Goal: Task Accomplishment & Management: Manage account settings

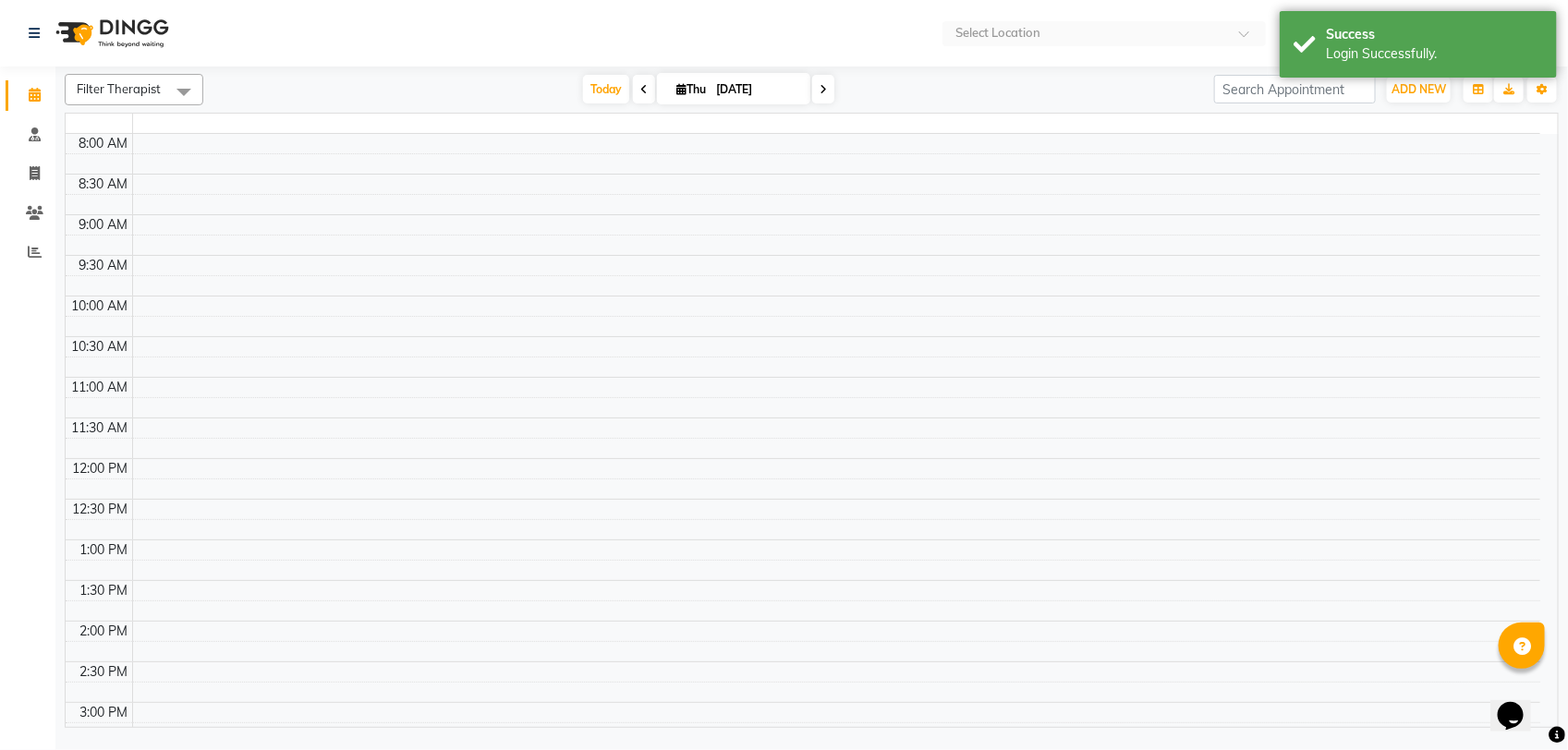
select select "en"
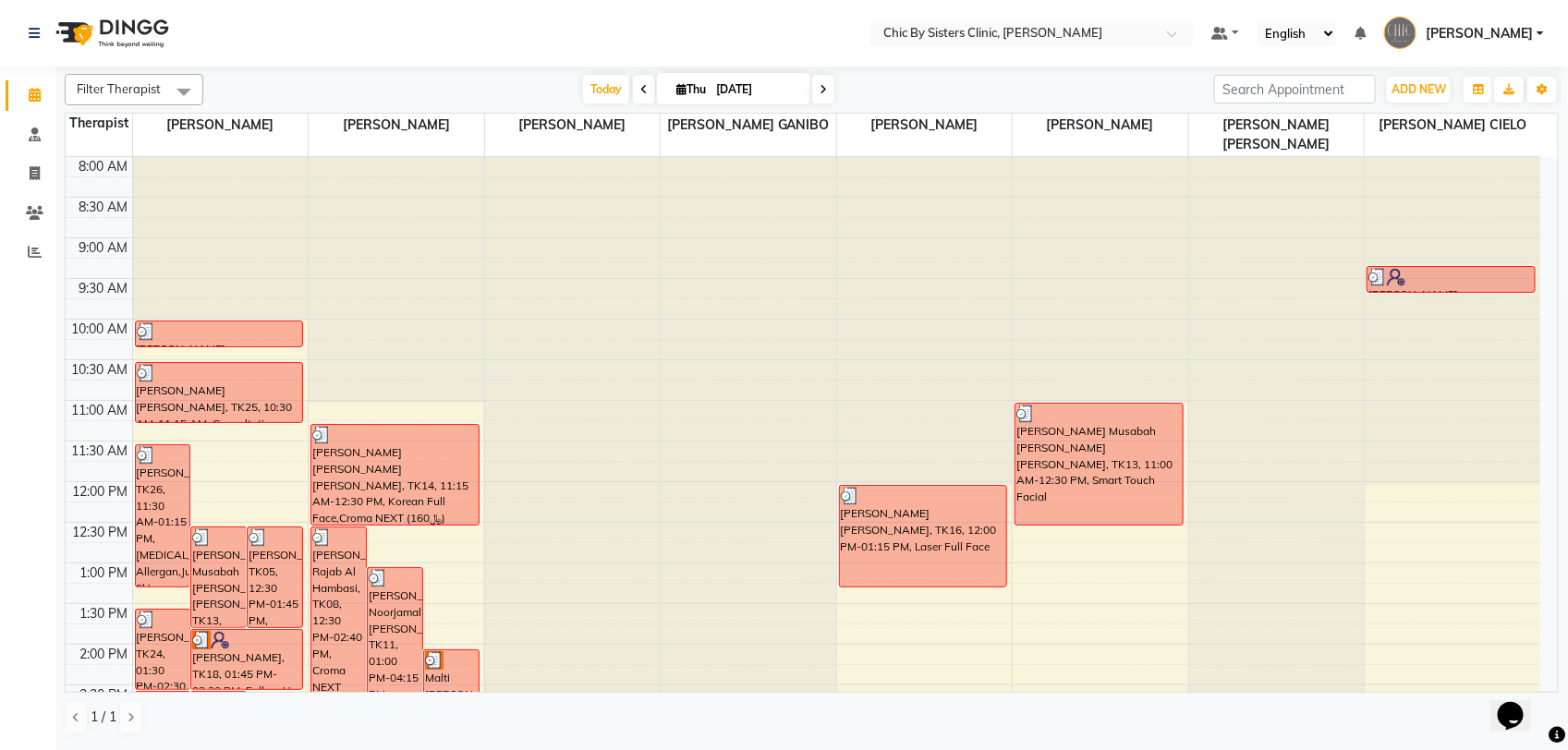
click at [739, 94] on input "04-09-2025" at bounding box center [757, 89] width 92 height 27
select select "9"
select select "2025"
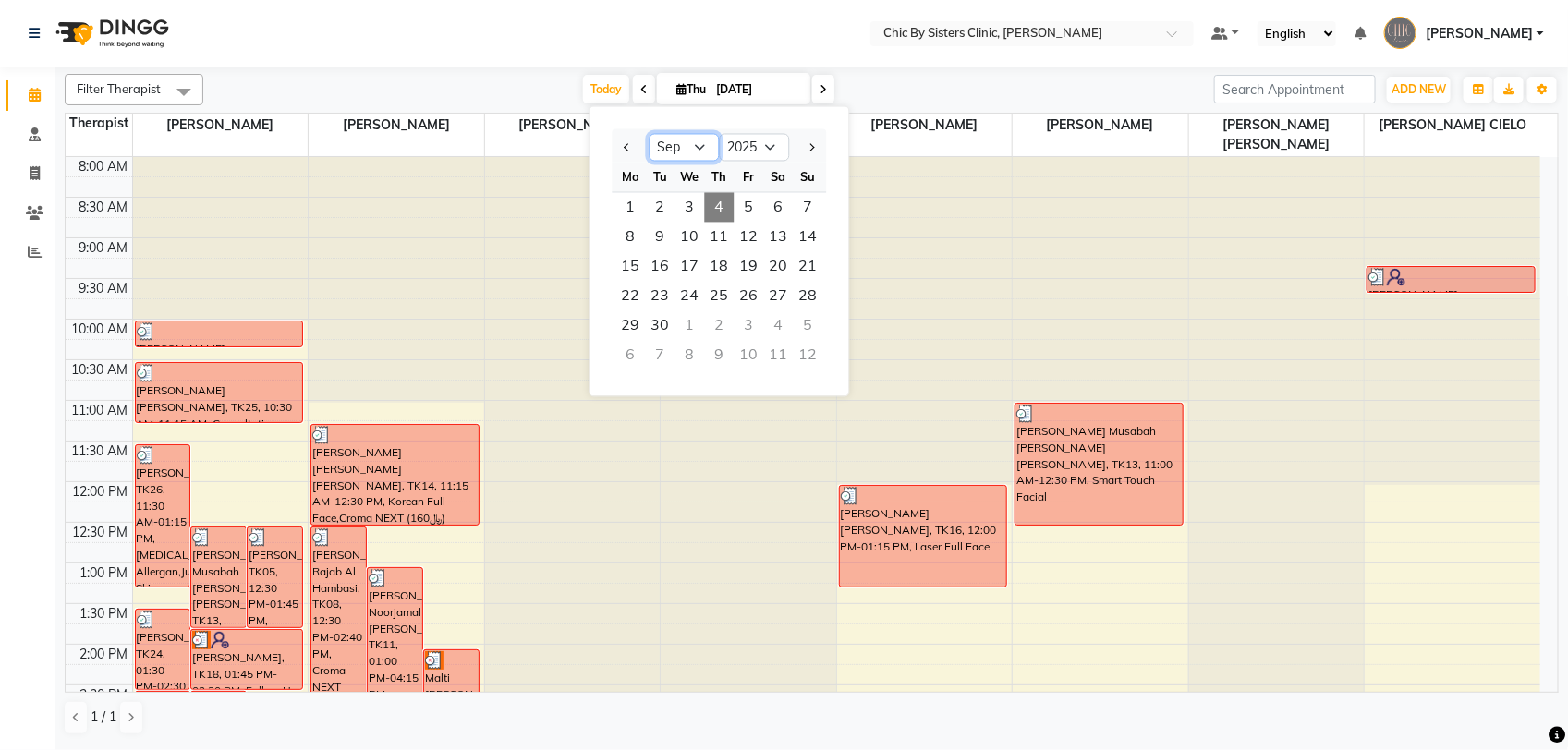
drag, startPoint x: 704, startPoint y: 154, endPoint x: 703, endPoint y: 164, distance: 10.0
click at [704, 154] on select "Jan Feb Mar Apr May Jun Jul Aug Sep Oct Nov Dec" at bounding box center [685, 148] width 70 height 27
select select "10"
click at [650, 134] on select "Jan Feb Mar Apr May Jun Jul Aug Sep Oct Nov Dec" at bounding box center [685, 148] width 70 height 27
click at [712, 297] on span "23" at bounding box center [720, 296] width 29 height 29
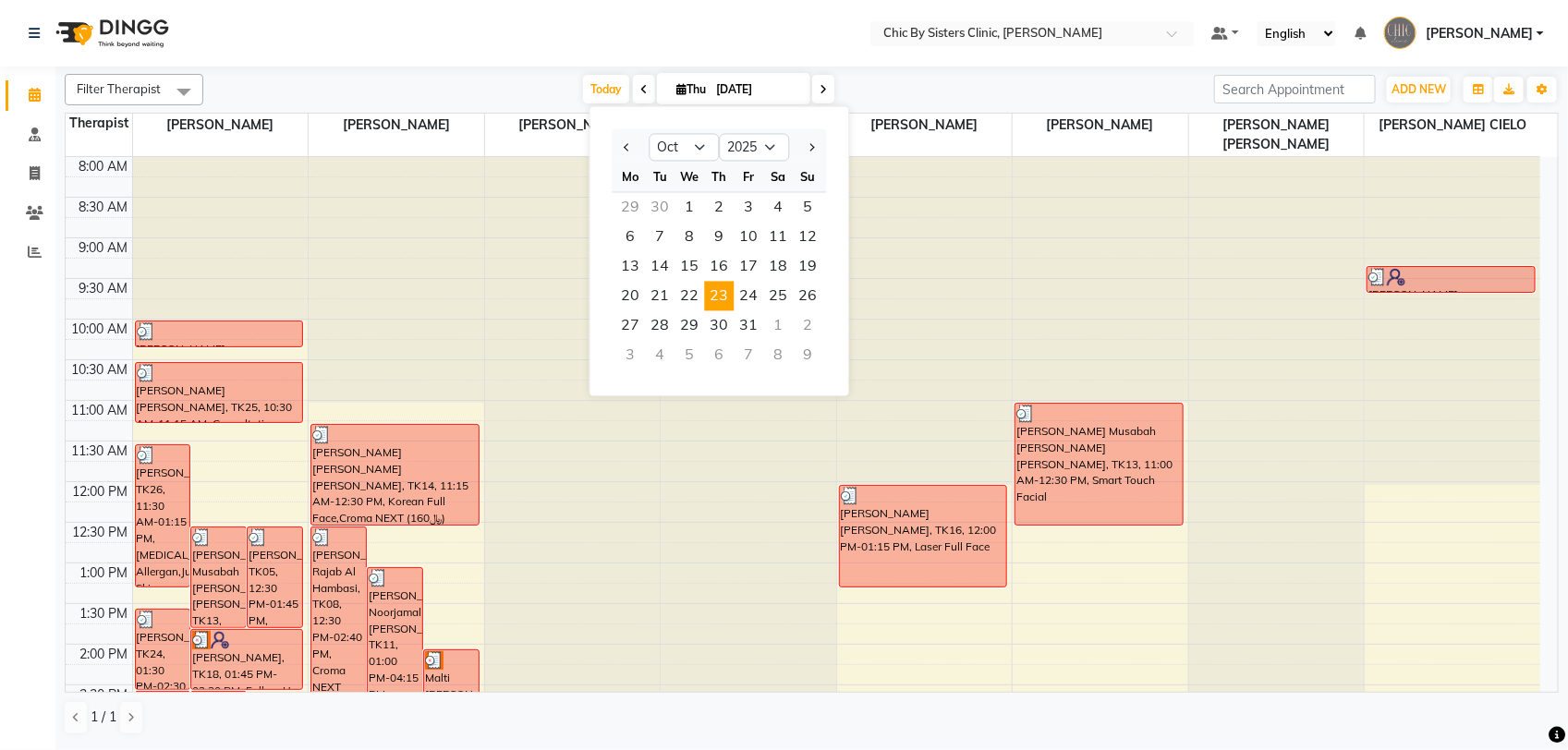
type input "23-10-2025"
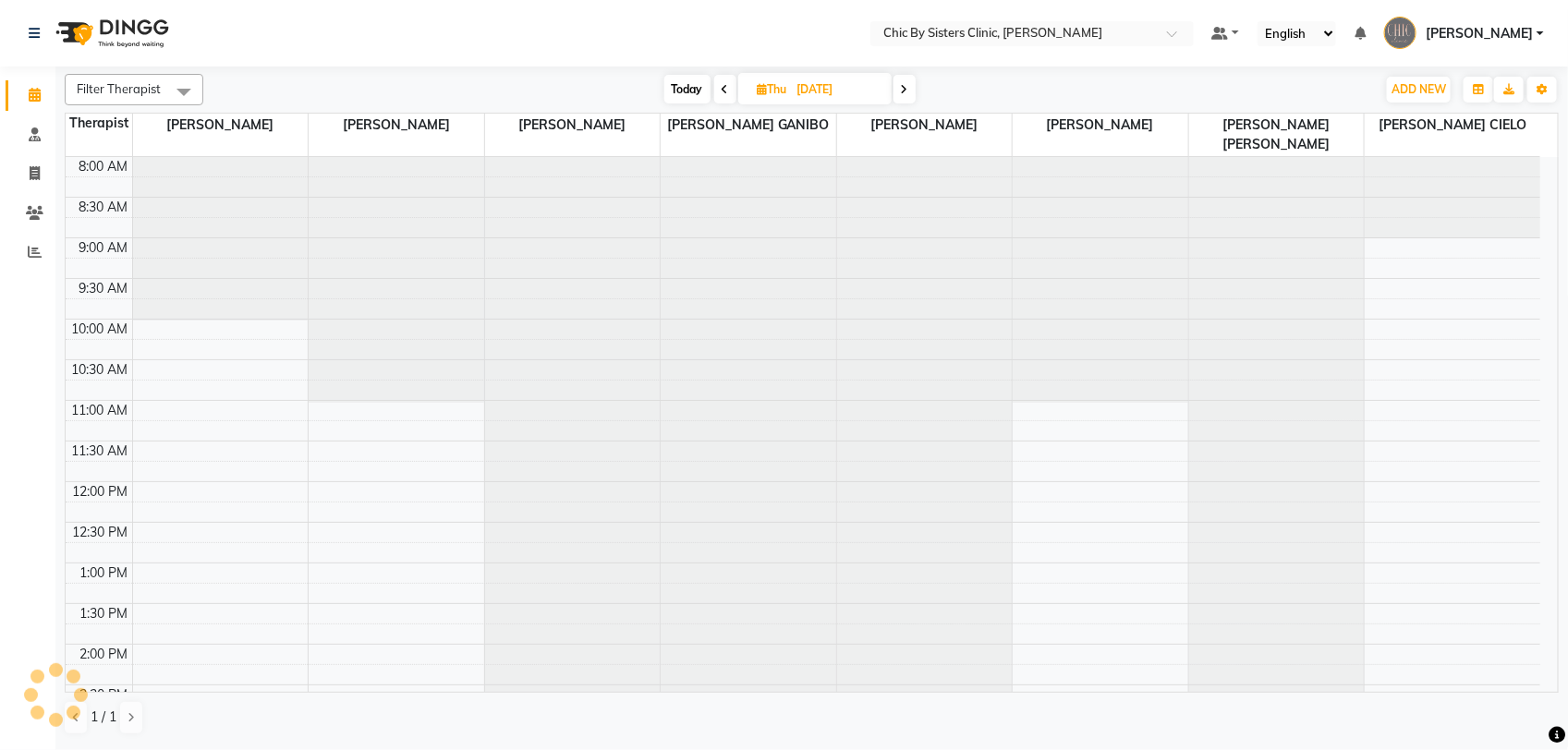
scroll to position [576, 0]
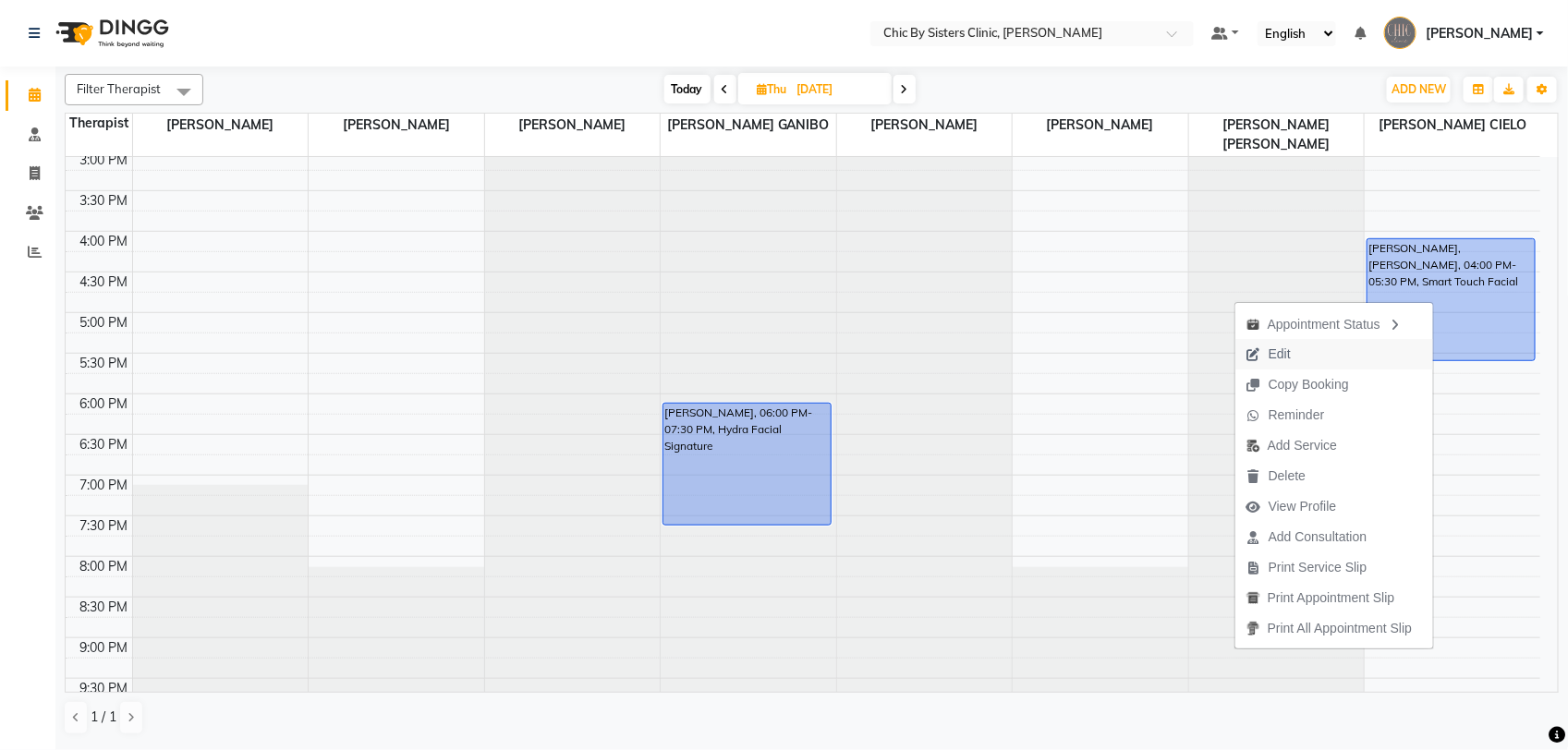
click at [1317, 354] on button "Edit" at bounding box center [1334, 354] width 198 height 30
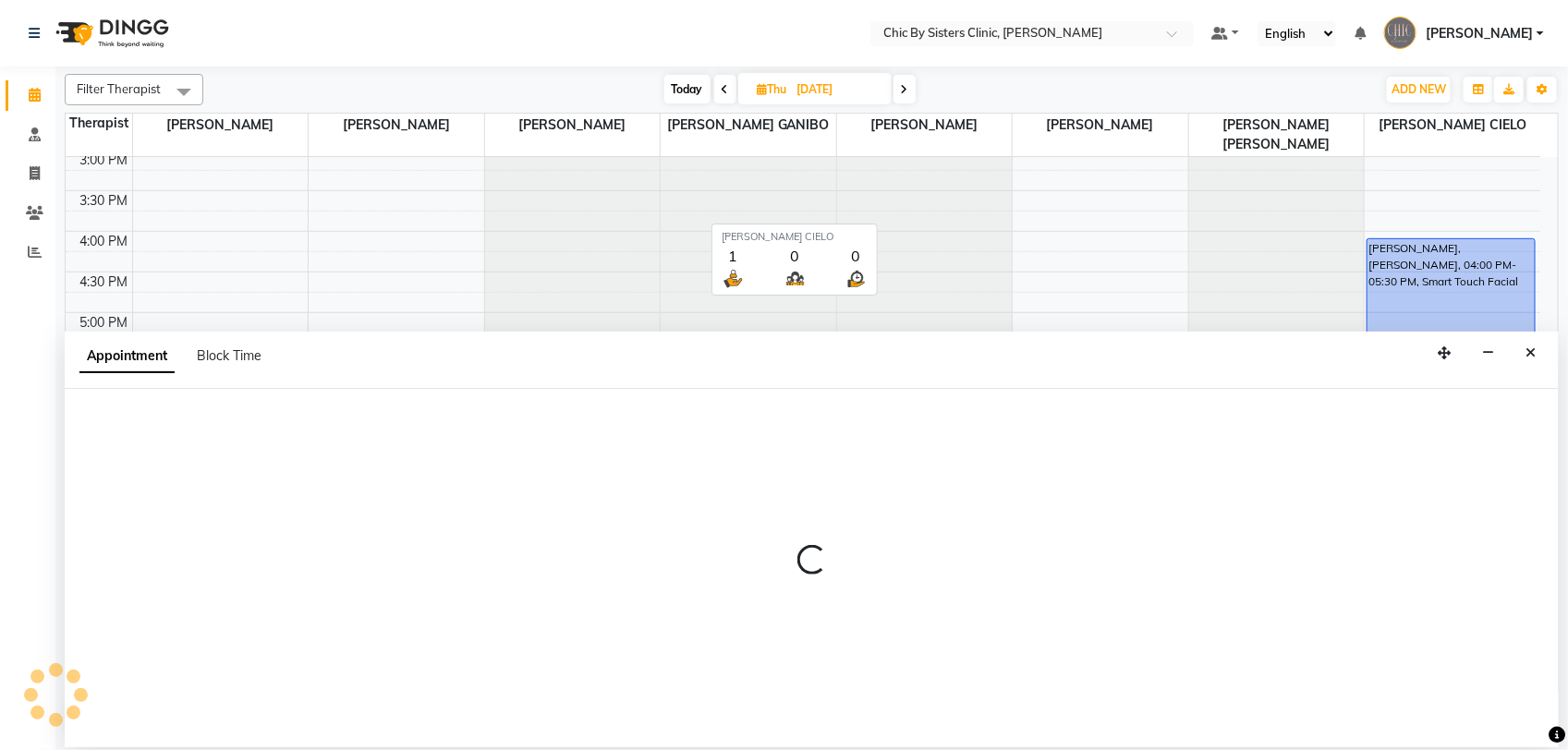
select select "upcoming"
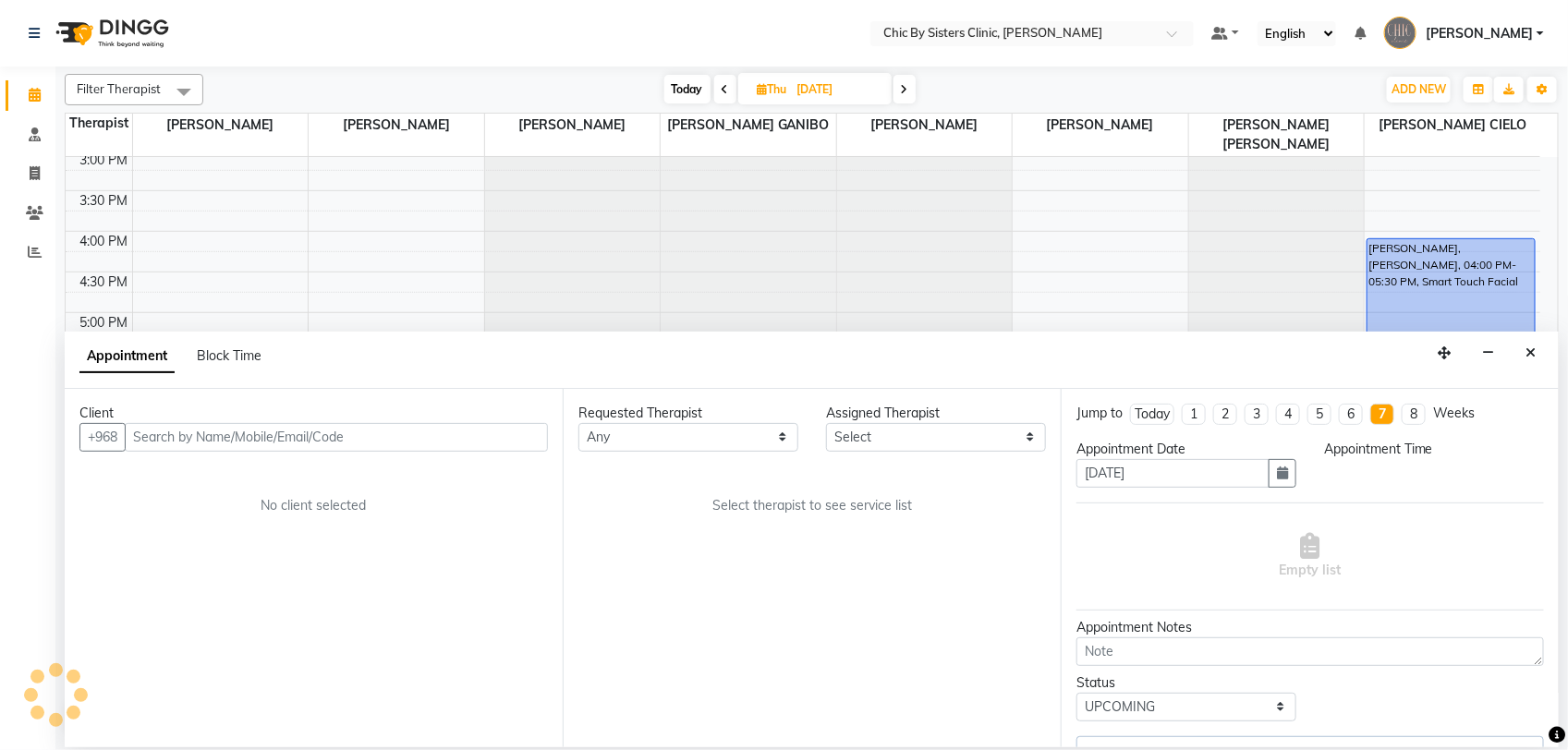
scroll to position [0, 0]
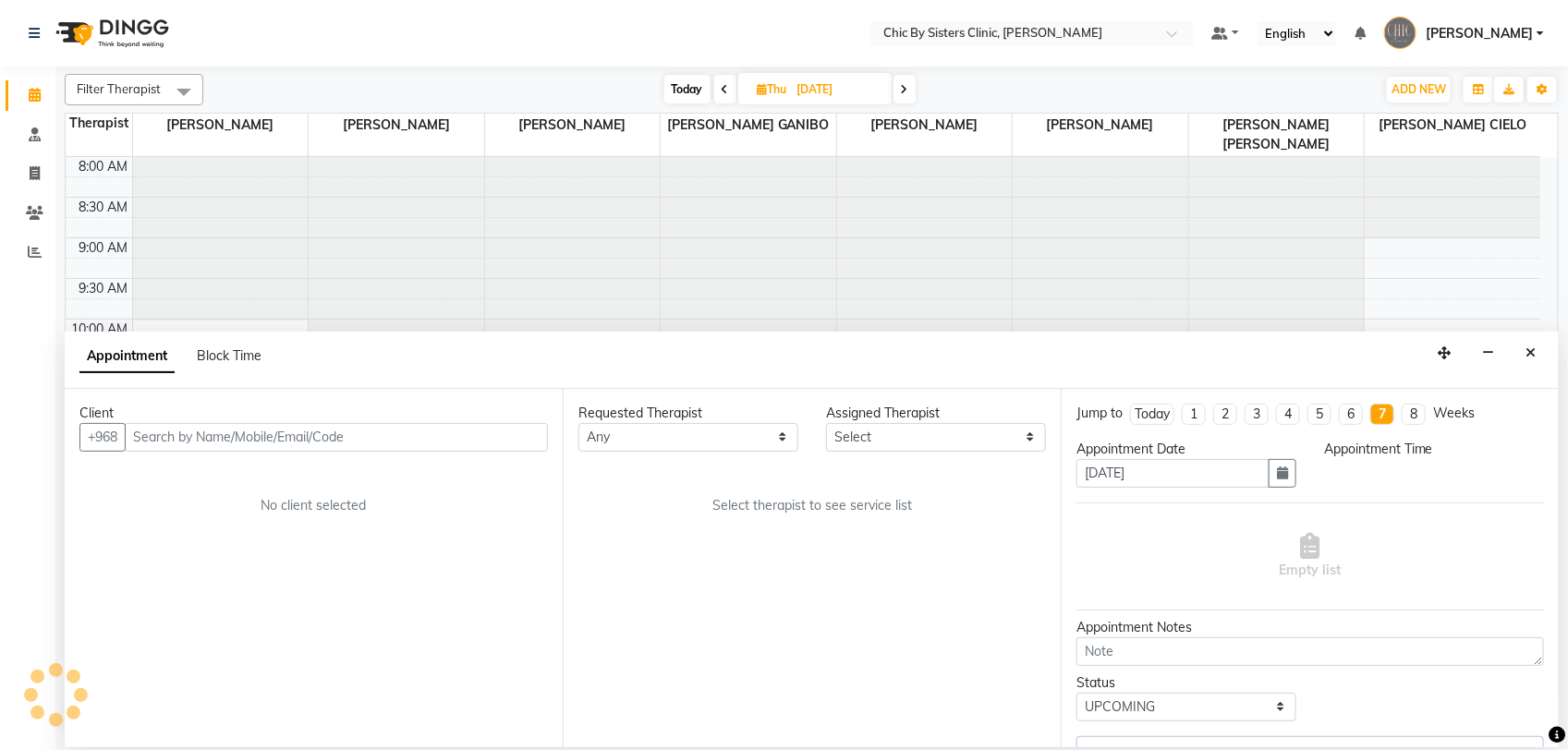
select select "89287"
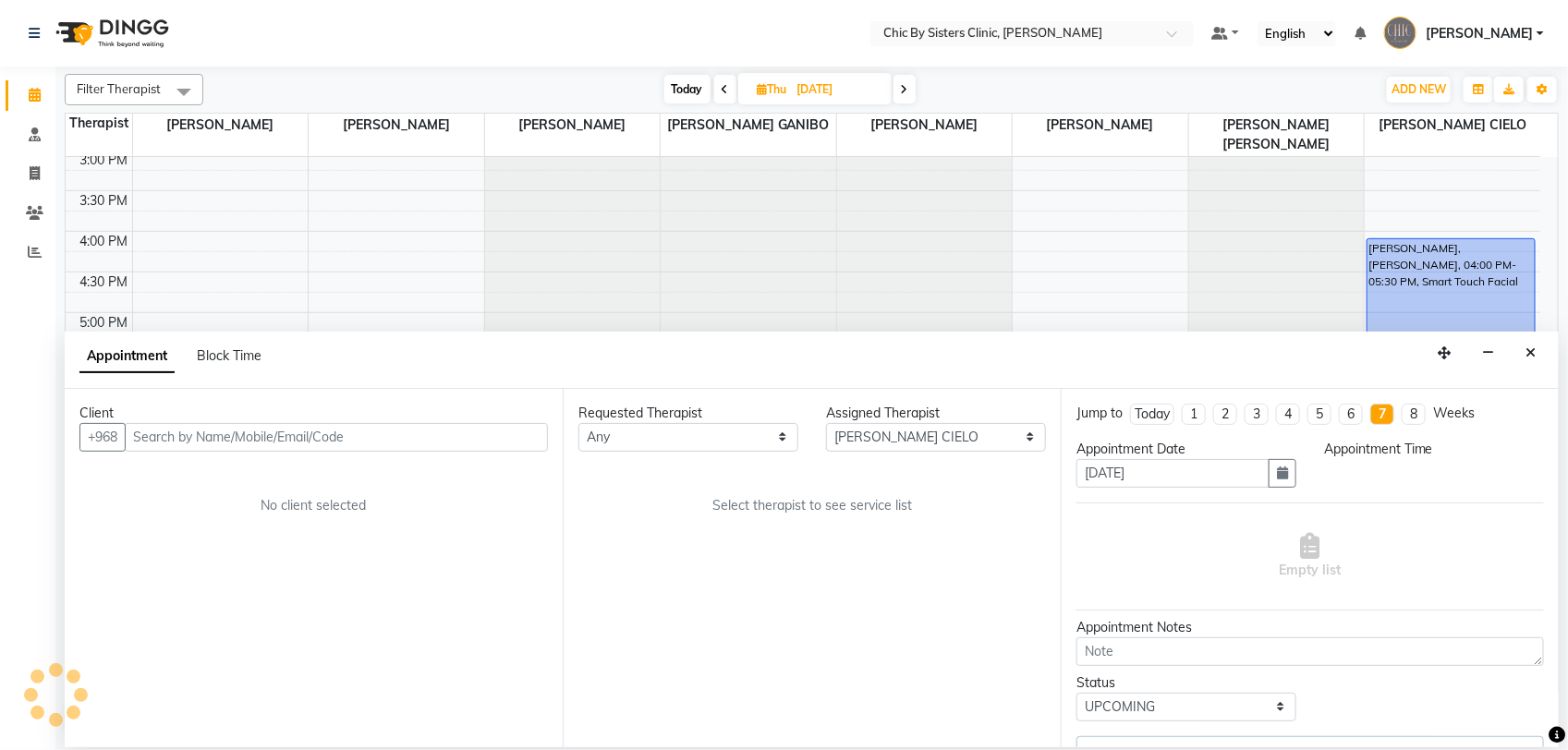
select select "960"
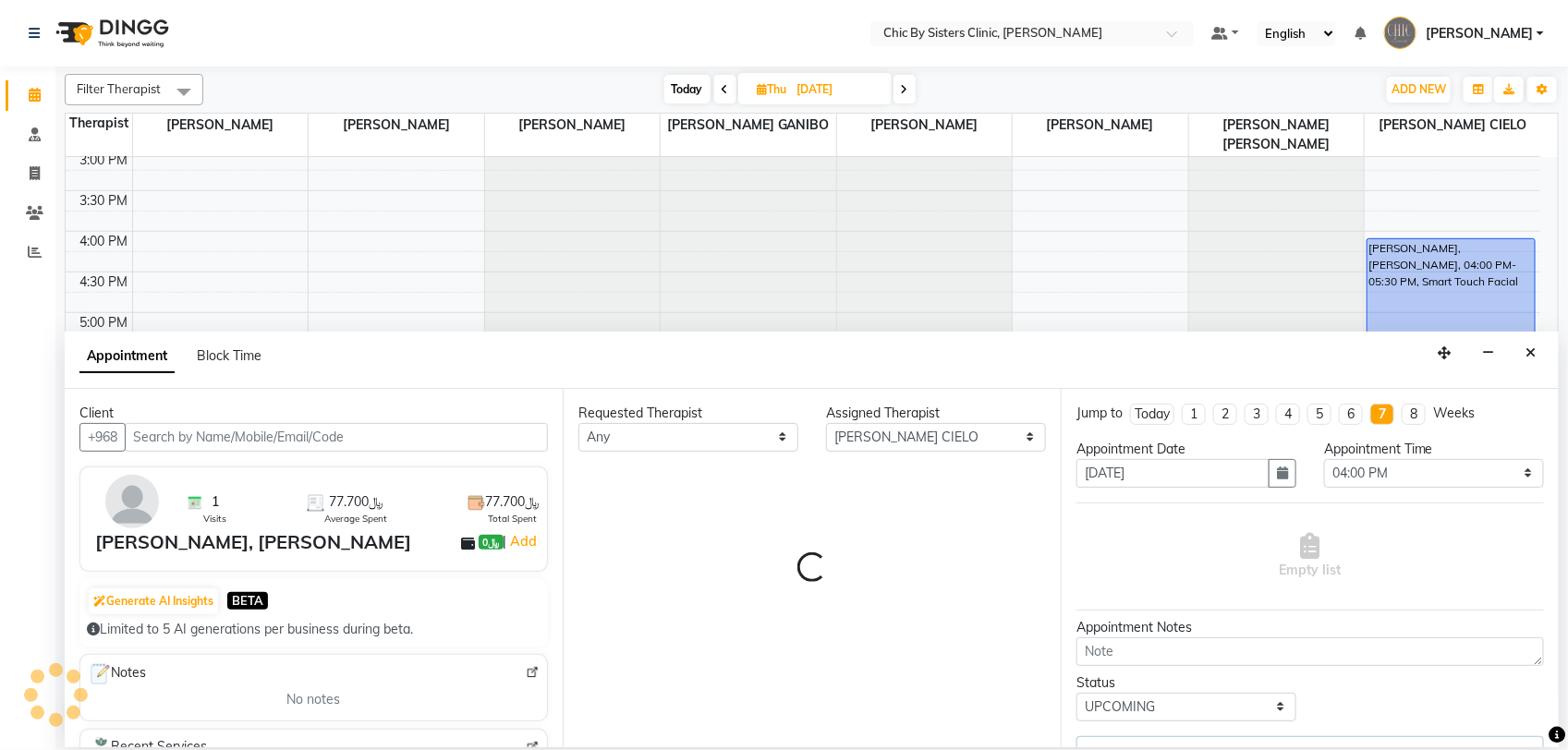
select select "3125"
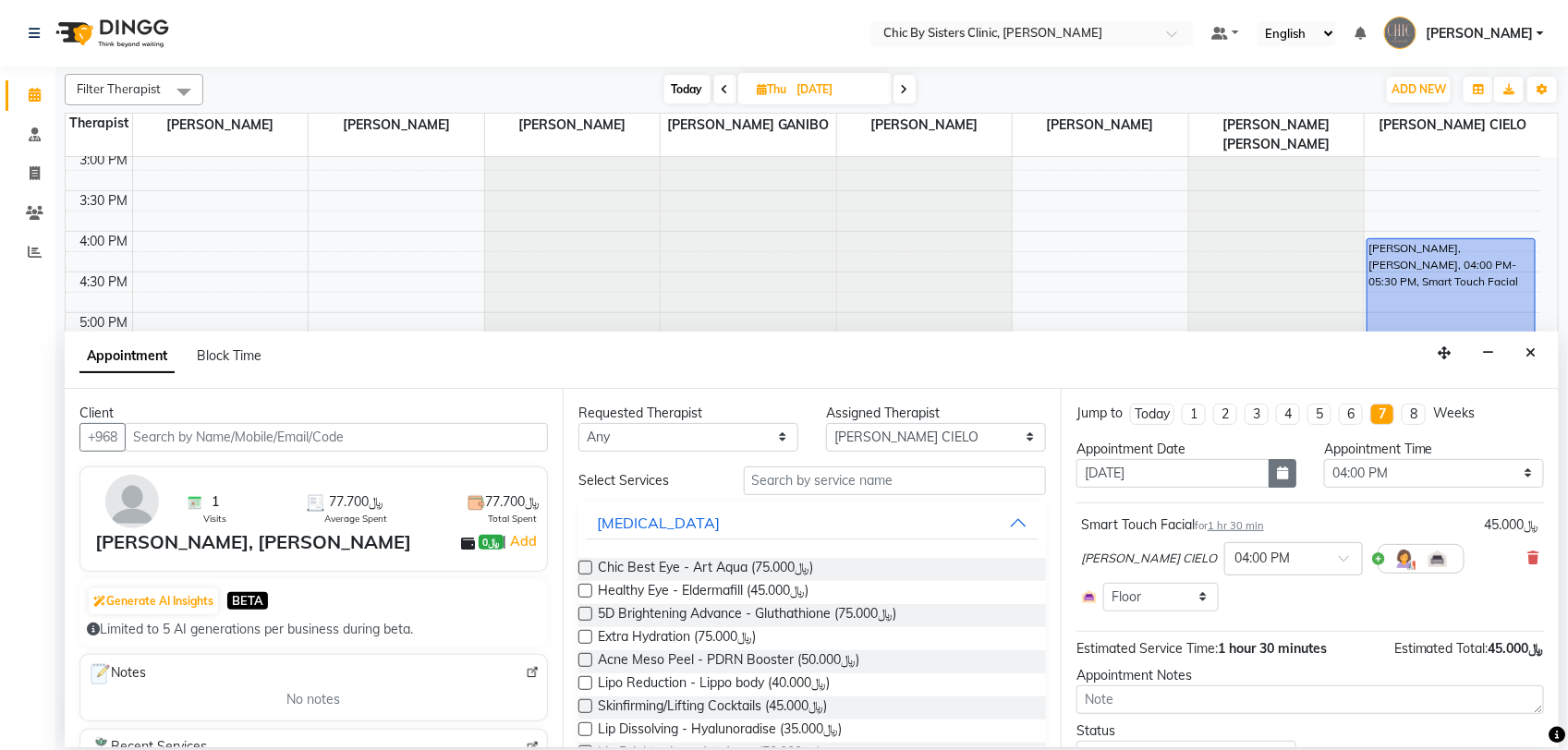
click at [1269, 472] on button "button" at bounding box center [1282, 473] width 27 height 28
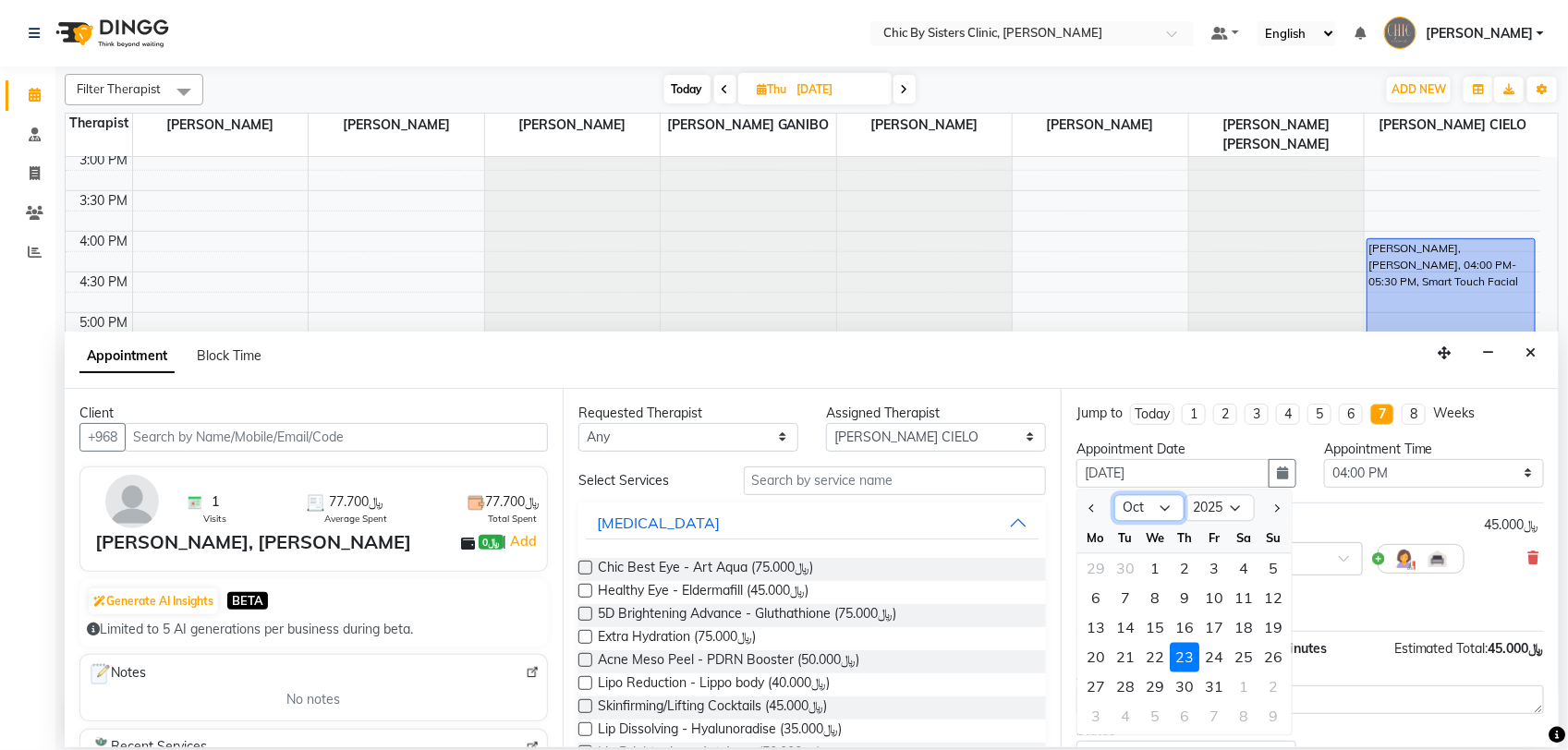
click at [1163, 506] on select "Sep Oct Nov Dec" at bounding box center [1149, 507] width 70 height 27
select select "9"
click at [1114, 495] on select "Sep Oct Nov Dec" at bounding box center [1149, 507] width 70 height 27
click at [1185, 569] on div "4" at bounding box center [1185, 568] width 29 height 29
type input "04-09-2025"
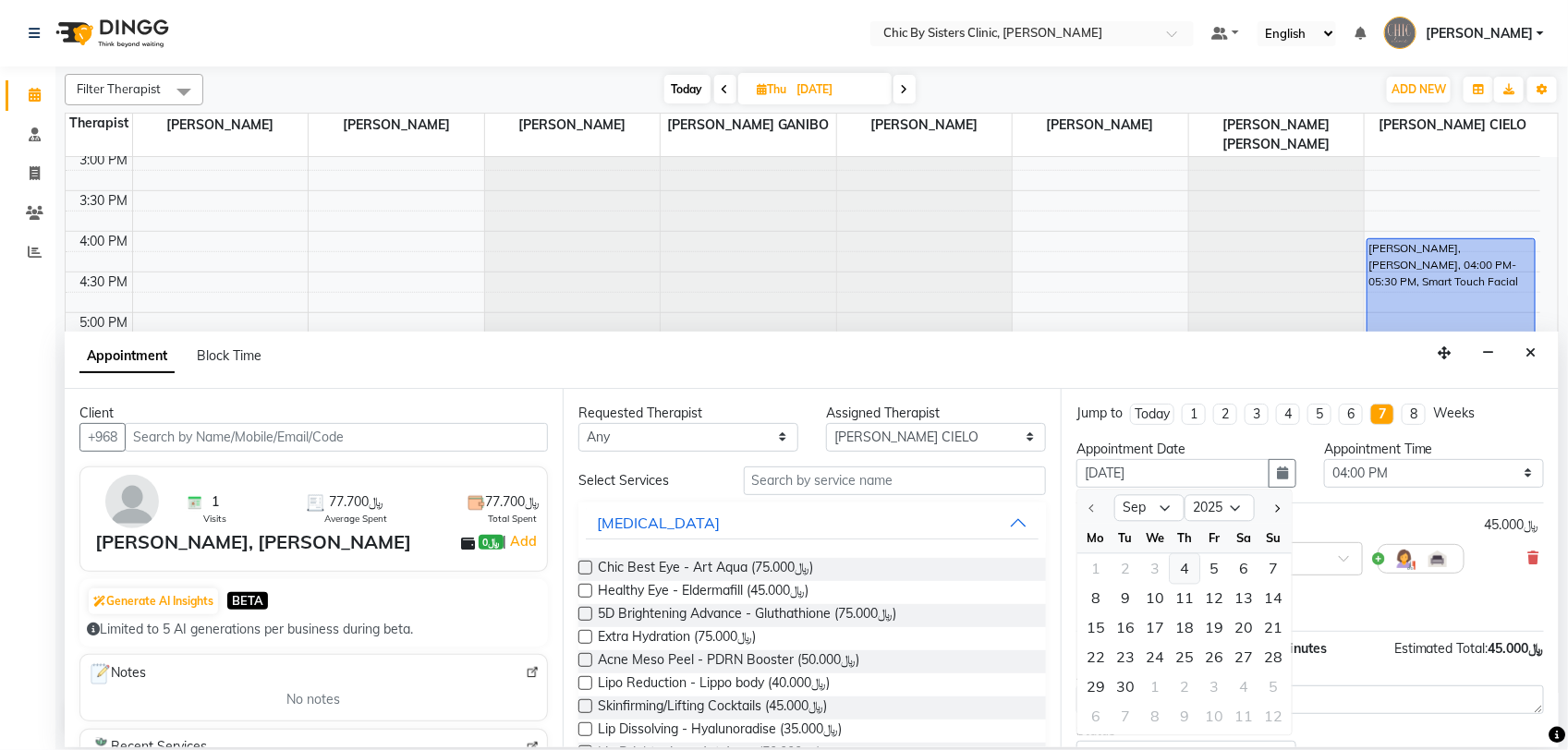
type input "04-09-2025"
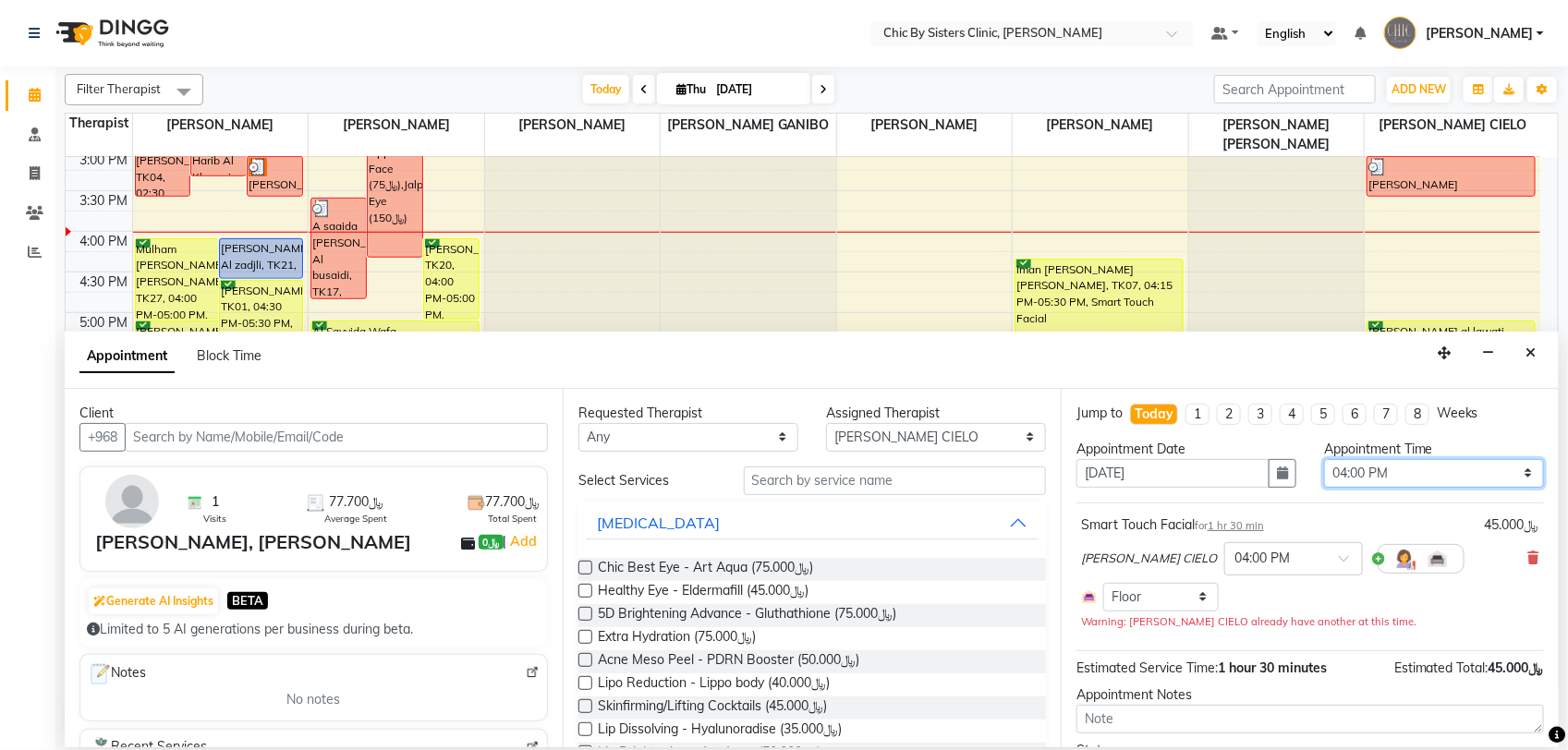
click at [1471, 476] on select "Select 09:00 AM 09:15 AM 09:30 AM 09:45 AM 10:00 AM 10:15 AM 10:30 AM 10:45 AM …" at bounding box center [1434, 473] width 220 height 28
select select "1080"
click at [1324, 460] on select "Select 09:00 AM 09:15 AM 09:30 AM 09:45 AM 10:00 AM 10:15 AM 10:30 AM 10:45 AM …" at bounding box center [1434, 473] width 220 height 28
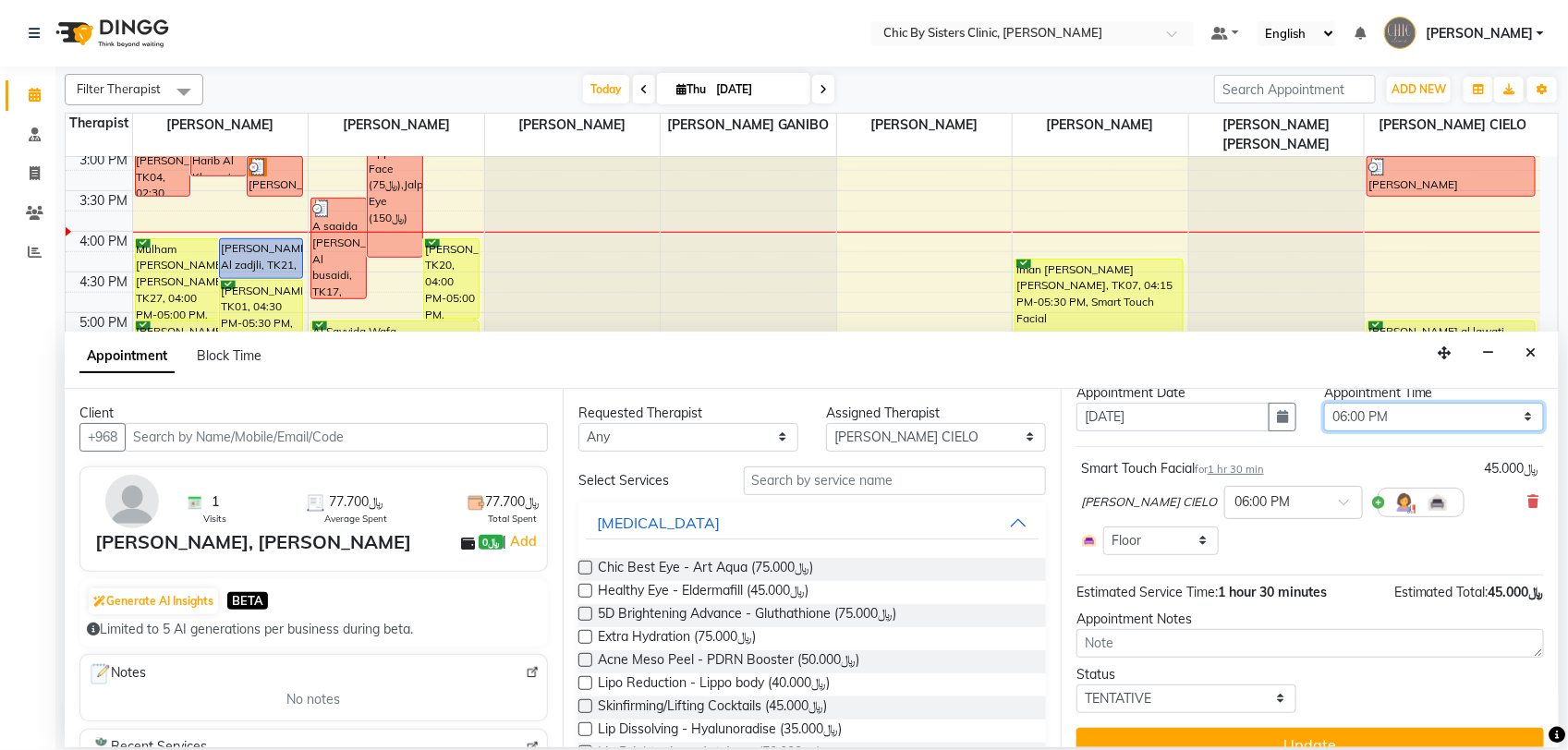
scroll to position [86, 0]
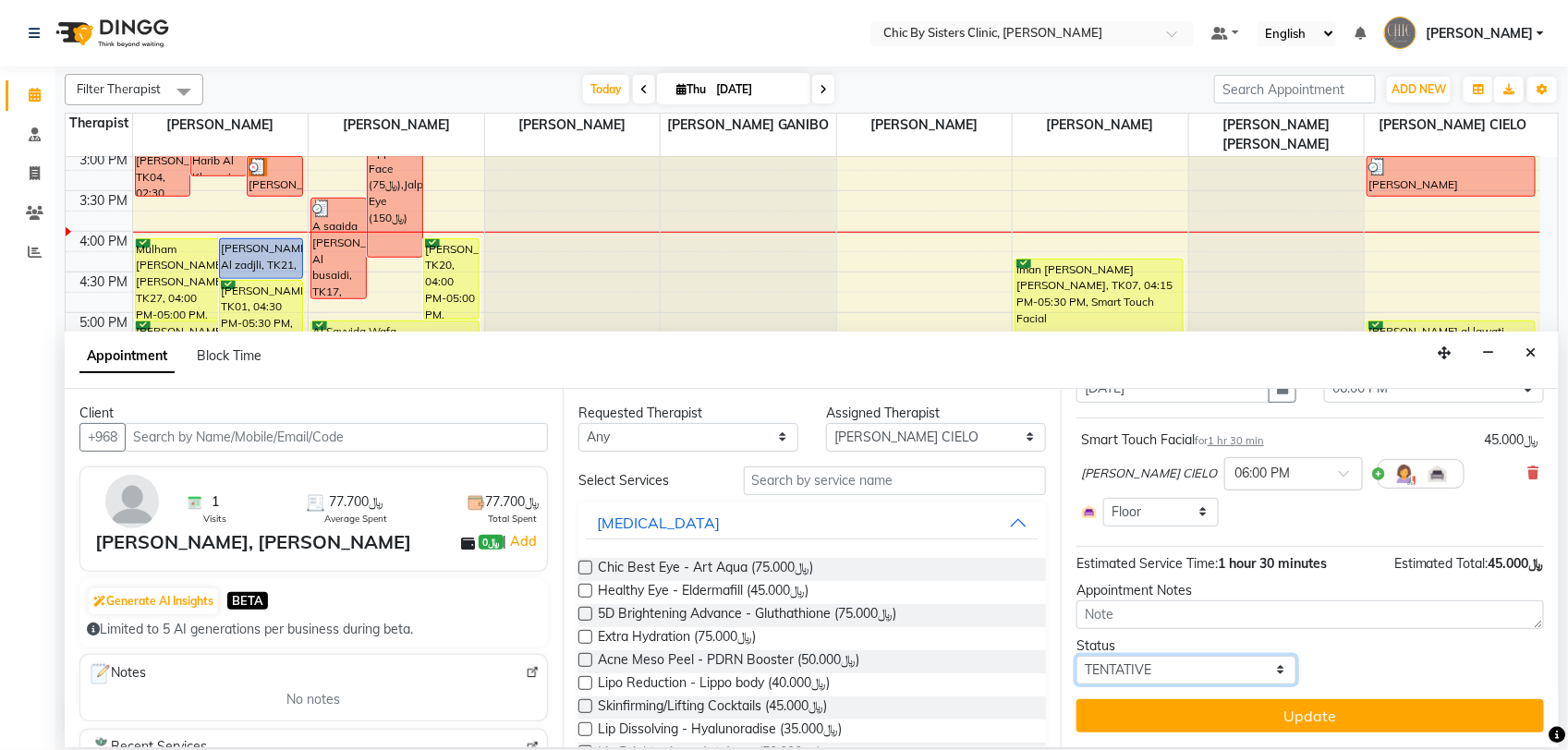
click at [1228, 667] on select "Select TENTATIVE CONFIRM CHECK-IN UPCOMING" at bounding box center [1187, 670] width 220 height 28
select select "upcoming"
click at [1077, 656] on select "Select TENTATIVE CONFIRM CHECK-IN UPCOMING" at bounding box center [1187, 670] width 220 height 28
drag, startPoint x: 1300, startPoint y: 709, endPoint x: 1319, endPoint y: 702, distance: 20.2
click at [1301, 709] on button "Update" at bounding box center [1311, 716] width 468 height 33
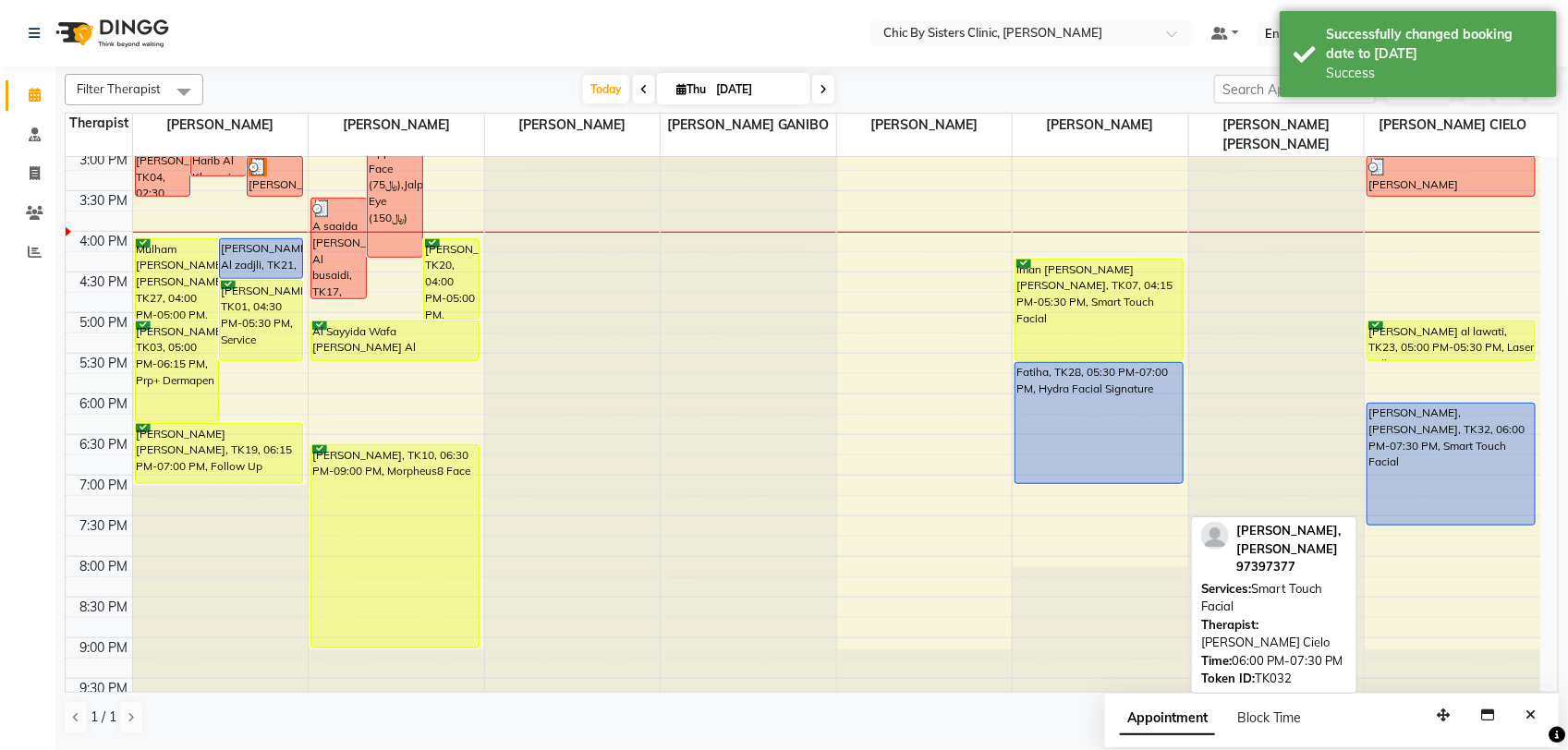
click at [1431, 493] on div "Mariyam, Said Al Khadhuri, TK32, 06:00 PM-07:30 PM, Smart Touch Facial" at bounding box center [1451, 464] width 167 height 121
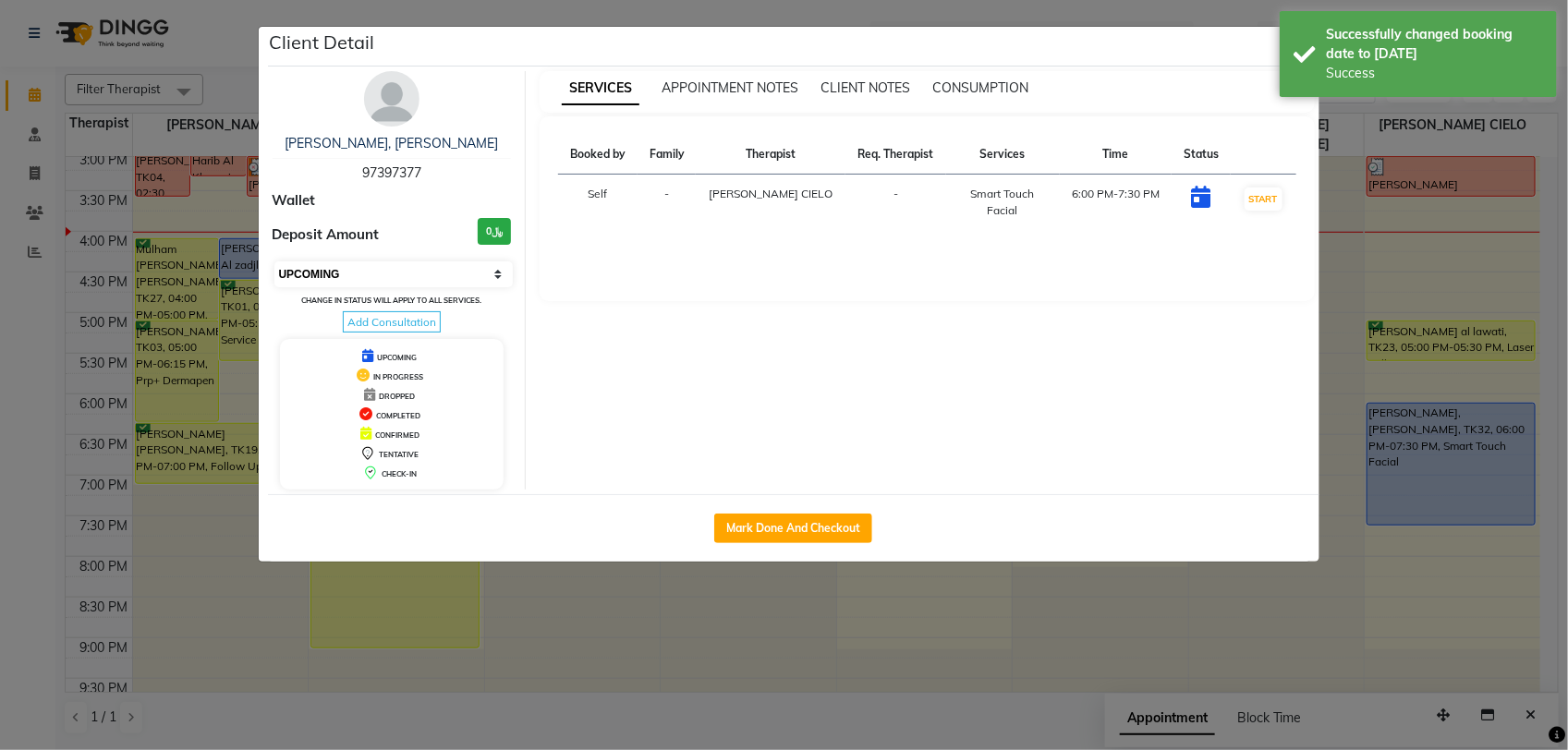
click at [389, 276] on select "Select IN SERVICE CONFIRMED TENTATIVE CHECK IN MARK DONE DROPPED UPCOMING" at bounding box center [394, 274] width 240 height 25
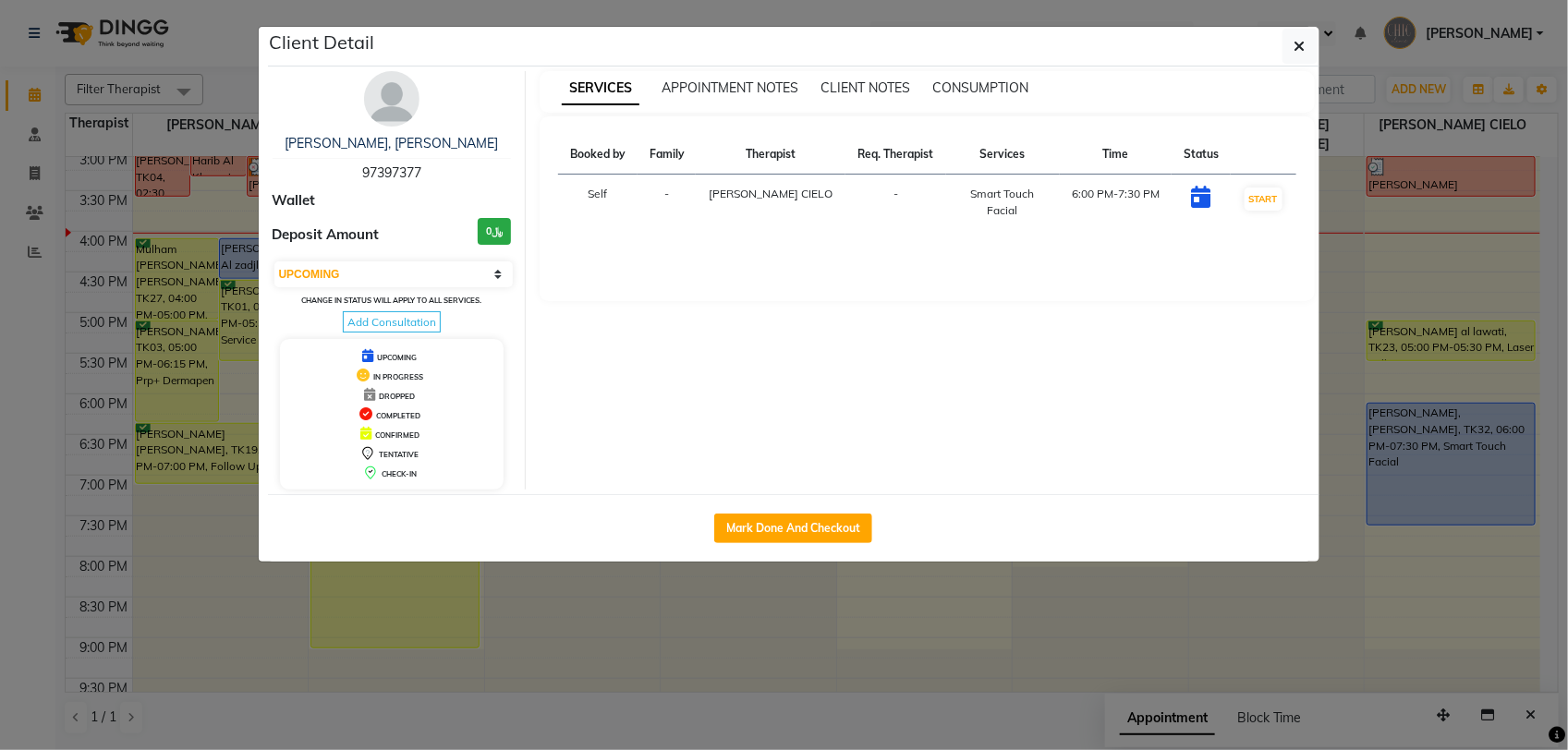
select select "6"
click at [275, 261] on select "Select IN SERVICE CONFIRMED TENTATIVE CHECK IN MARK DONE DROPPED UPCOMING" at bounding box center [394, 274] width 240 height 25
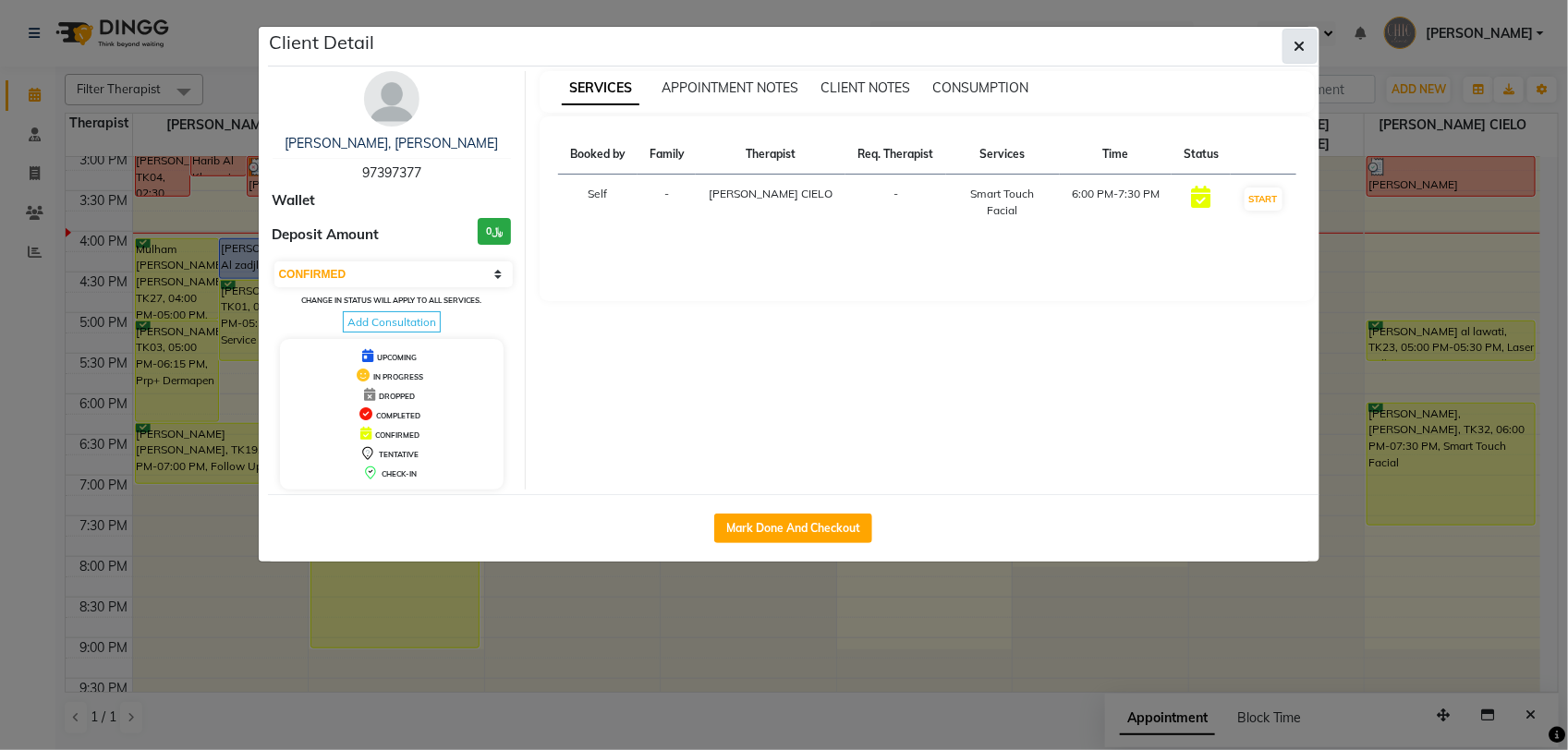
click at [1305, 44] on button "button" at bounding box center [1300, 46] width 35 height 35
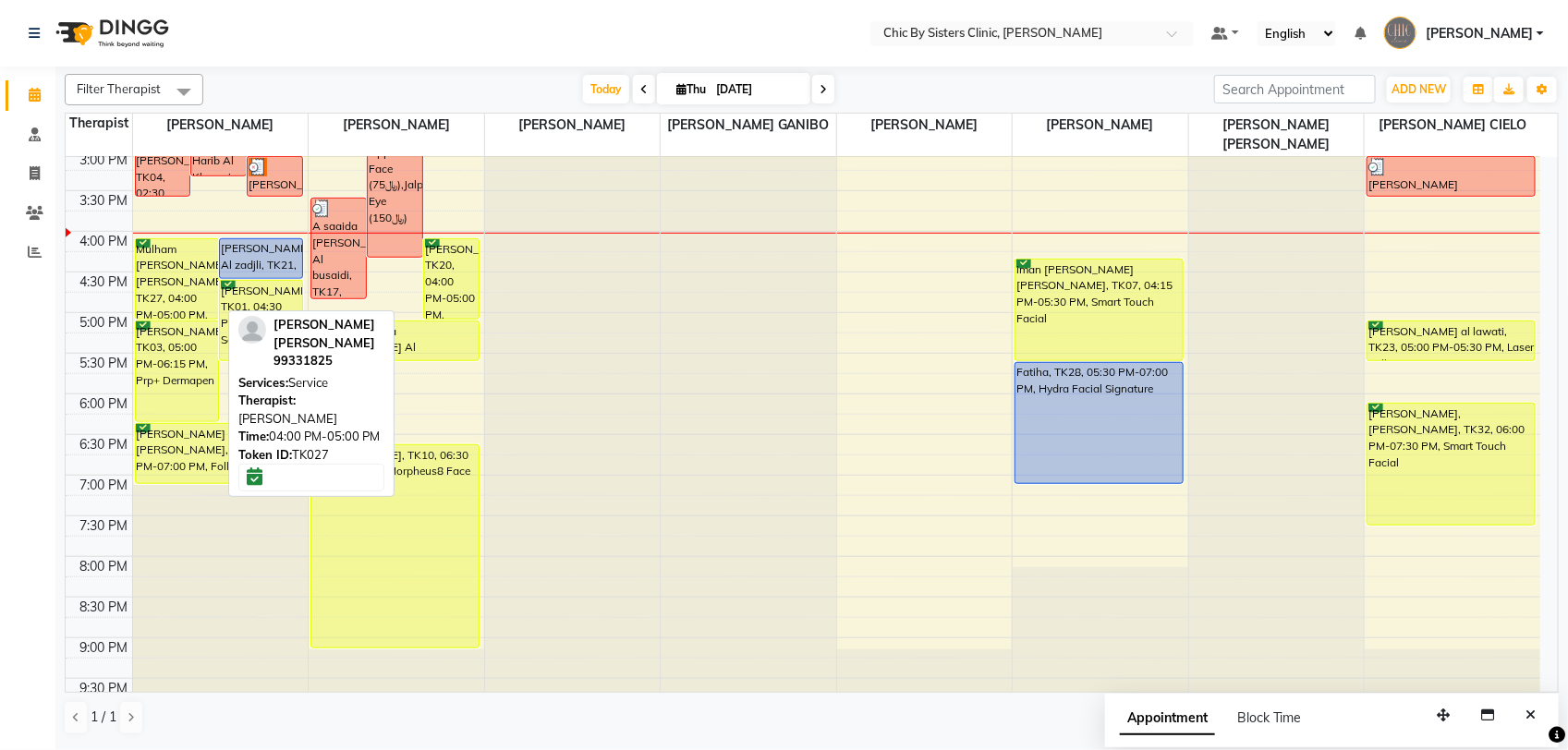
click at [148, 276] on div "Mulham Basheer Abdullah Al jarf, TK27, 04:00 PM-05:00 PM, Service" at bounding box center [177, 279] width 82 height 79
select select "6"
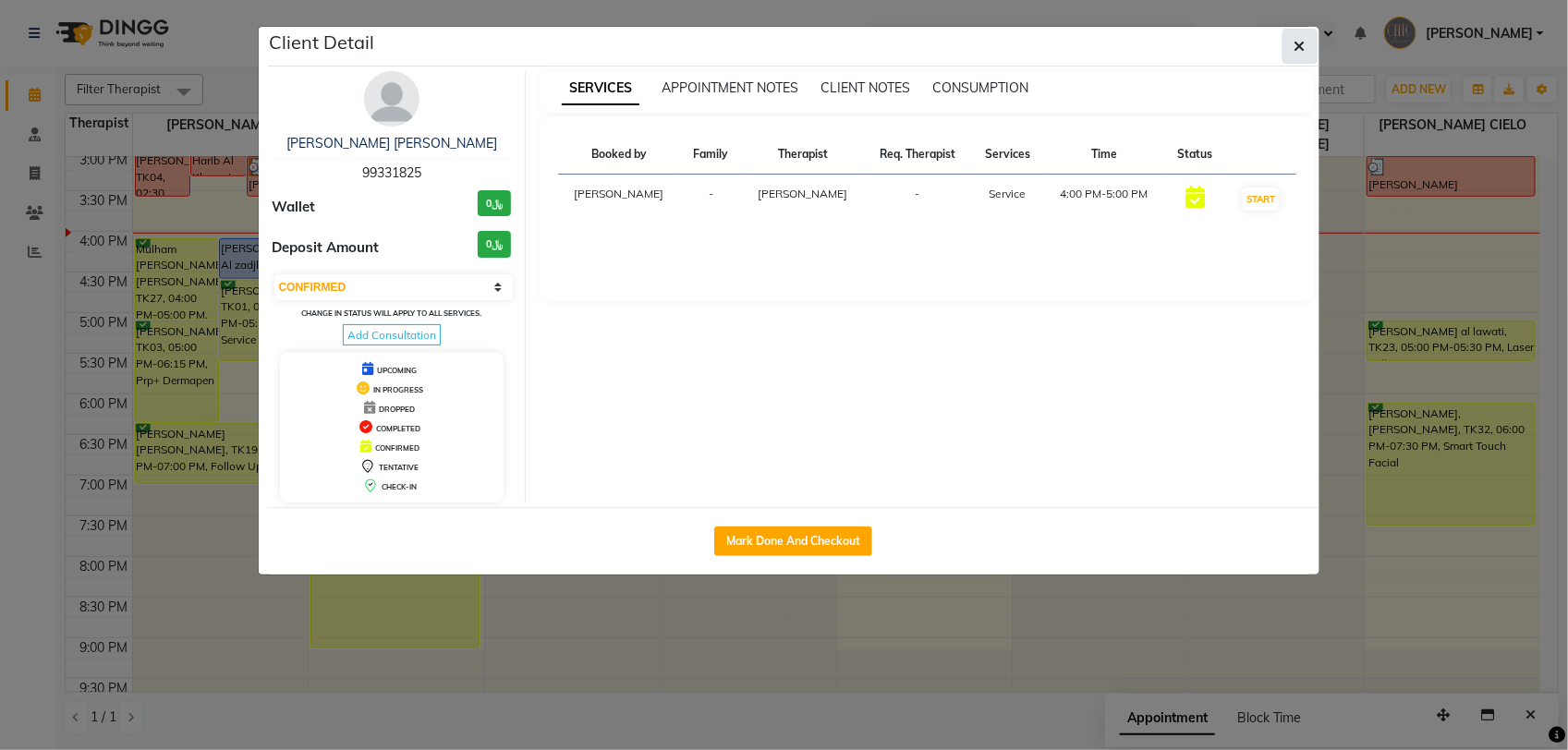
click at [1301, 38] on span "button" at bounding box center [1300, 46] width 11 height 19
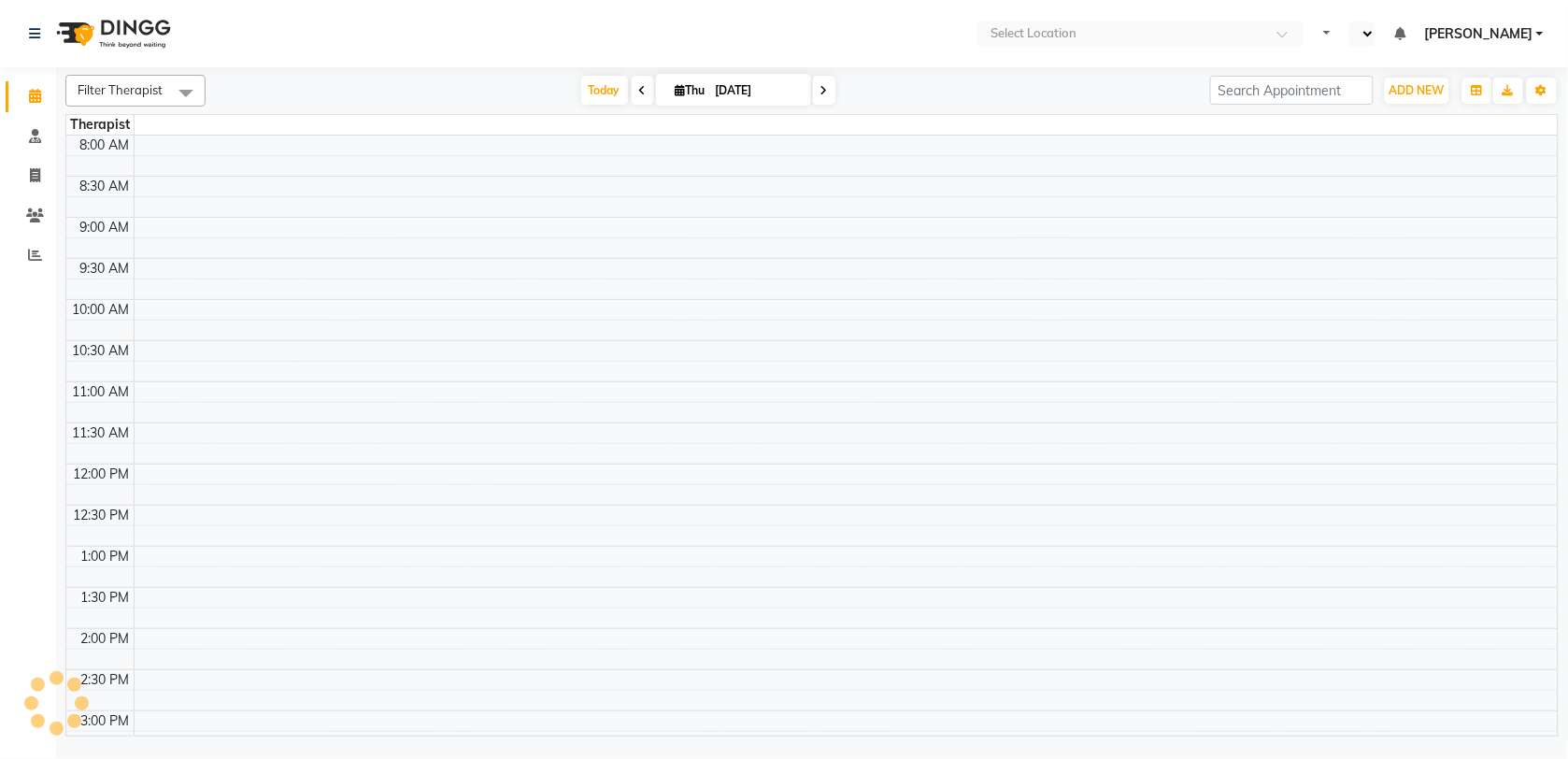
select select "en"
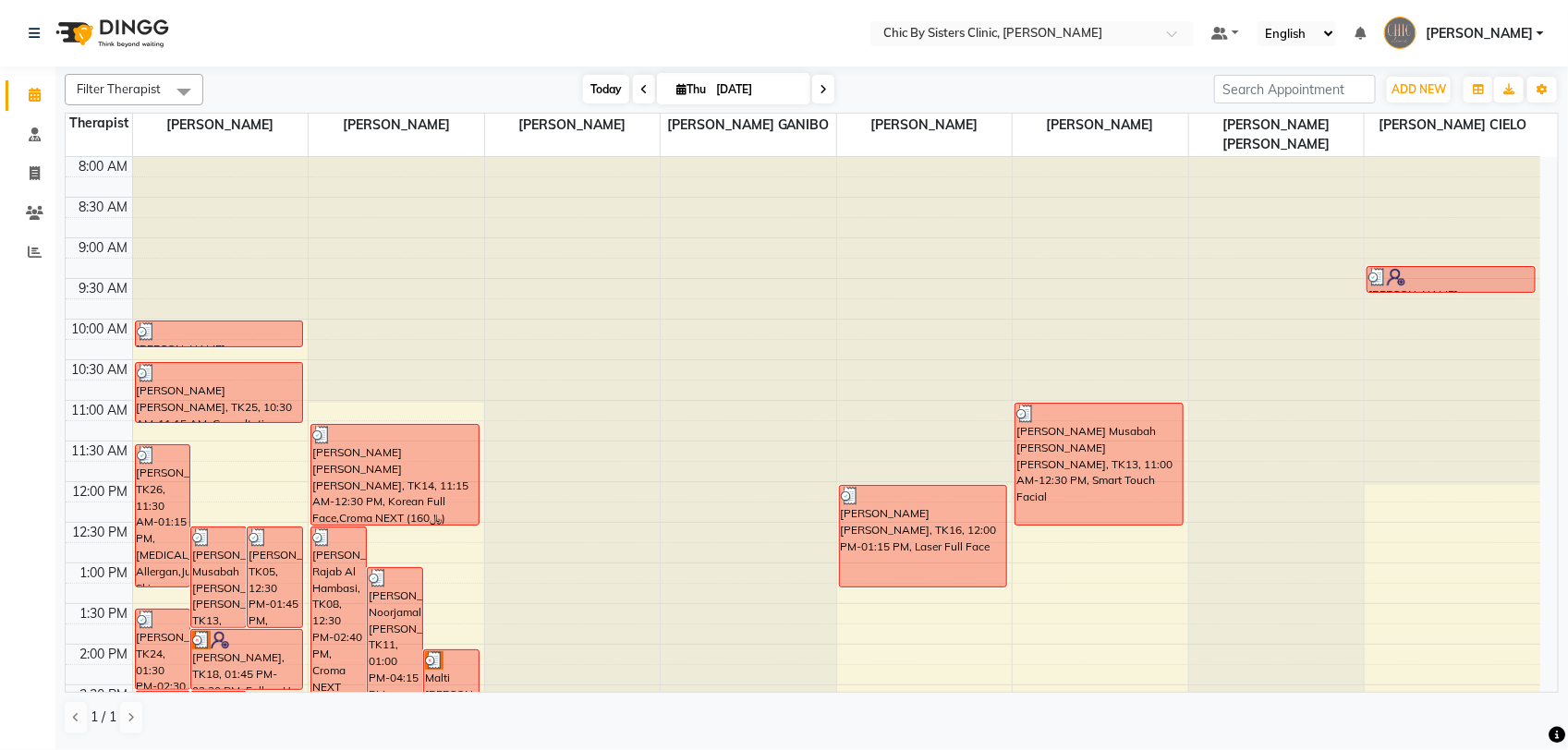
click at [603, 88] on span "Today" at bounding box center [605, 89] width 46 height 28
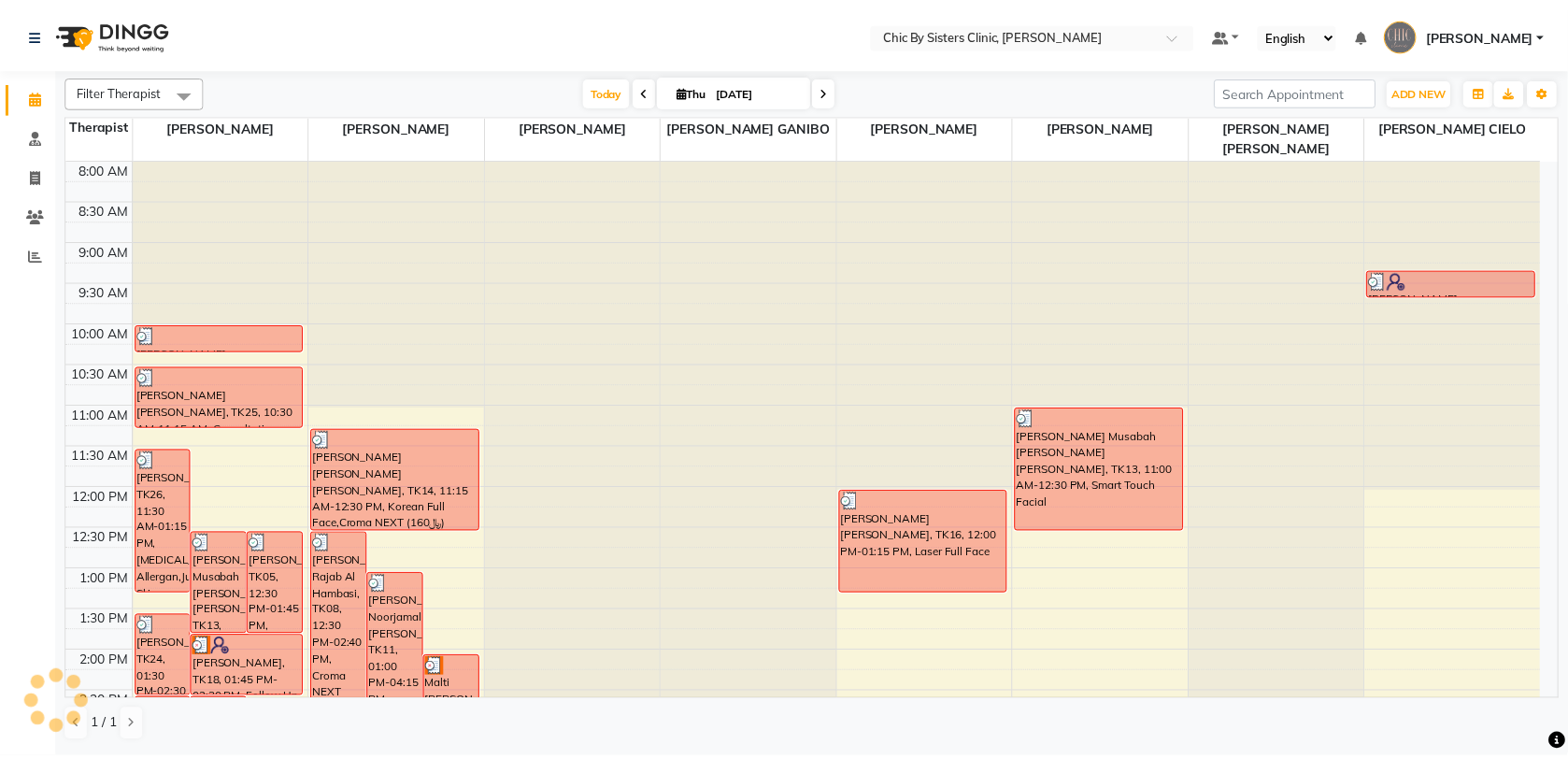
scroll to position [583, 0]
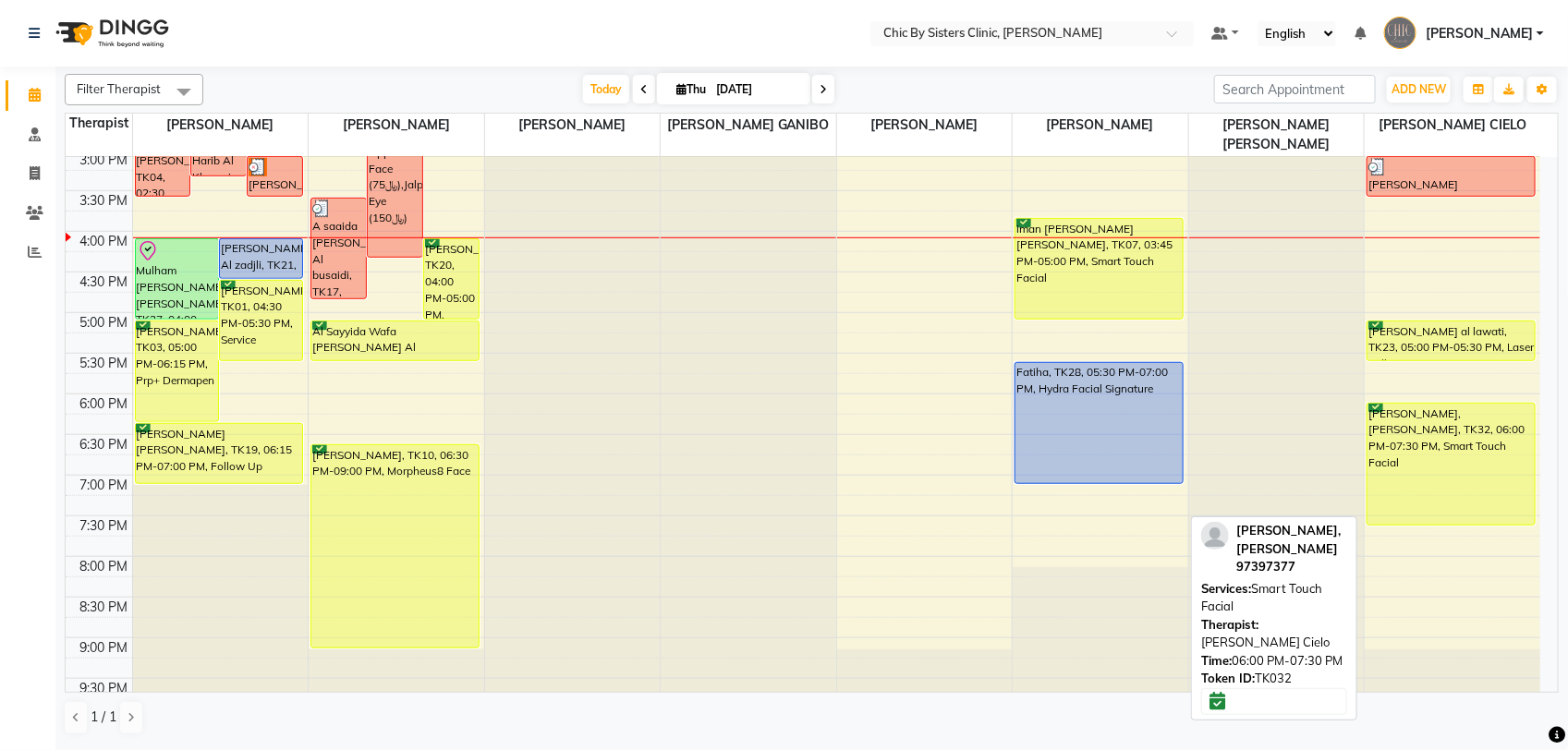
click at [1392, 471] on div "Mariyam, Said Al Khadhuri, TK32, 06:00 PM-07:30 PM, Smart Touch Facial" at bounding box center [1451, 464] width 167 height 121
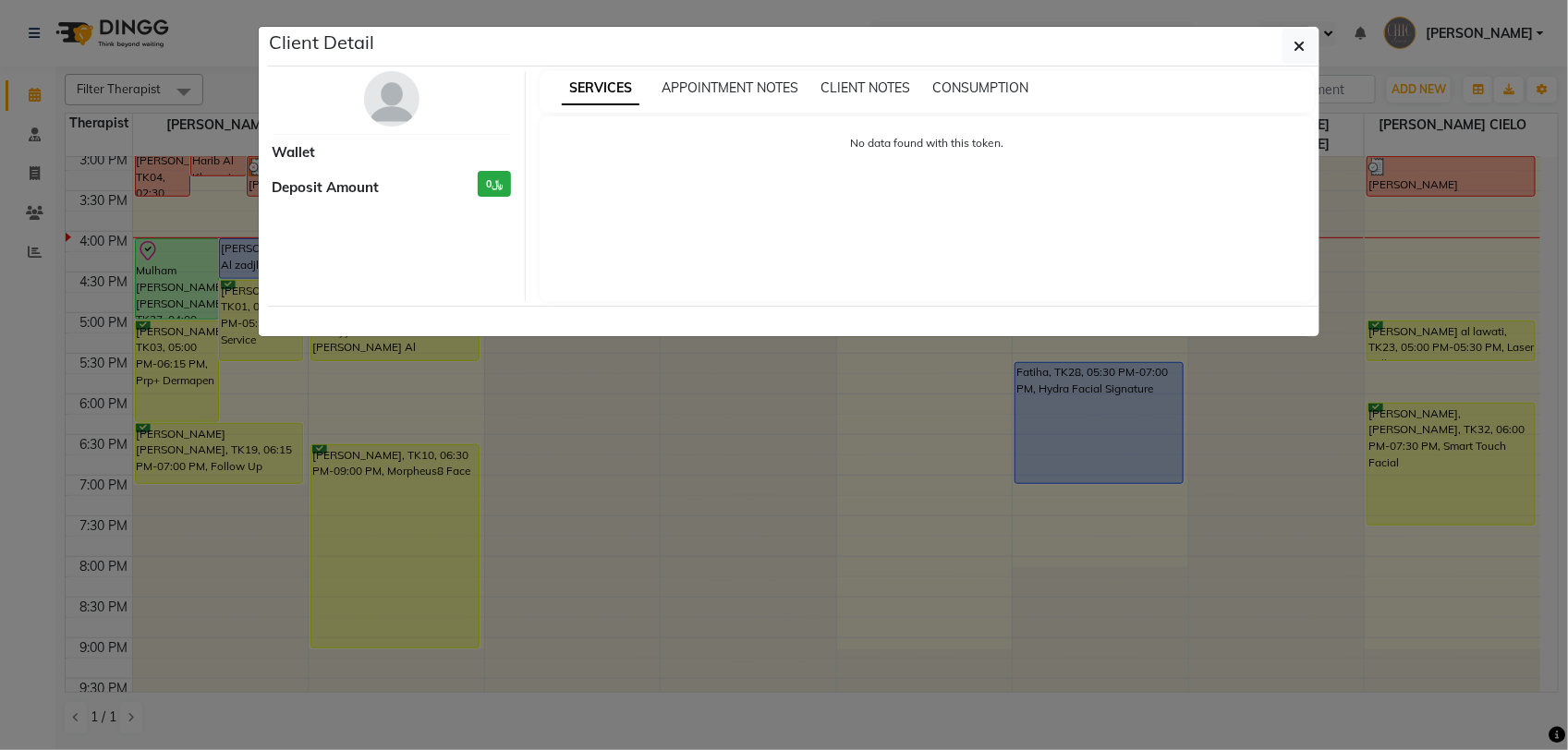
select select "6"
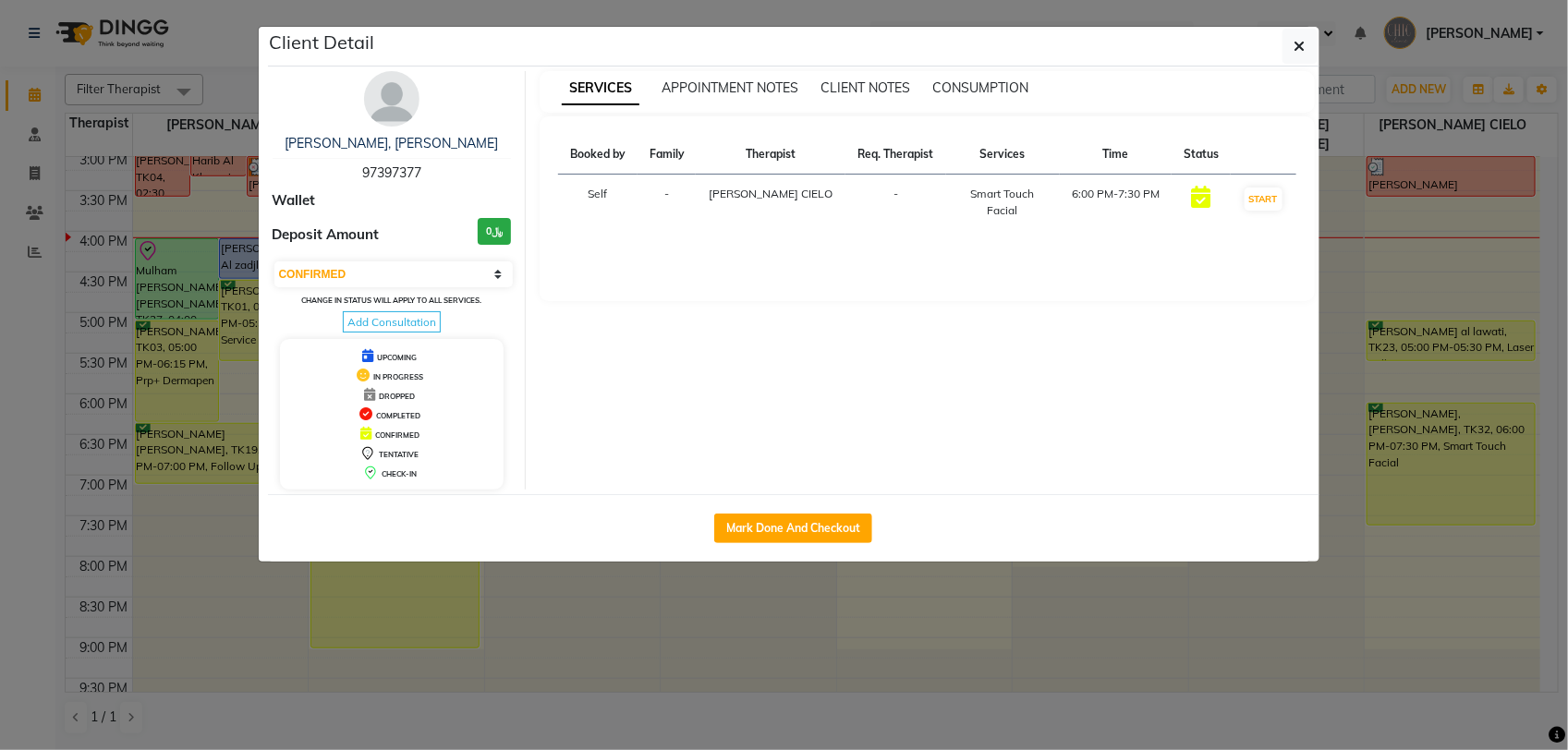
click at [400, 97] on img at bounding box center [391, 99] width 56 height 56
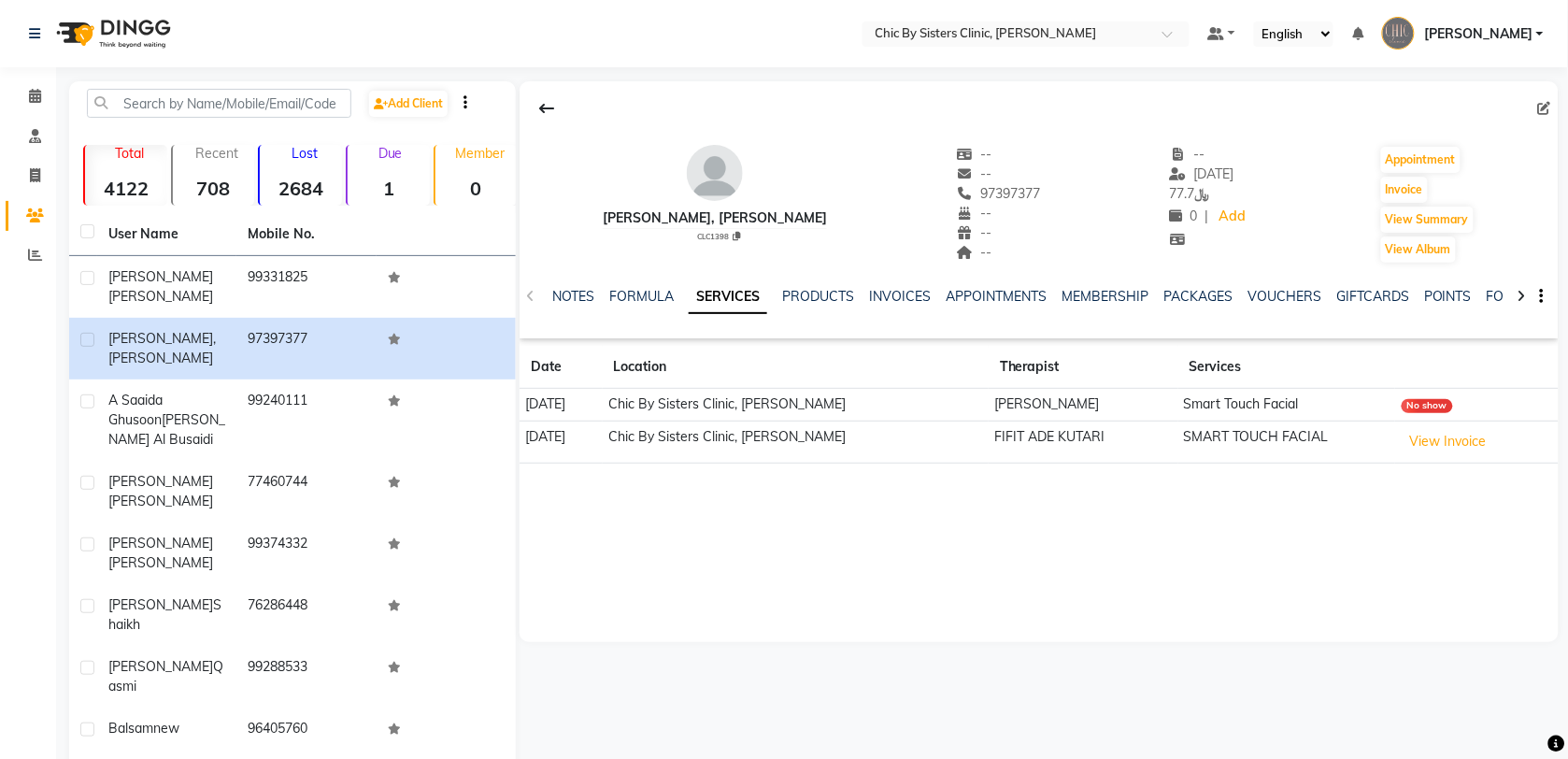
click at [707, 161] on img at bounding box center [714, 172] width 56 height 56
click at [26, 93] on span at bounding box center [35, 97] width 33 height 22
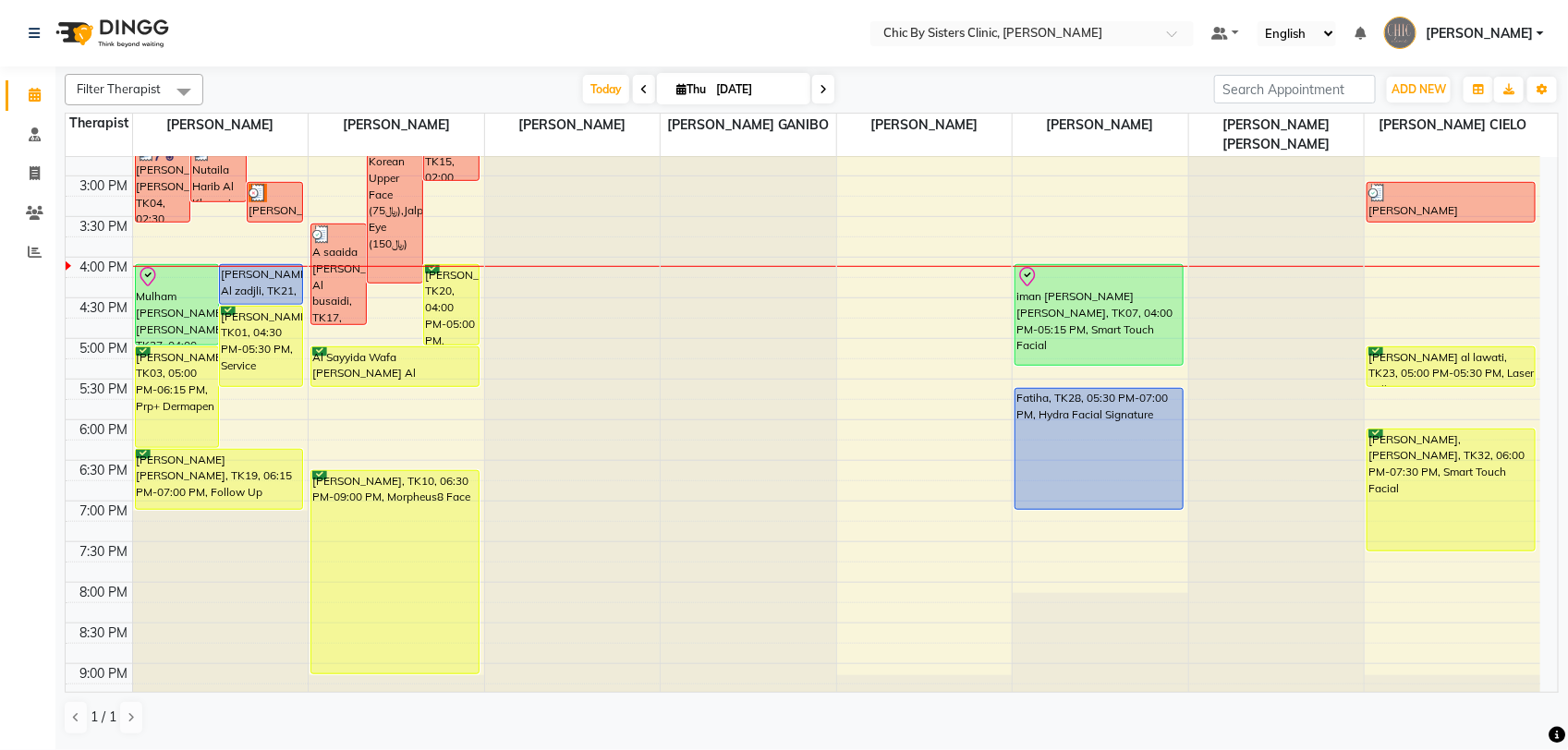
scroll to position [559, 0]
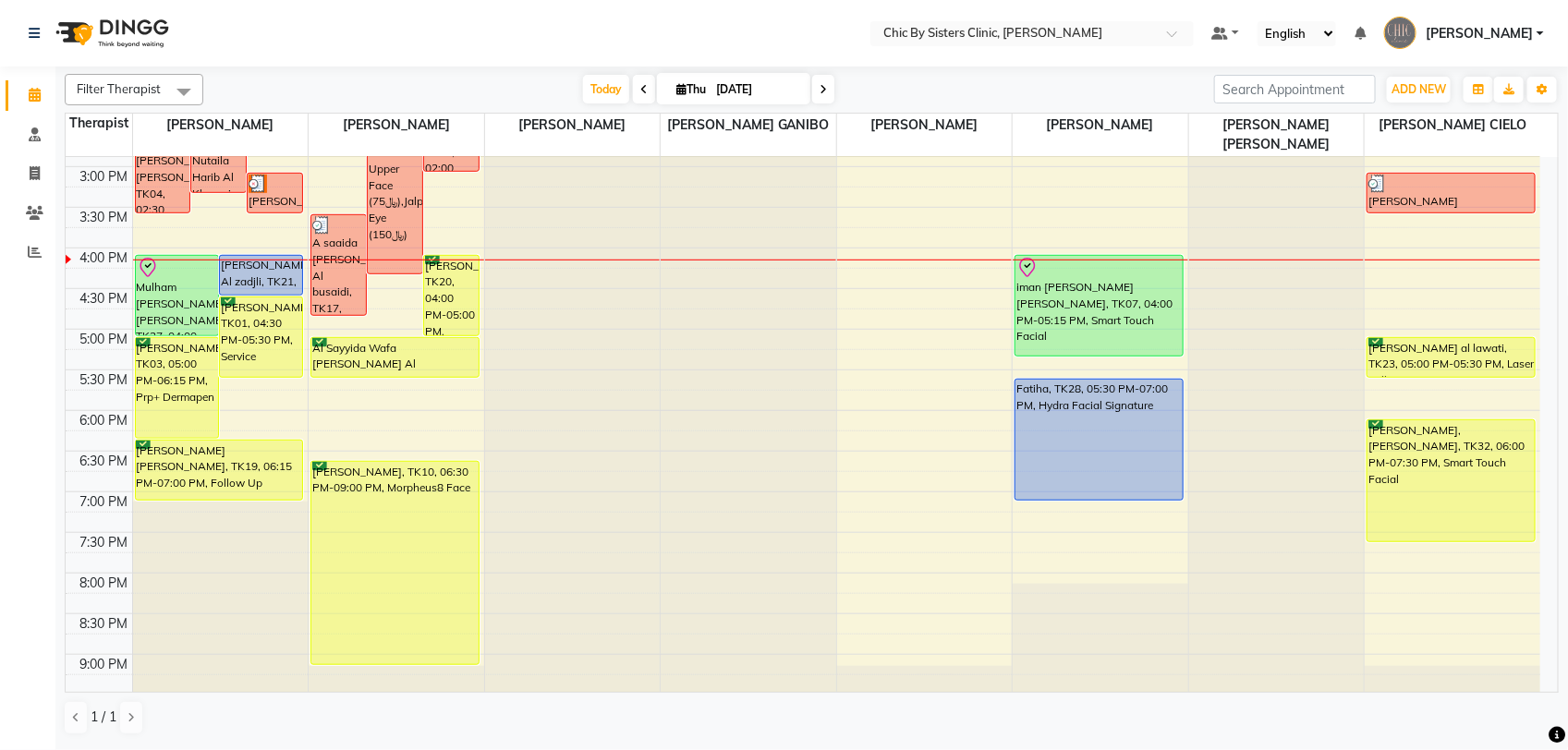
click at [737, 91] on input "04-09-2025" at bounding box center [757, 89] width 92 height 27
select select "9"
select select "2025"
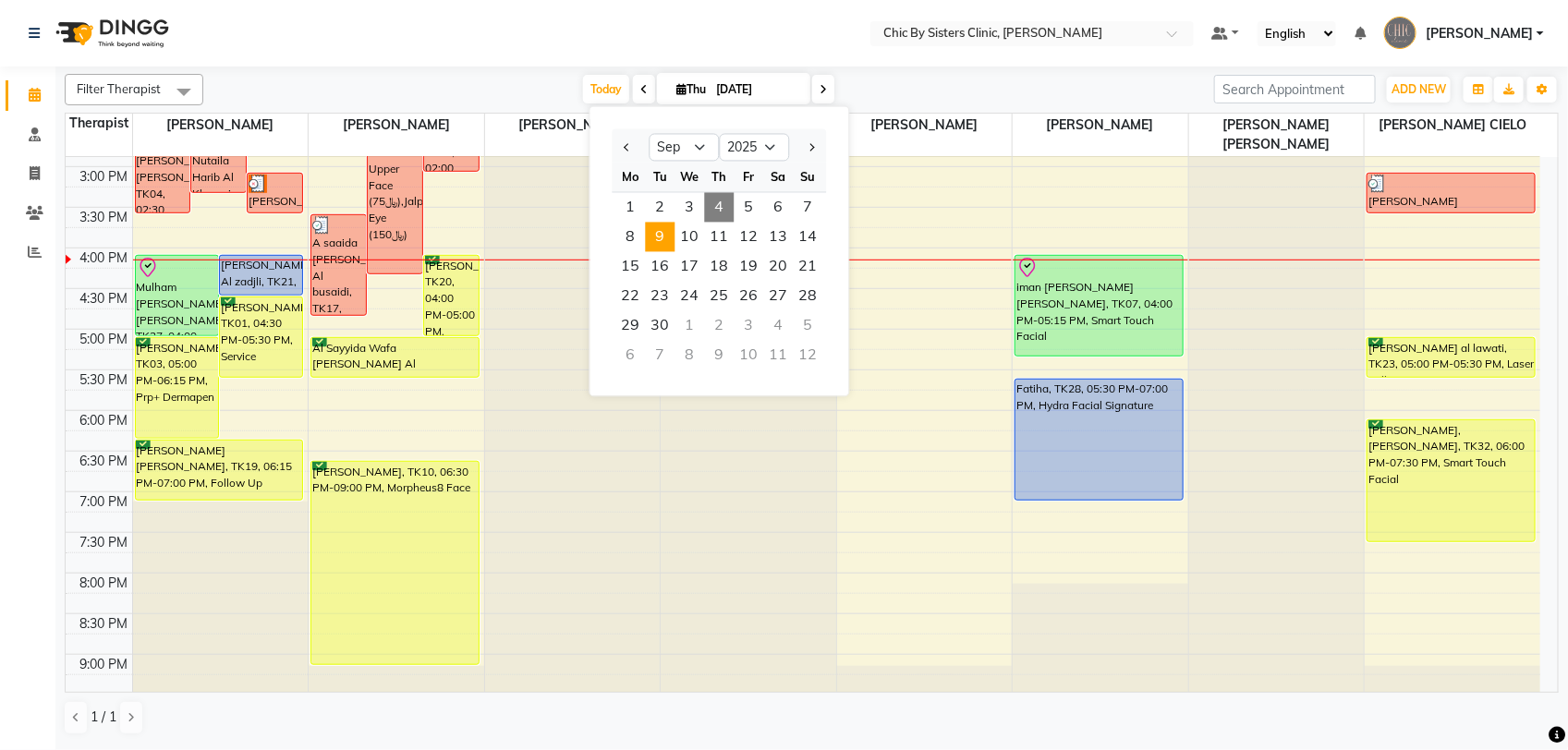
click at [657, 241] on span "9" at bounding box center [660, 238] width 29 height 29
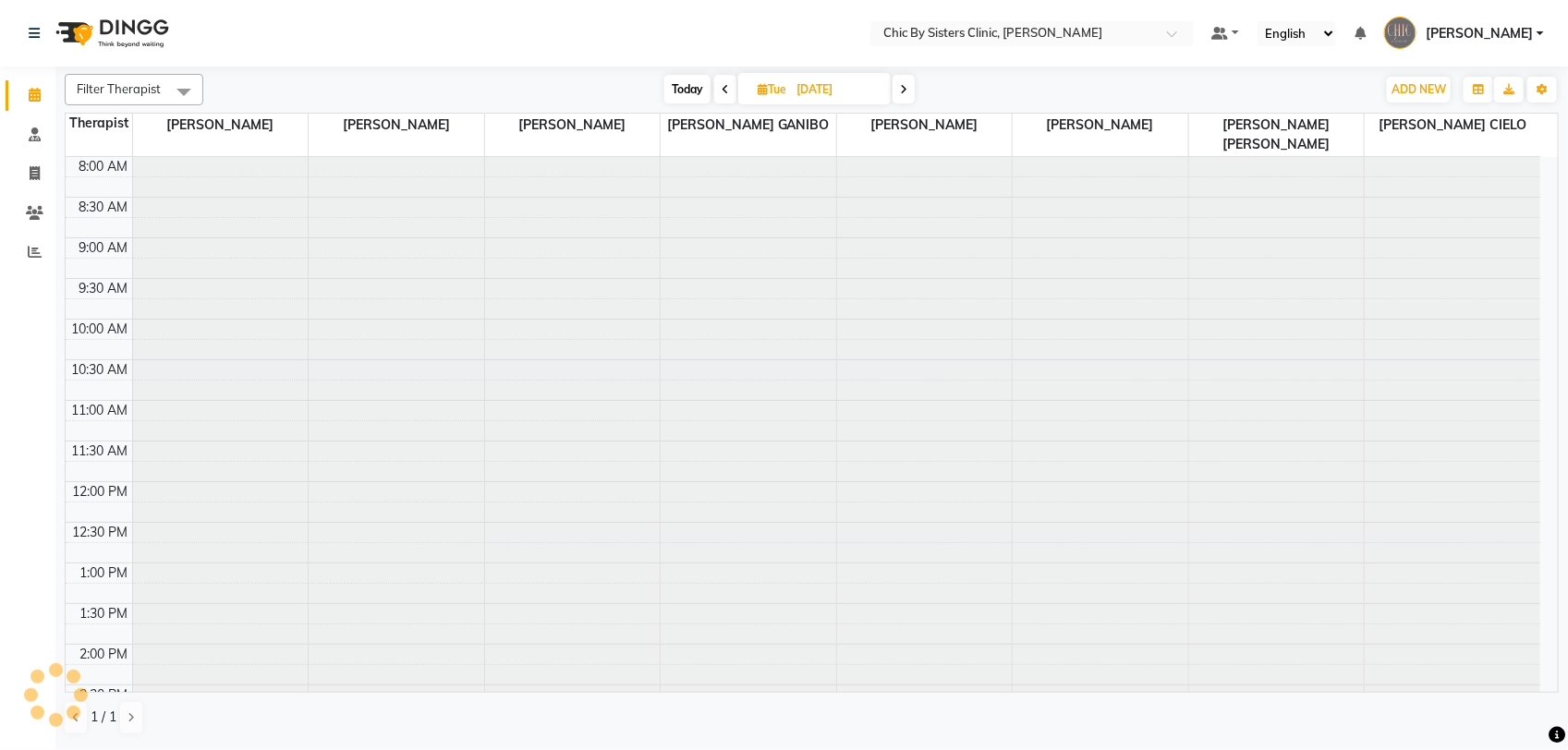
scroll to position [658, 0]
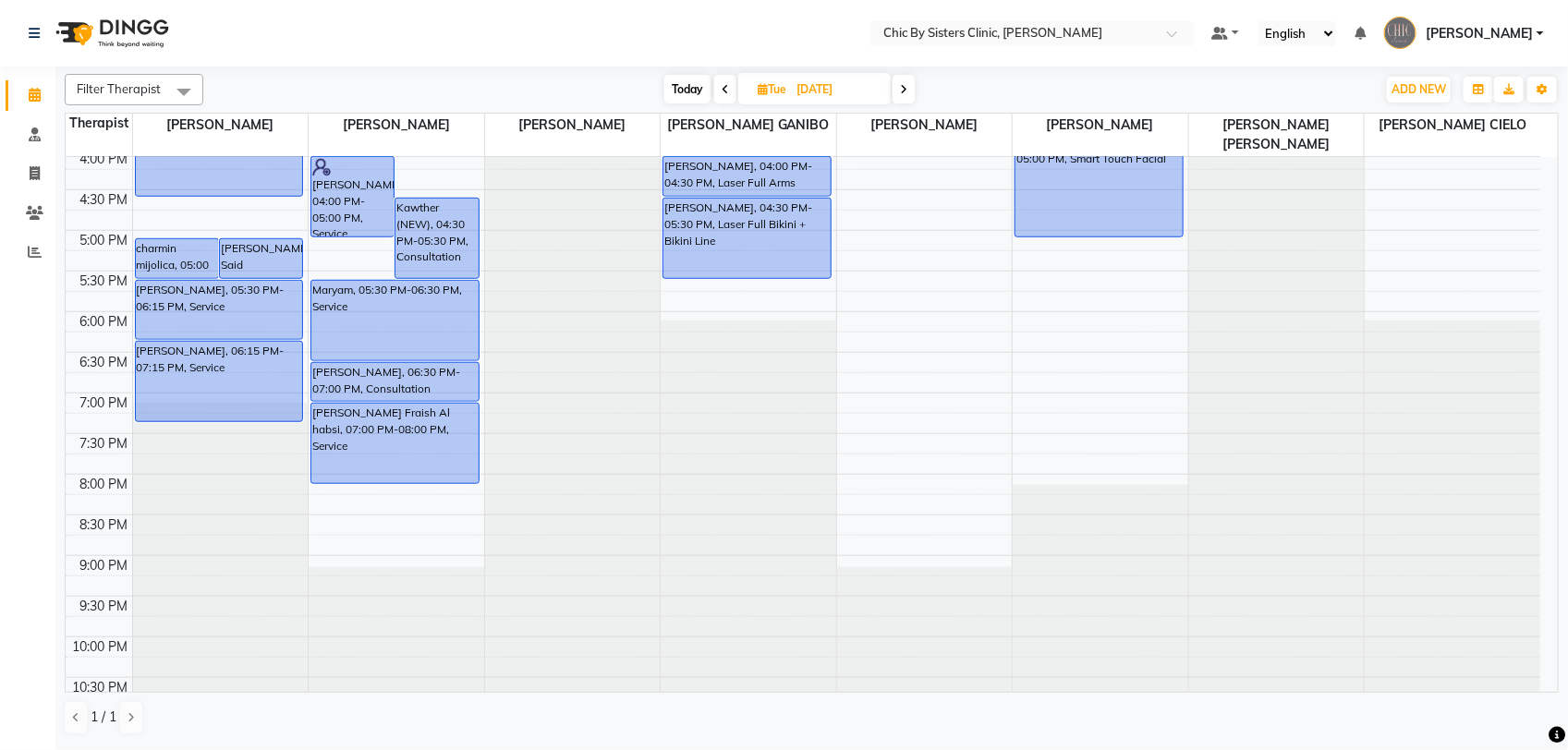
click at [692, 97] on span "Today" at bounding box center [687, 89] width 46 height 28
type input "04-09-2025"
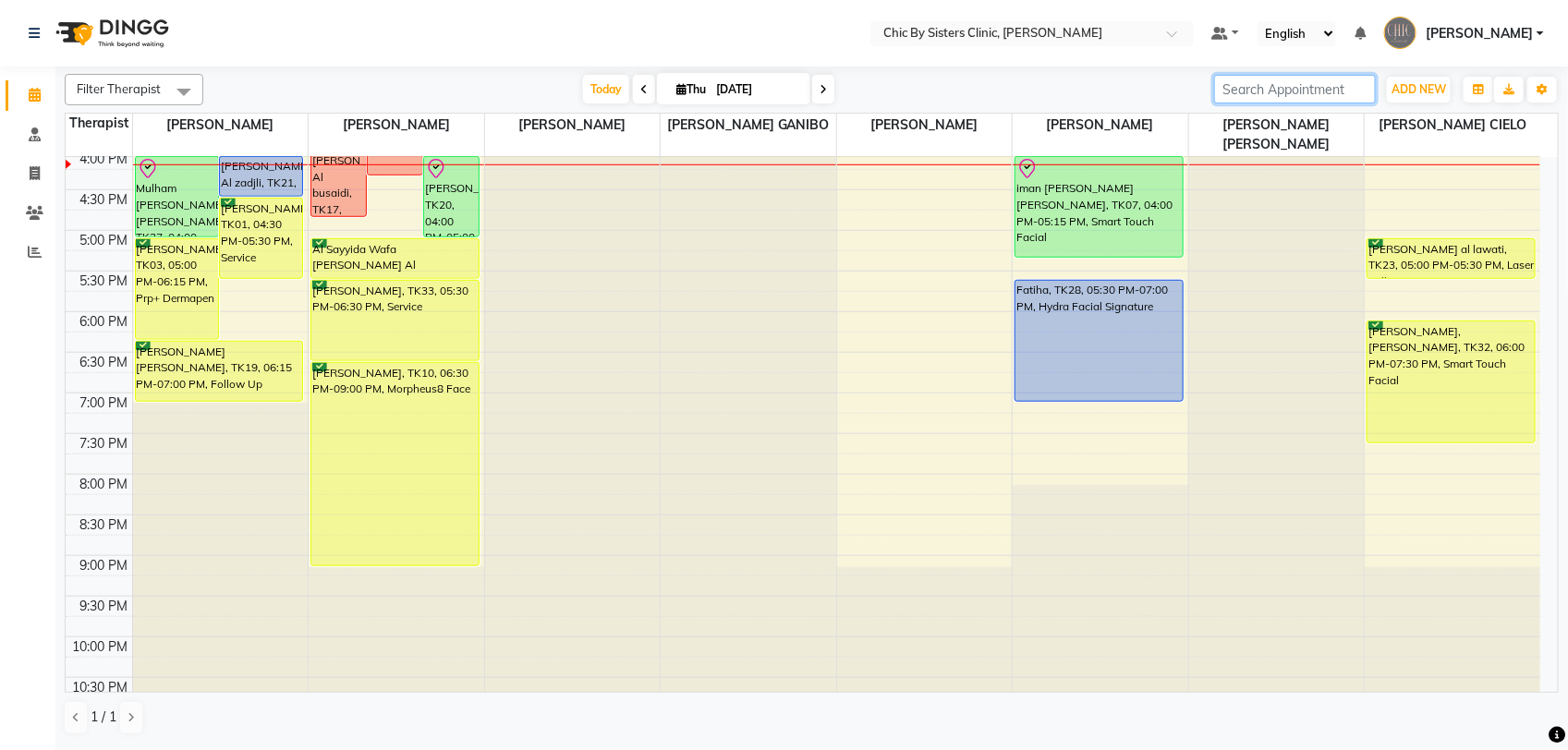
click at [1323, 90] on input "search" at bounding box center [1294, 89] width 161 height 28
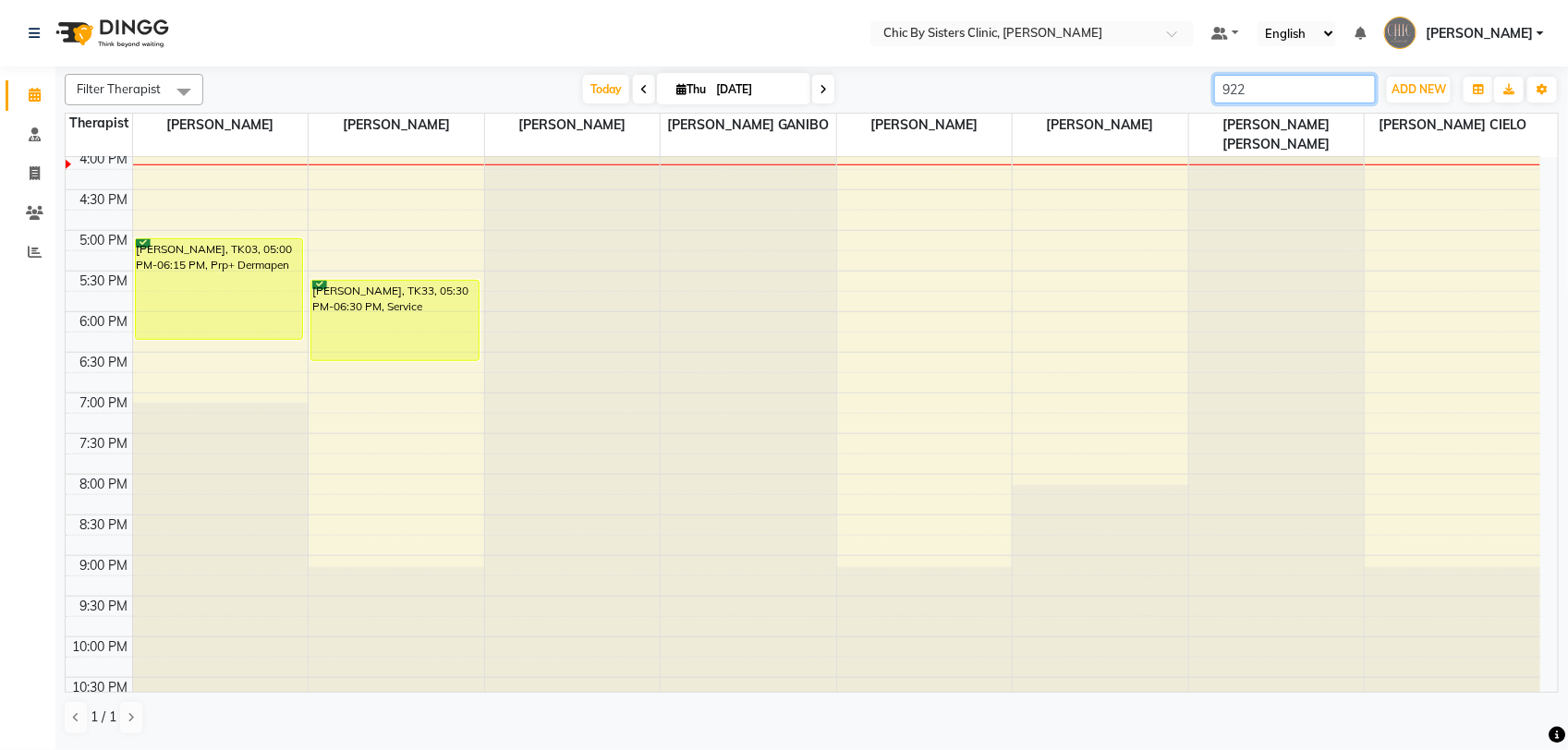
type input "9222"
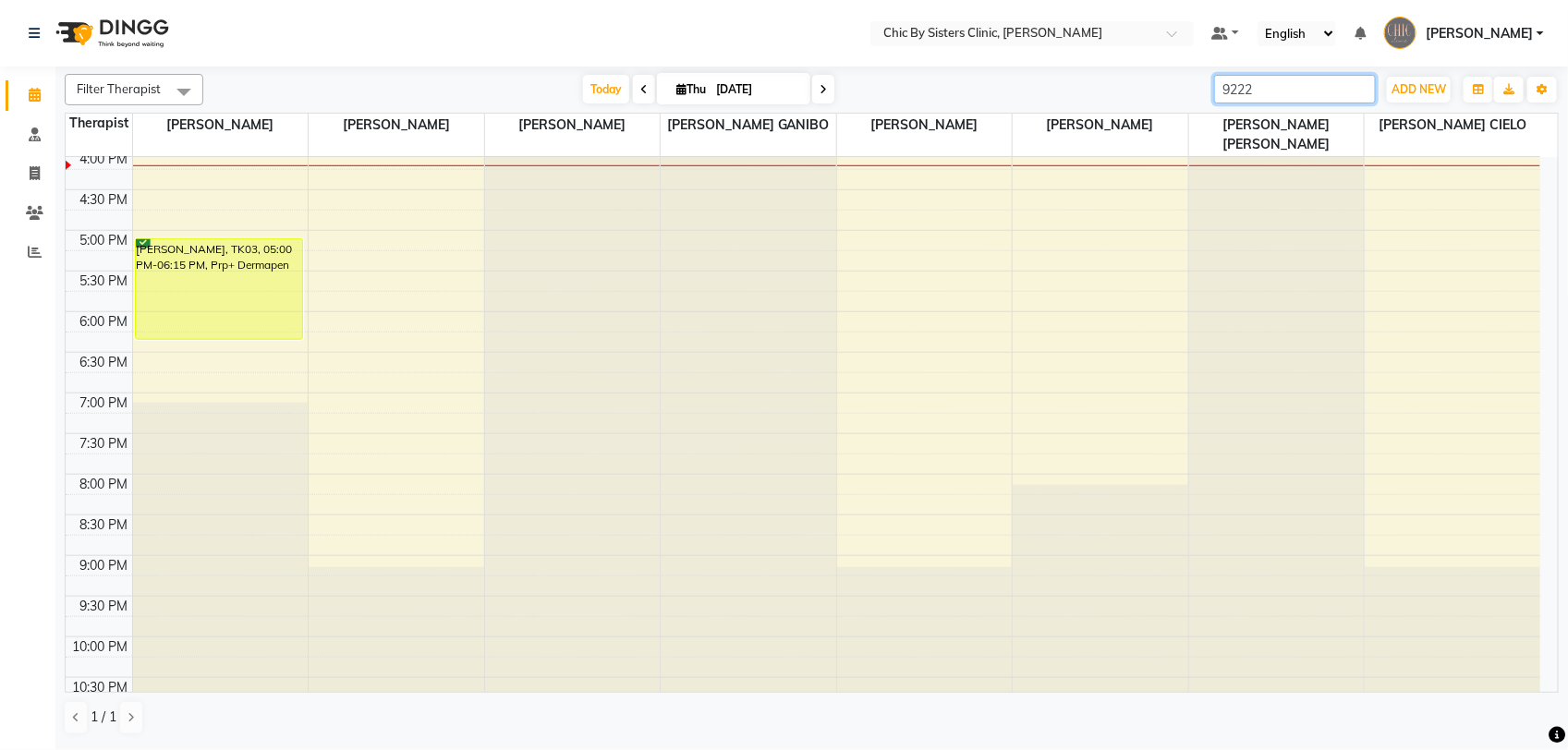
click at [1360, 91] on input "9222" at bounding box center [1294, 89] width 161 height 28
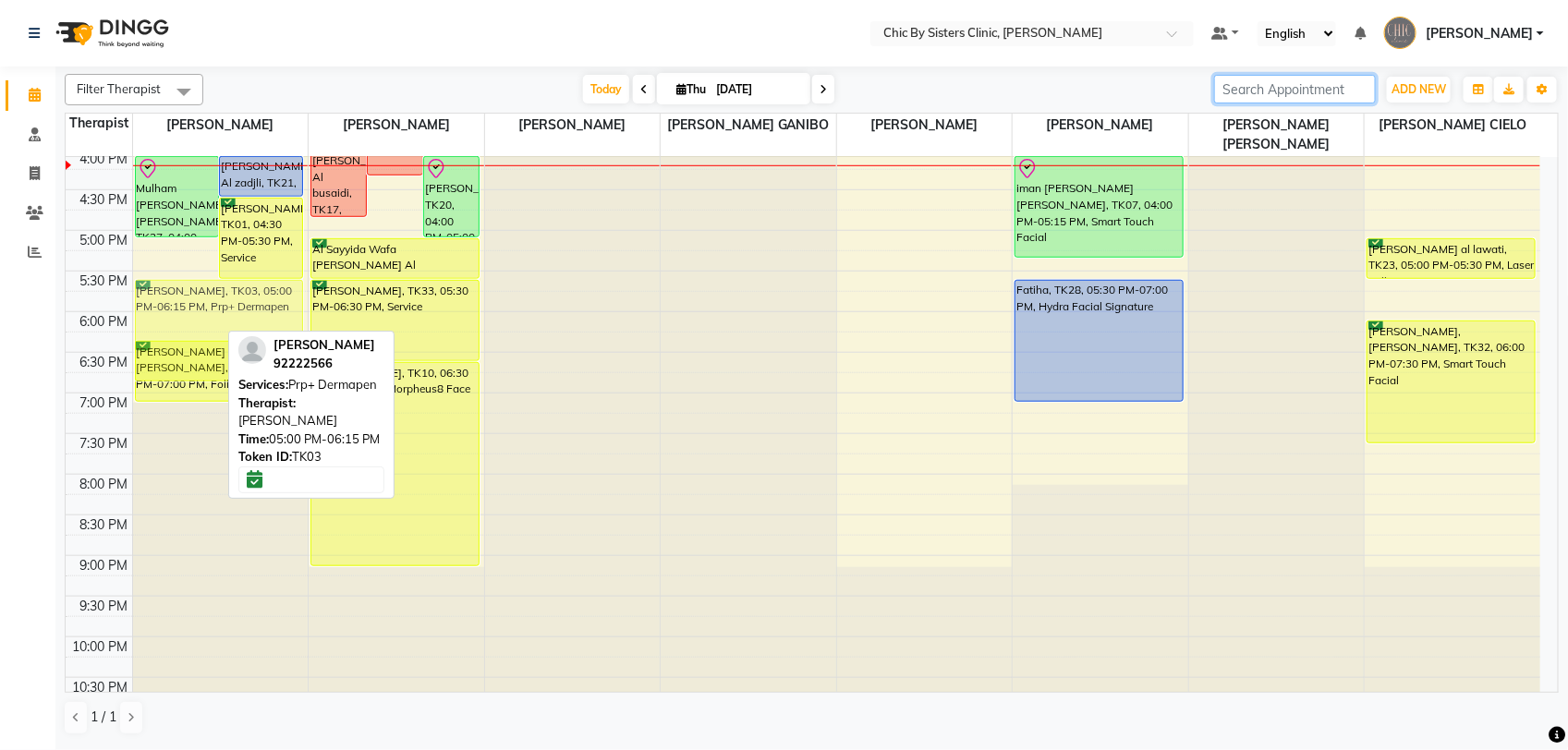
drag, startPoint x: 194, startPoint y: 282, endPoint x: 210, endPoint y: 330, distance: 50.6
click at [210, 330] on div "Nada Ibrahim Al amri, TK26, 11:30 AM-01:15 PM, Hyperhidrosis Allergan,Juvederm …" at bounding box center [221, 149] width 176 height 1300
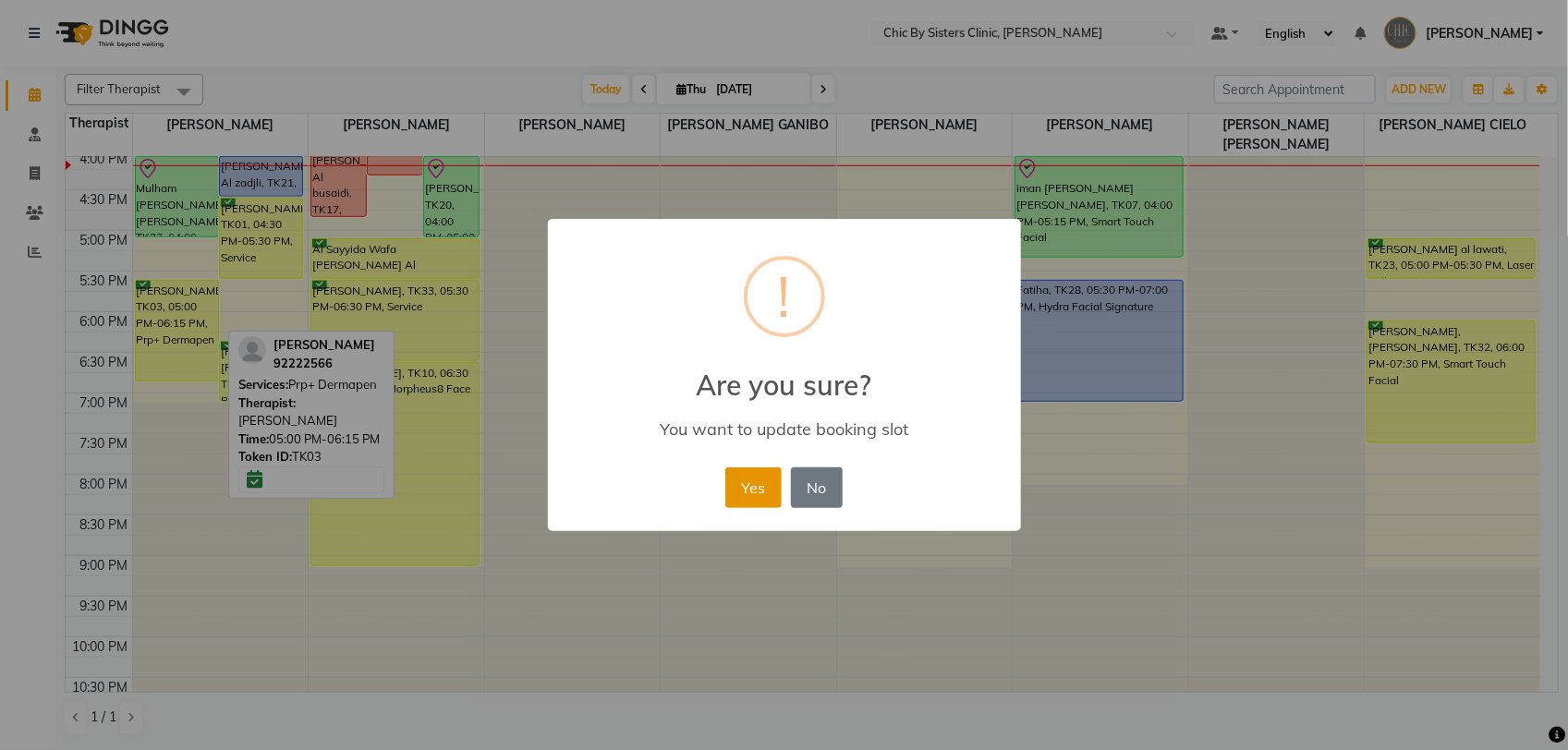
click at [740, 500] on button "Yes" at bounding box center [754, 488] width 57 height 41
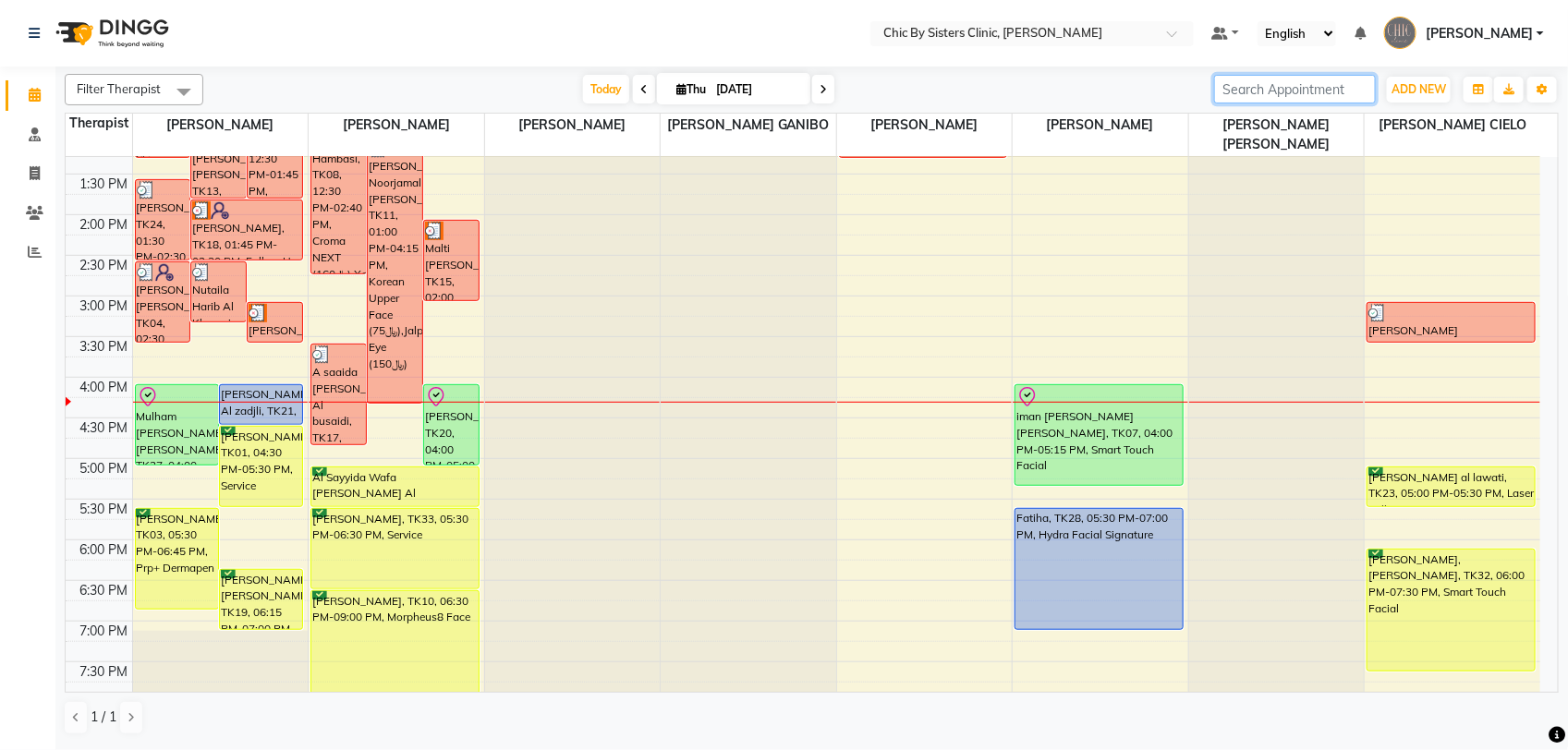
scroll to position [426, 0]
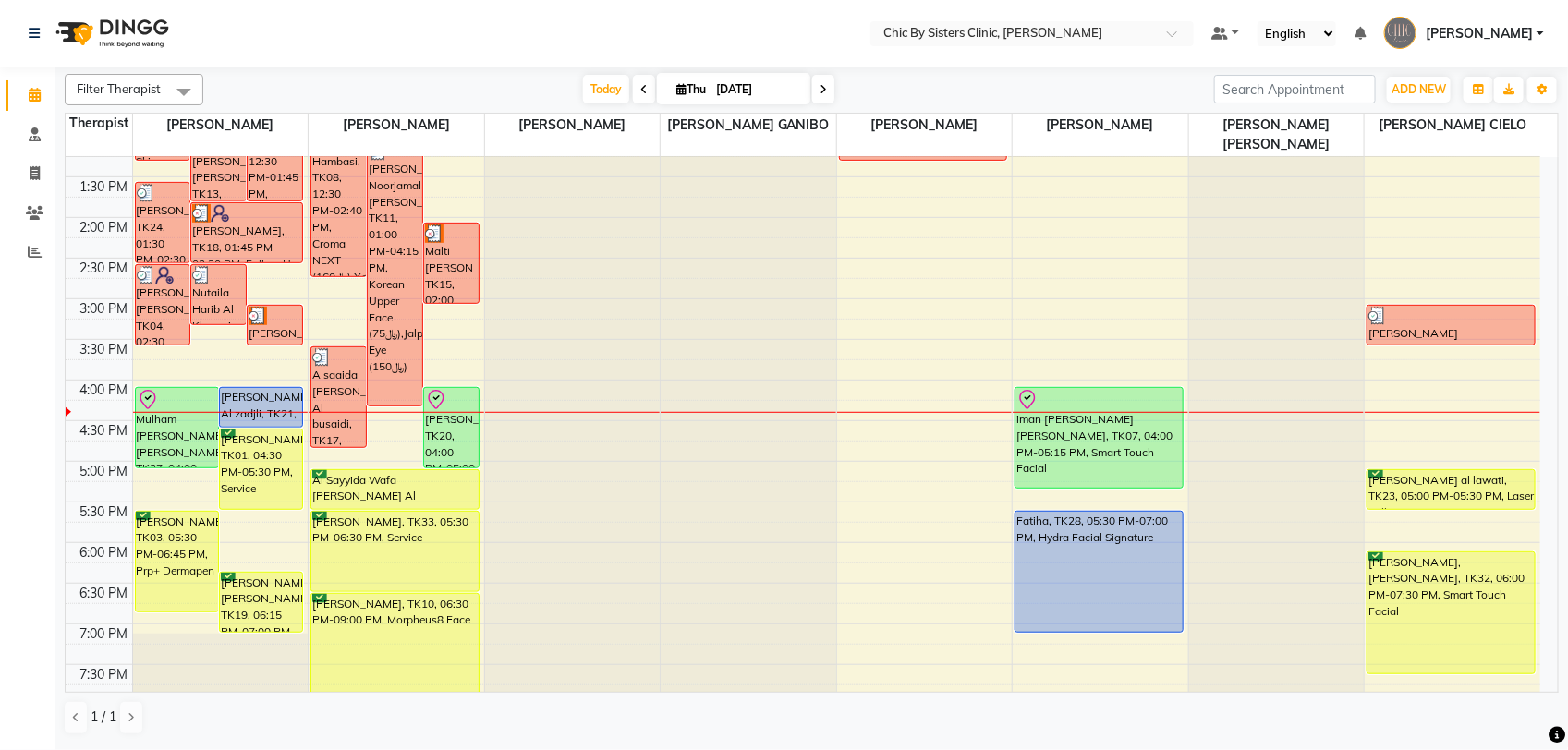
click at [1539, 30] on link "[PERSON_NAME]" at bounding box center [1463, 33] width 159 height 30
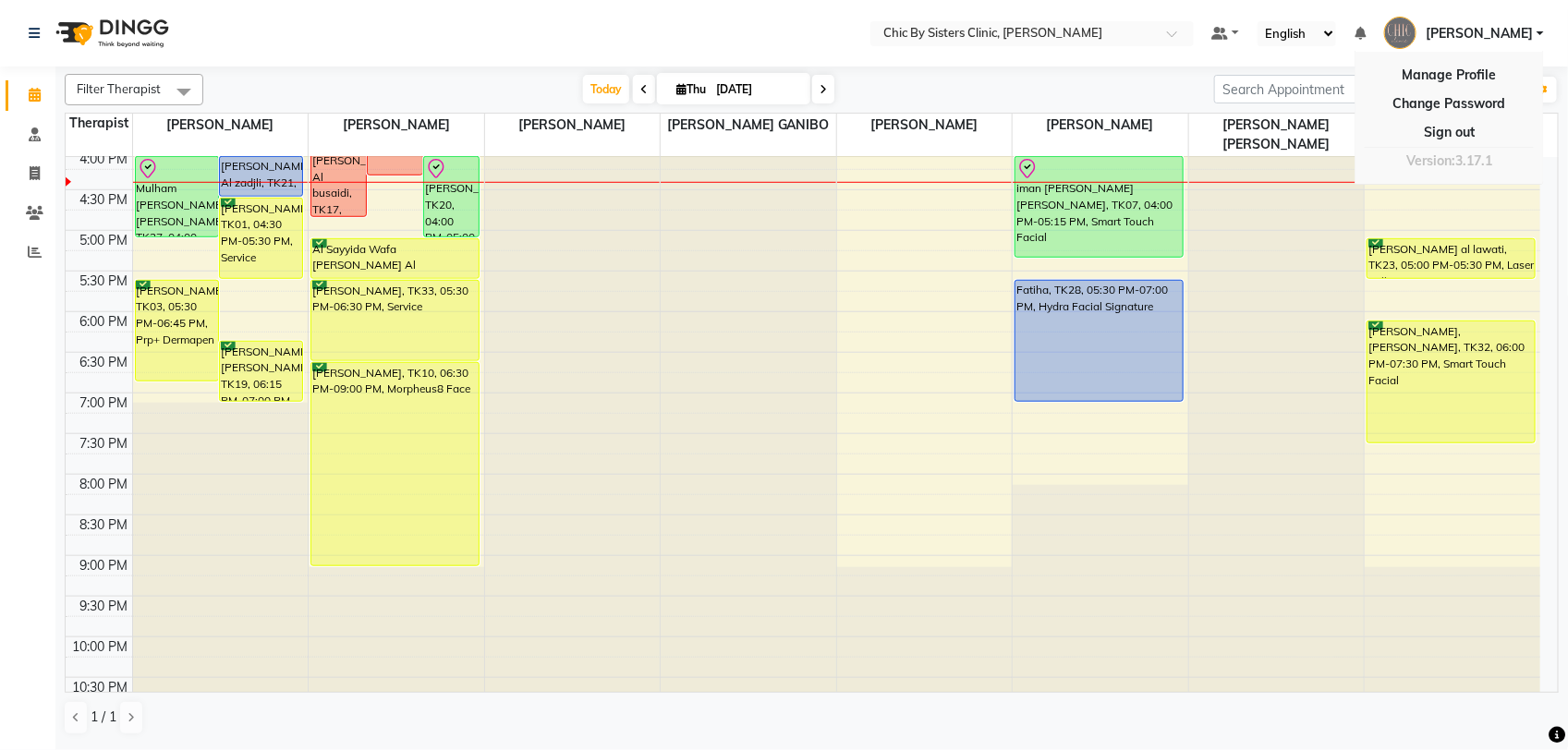
scroll to position [543, 0]
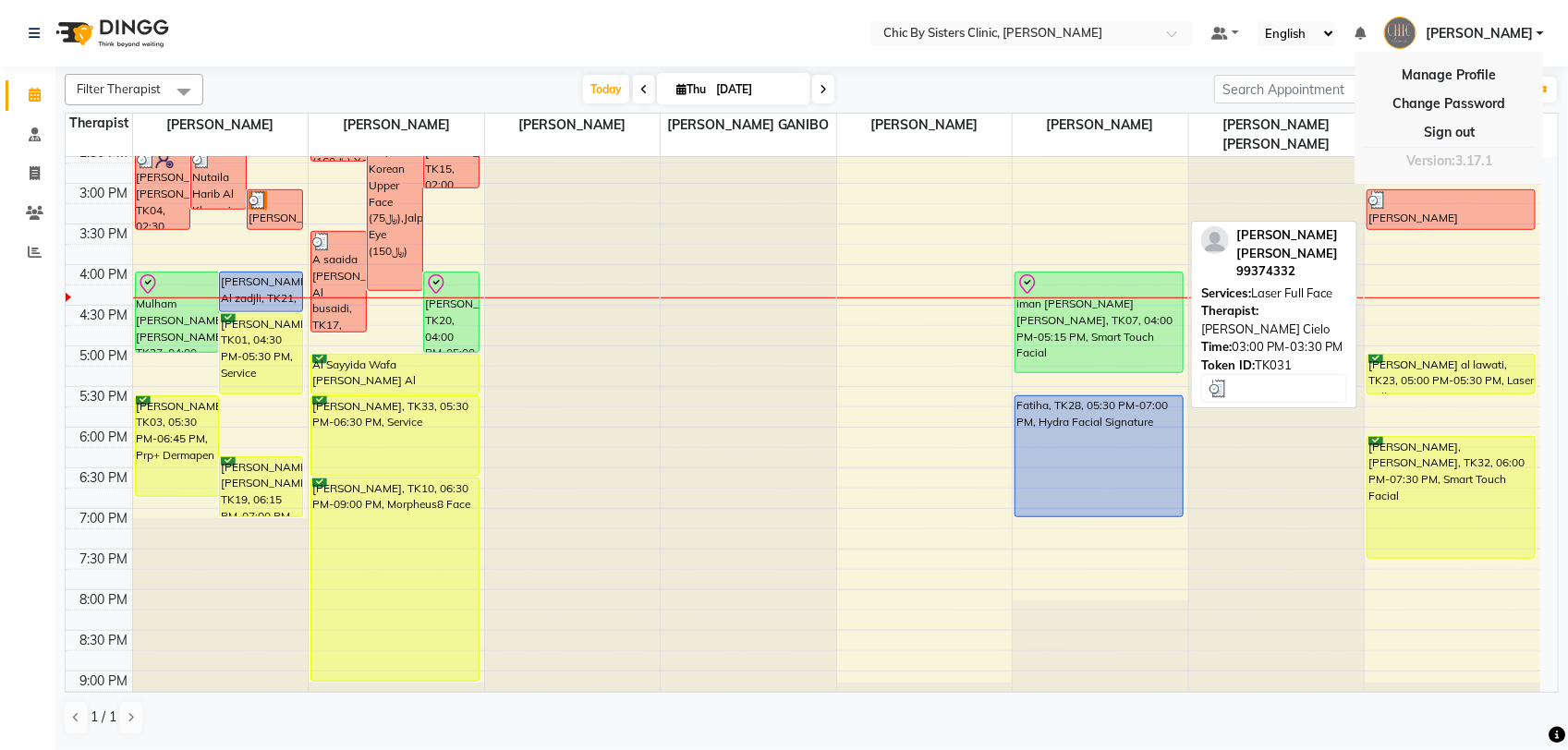
click at [1496, 206] on div at bounding box center [1451, 200] width 165 height 19
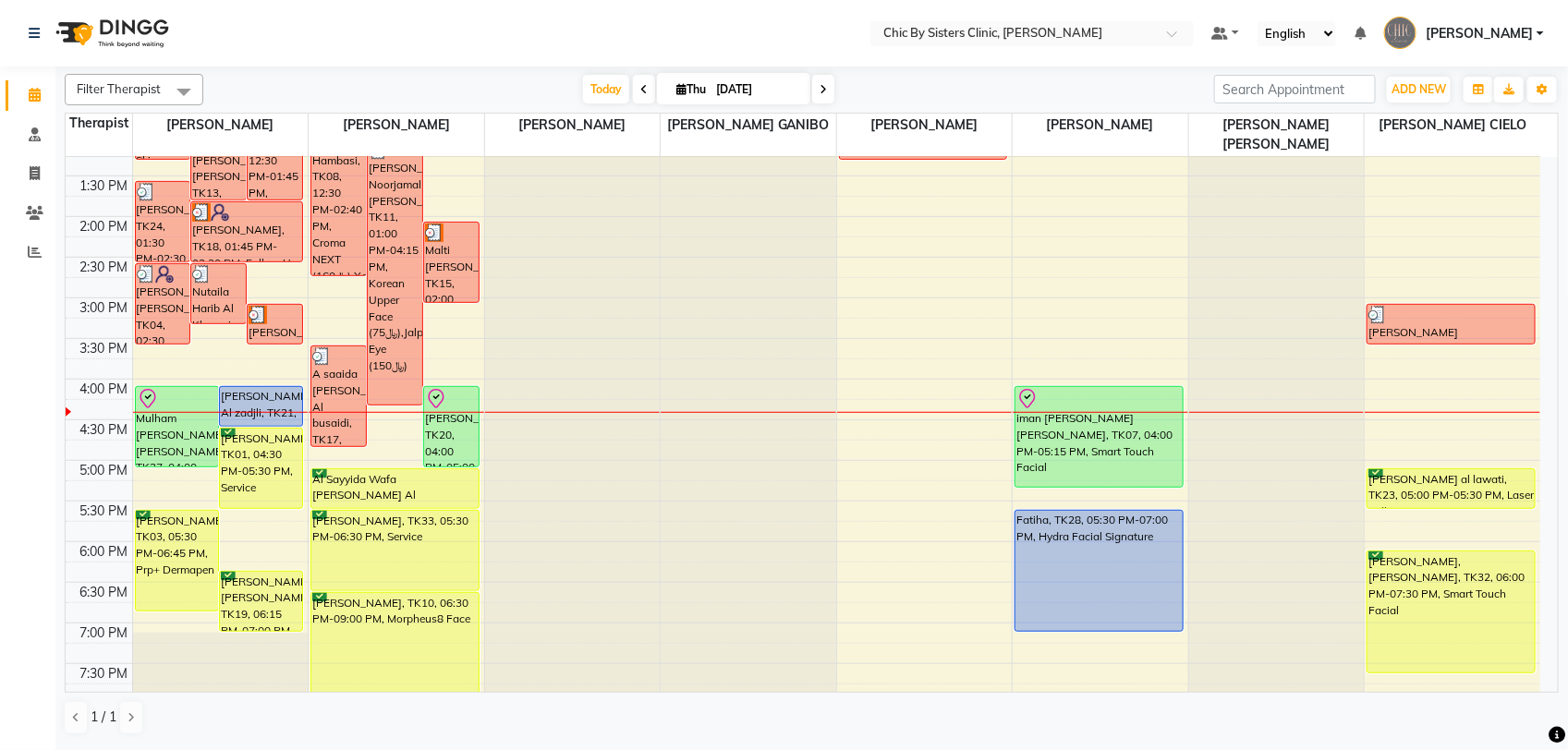
scroll to position [426, 0]
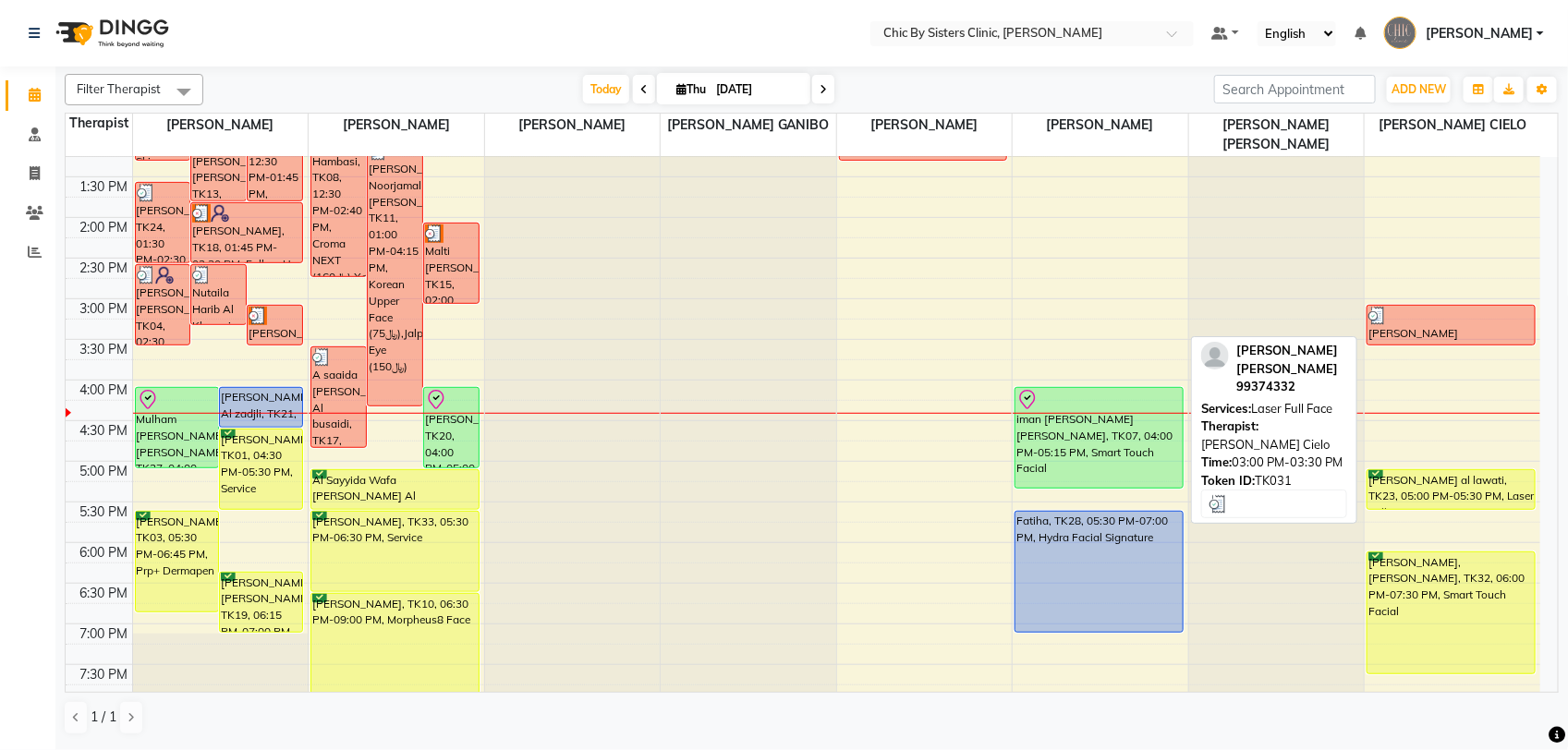
click at [1502, 325] on div at bounding box center [1451, 316] width 165 height 19
select select "3"
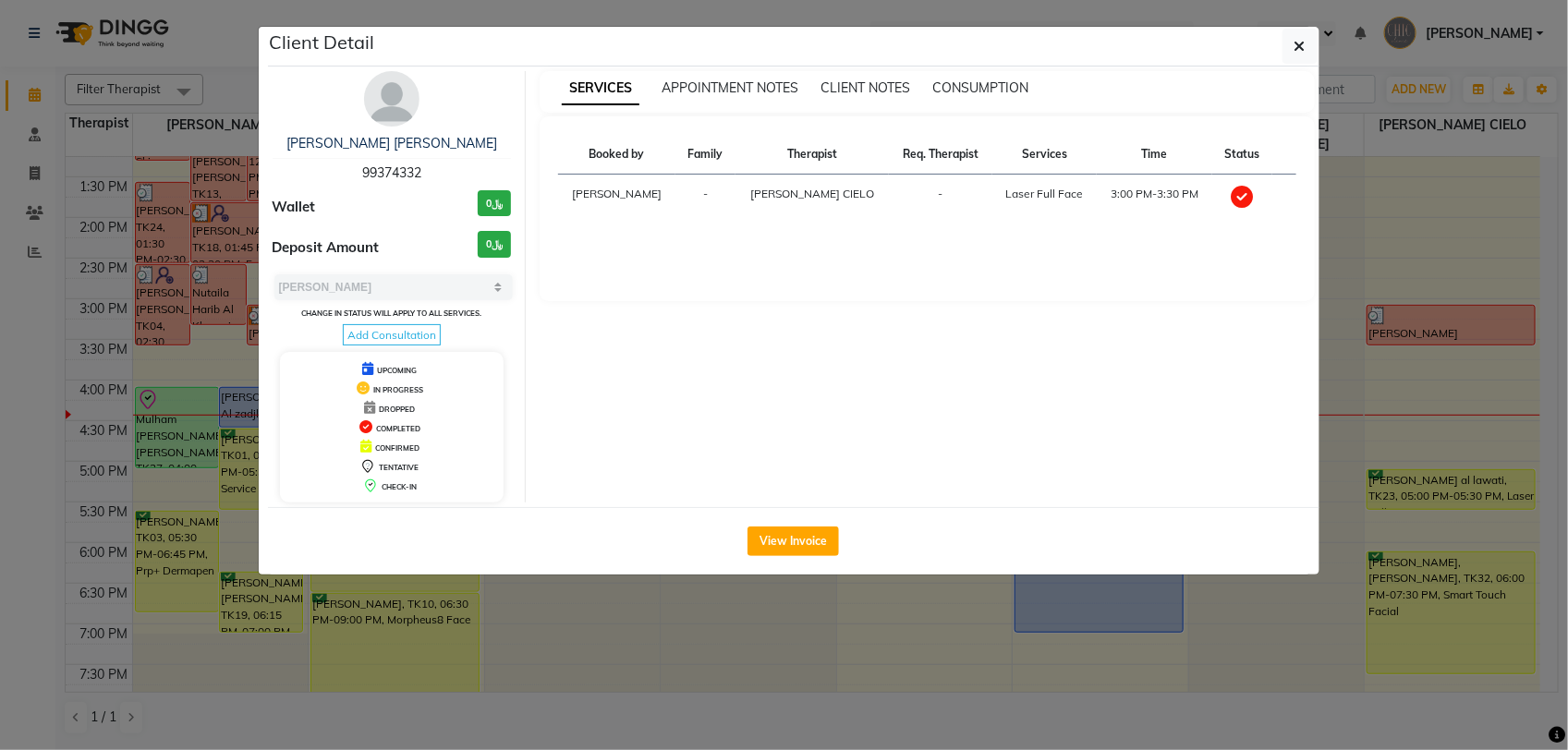
click at [1290, 43] on button "button" at bounding box center [1300, 46] width 35 height 35
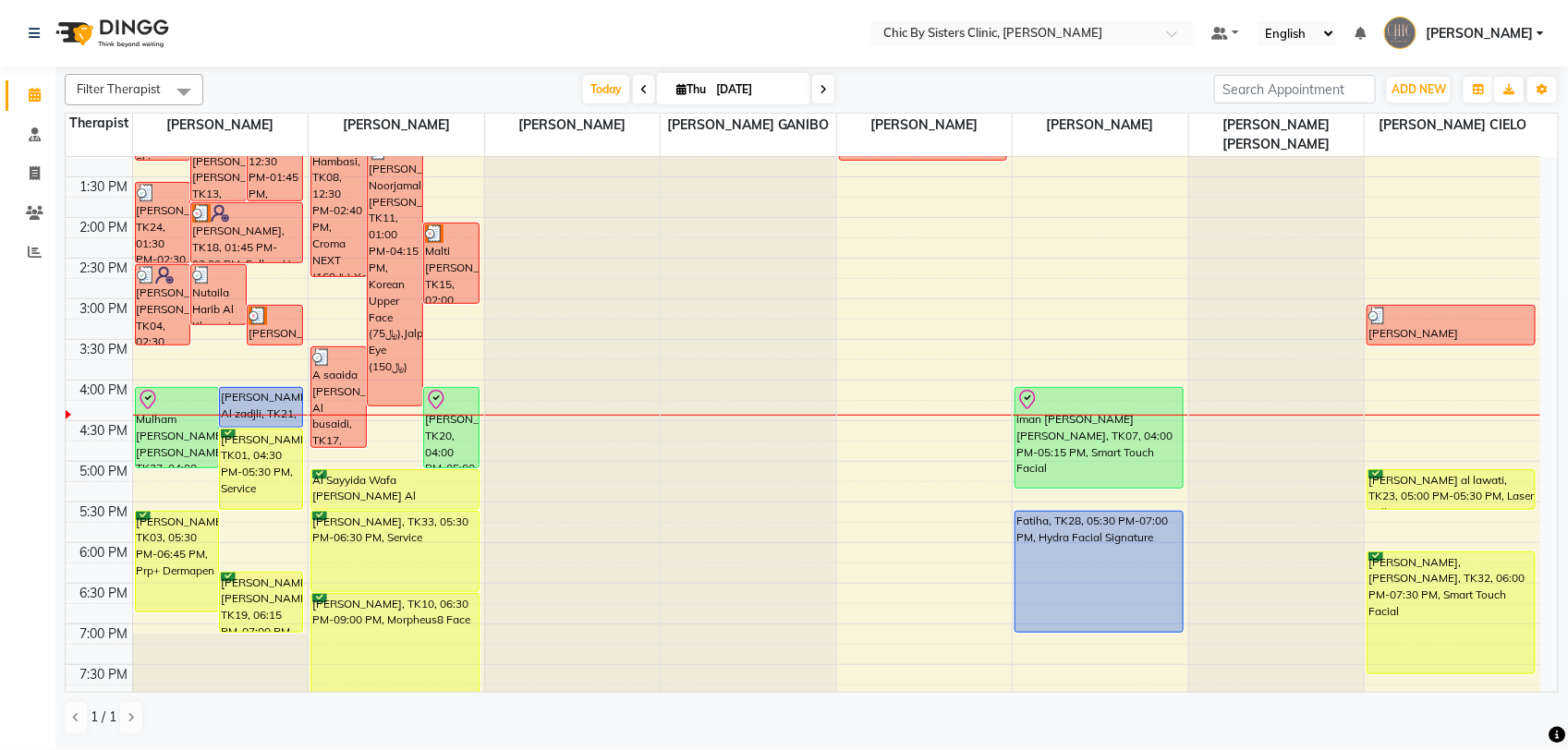
scroll to position [215, 0]
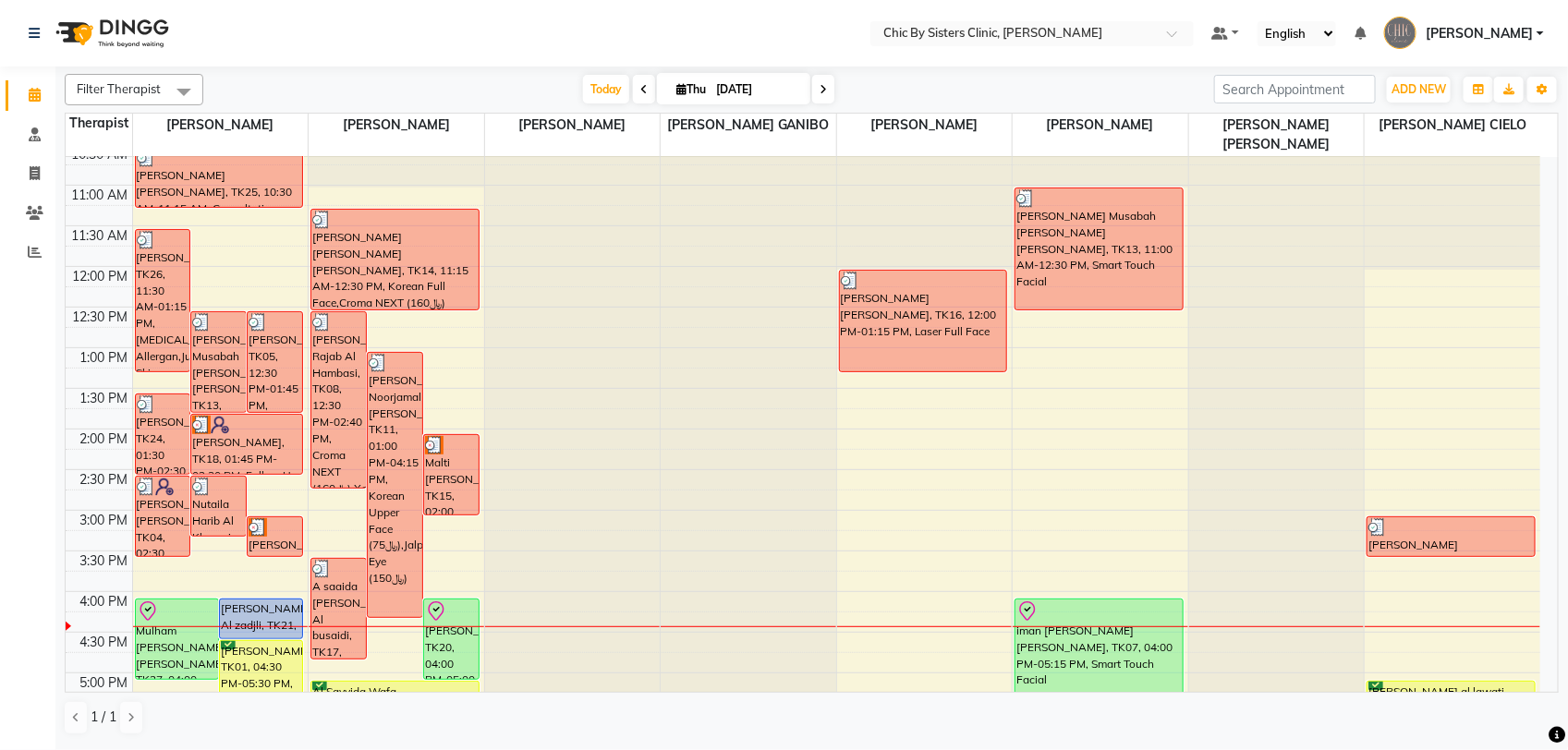
click at [824, 98] on span at bounding box center [823, 89] width 22 height 28
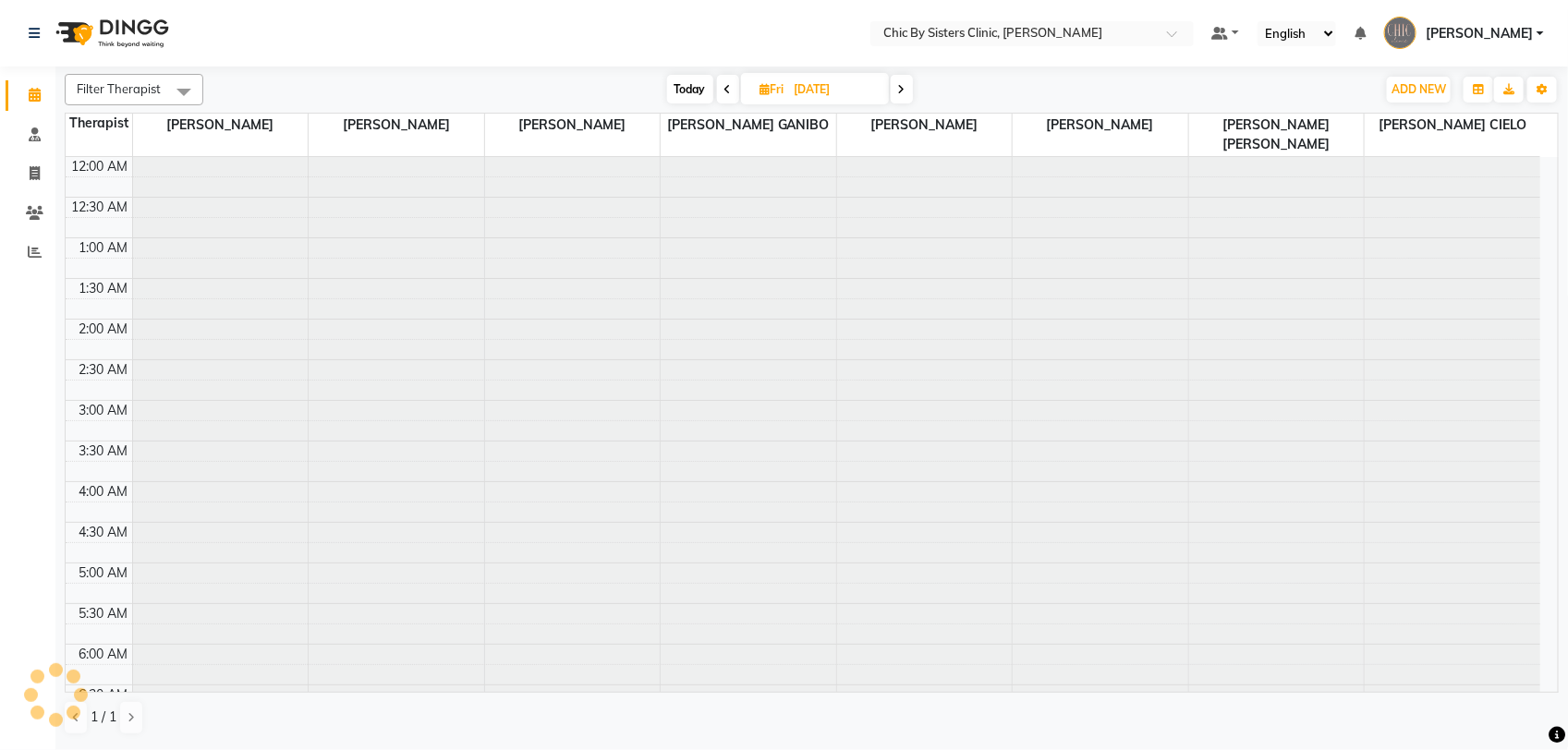
scroll to position [1316, 0]
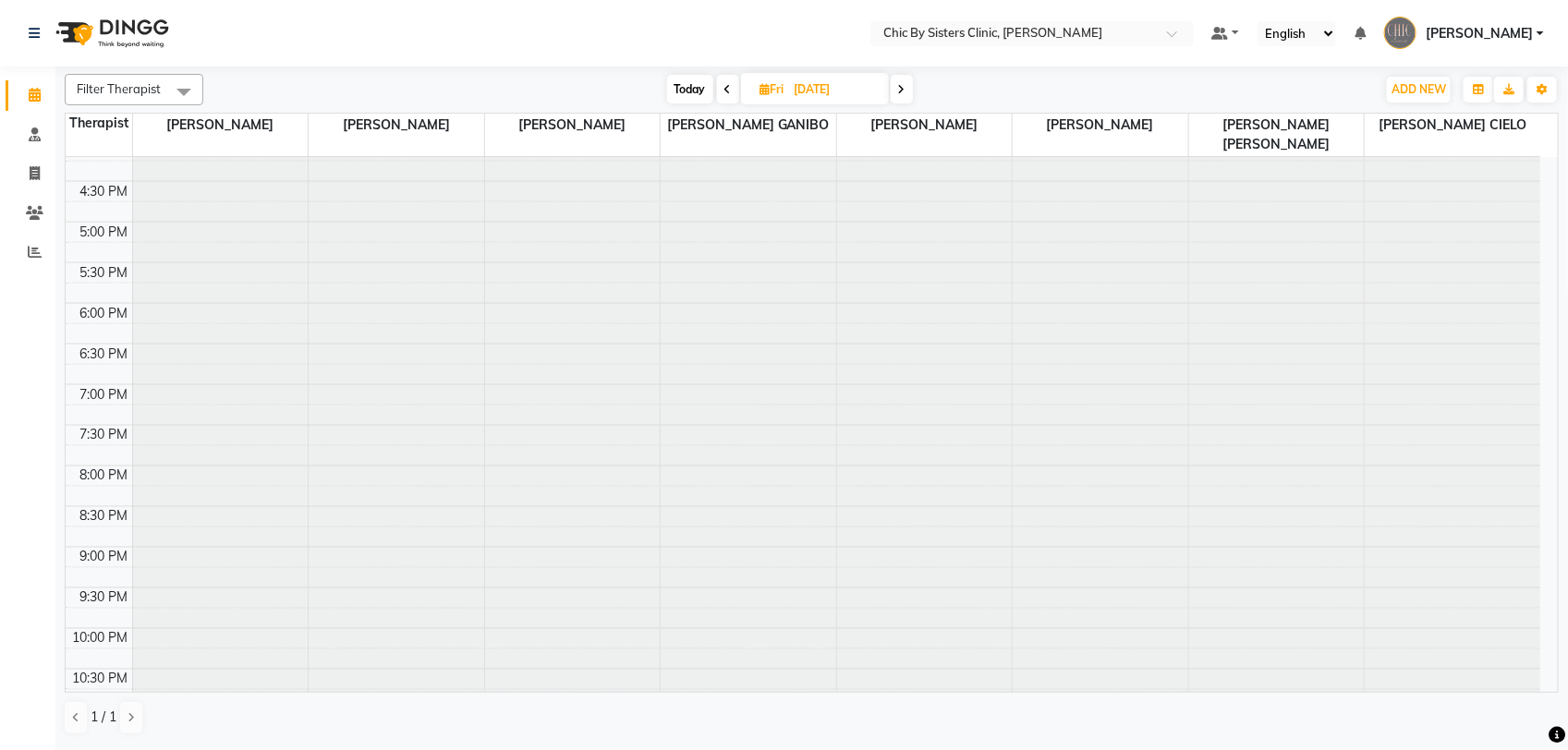
click at [904, 97] on span at bounding box center [902, 89] width 22 height 28
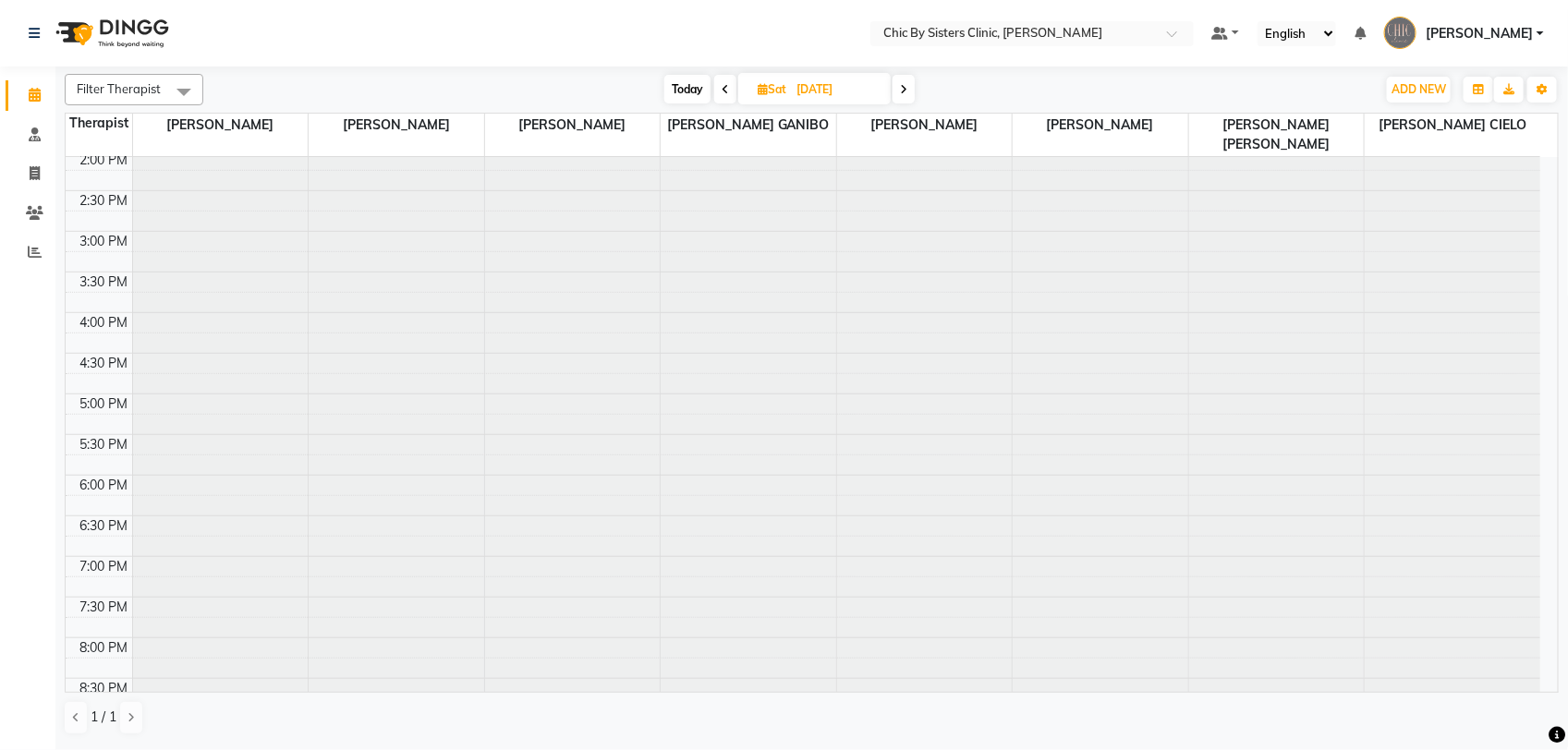
scroll to position [658, 0]
click at [904, 97] on span at bounding box center [904, 89] width 22 height 28
type input "[DATE]"
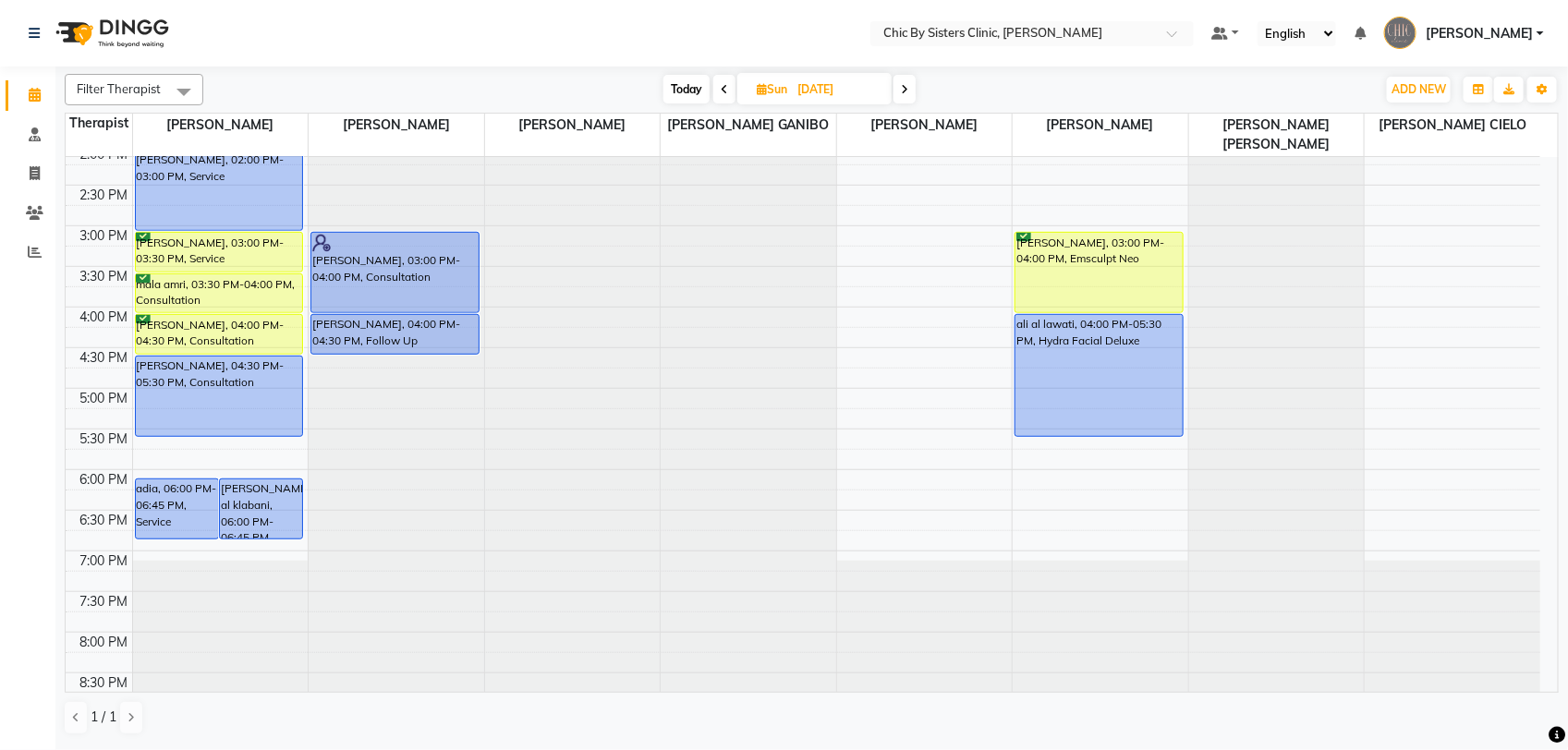
scroll to position [496, 0]
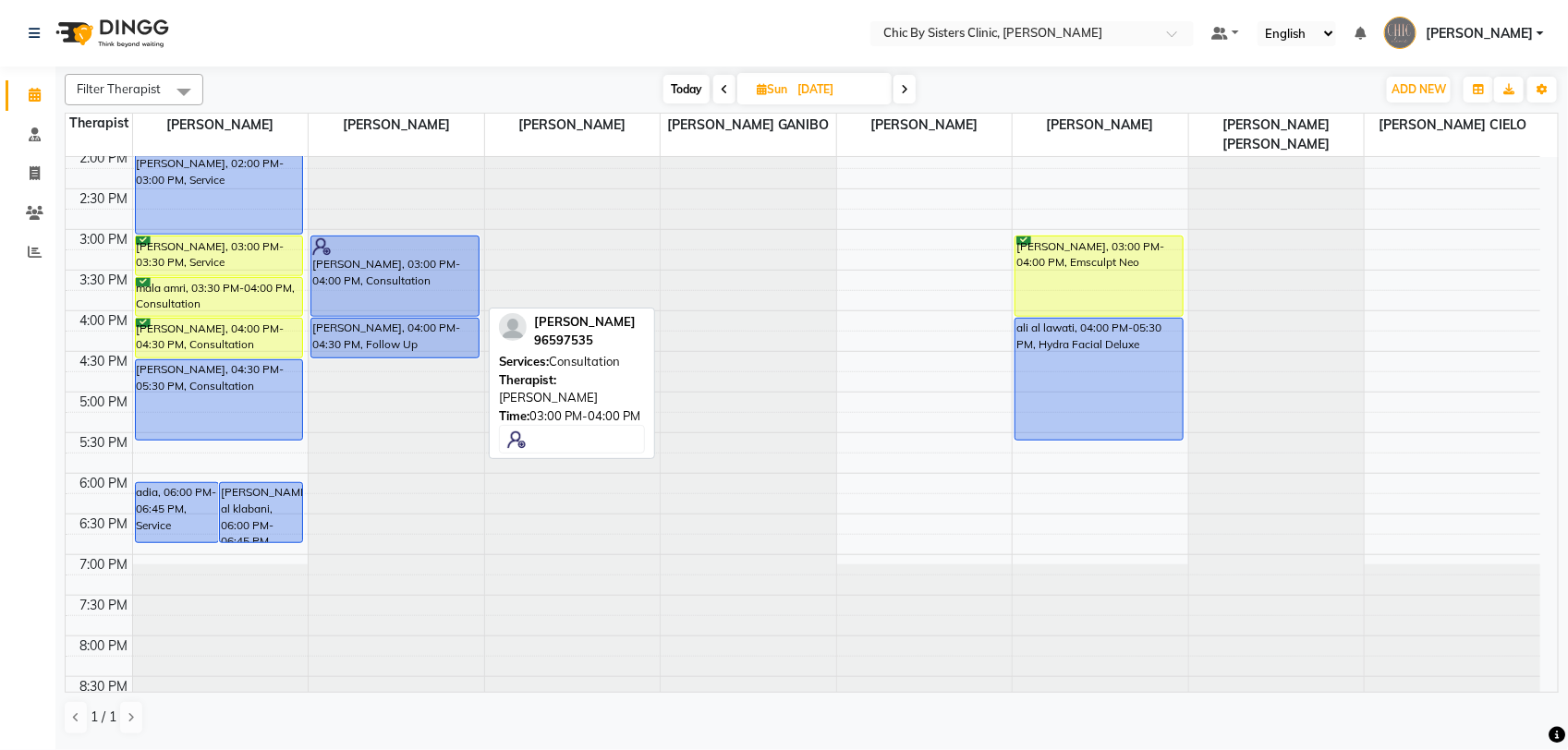
click at [439, 292] on div "Nadirah Metussin, 03:00 PM-04:00 PM, Consultation" at bounding box center [394, 276] width 167 height 79
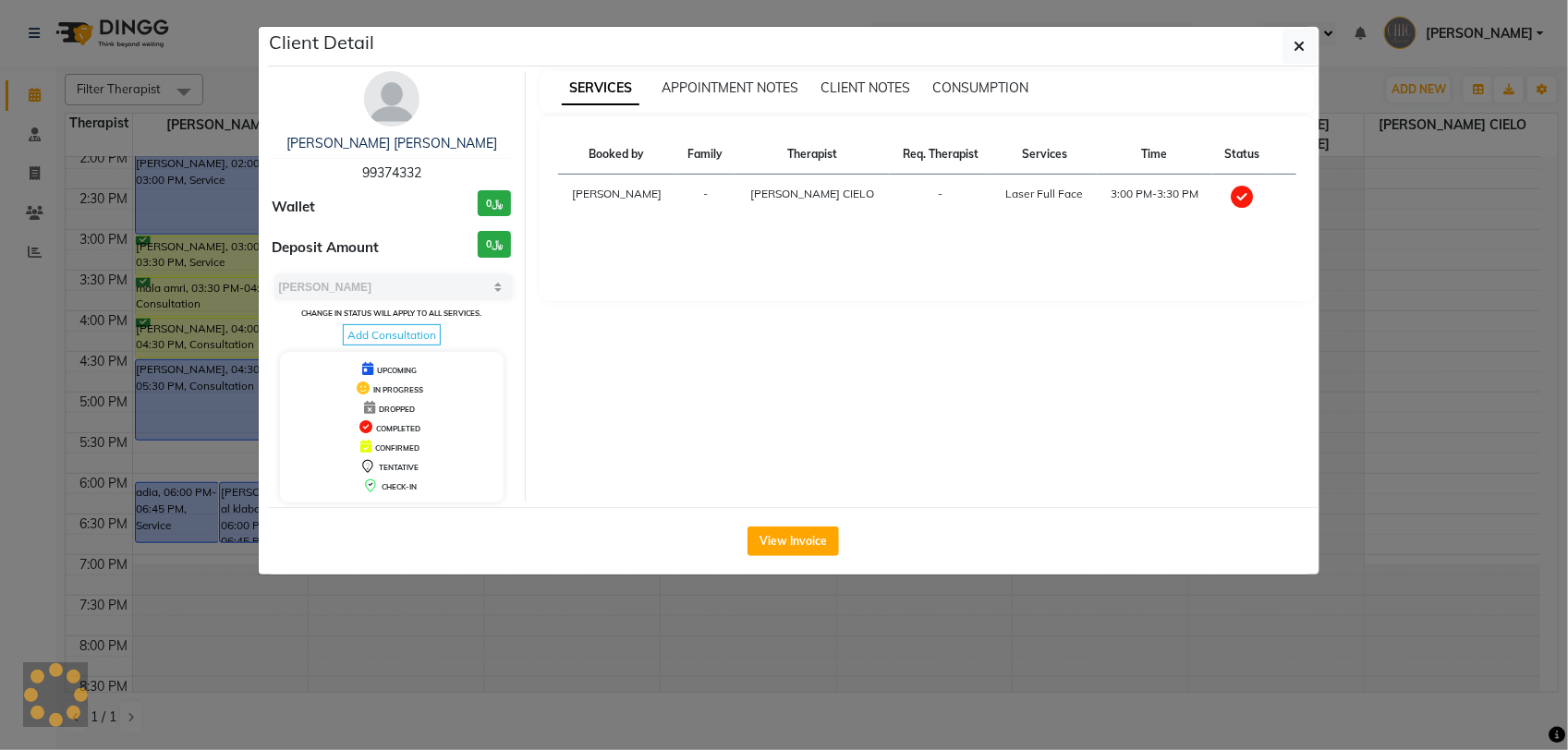
select select "select"
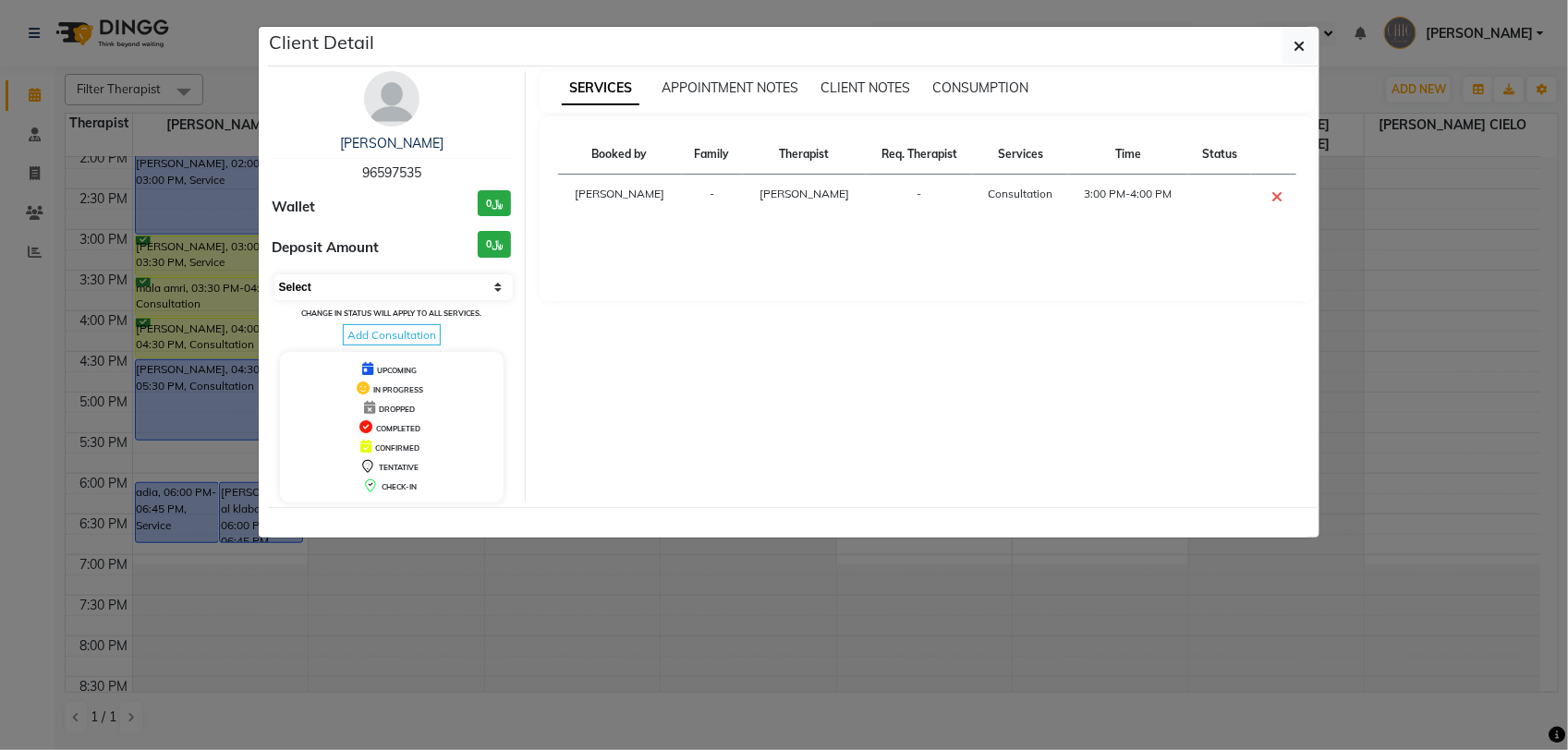
click at [458, 284] on select "Select CONFIRMED TENTATIVE" at bounding box center [394, 287] width 240 height 25
click at [1308, 44] on button "button" at bounding box center [1300, 46] width 35 height 35
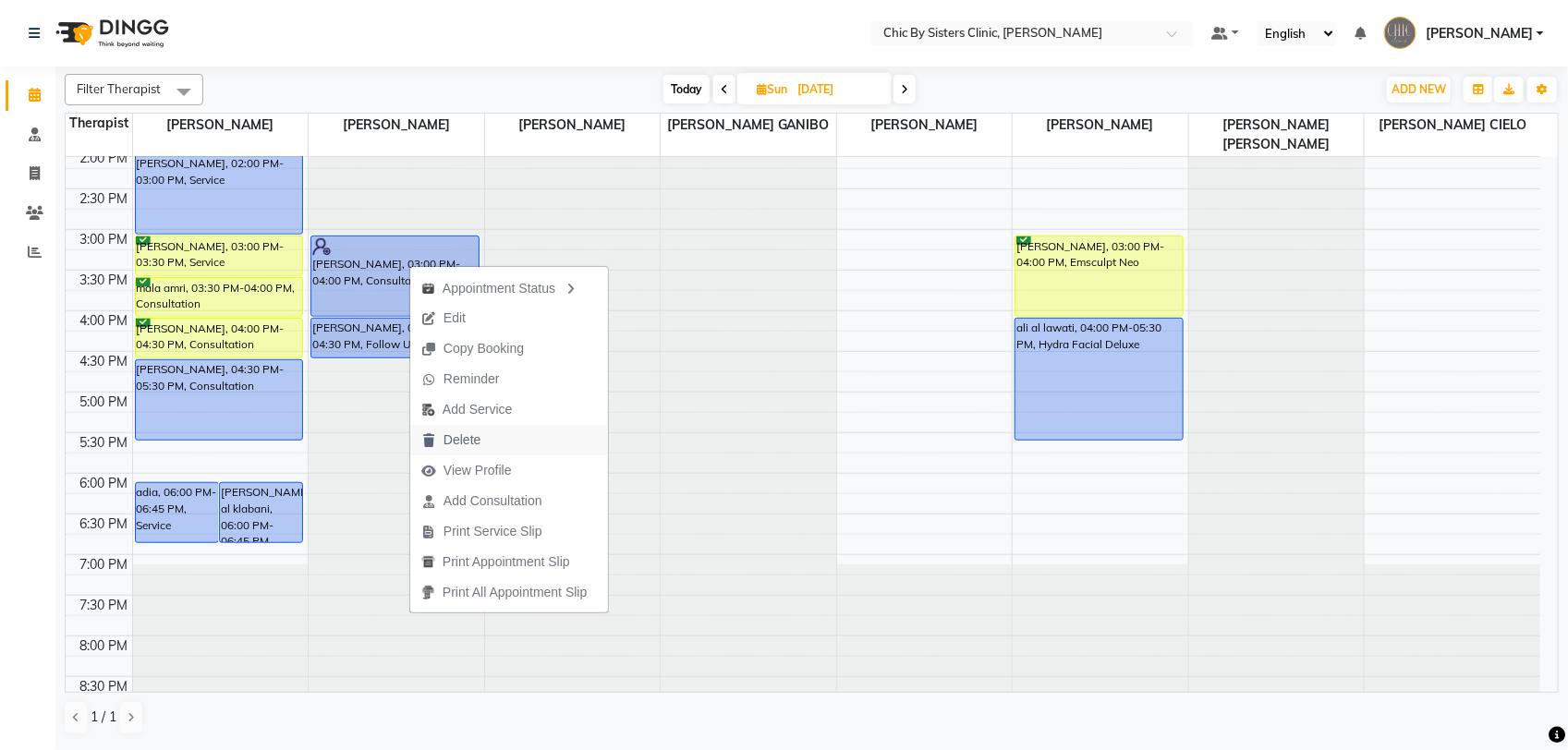
click at [451, 440] on span "Delete" at bounding box center [463, 440] width 37 height 20
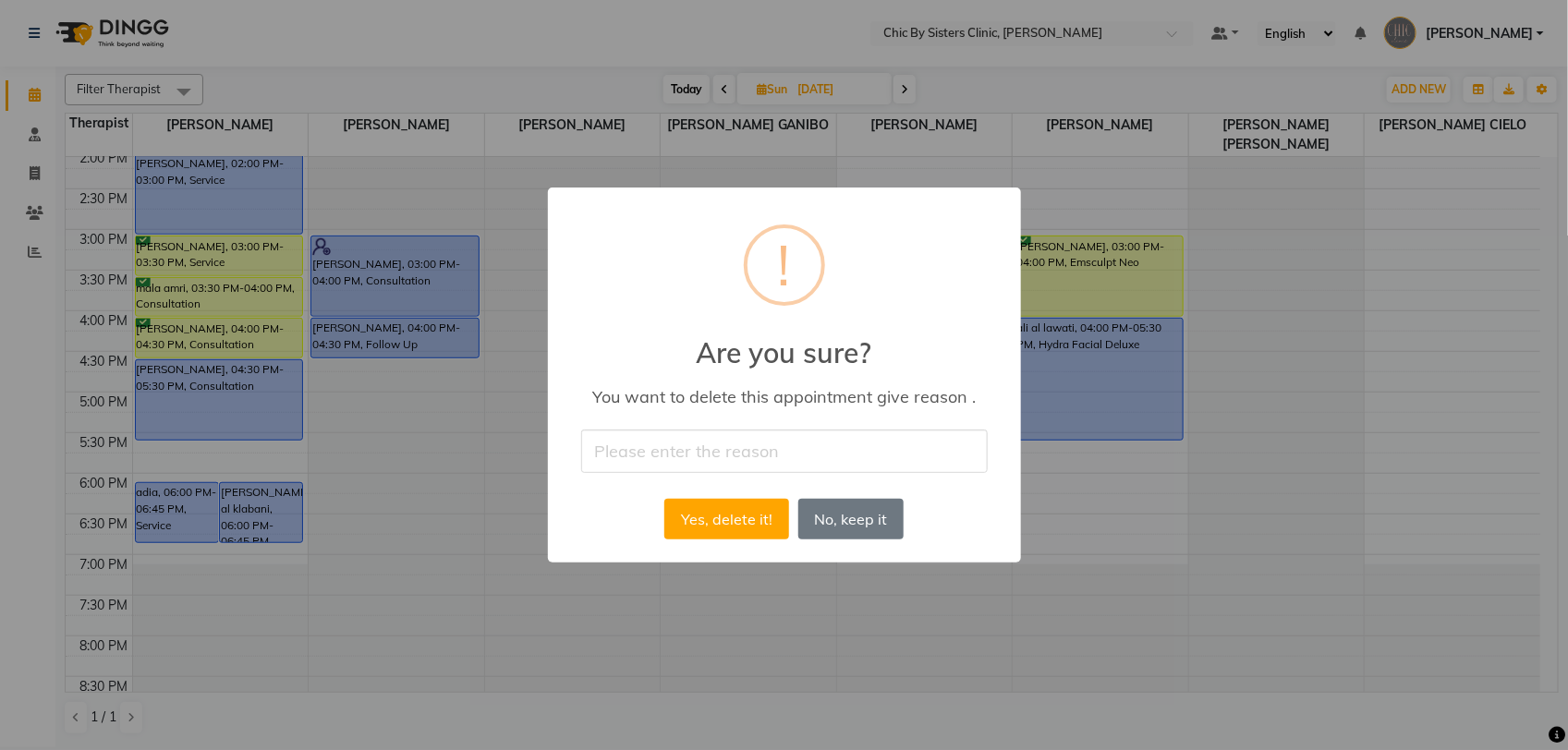
click at [676, 463] on input "text" at bounding box center [784, 451] width 407 height 43
type input "c"
type input "outcalled. she cancelled via phone and she will call to reschedule"
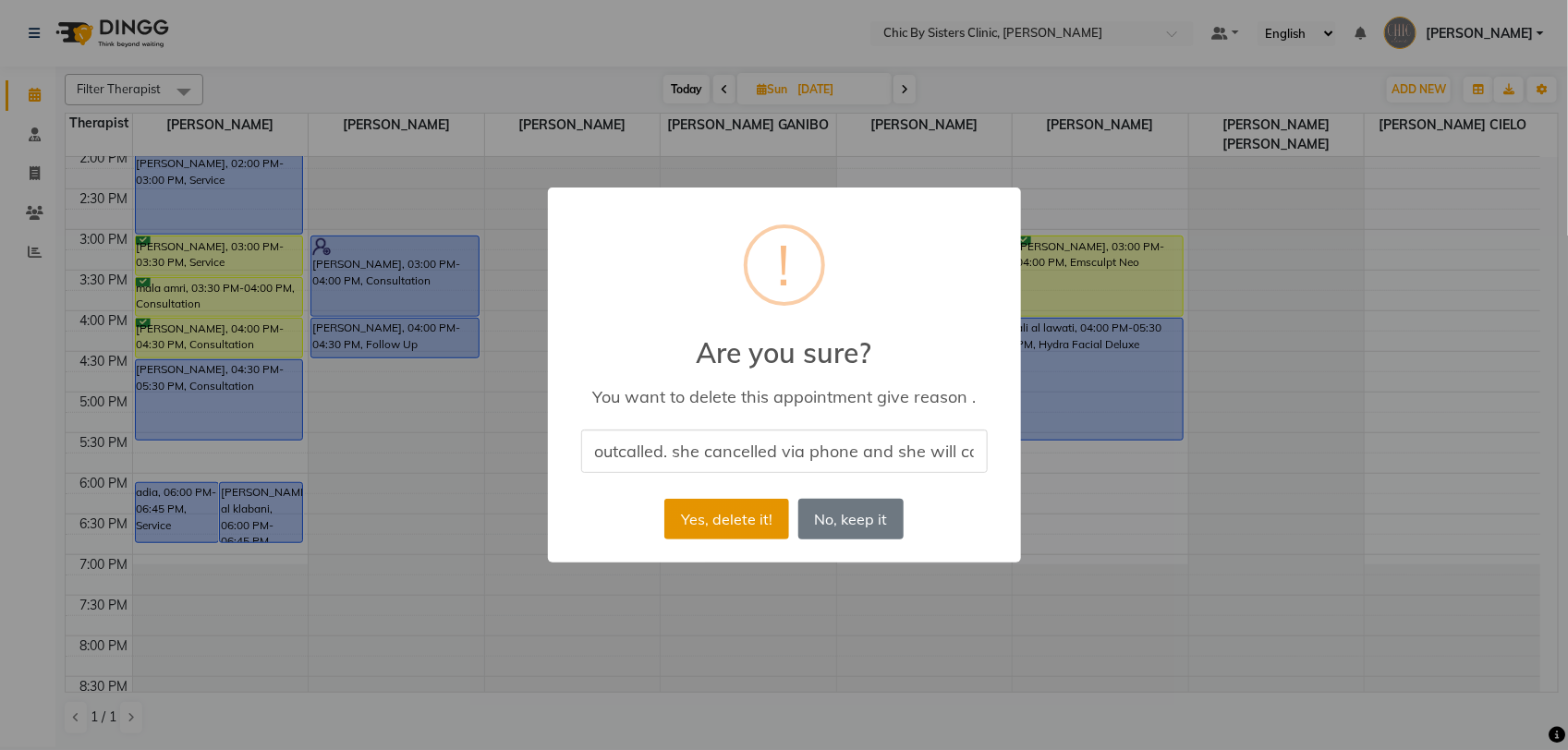
click at [700, 509] on button "Yes, delete it!" at bounding box center [726, 519] width 124 height 41
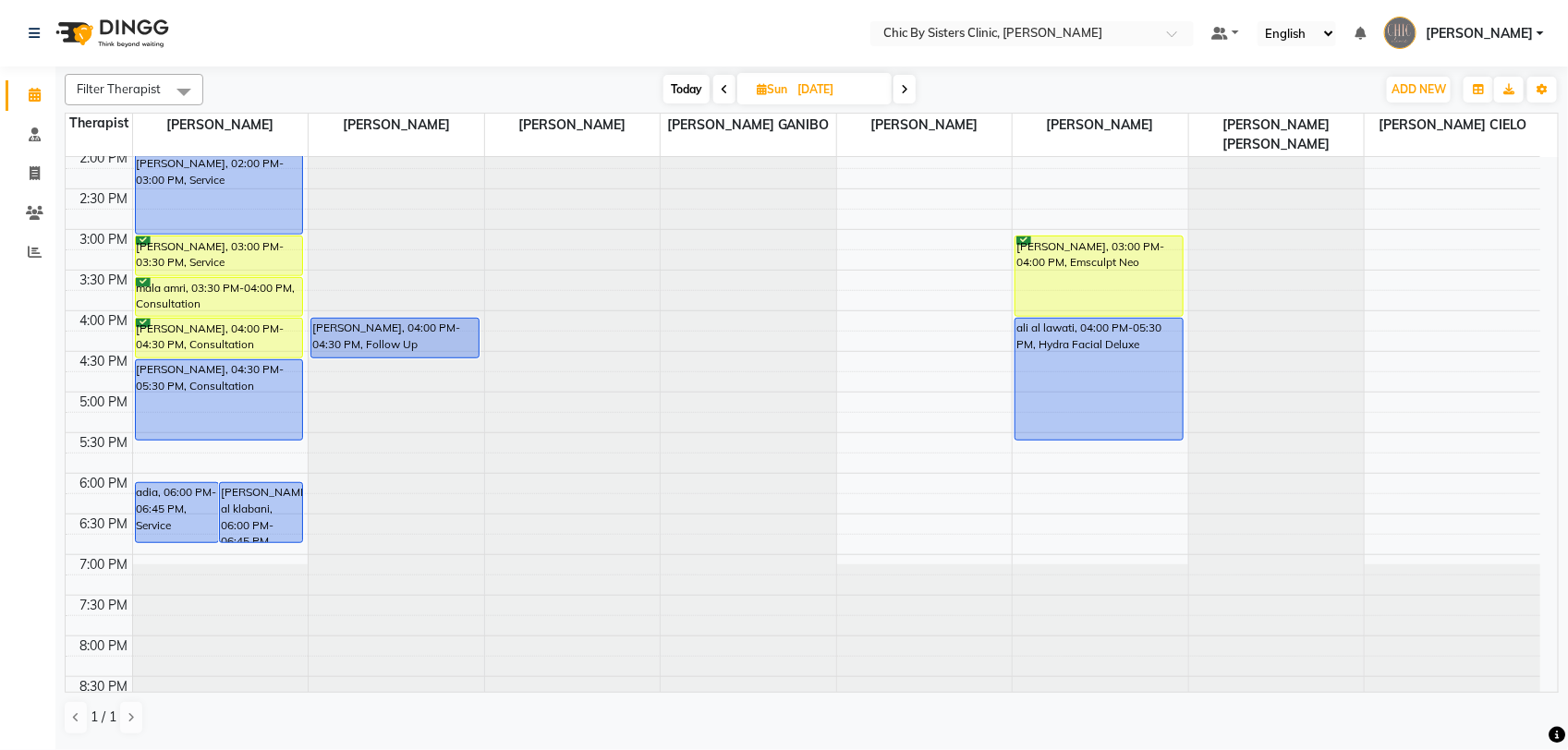
click at [907, 91] on icon at bounding box center [905, 89] width 8 height 11
type input "[DATE]"
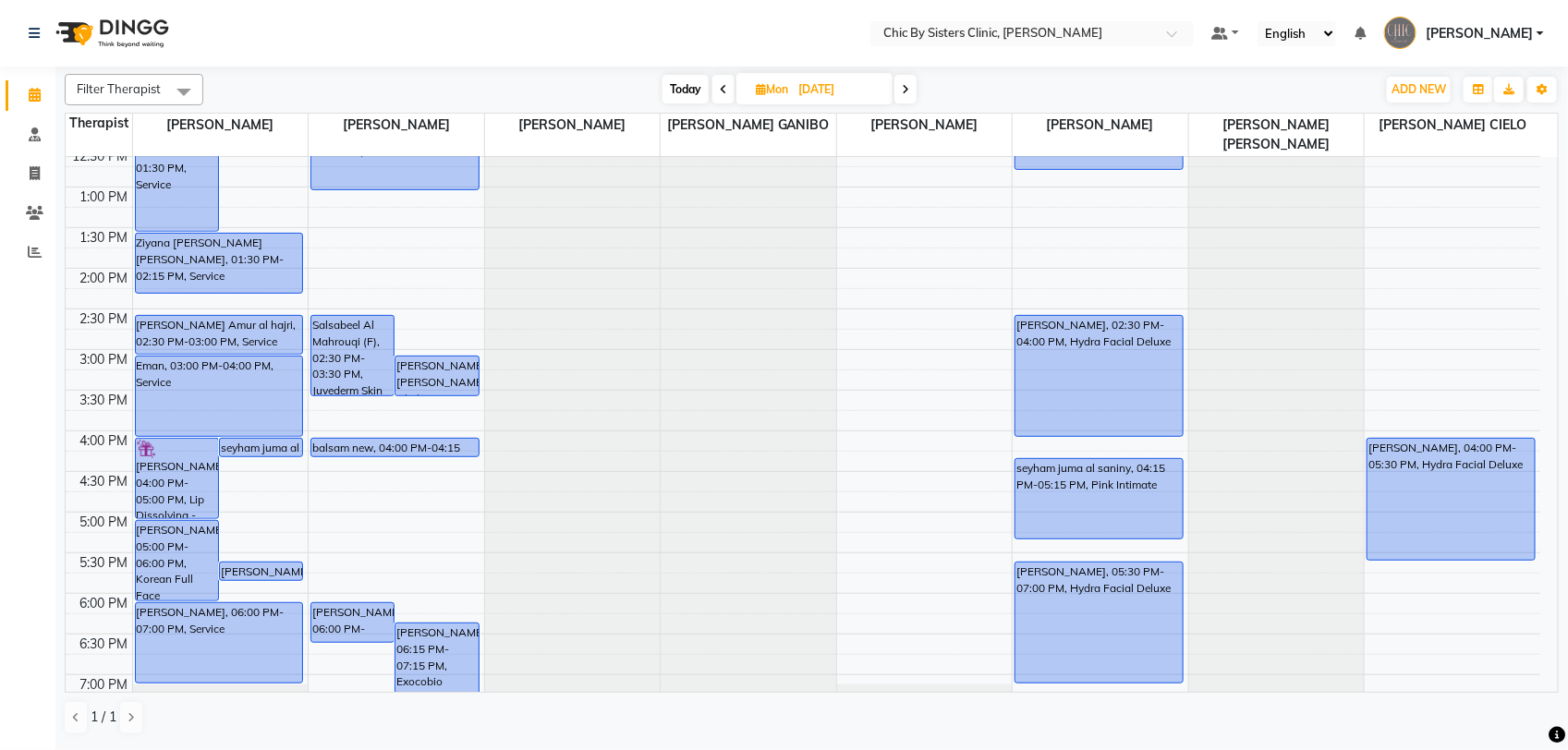
scroll to position [196, 0]
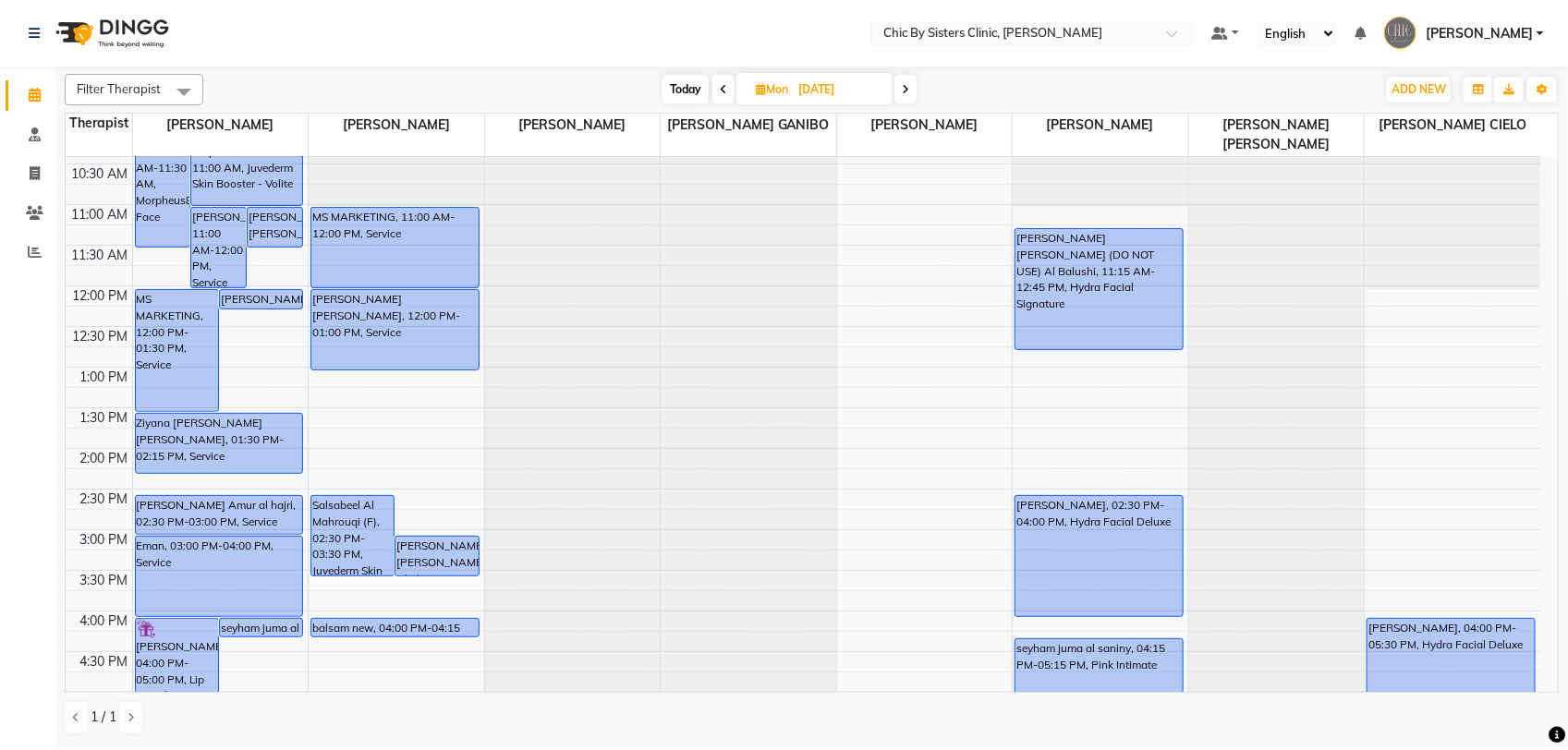
click at [821, 93] on input "[DATE]" at bounding box center [839, 89] width 92 height 27
select select "9"
select select "2025"
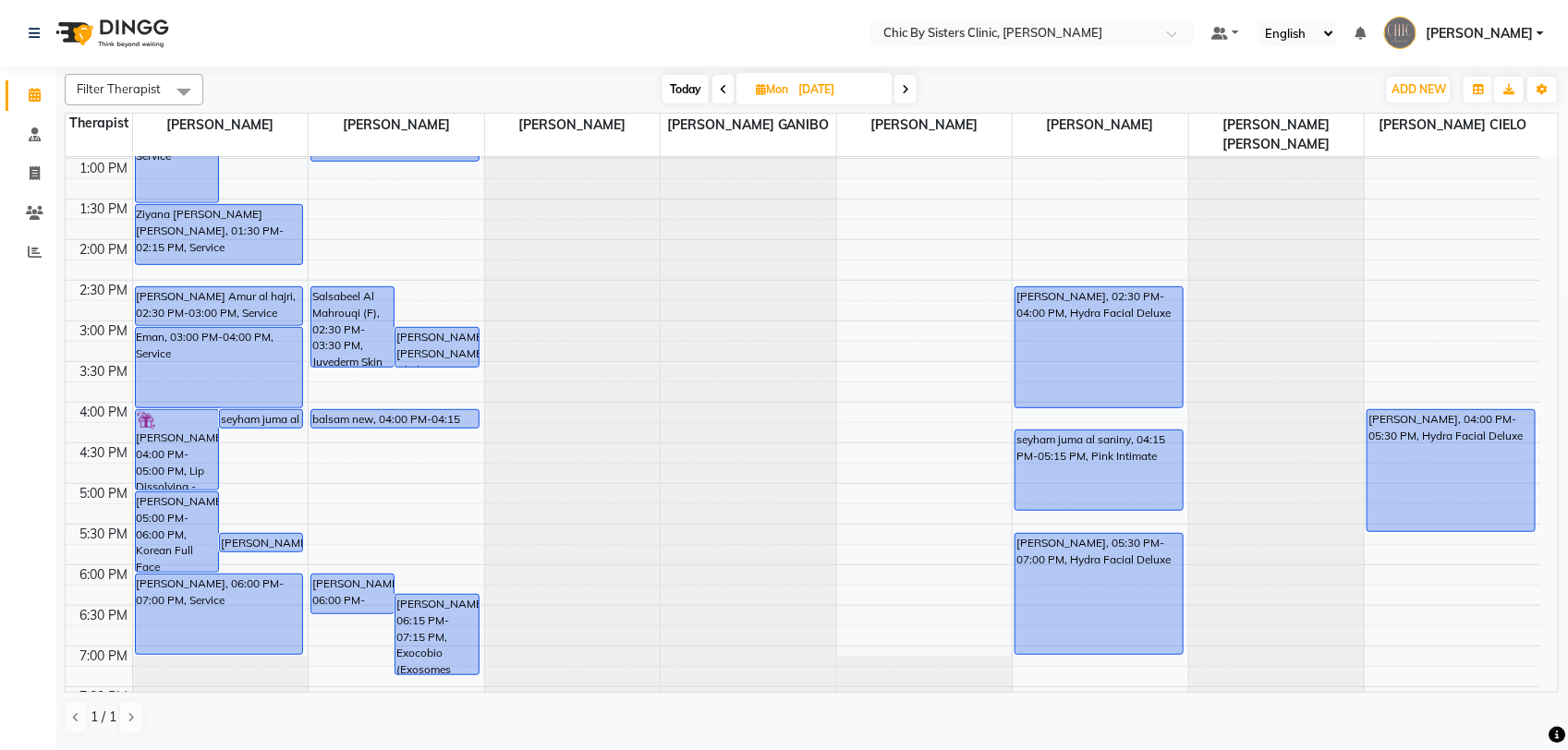
scroll to position [402, 0]
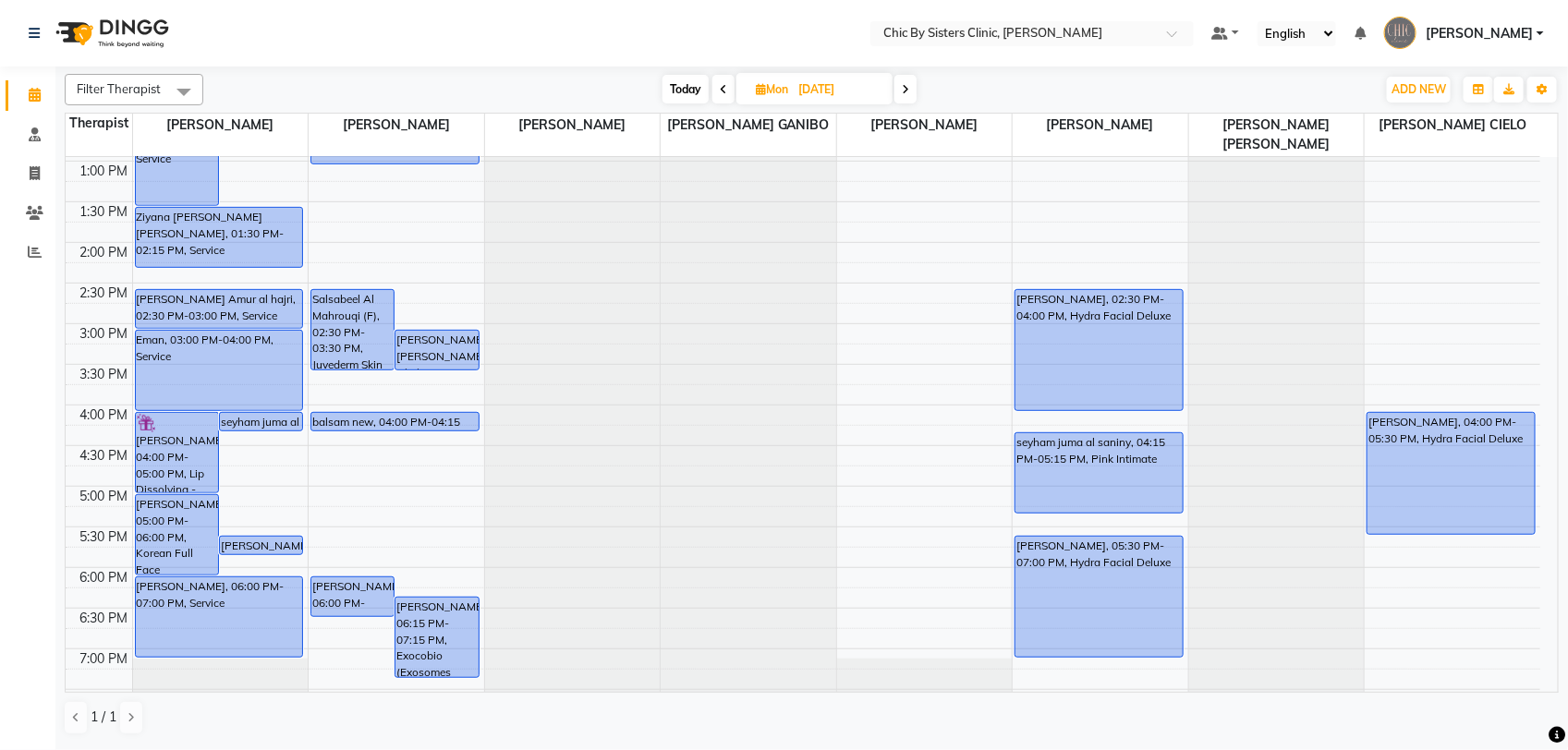
click at [727, 88] on span at bounding box center [723, 89] width 22 height 28
type input "[DATE]"
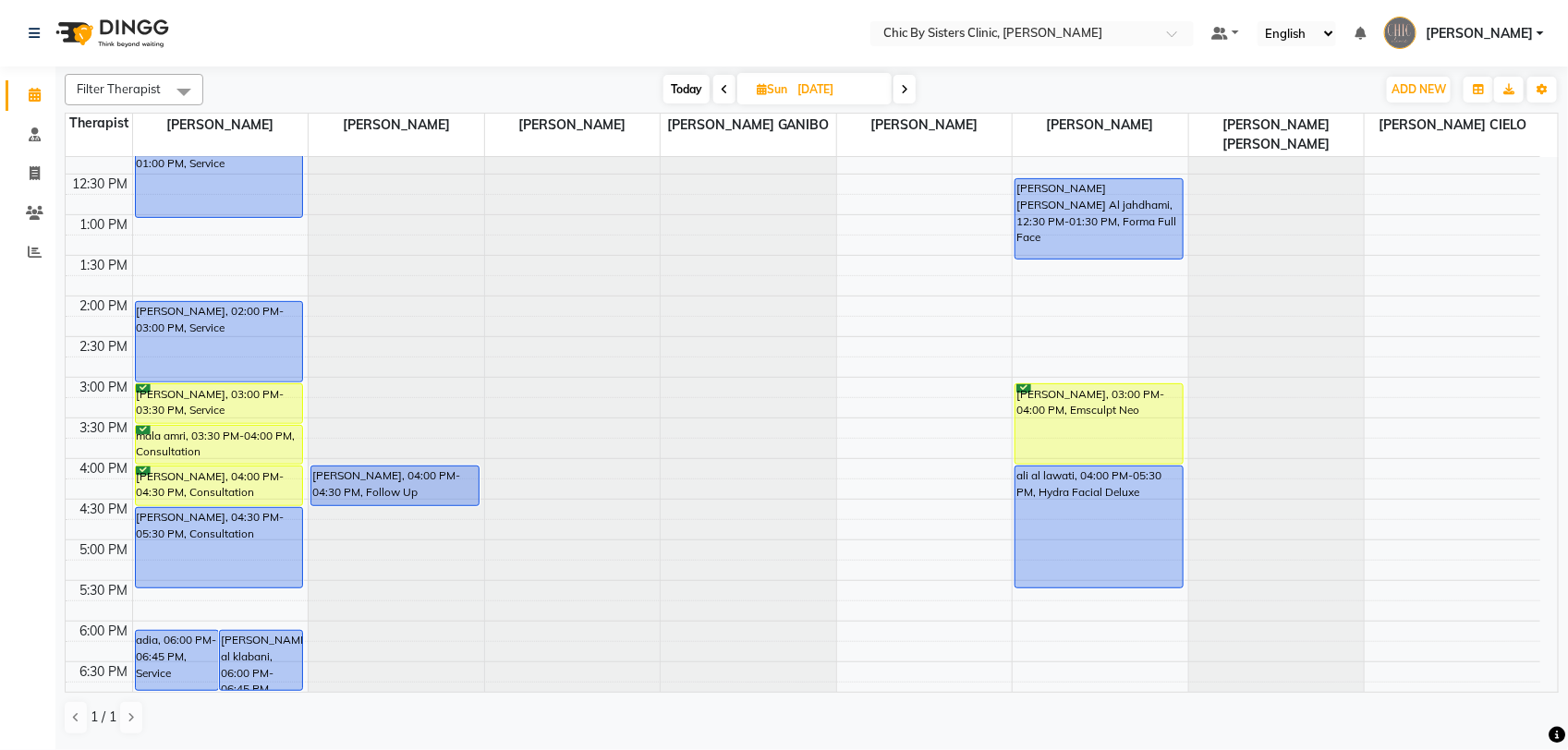
scroll to position [283, 0]
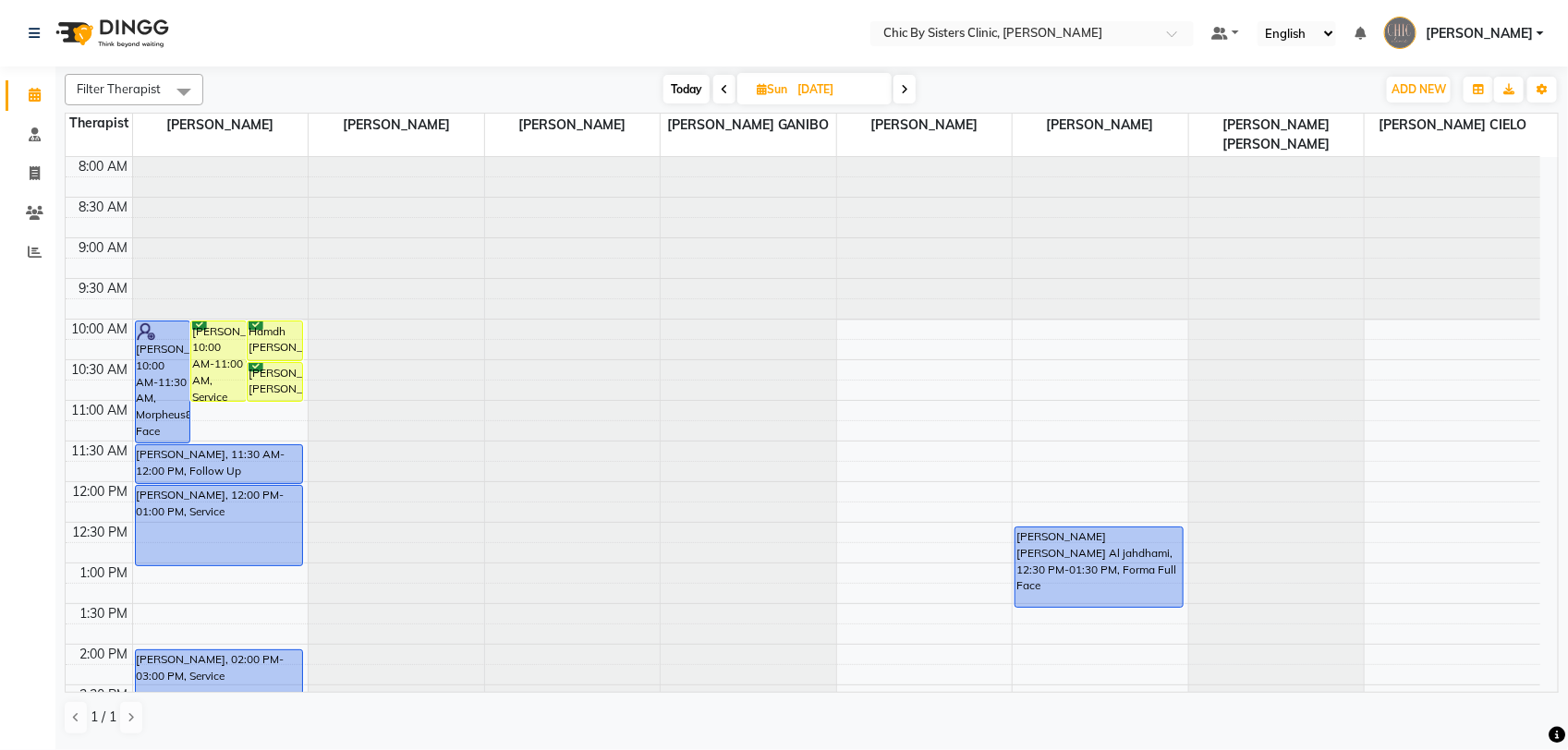
click at [902, 92] on icon at bounding box center [905, 89] width 8 height 11
type input "08-09-2025"
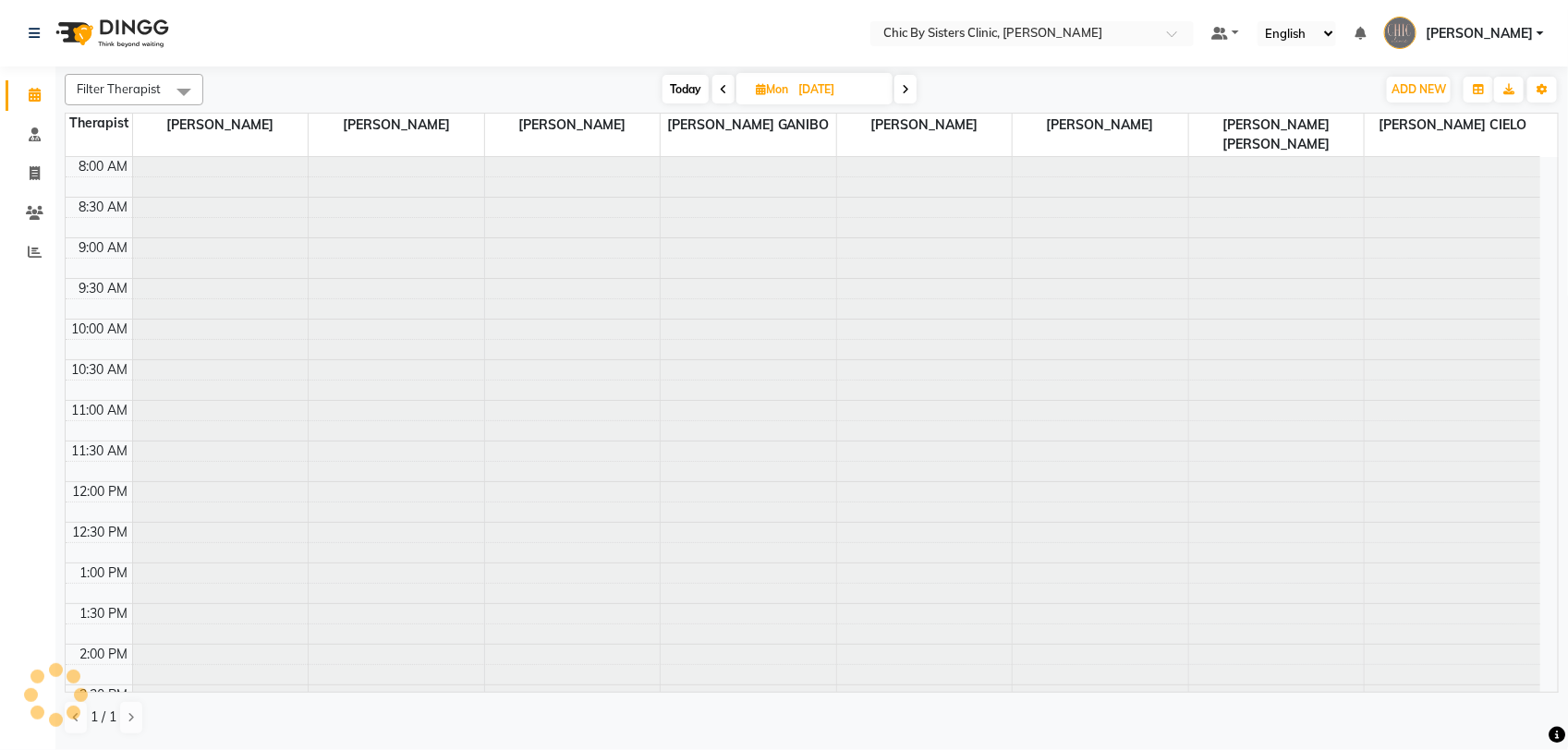
scroll to position [658, 0]
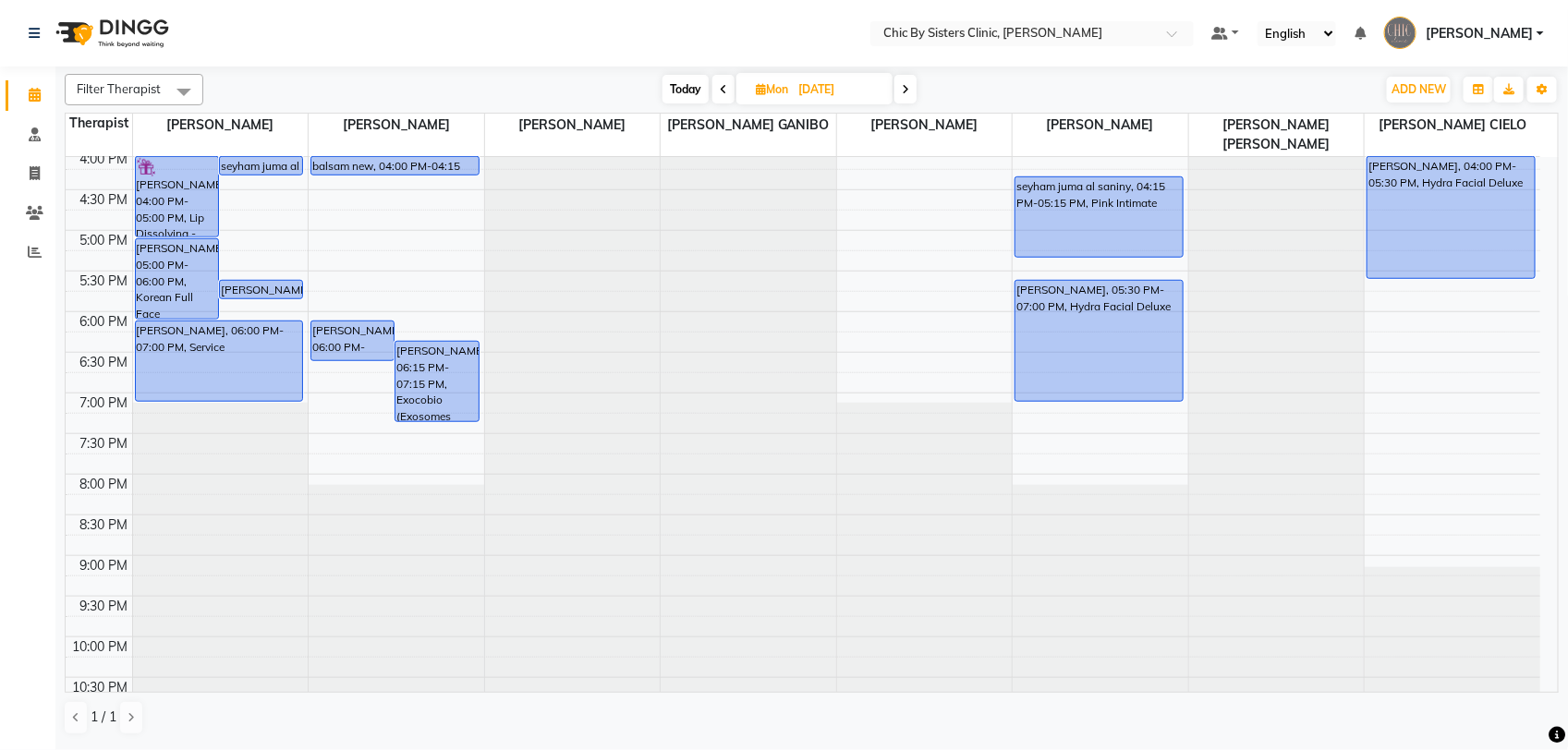
click at [271, 227] on div "8:00 AM 8:30 AM 9:00 AM 9:30 AM 10:00 AM 10:30 AM 11:00 AM 11:30 AM 12:00 PM 12…" at bounding box center [803, 149] width 1475 height 1300
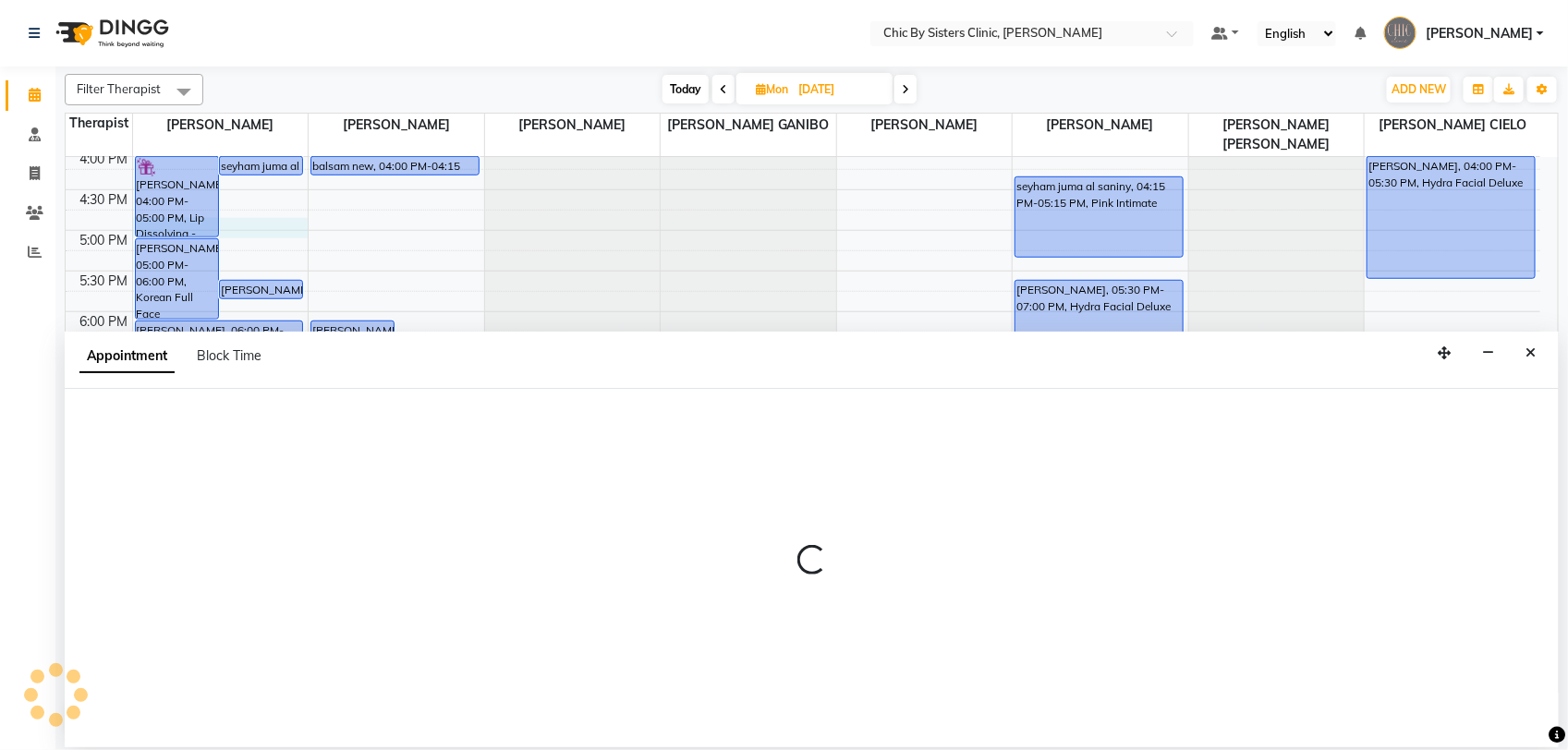
select select "49177"
select select "tentative"
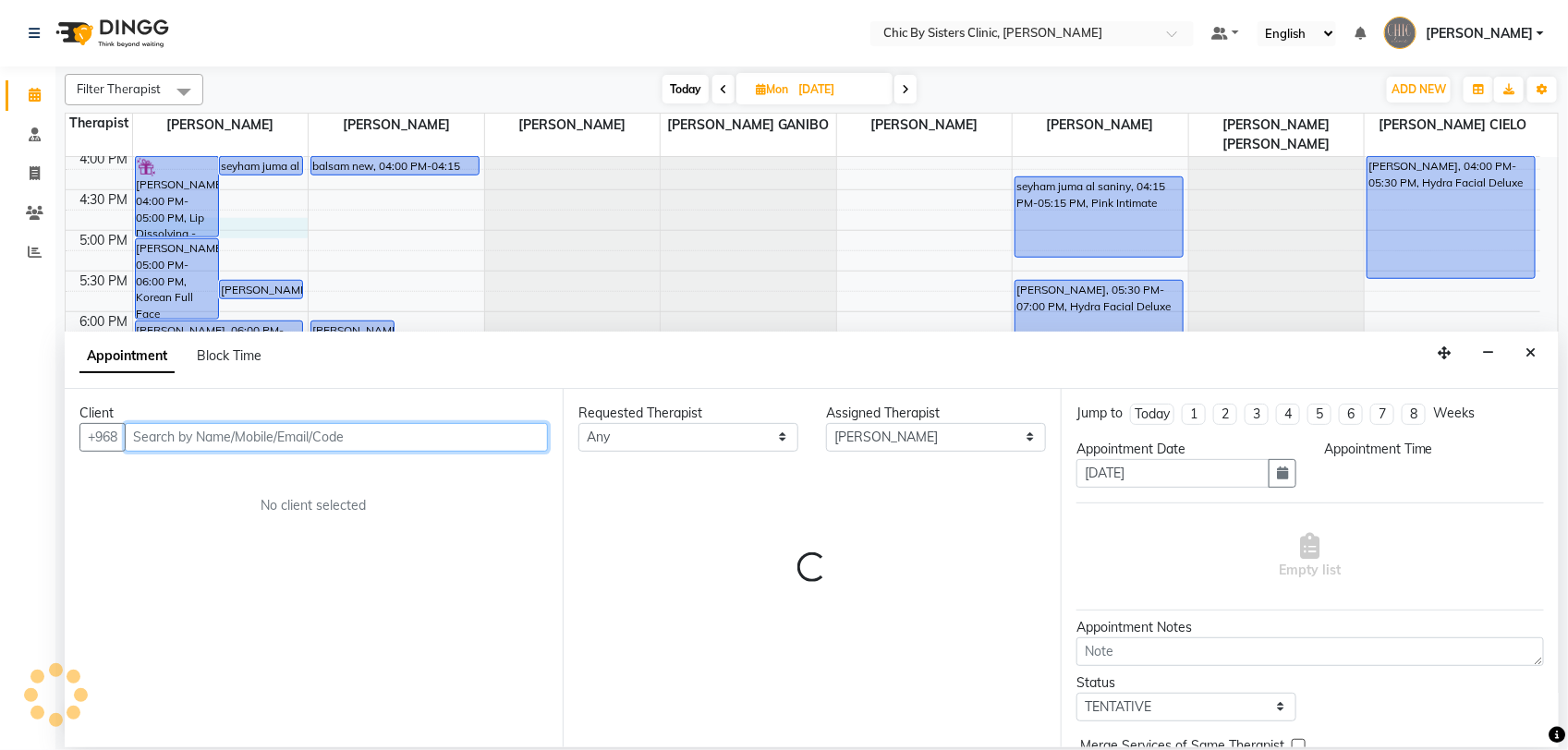
select select "1005"
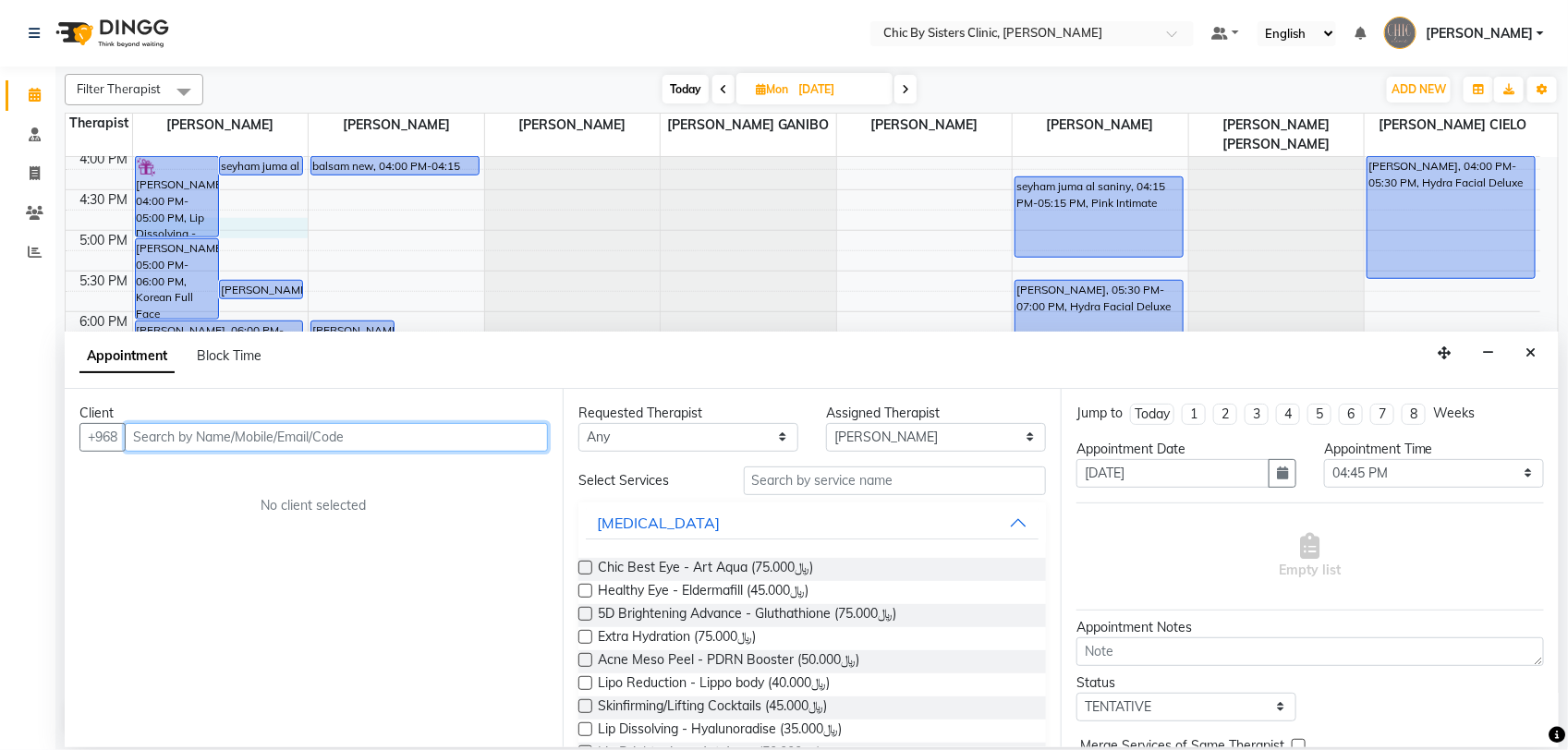
click at [255, 436] on input "text" at bounding box center [336, 437] width 424 height 28
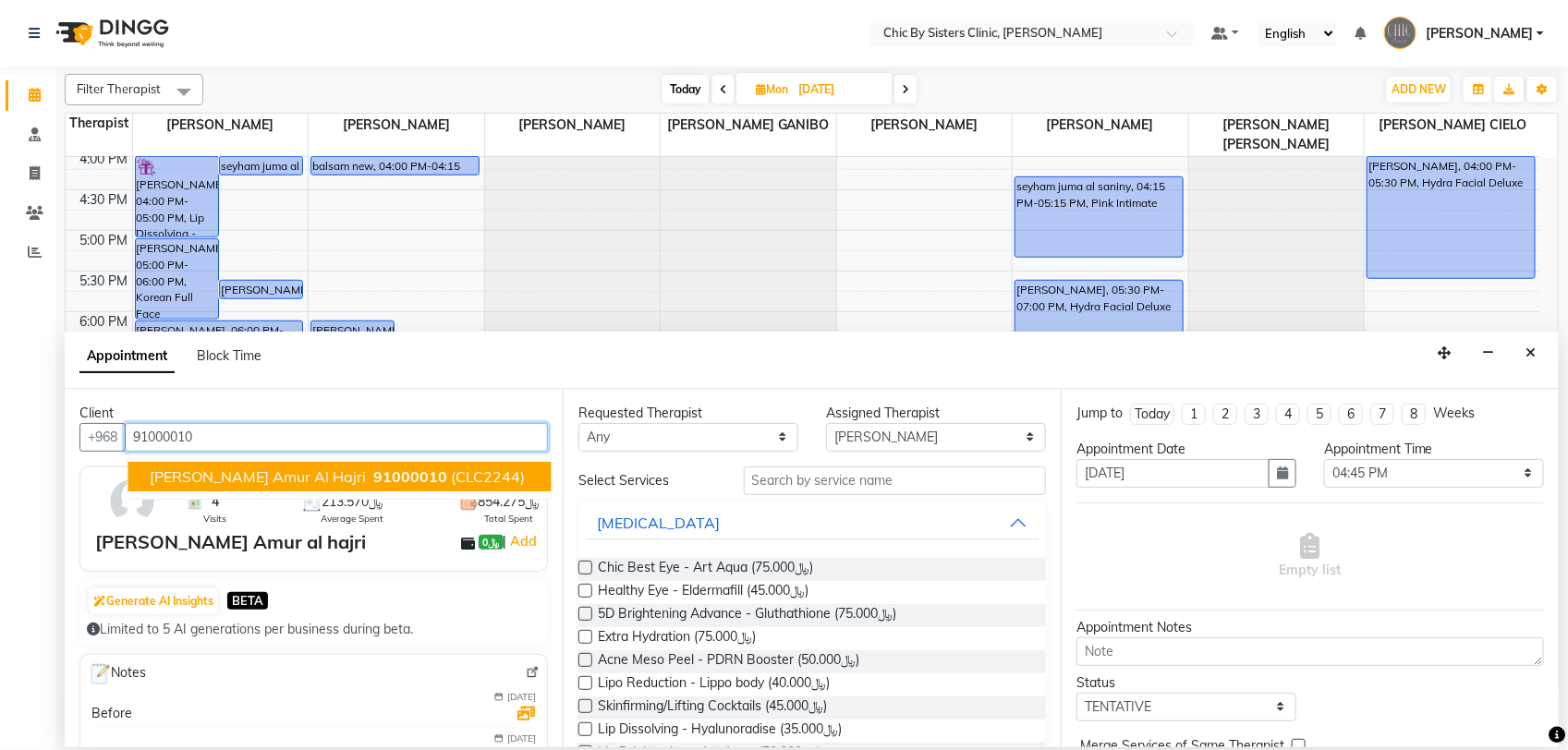
click at [375, 482] on span "91000010" at bounding box center [412, 476] width 74 height 19
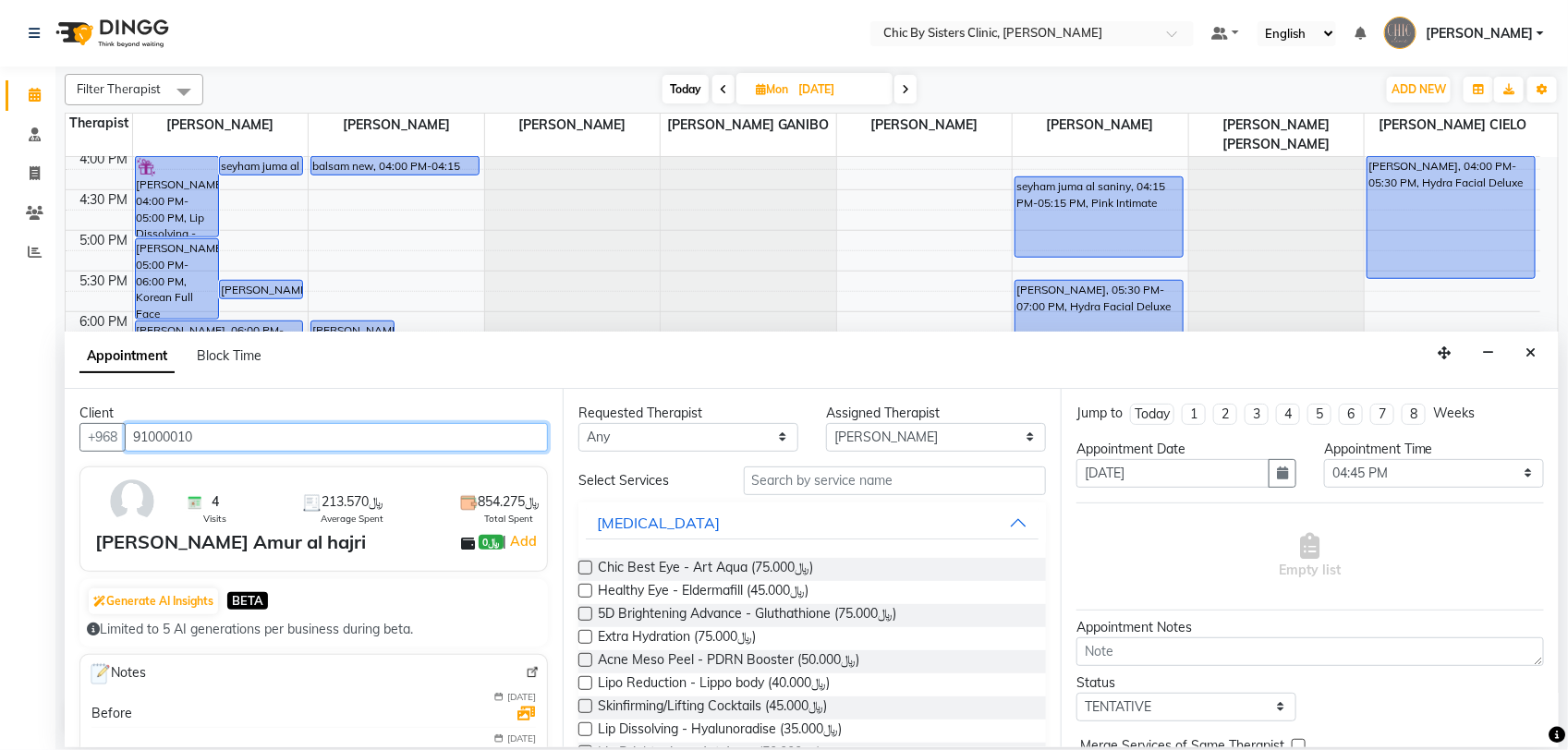
type input "91000010"
click at [526, 667] on img at bounding box center [533, 673] width 14 height 14
click at [1536, 361] on button "Close" at bounding box center [1530, 353] width 26 height 28
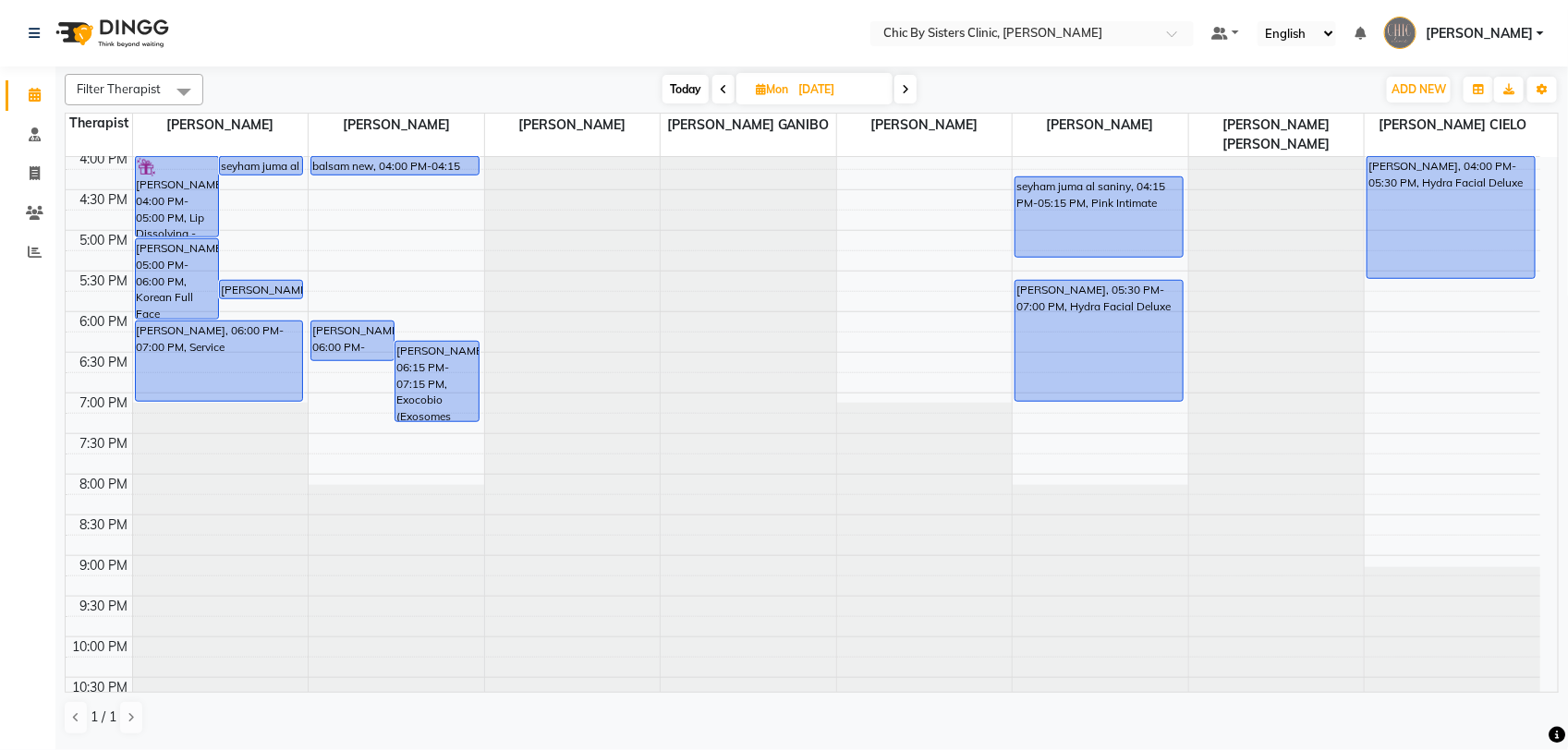
click at [694, 89] on span "Today" at bounding box center [685, 89] width 46 height 28
type input "04-09-2025"
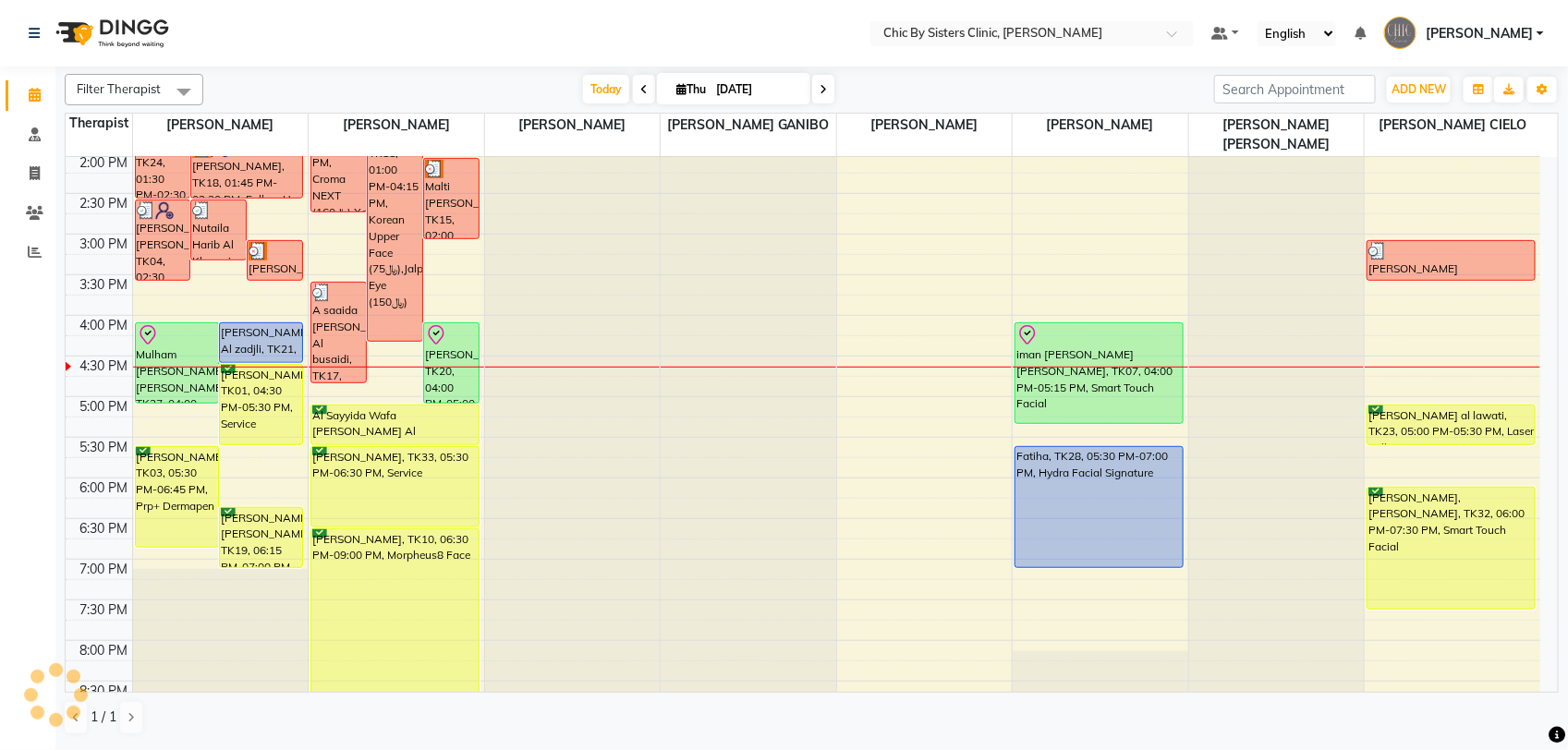
scroll to position [311, 0]
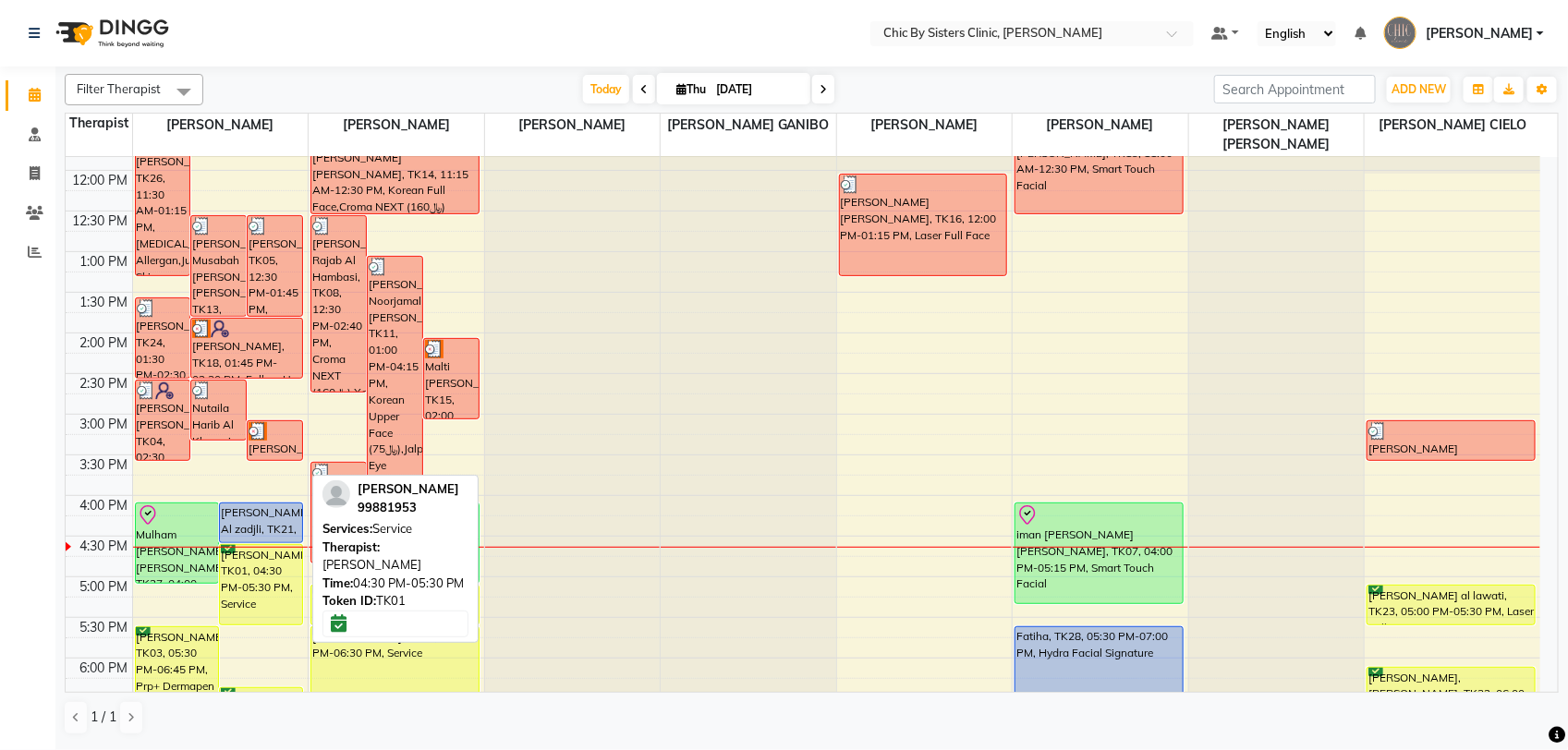
click at [259, 614] on div "zuhailra abdulah al sulaymani, TK01, 04:30 PM-05:30 PM, Service" at bounding box center [261, 584] width 82 height 79
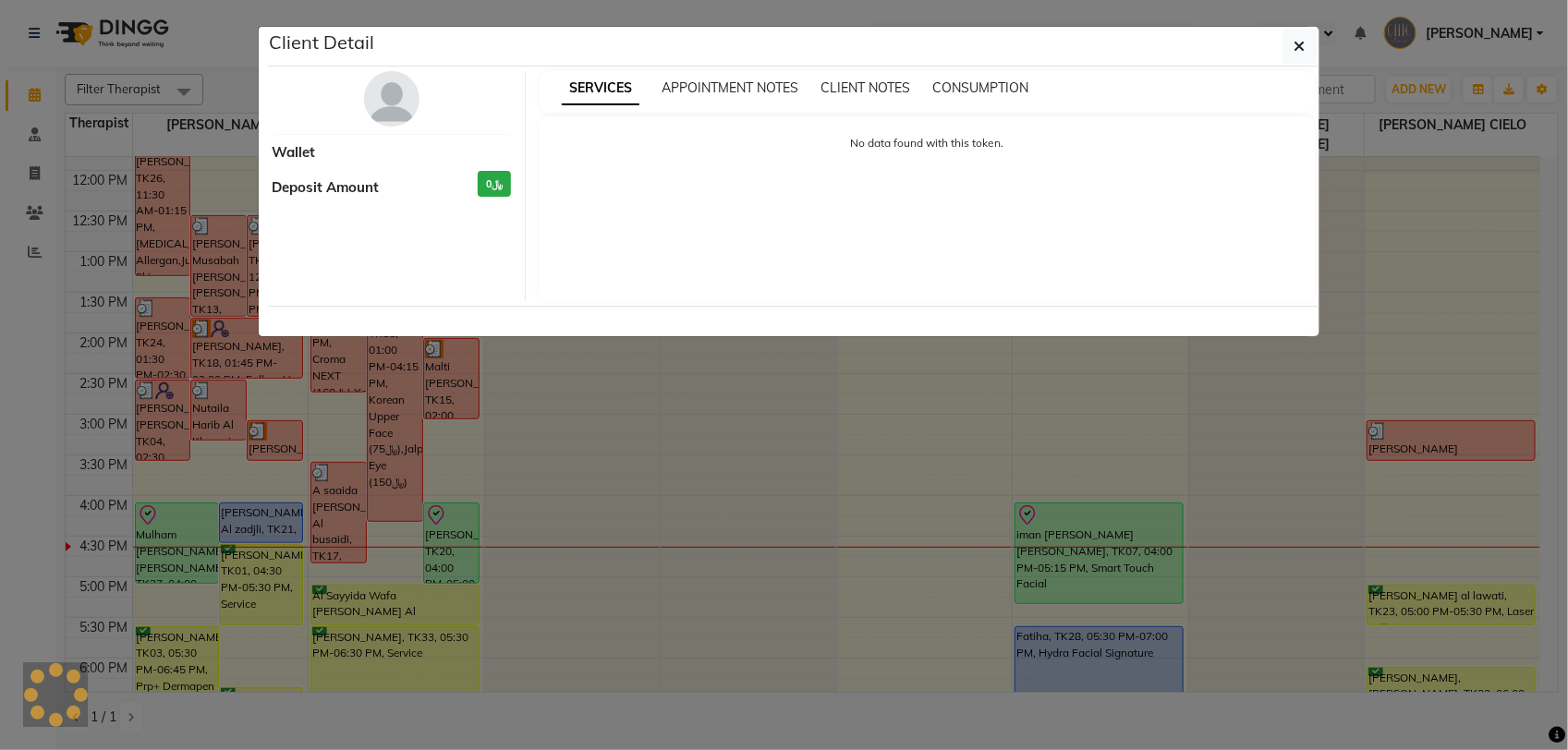
select select "6"
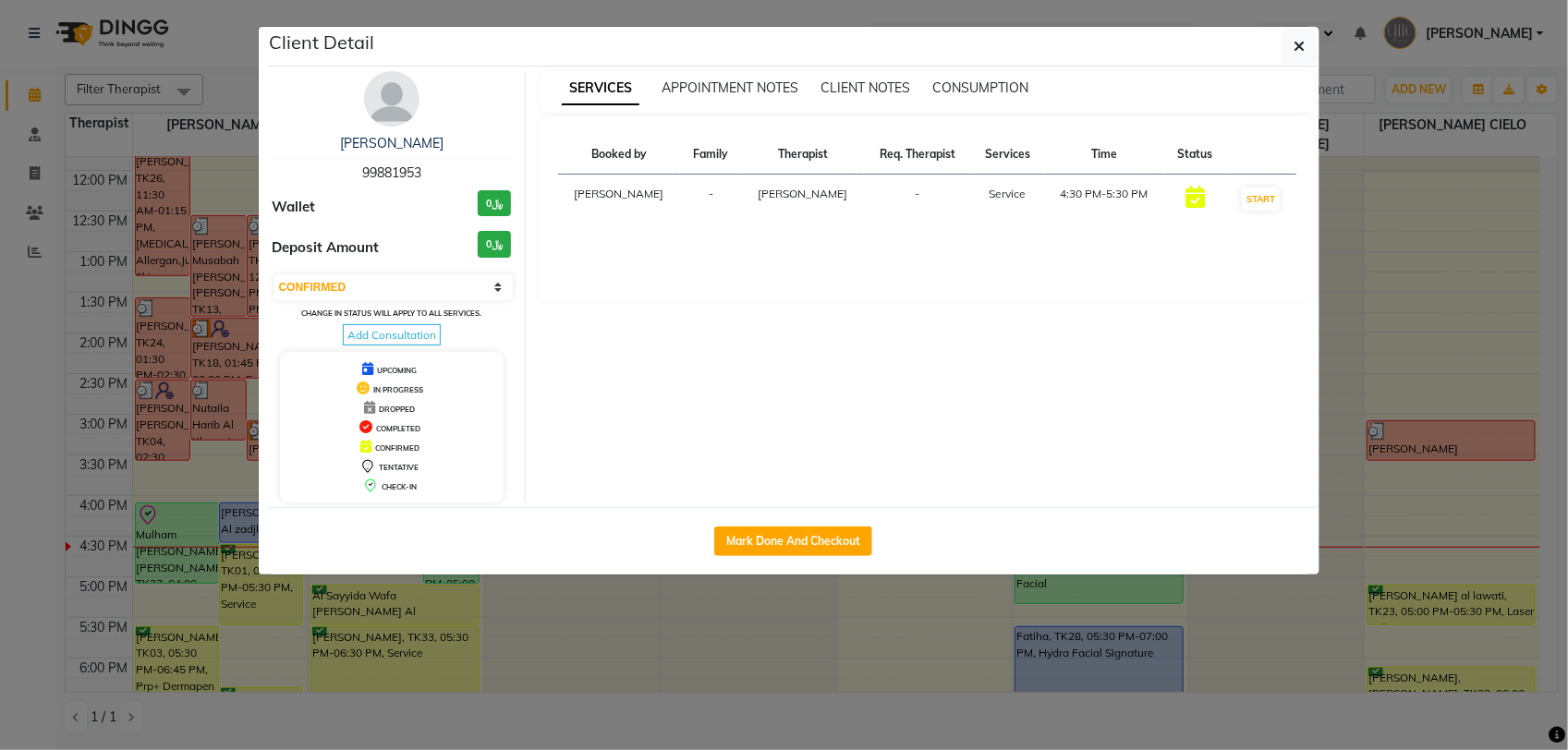
click at [398, 104] on img at bounding box center [391, 99] width 56 height 56
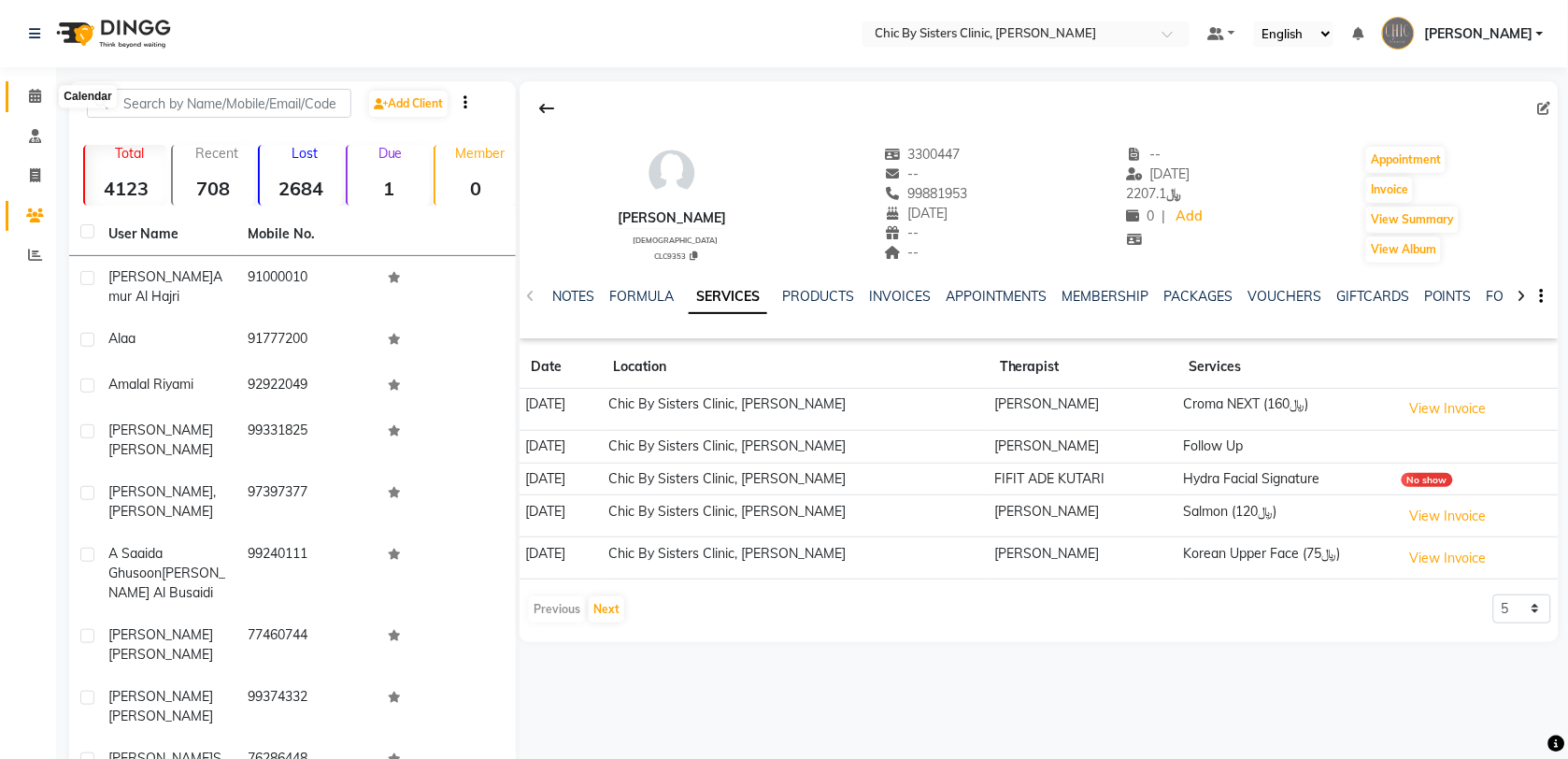
click at [36, 96] on icon at bounding box center [35, 96] width 12 height 14
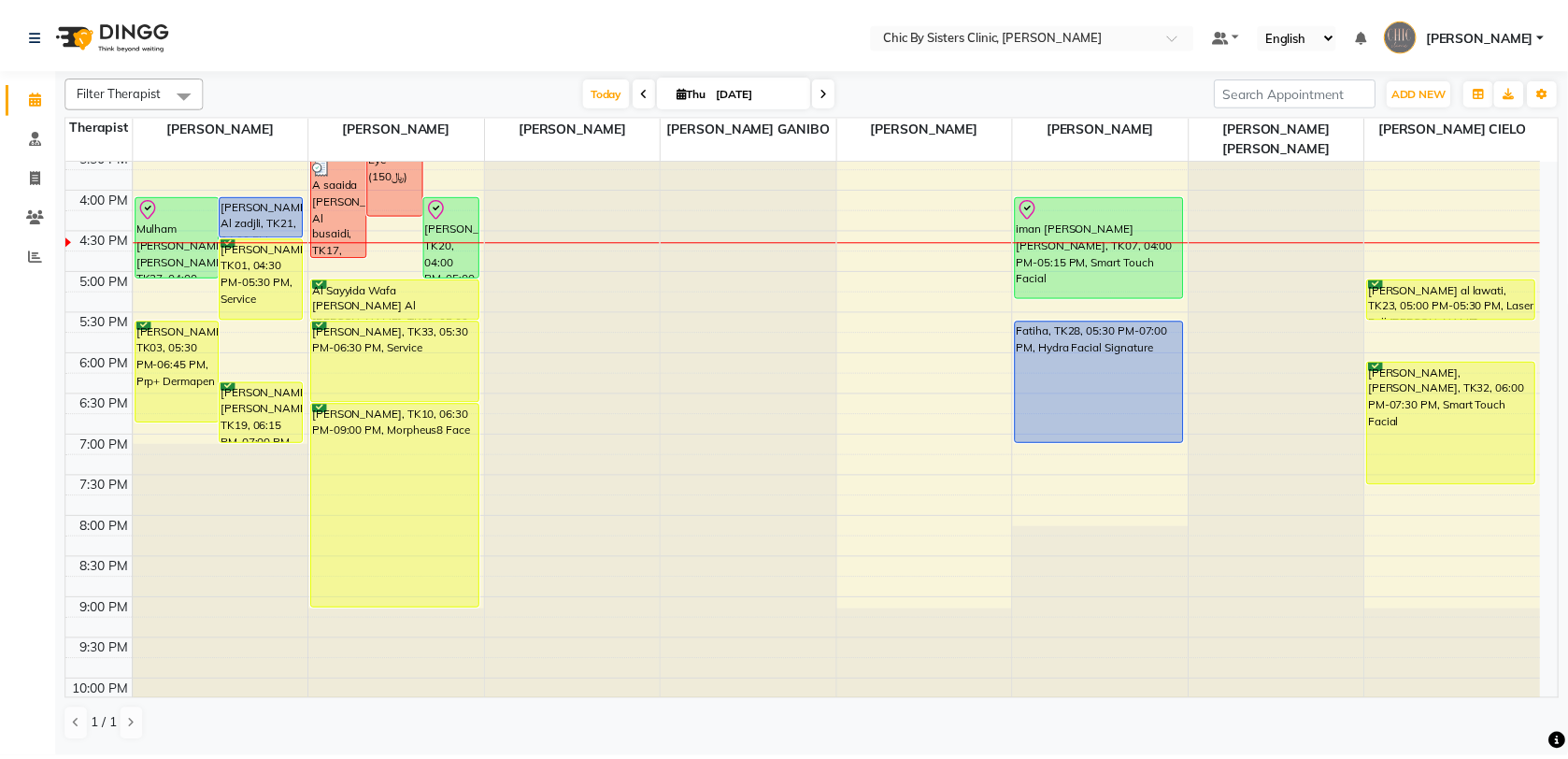
scroll to position [563, 0]
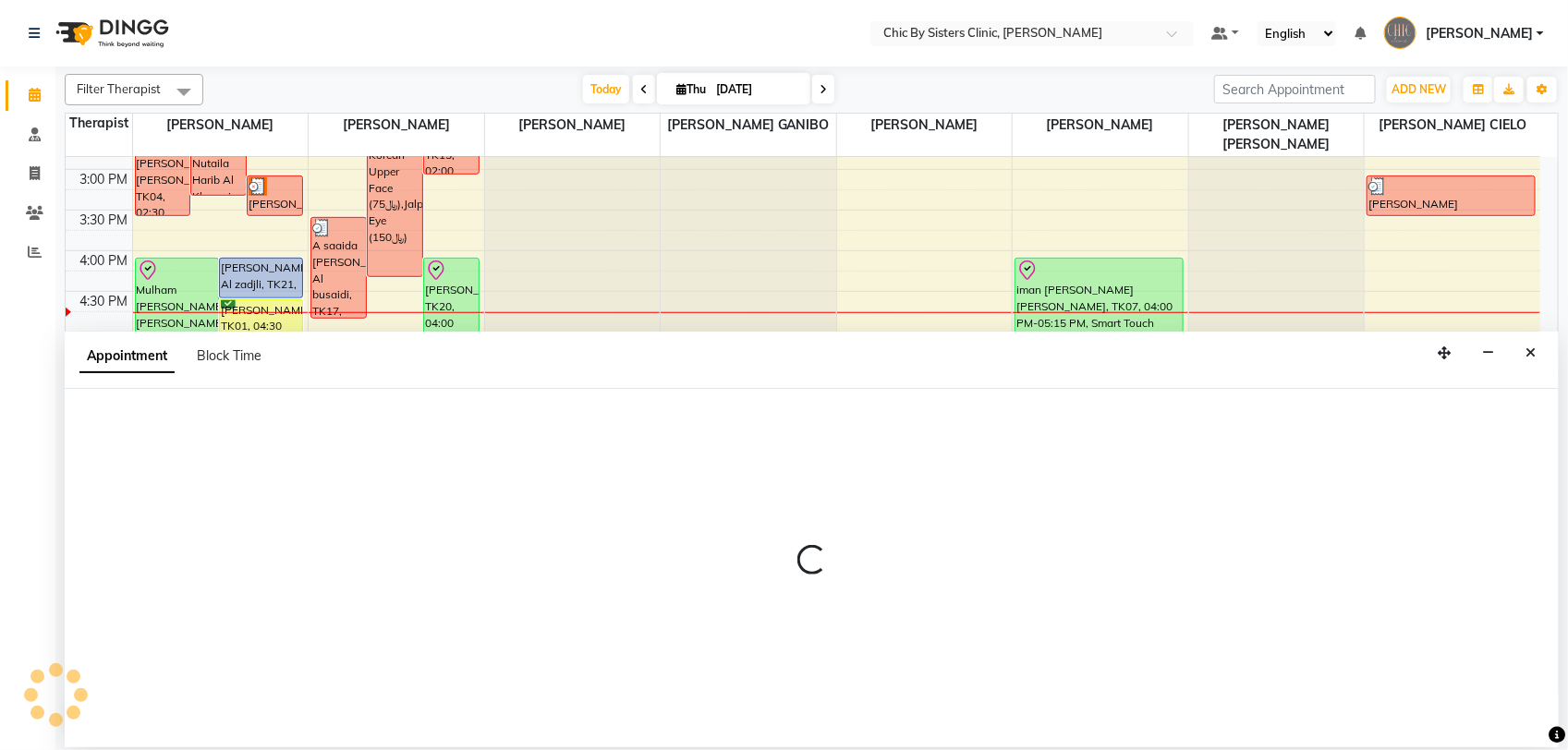
select select "49182"
select select "tentative"
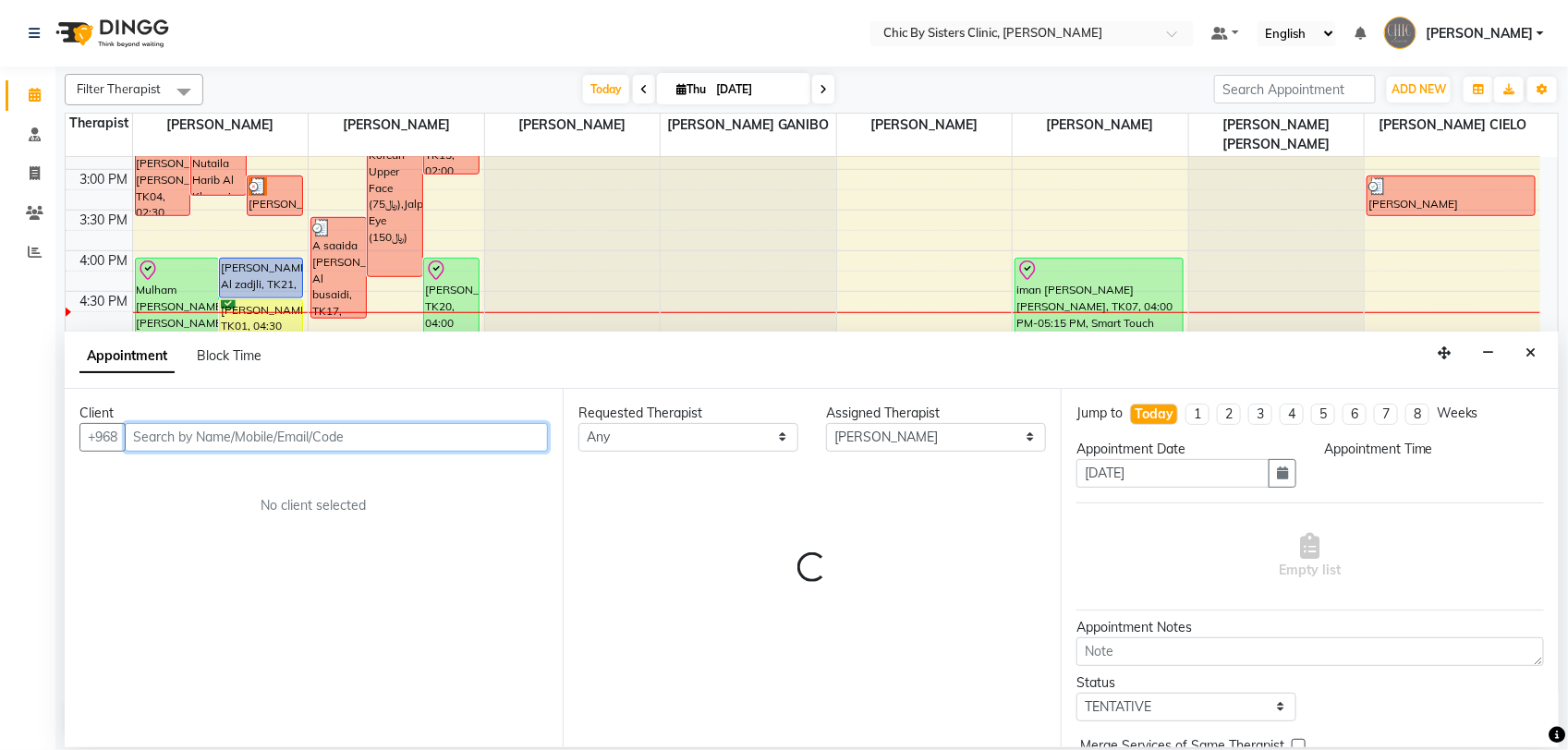
select select "1080"
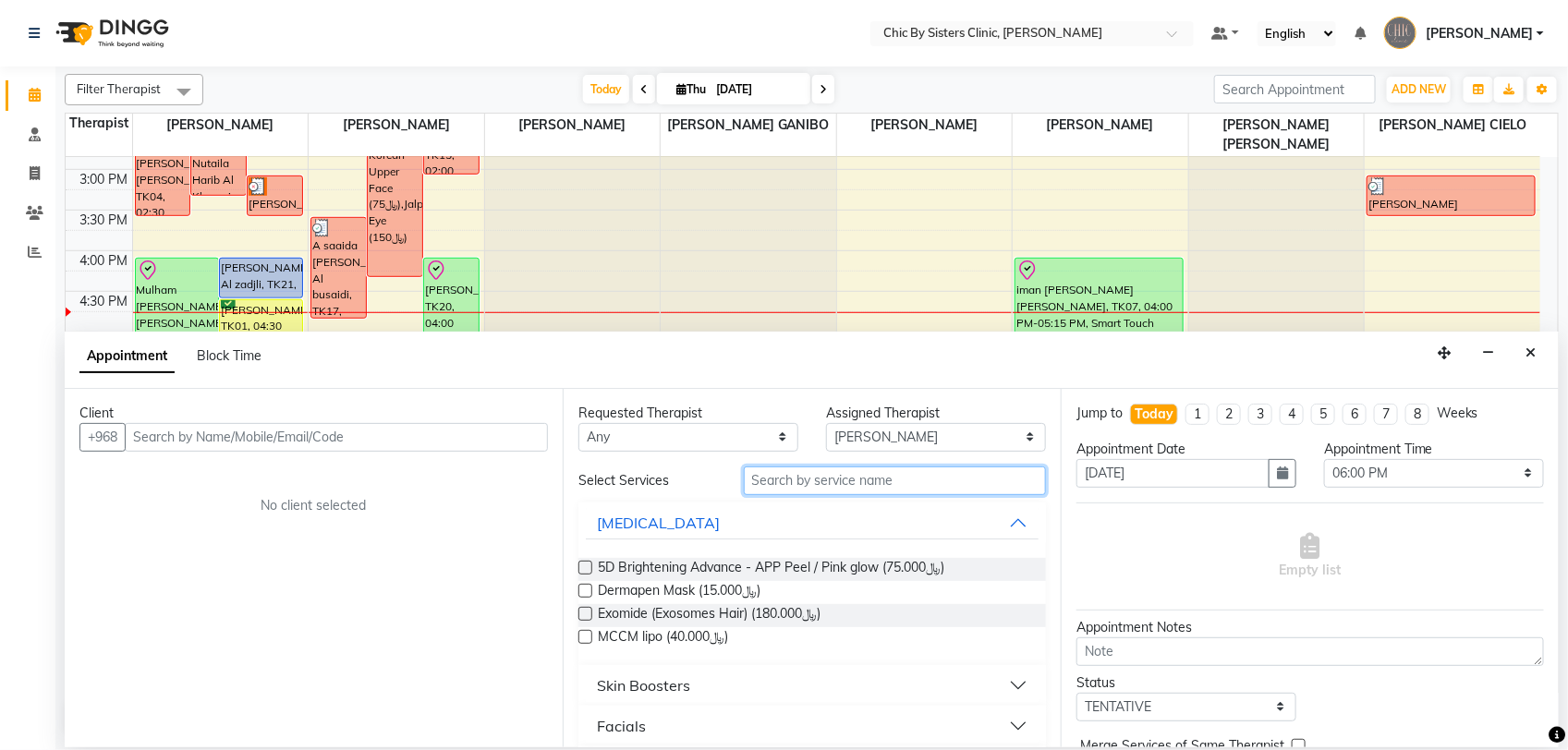
click at [807, 490] on input "text" at bounding box center [895, 480] width 302 height 28
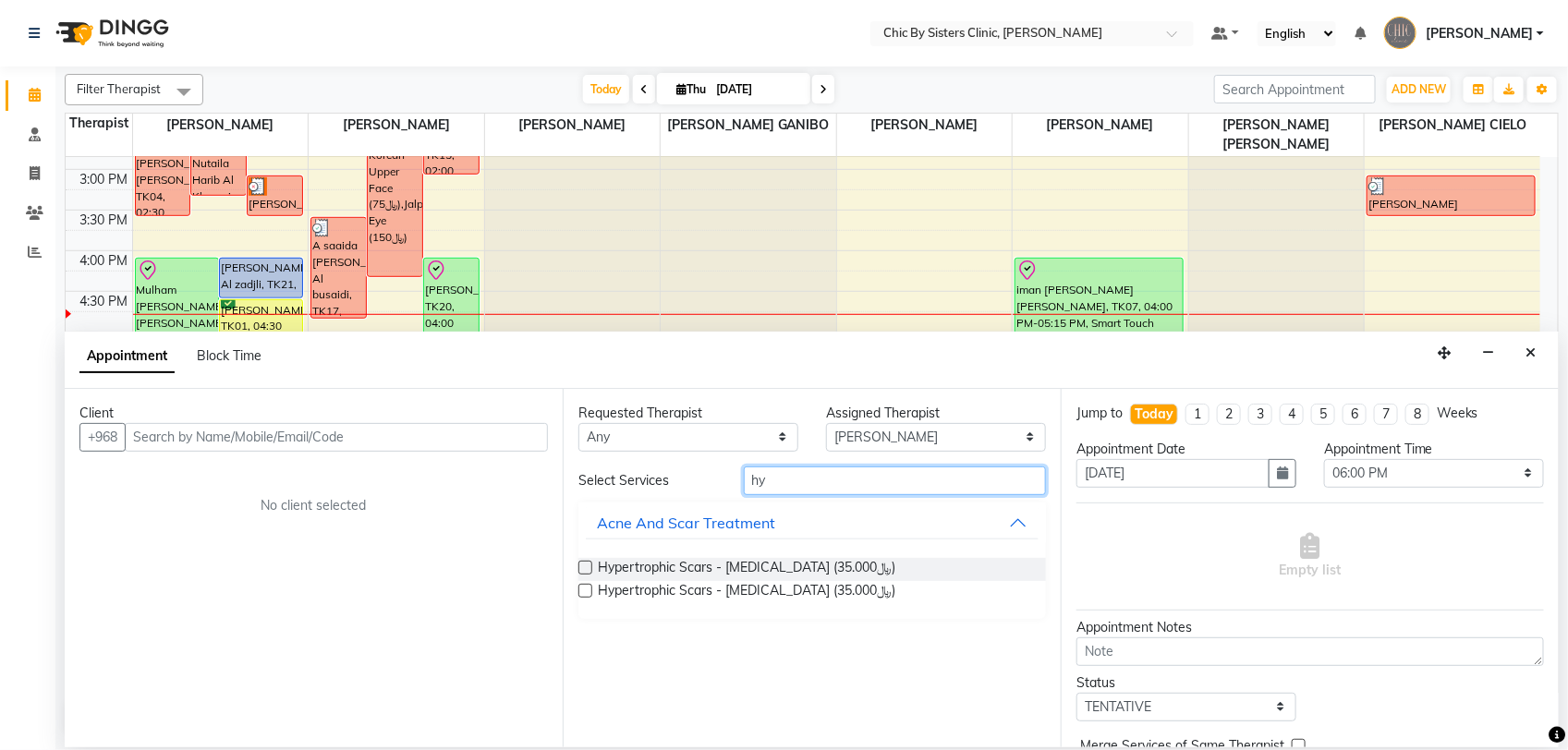
type input "h"
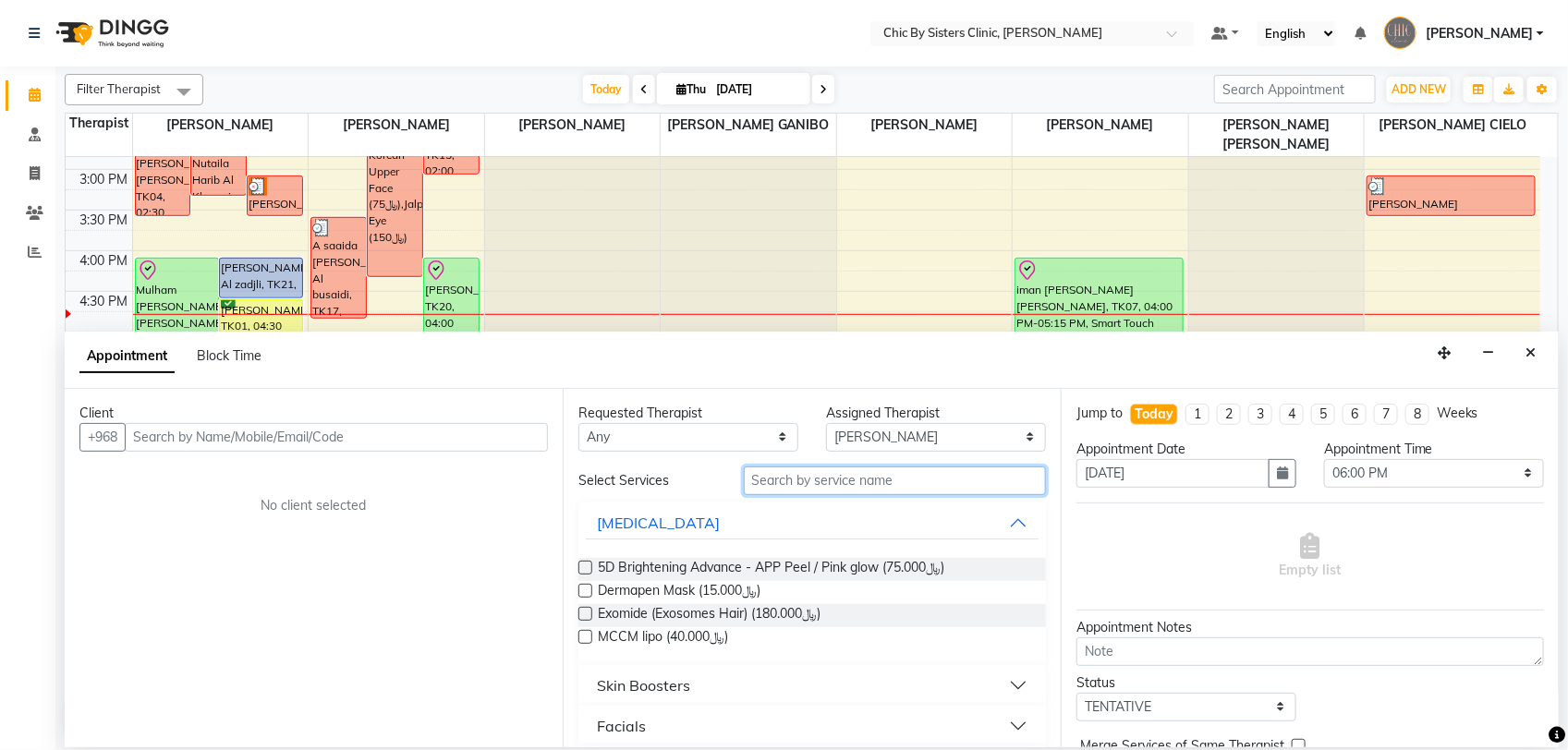
click at [843, 474] on input "text" at bounding box center [895, 480] width 302 height 28
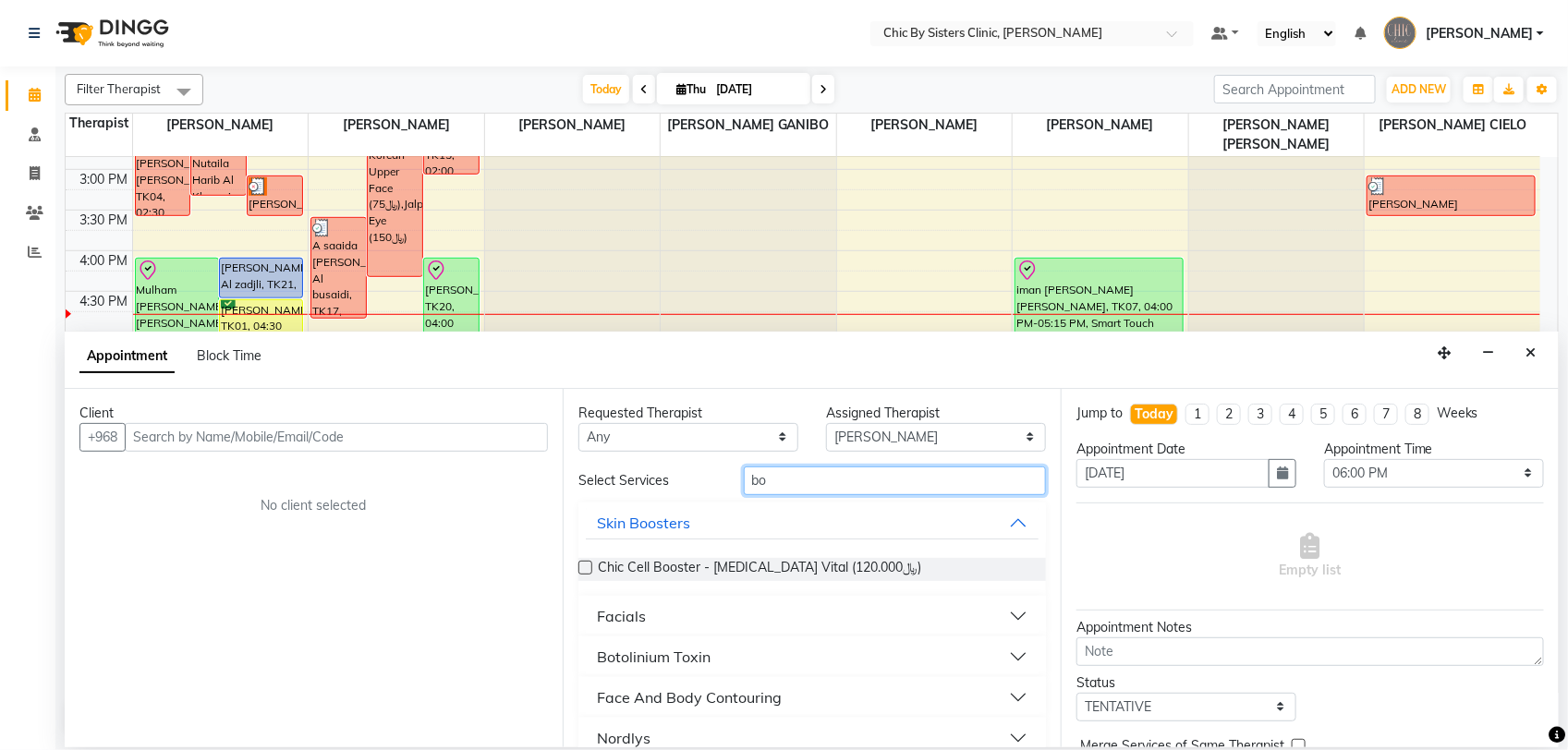
type input "b"
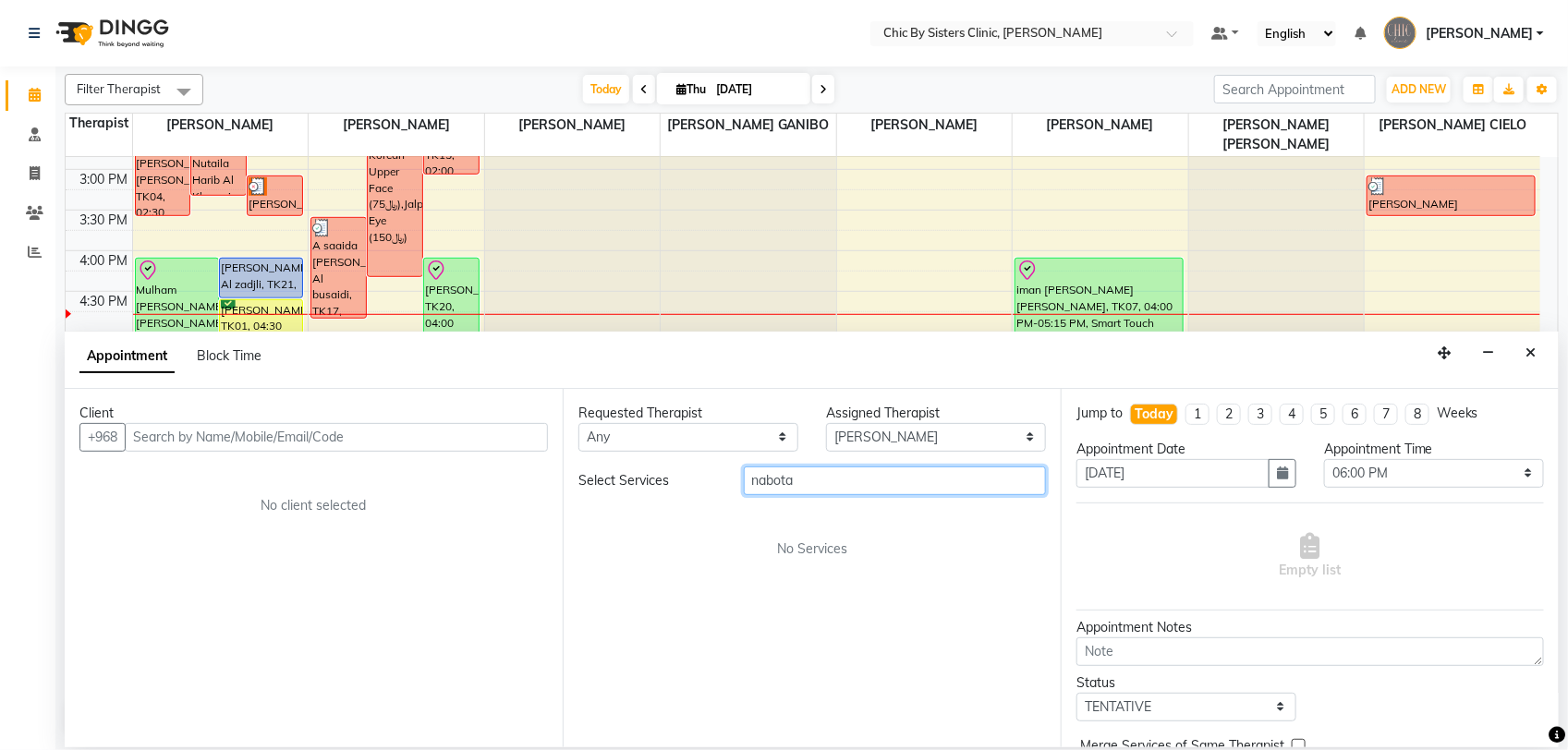
type input "nabota"
click at [996, 430] on select "Select DR. ASSEL SATVALDINOVA DR. AYMAN ELSAQA GERALDINE ENRIQUEZ MAGO JOANNA R…" at bounding box center [936, 437] width 220 height 28
select select "49177"
click at [827, 423] on select "Select DR. ASSEL SATVALDINOVA DR. AYMAN ELSAQA GERALDINE ENRIQUEZ MAGO JOANNA R…" at bounding box center [936, 437] width 220 height 28
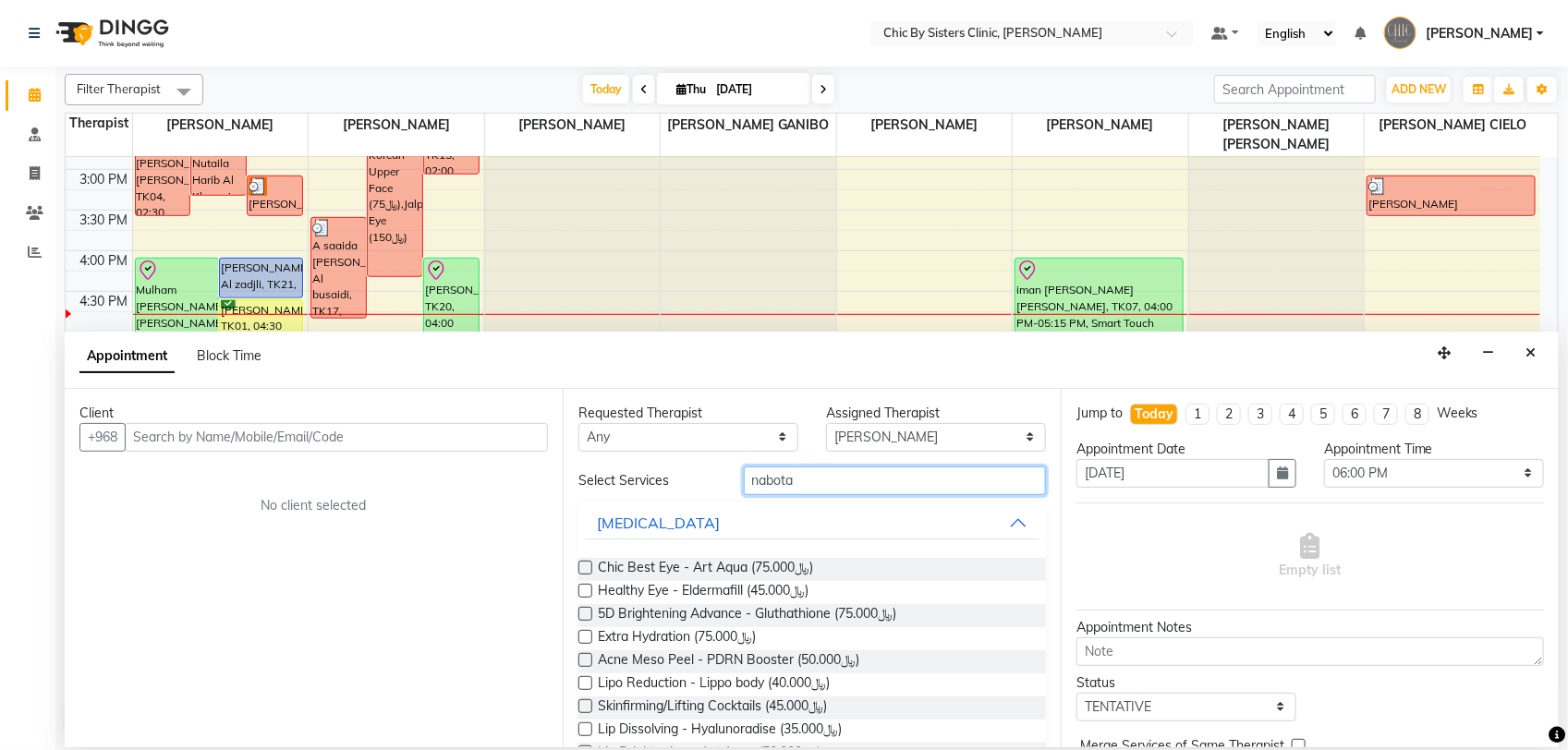
click at [870, 488] on input "nabota" at bounding box center [895, 480] width 302 height 28
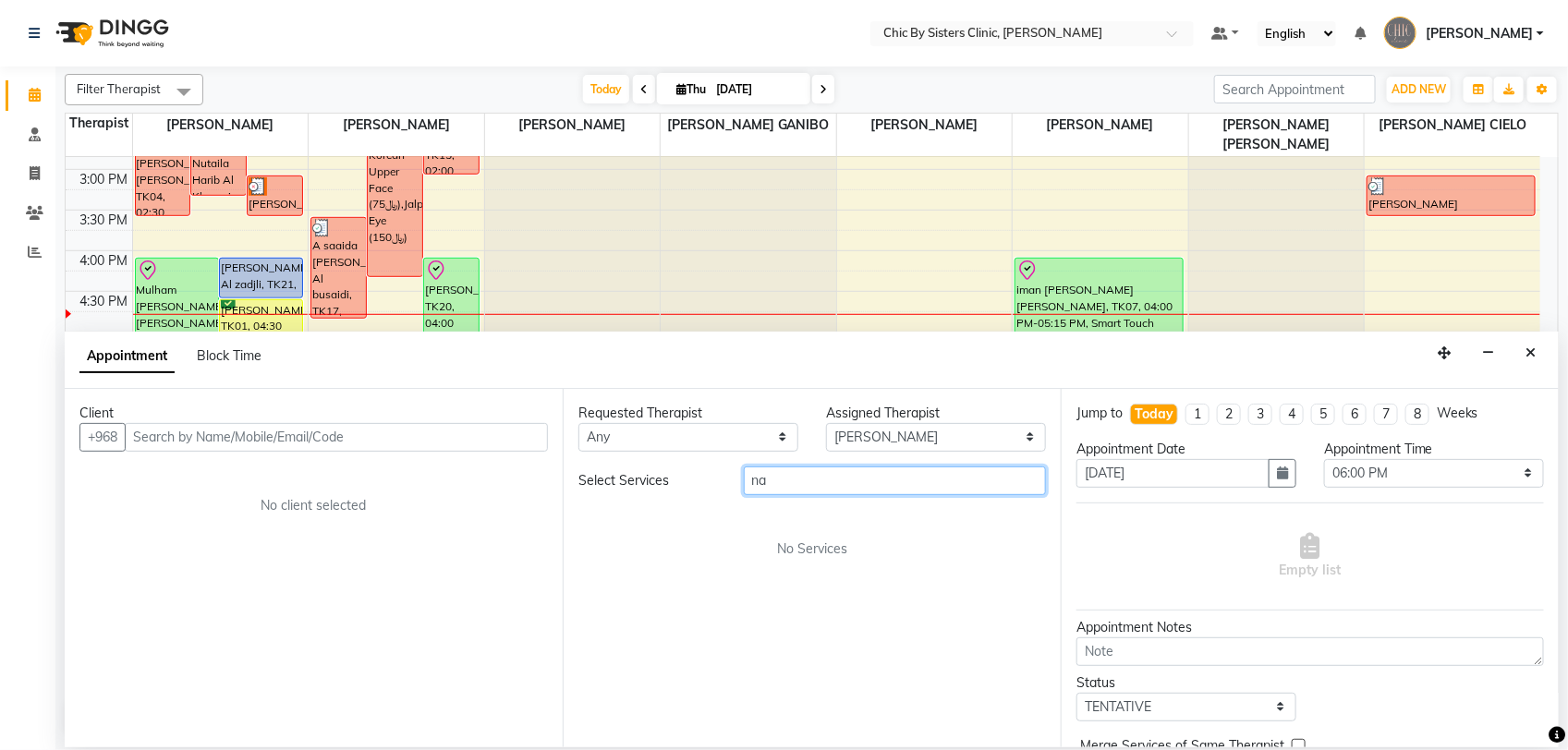
type input "n"
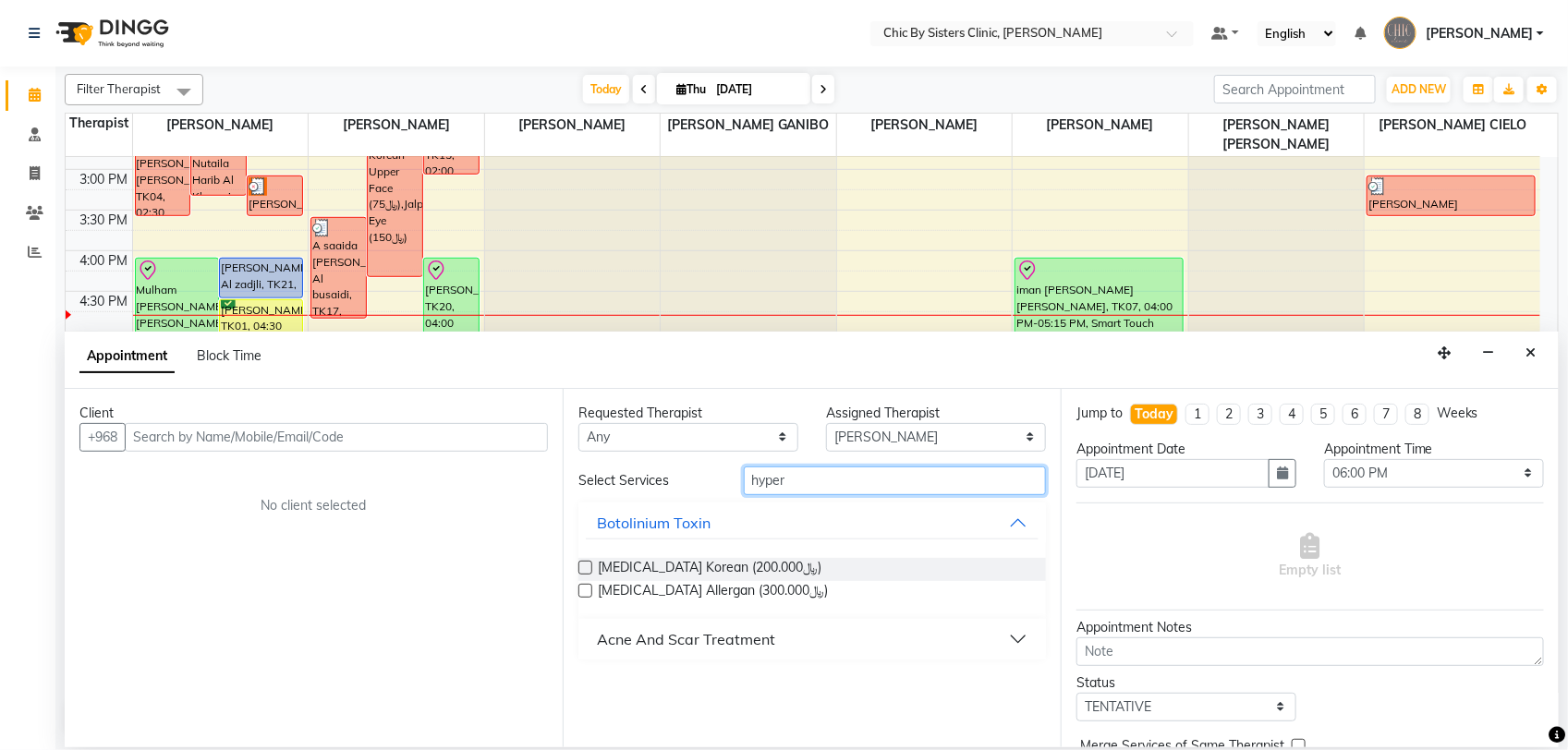
type input "hyper"
click at [1521, 356] on button "Close" at bounding box center [1530, 353] width 26 height 28
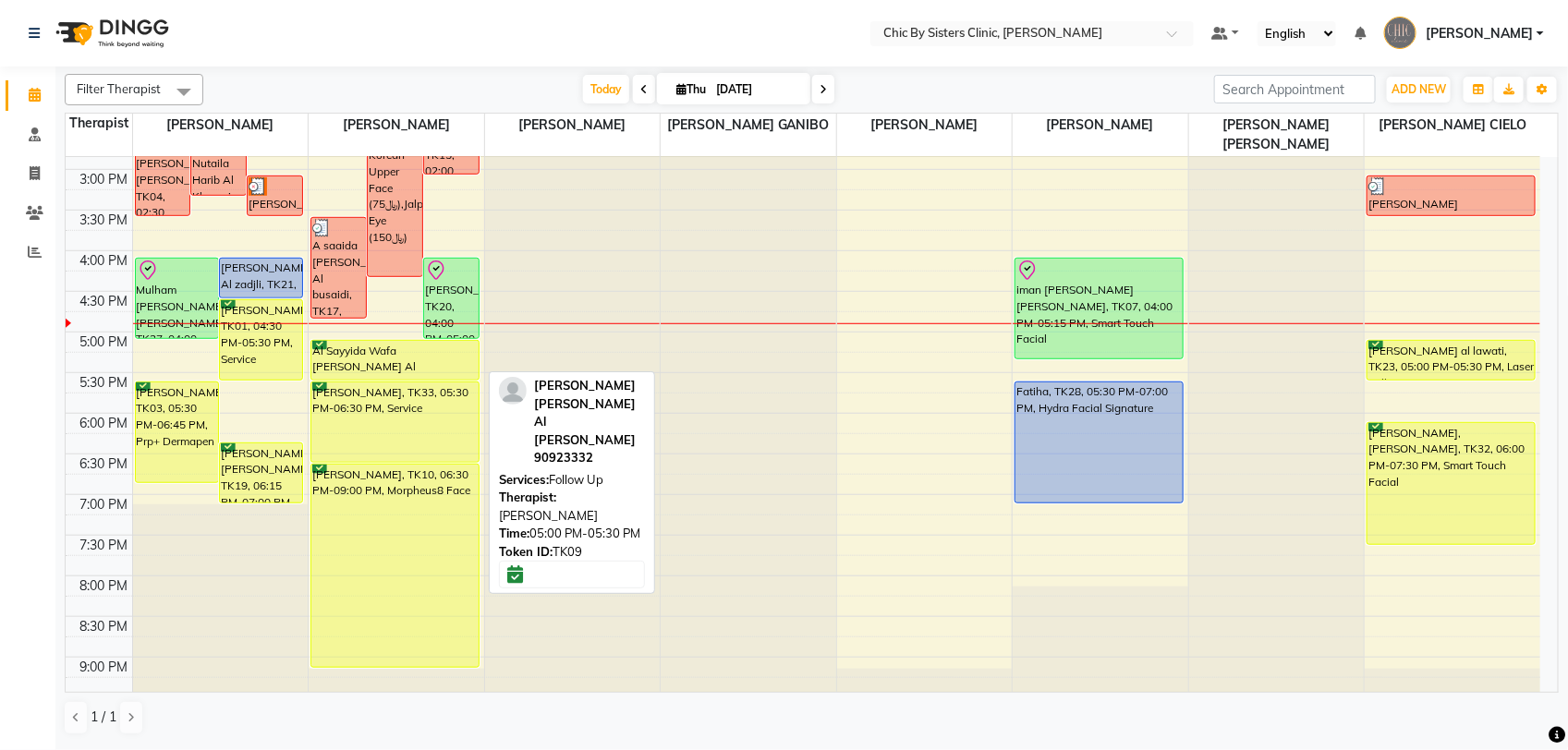
click at [437, 361] on div "Al Sayyida Wafa Hilal Hamed Al Sammar Al Busaidi, TK09, 05:00 PM-05:30 PM, Foll…" at bounding box center [394, 361] width 167 height 39
select select "8"
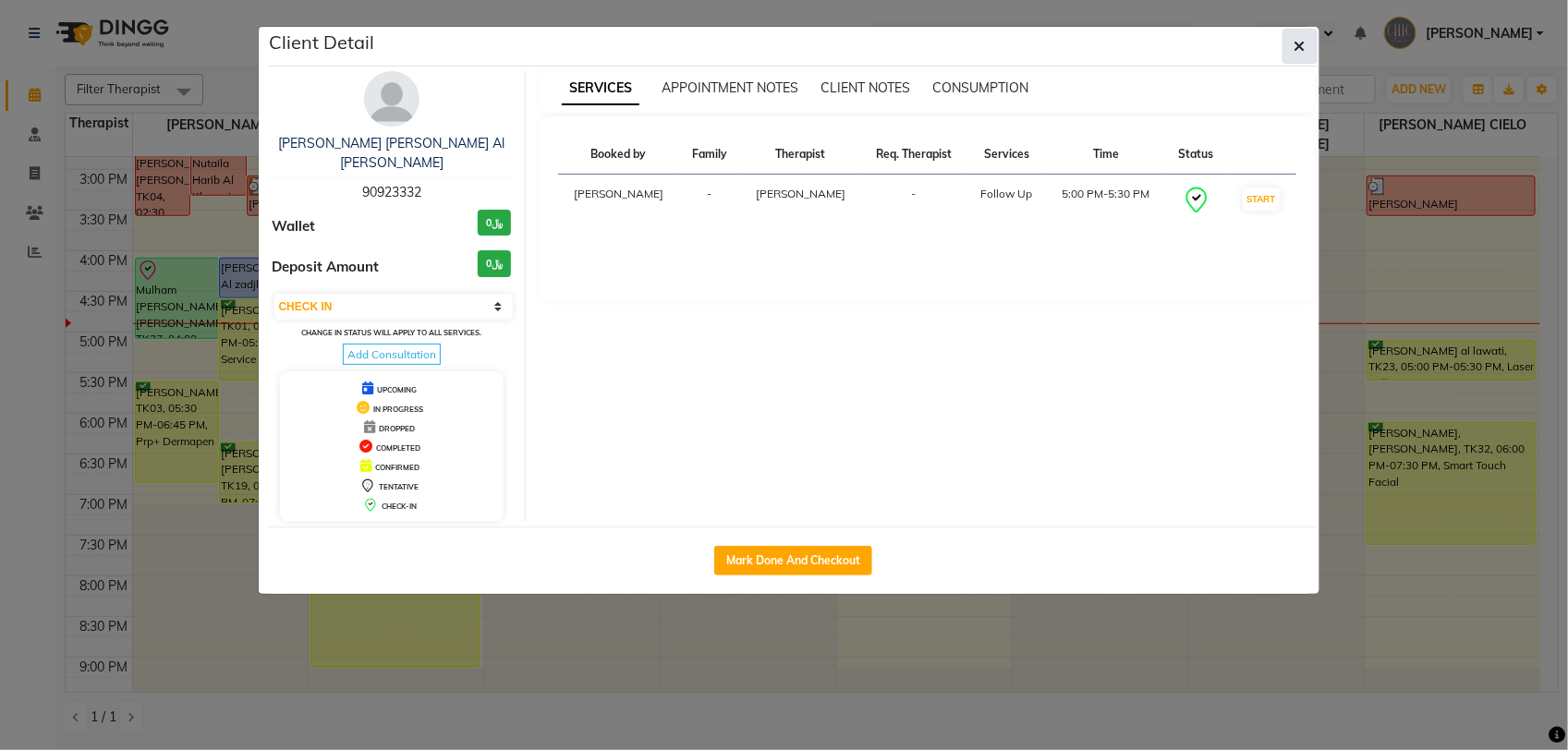
click at [1298, 53] on icon "button" at bounding box center [1300, 46] width 11 height 15
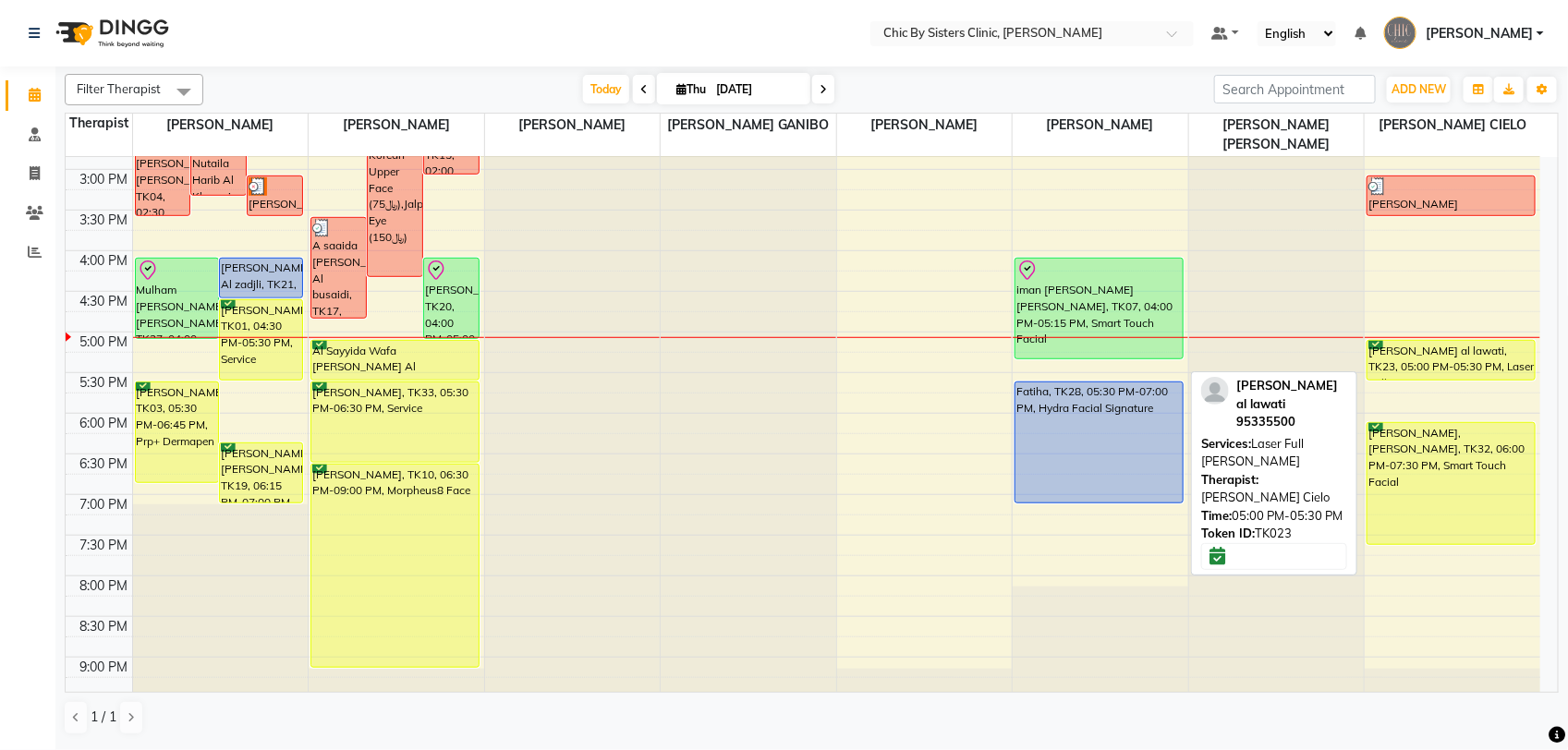
click at [1428, 363] on div "Ibrahim haidar al lawati, TK23, 05:00 PM-05:30 PM, Laser Full Beard" at bounding box center [1451, 361] width 167 height 39
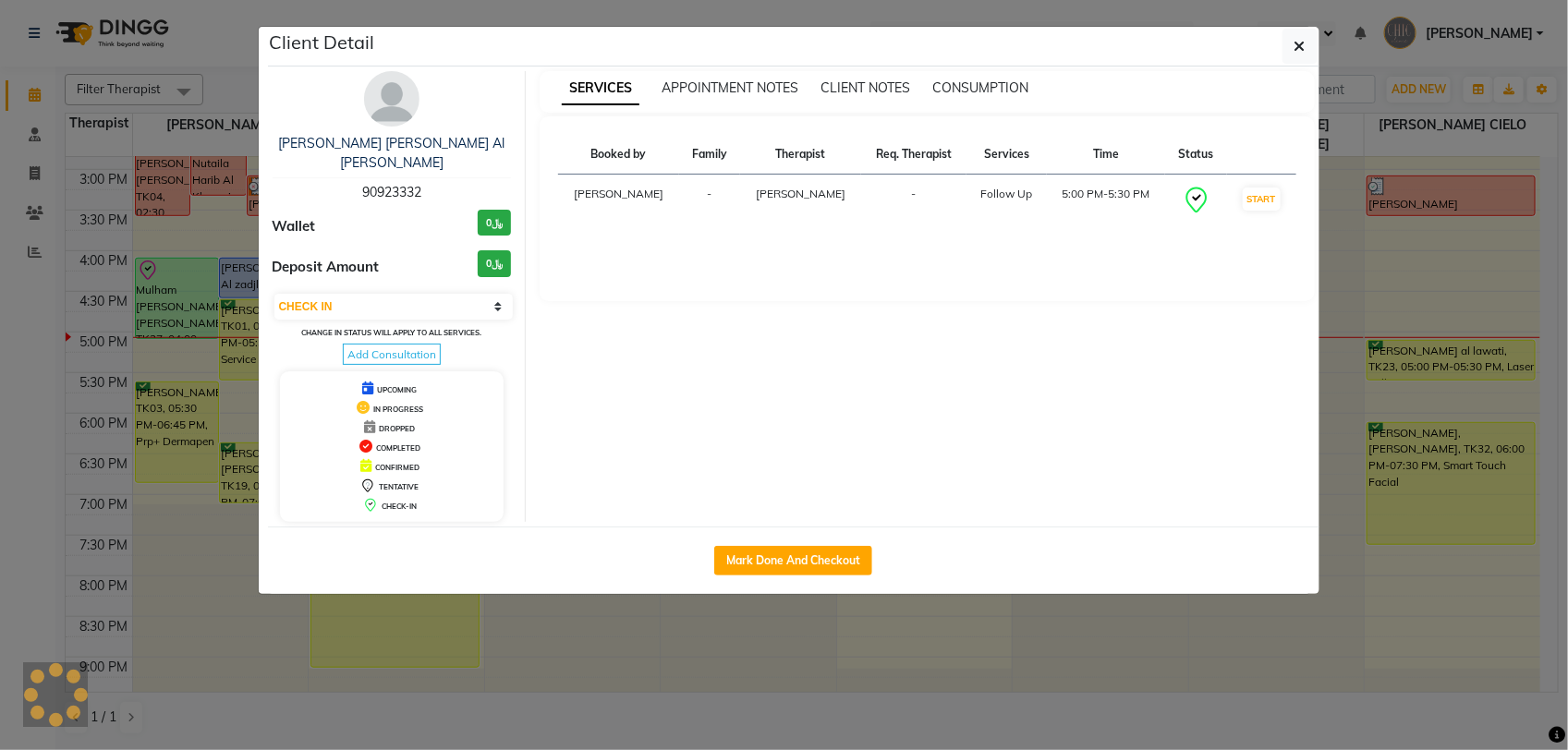
select select "6"
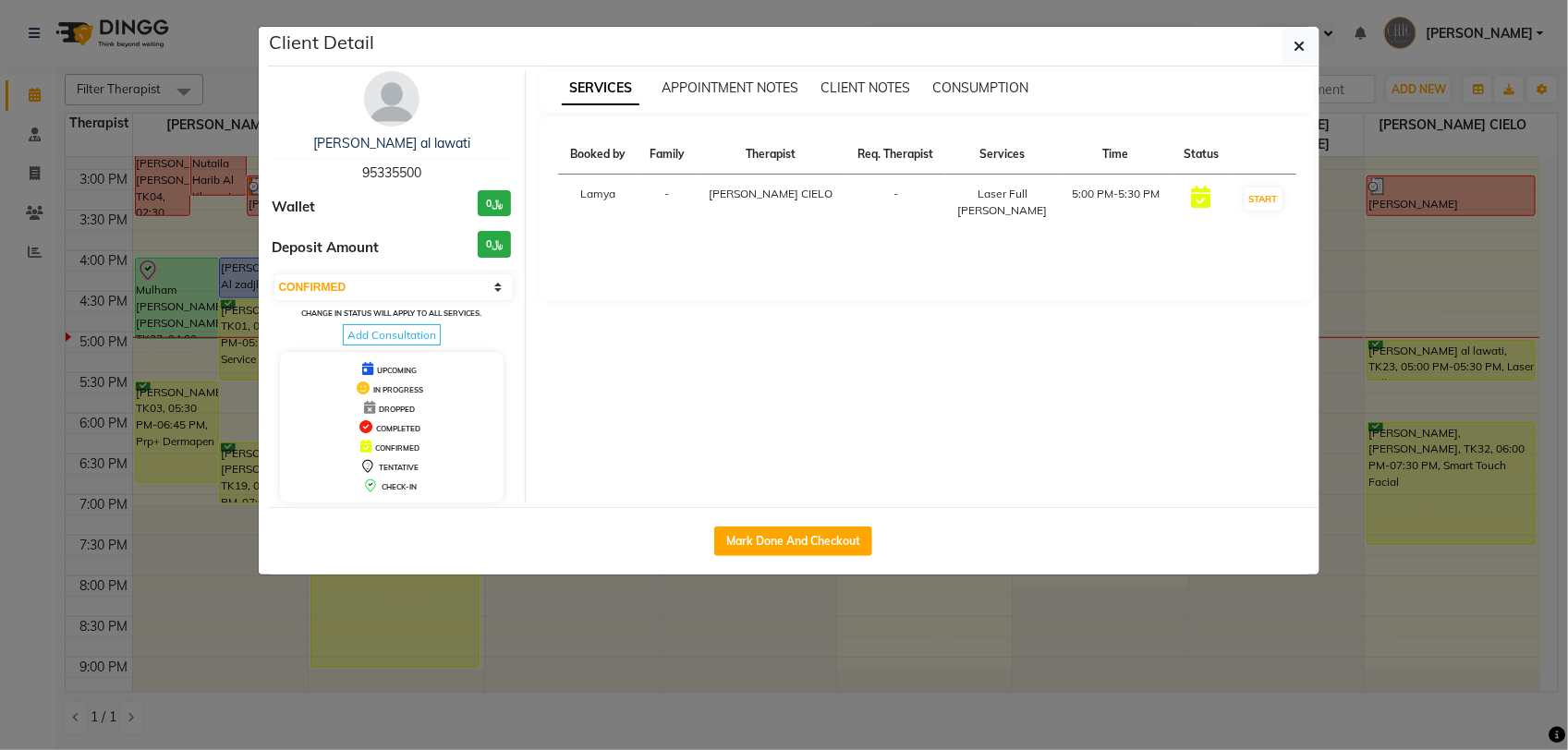
click at [394, 94] on img at bounding box center [391, 99] width 56 height 56
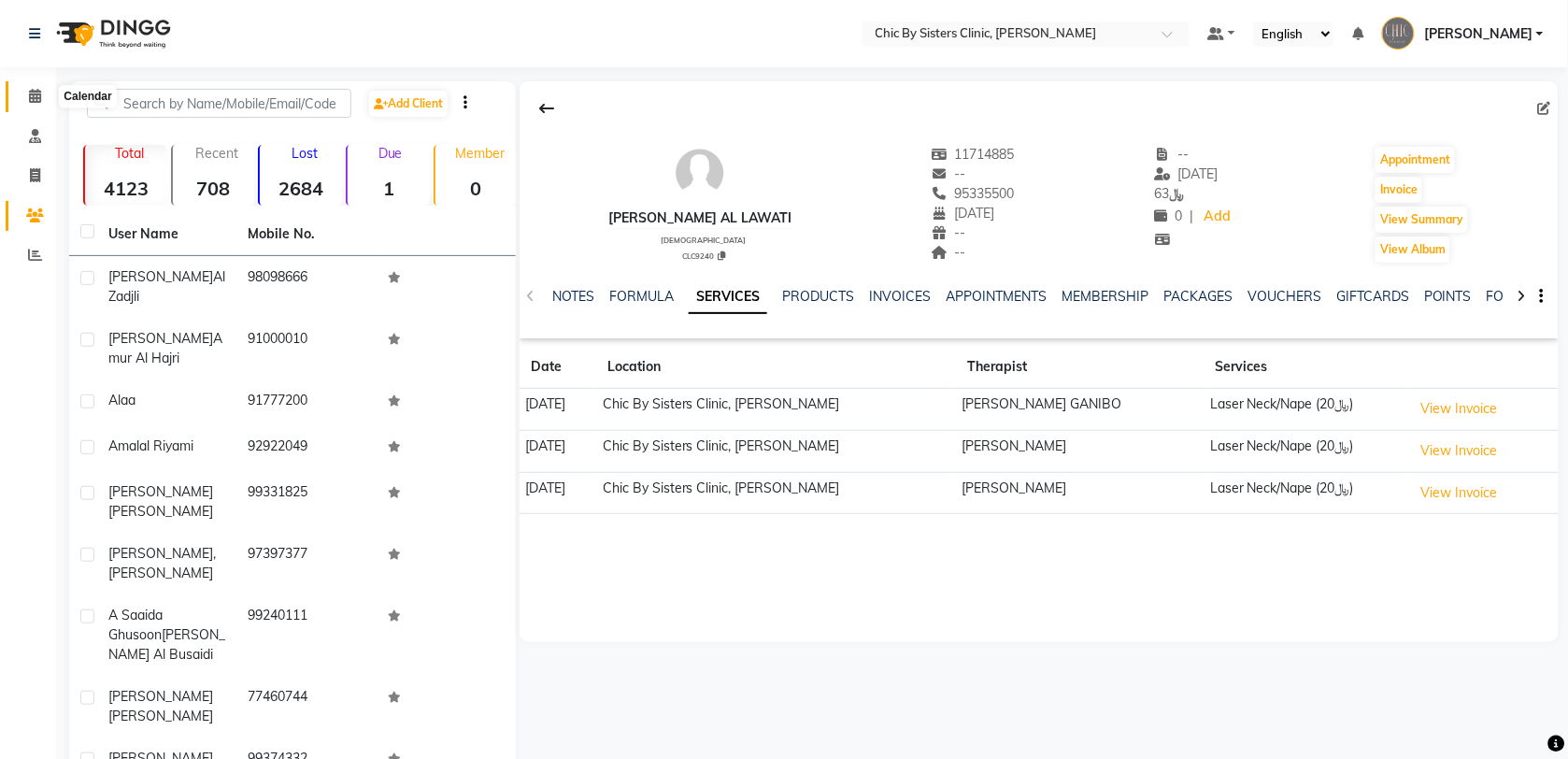
drag, startPoint x: 35, startPoint y: 94, endPoint x: 108, endPoint y: 110, distance: 74.7
click at [35, 95] on icon at bounding box center [35, 96] width 12 height 14
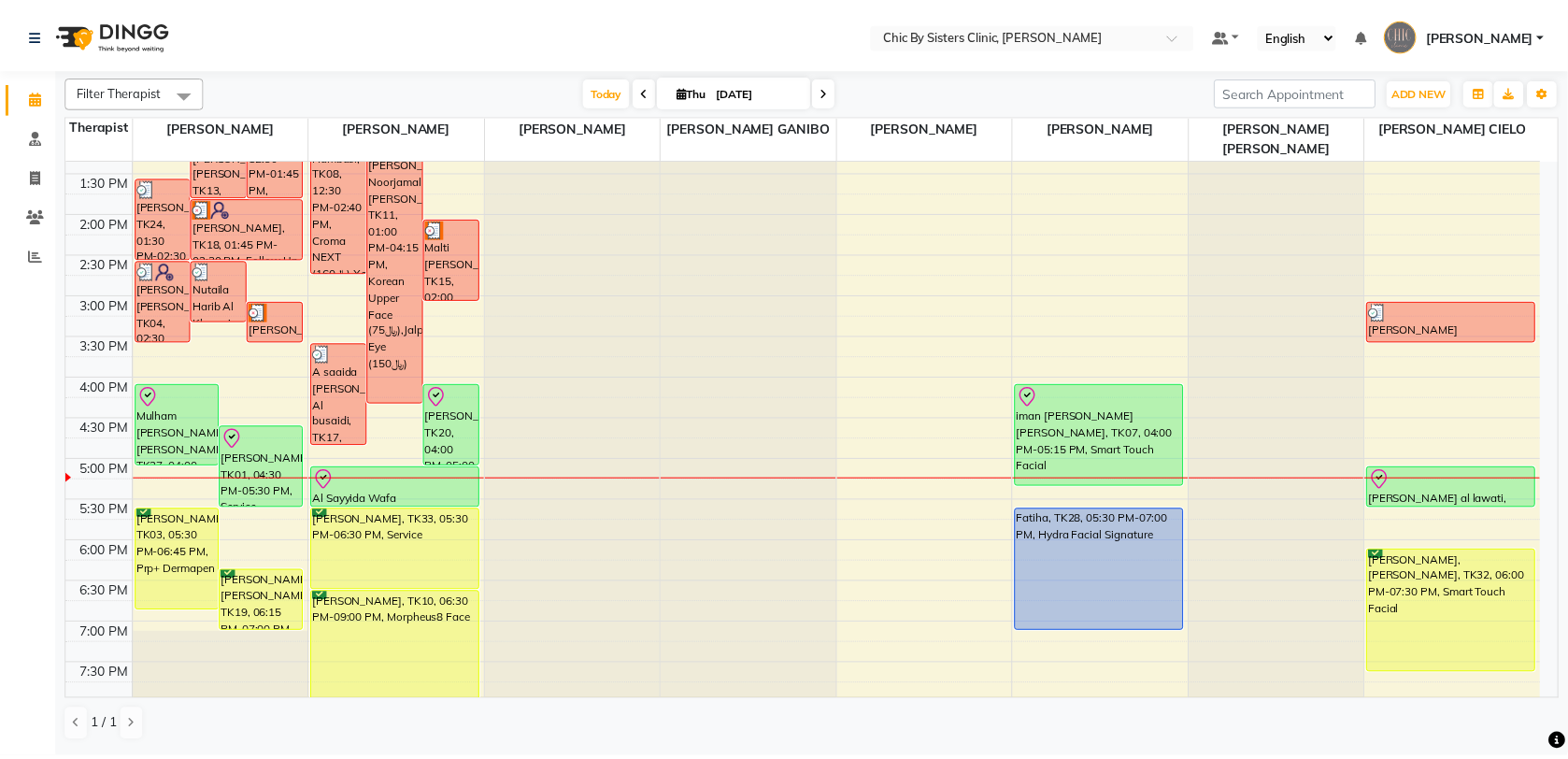
scroll to position [556, 0]
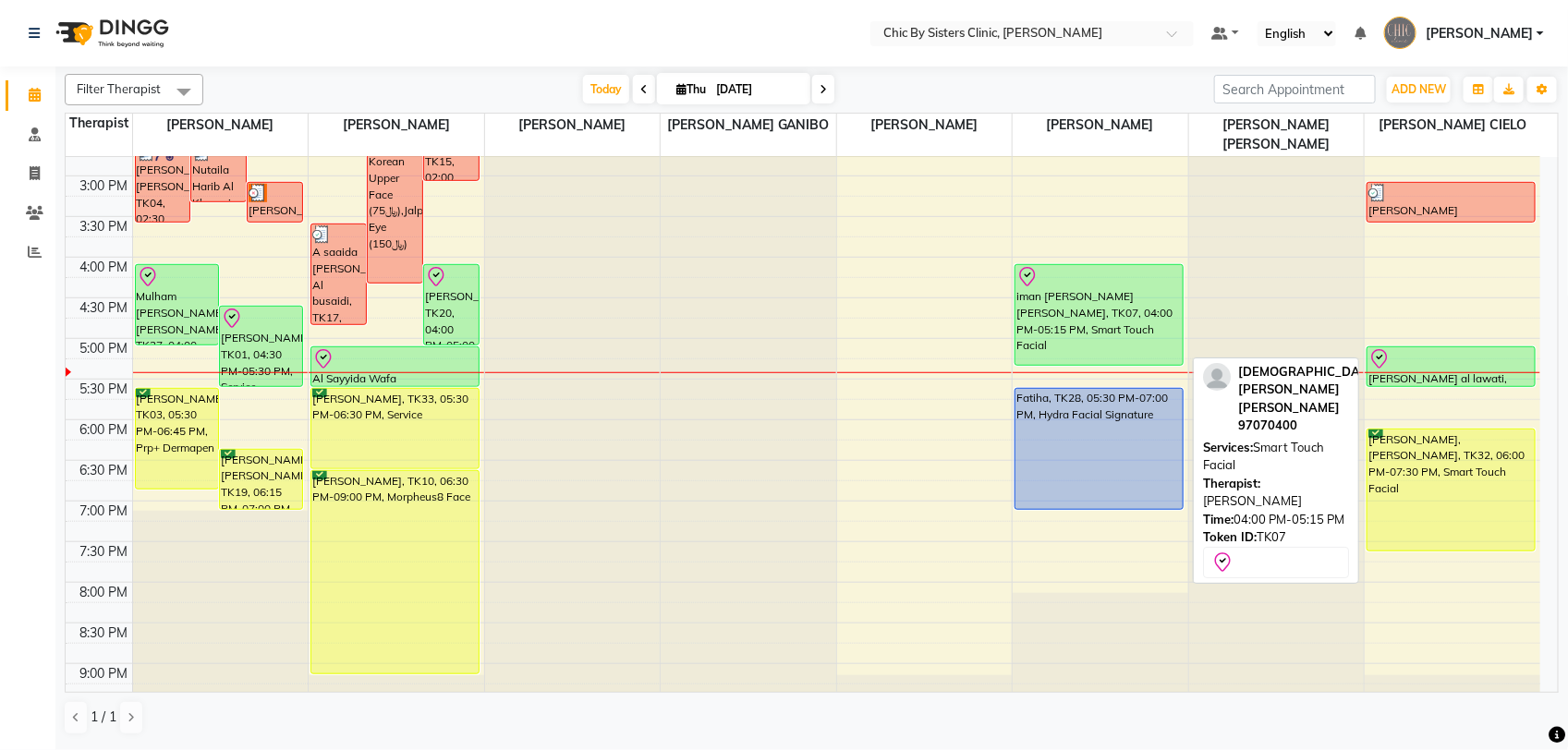
click at [1142, 331] on div "iman zohair mohamed al awati, TK07, 04:00 PM-05:15 PM, Smart Touch Facial" at bounding box center [1098, 315] width 167 height 100
select select "8"
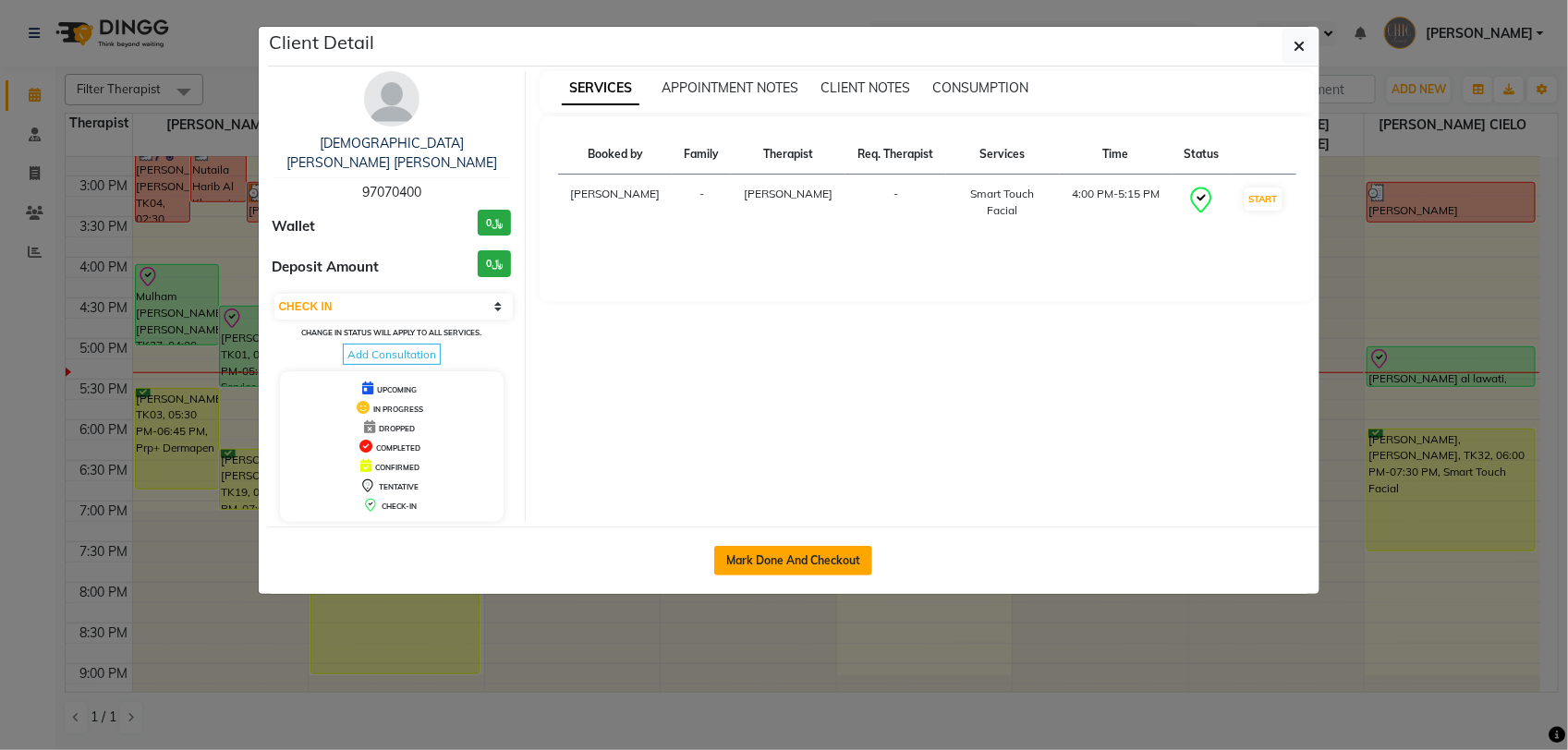
click at [797, 551] on button "Mark Done And Checkout" at bounding box center [793, 560] width 158 height 29
select select "service"
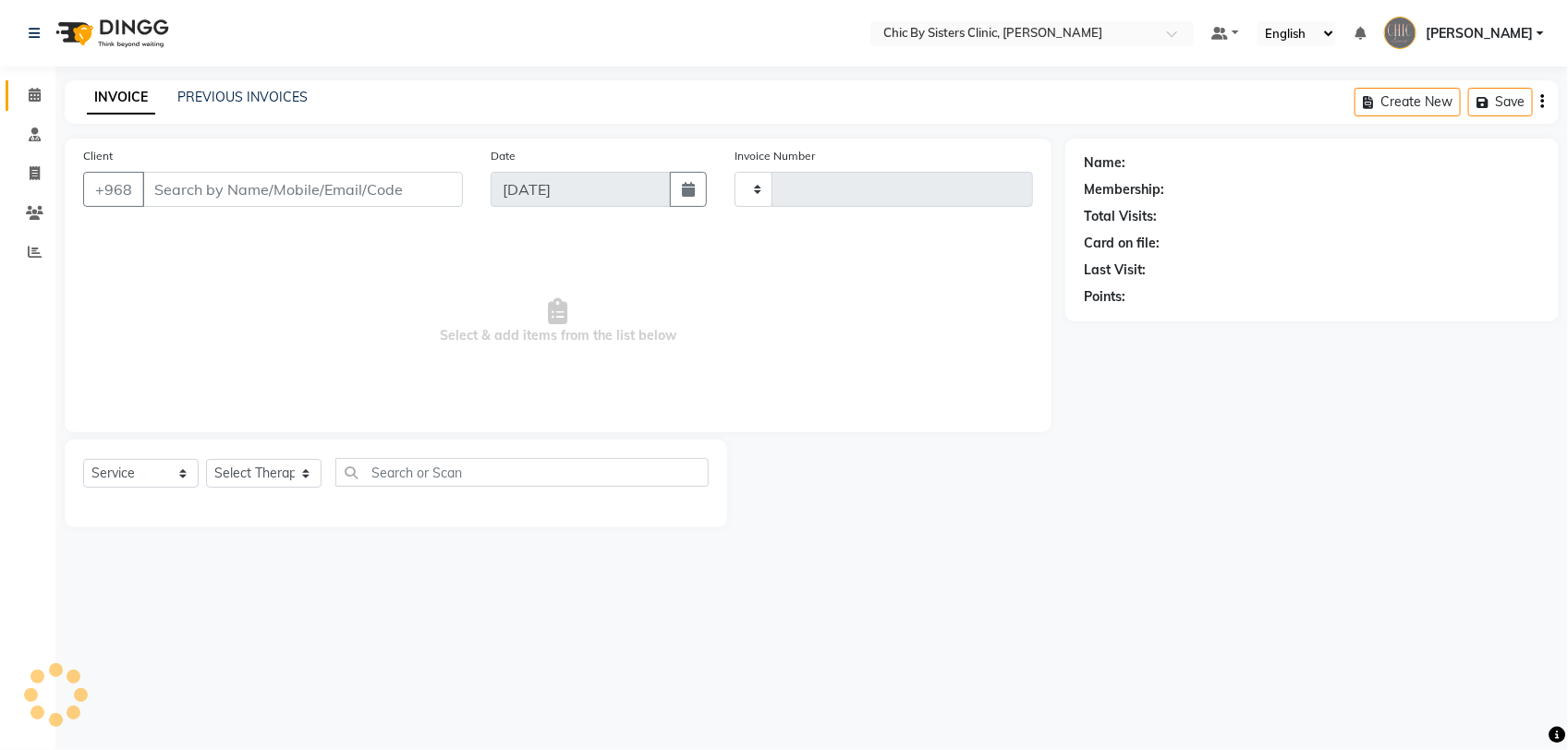
type input "2084"
select select "6348"
type input "97070400"
select select "49183"
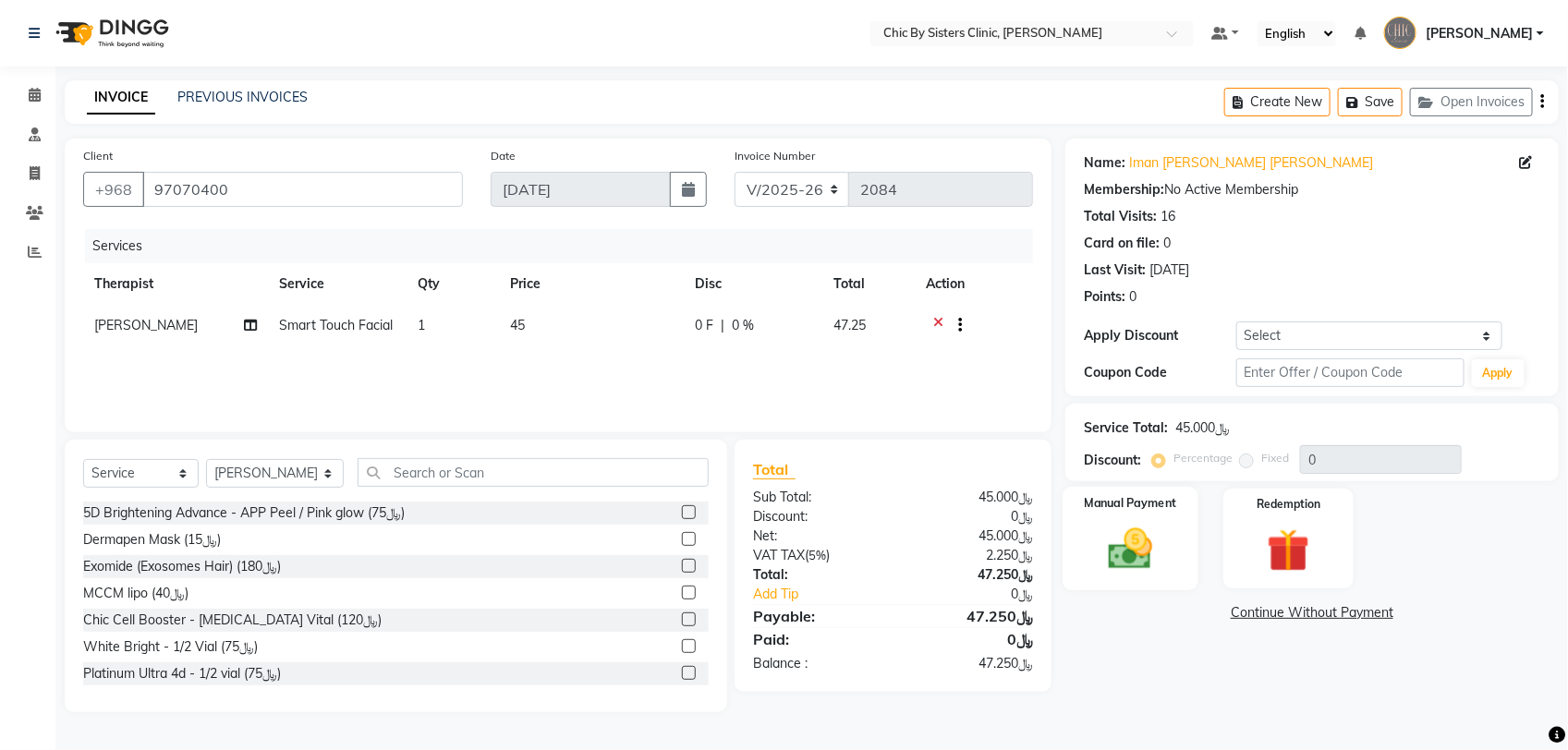
click at [1179, 552] on div "Manual Payment" at bounding box center [1131, 539] width 136 height 104
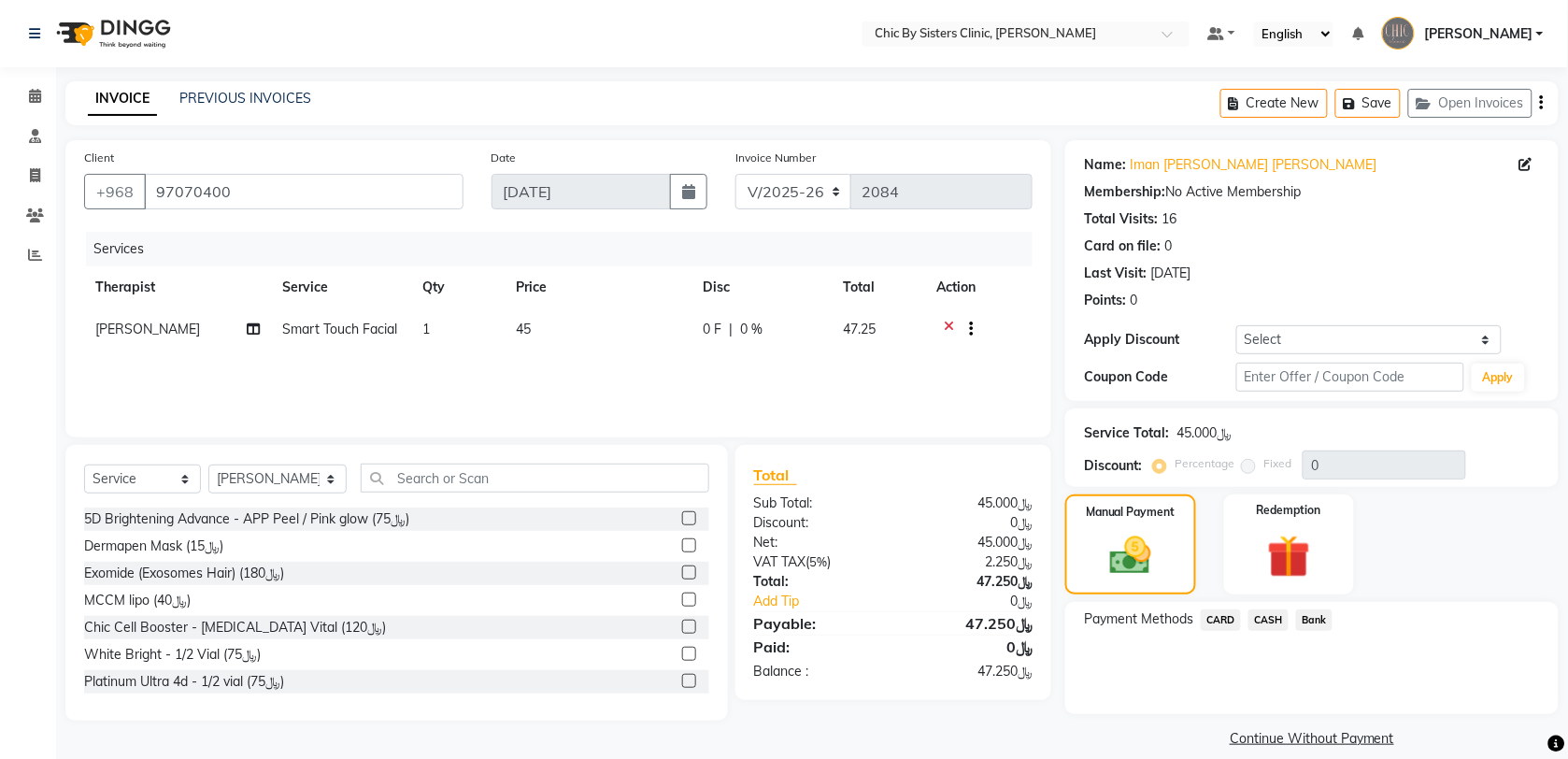
click at [1222, 613] on span "CARD" at bounding box center [1221, 620] width 41 height 22
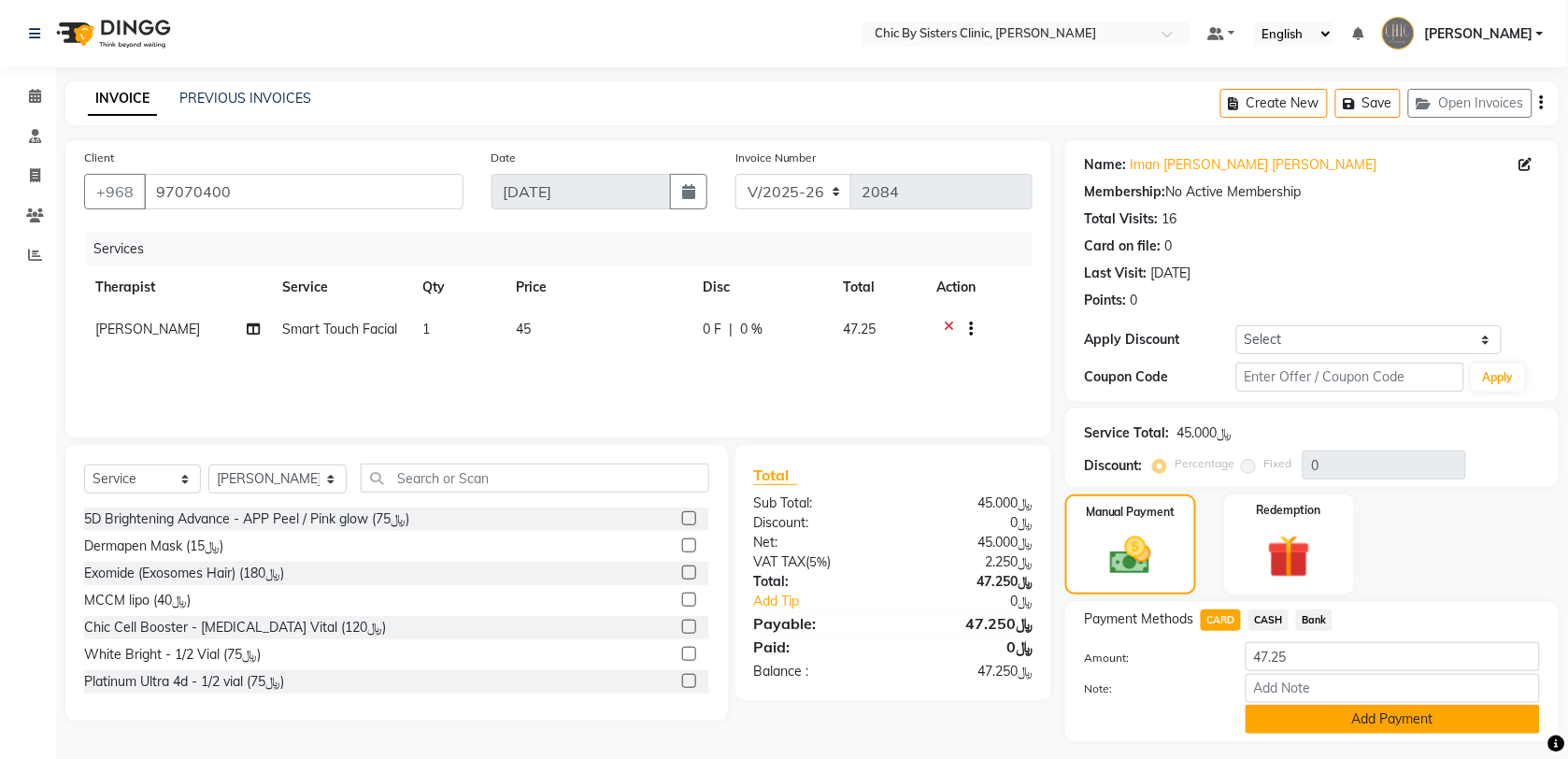
scroll to position [47, 0]
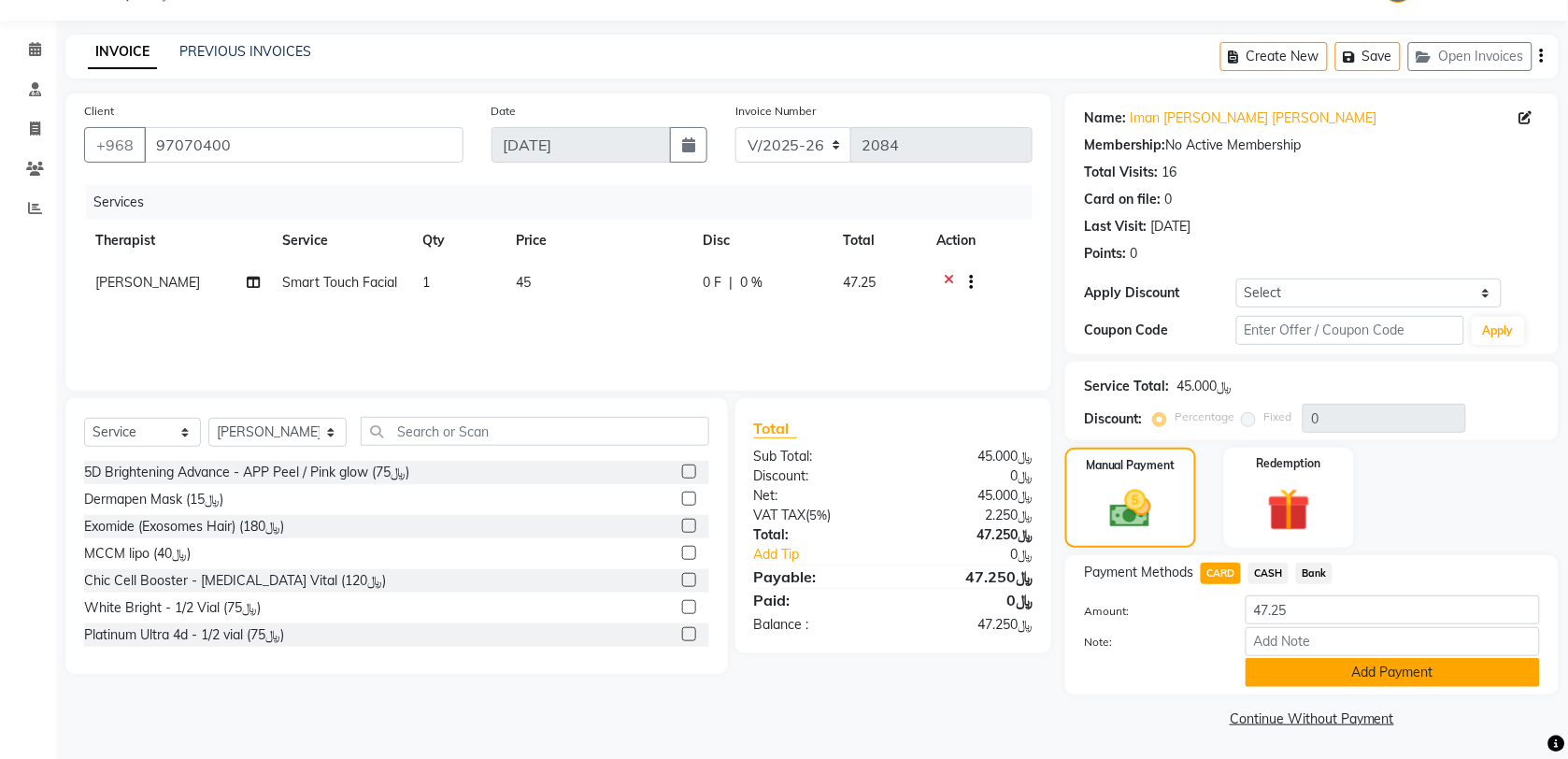
click at [1455, 666] on button "Add Payment" at bounding box center [1393, 672] width 295 height 29
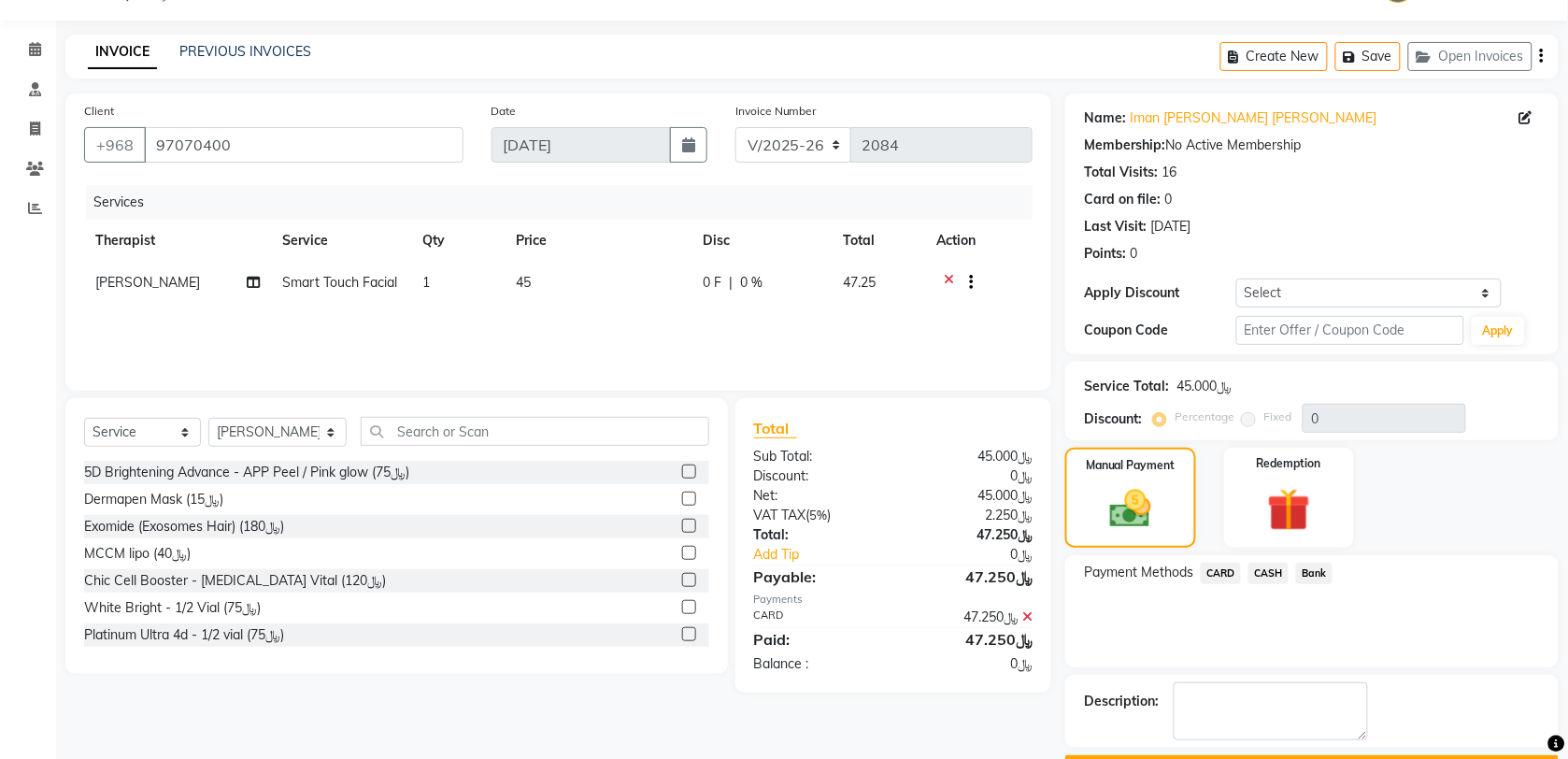
scroll to position [100, 0]
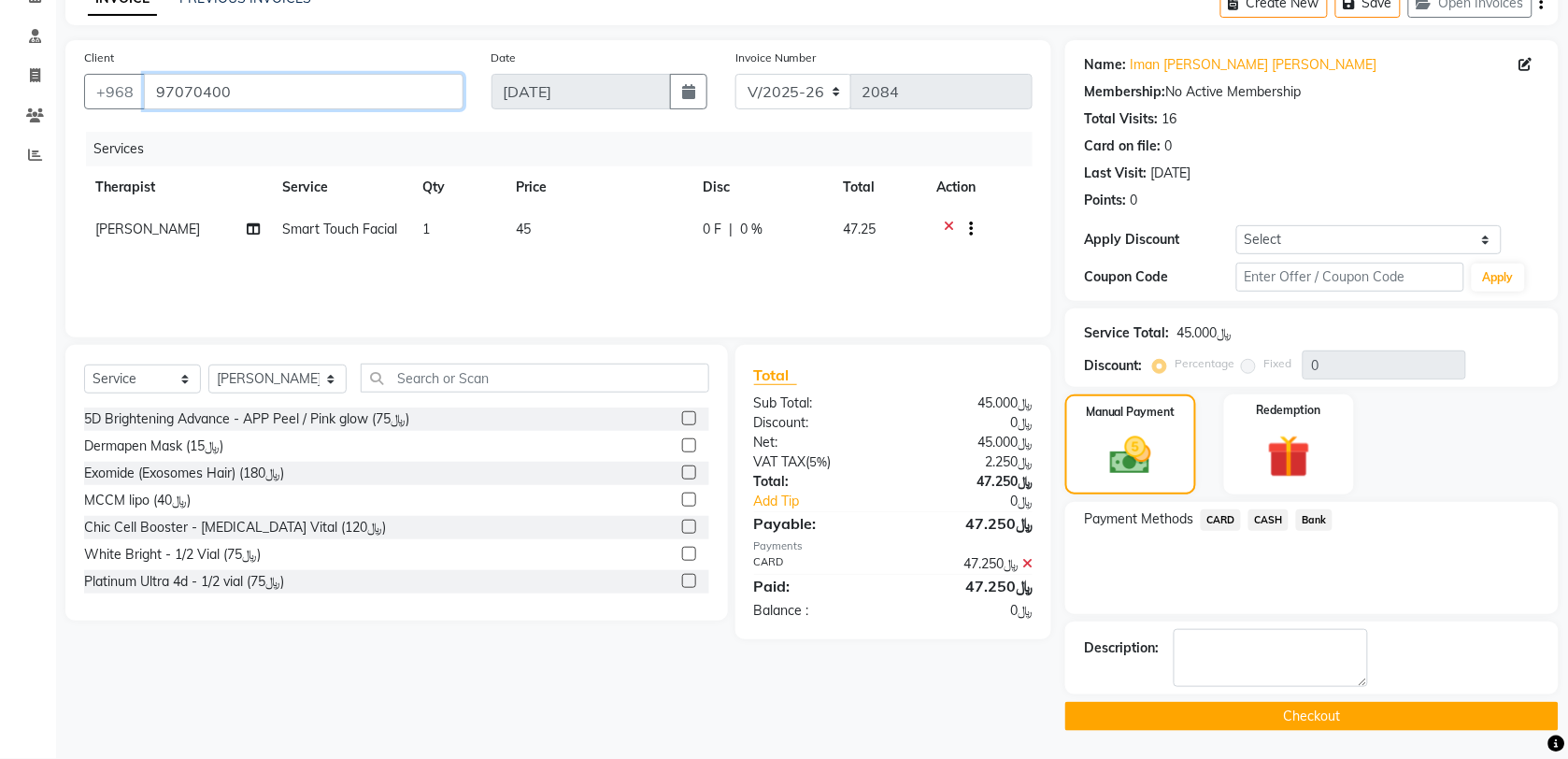
click at [206, 96] on input "97070400" at bounding box center [303, 92] width 320 height 36
click at [1333, 720] on button "Checkout" at bounding box center [1312, 716] width 494 height 29
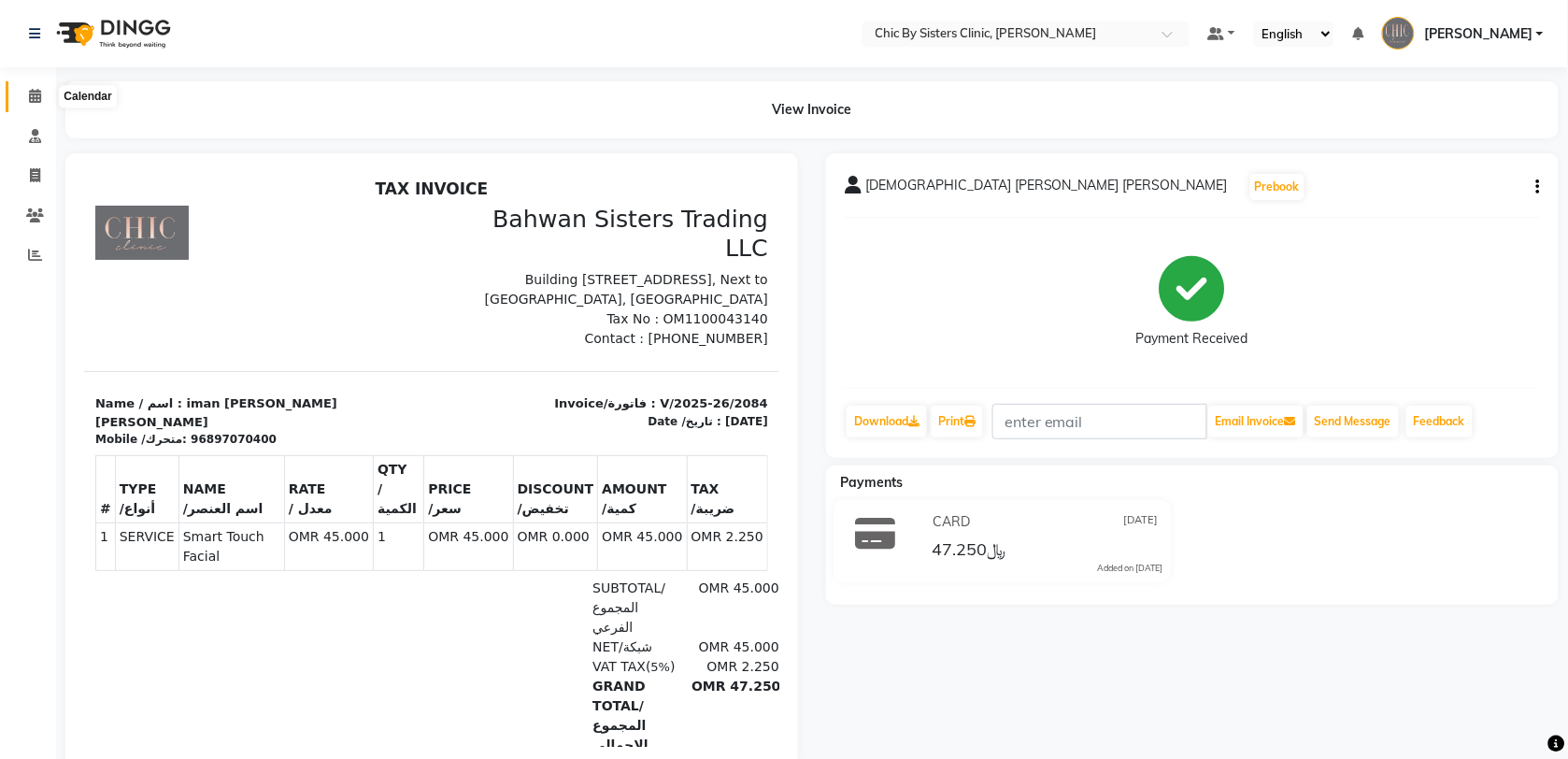
click at [24, 89] on span at bounding box center [35, 97] width 33 height 22
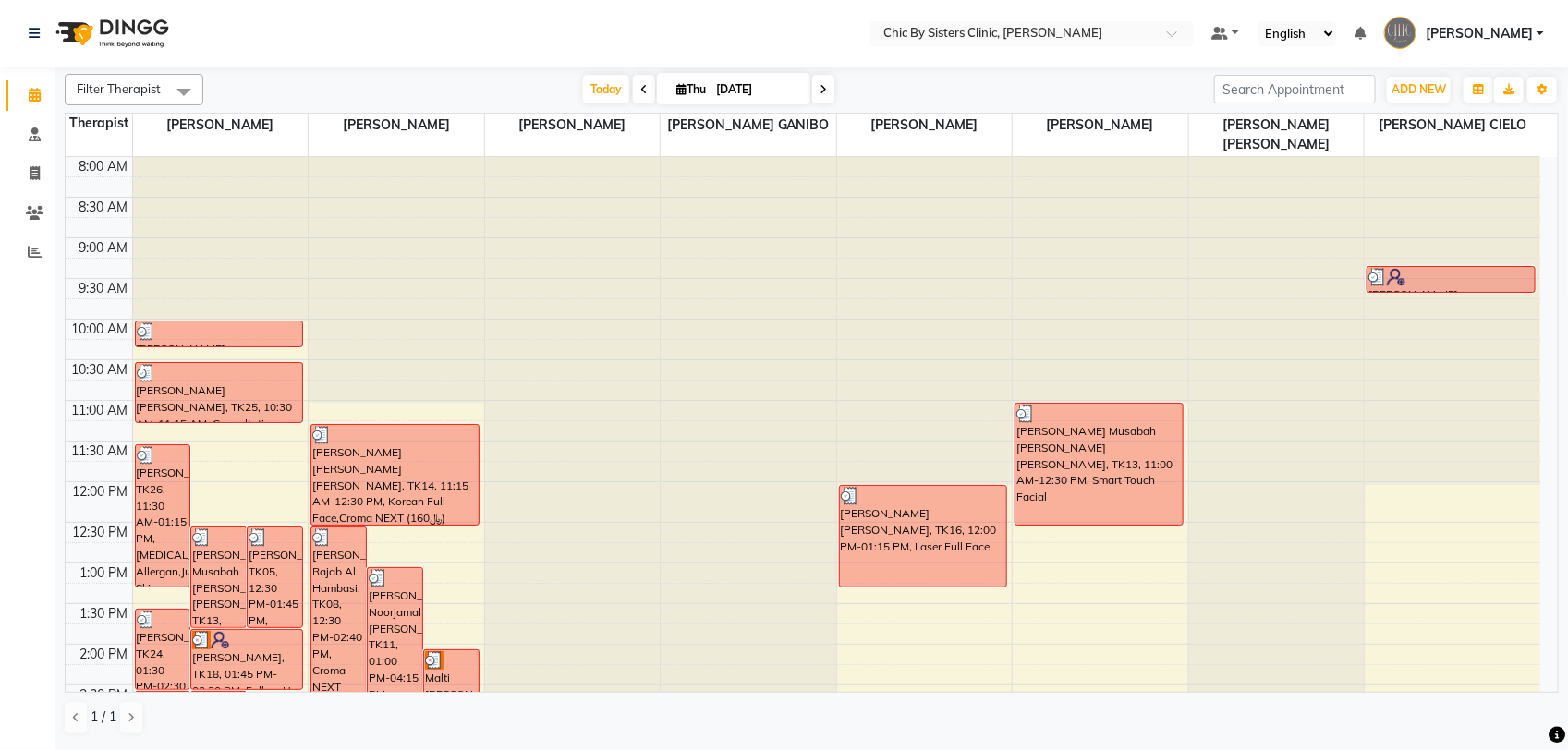
click at [756, 92] on input "04-09-2025" at bounding box center [757, 89] width 92 height 27
select select "9"
select select "2025"
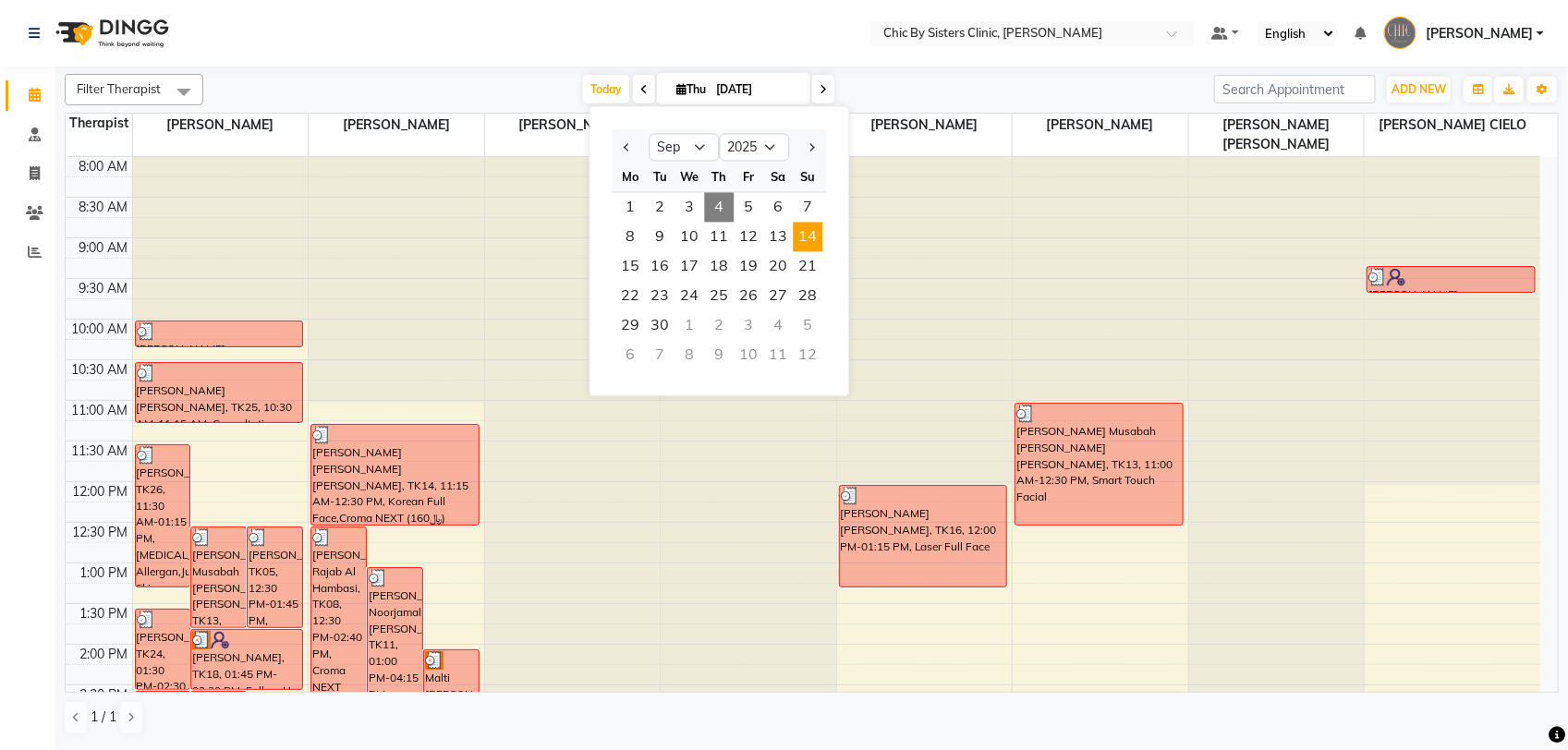
click at [806, 244] on span "14" at bounding box center [809, 238] width 29 height 29
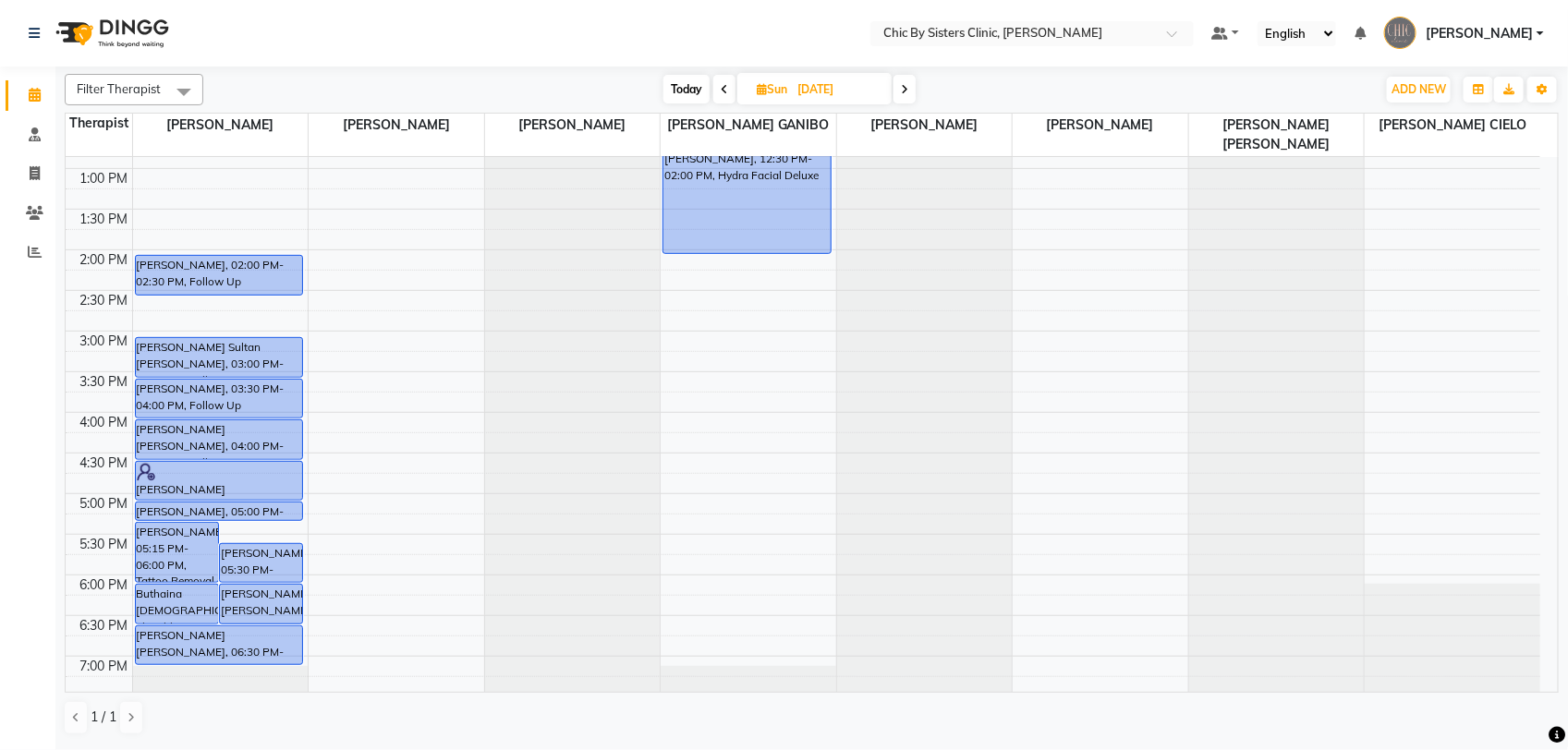
scroll to position [279, 0]
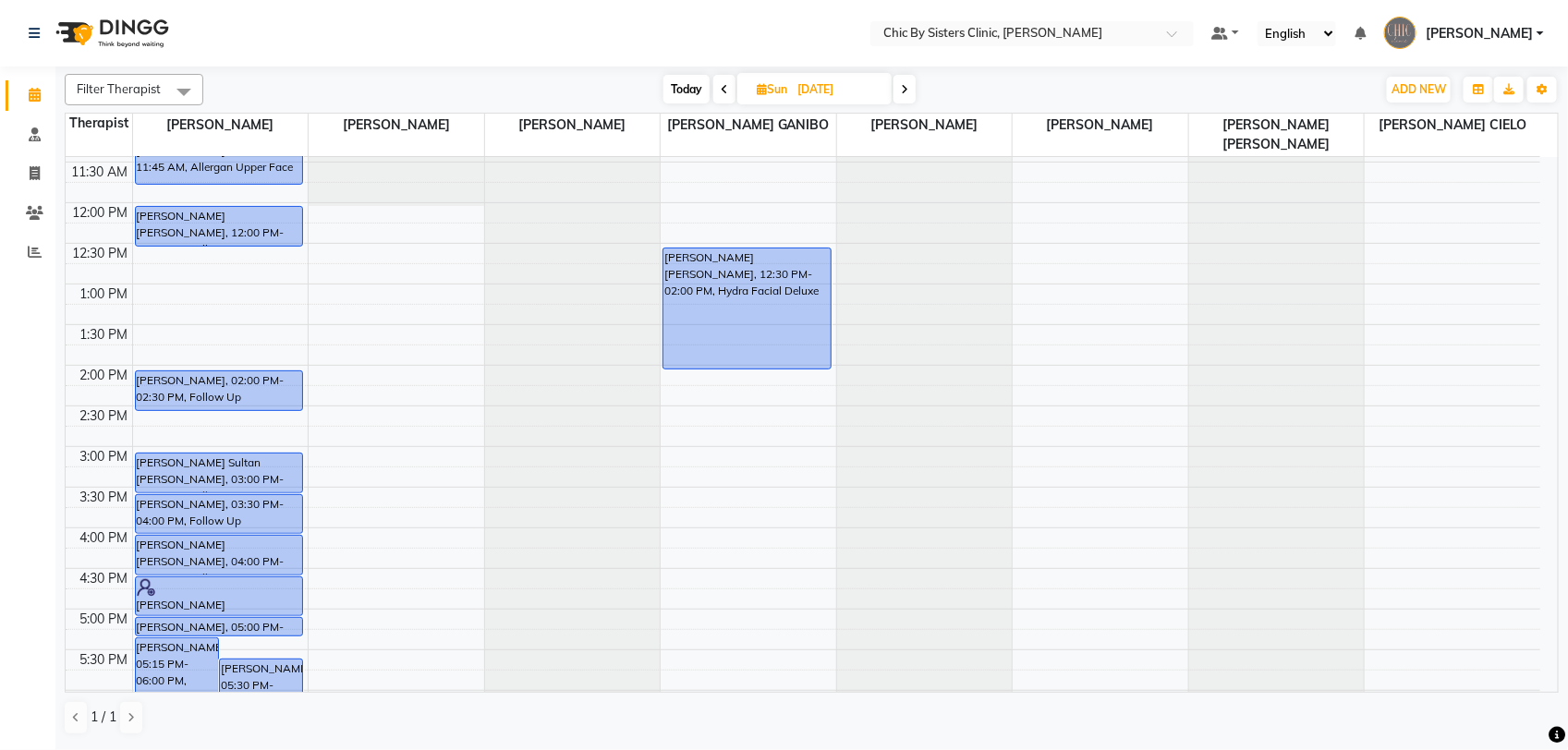
click at [901, 91] on span at bounding box center [905, 89] width 22 height 28
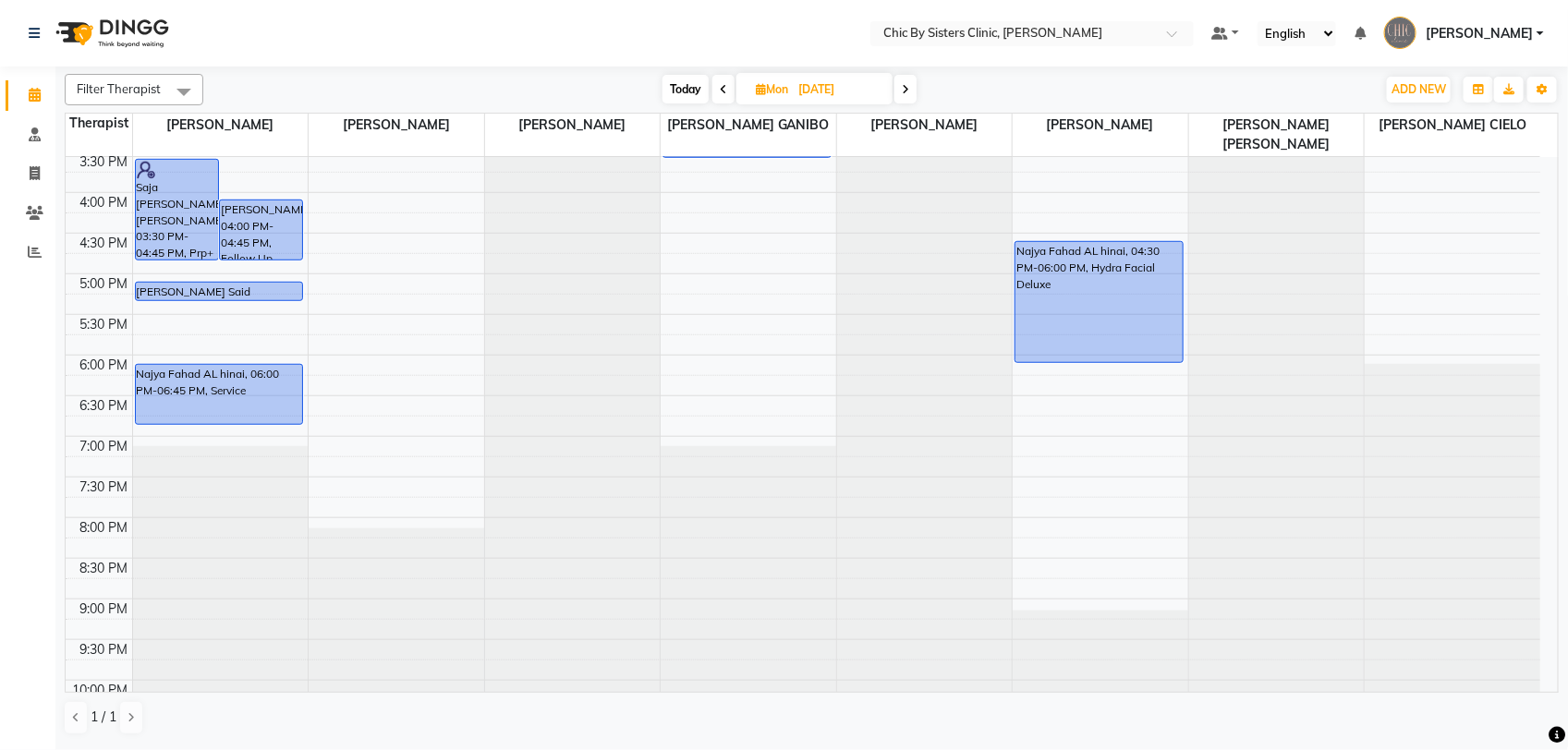
scroll to position [510, 0]
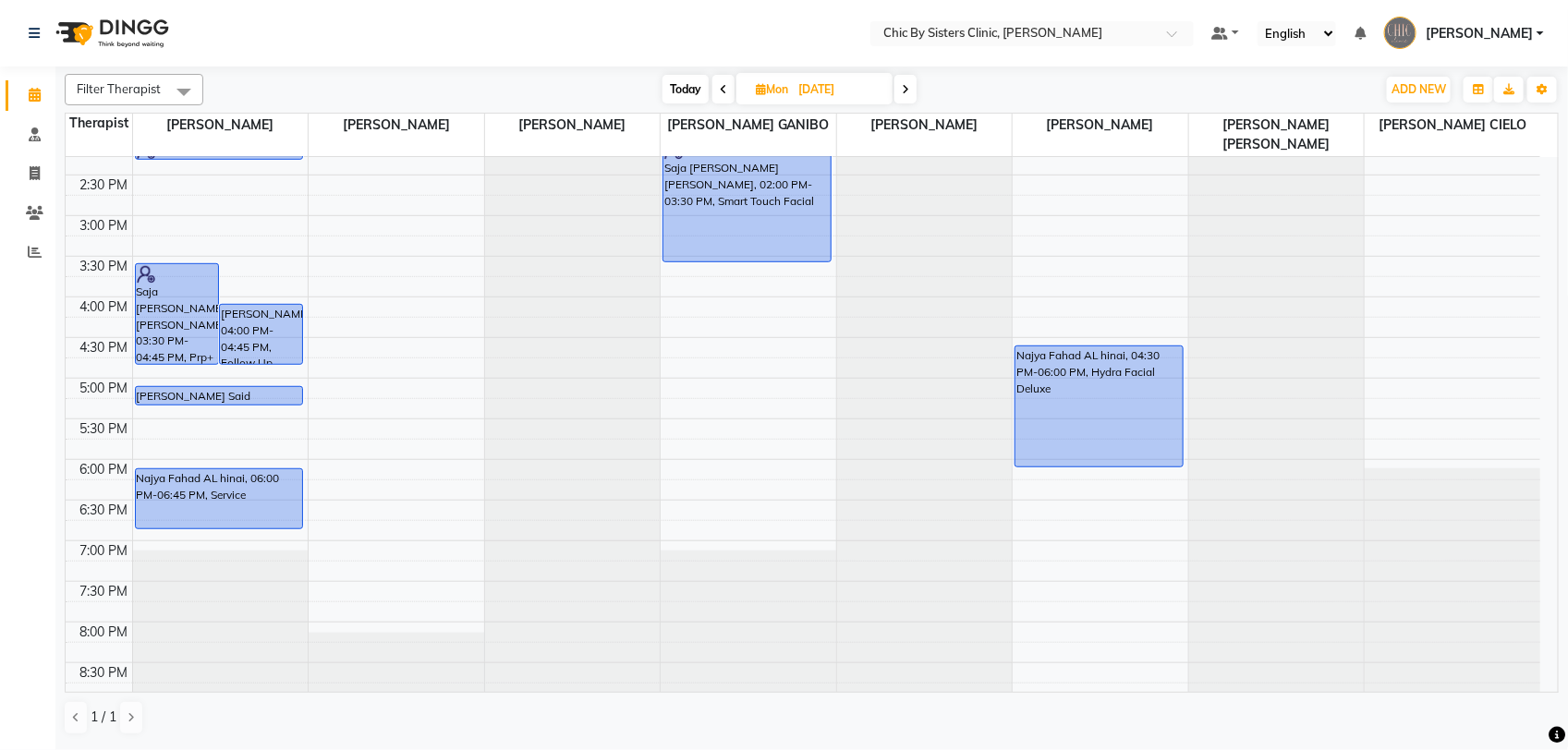
click at [721, 90] on icon at bounding box center [724, 89] width 8 height 11
type input "14-09-2025"
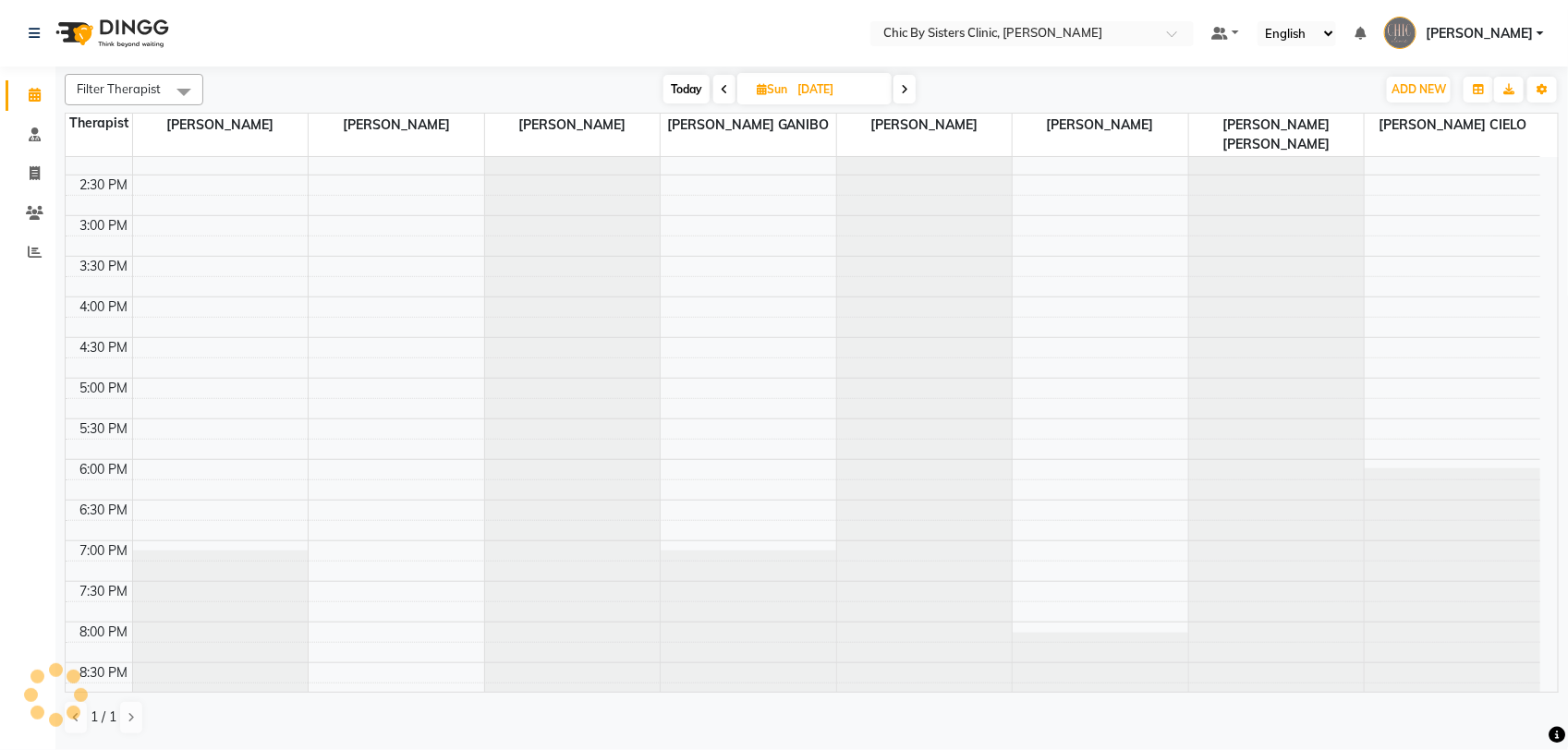
scroll to position [741, 0]
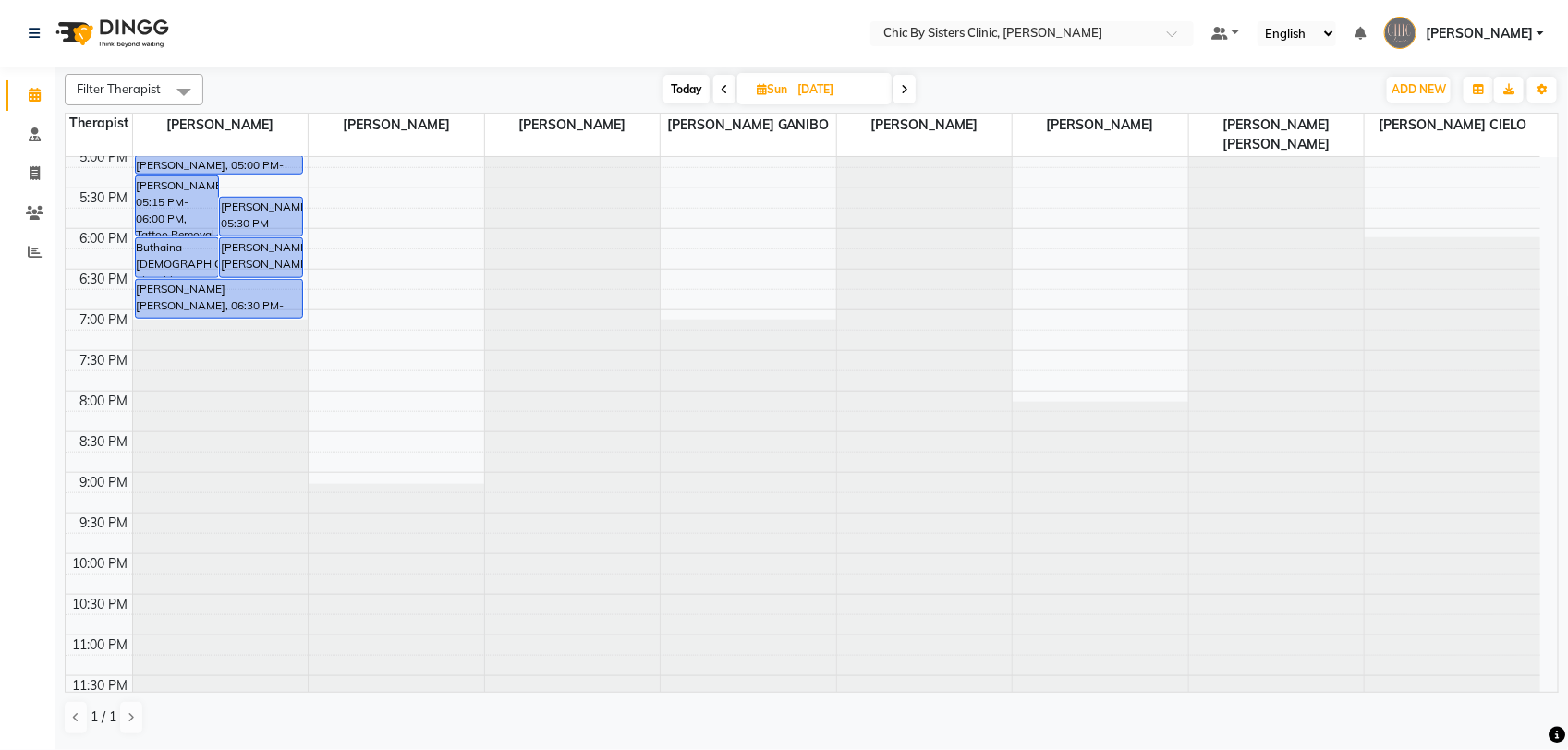
click at [857, 83] on input "14-09-2025" at bounding box center [838, 89] width 92 height 27
select select "9"
select select "2025"
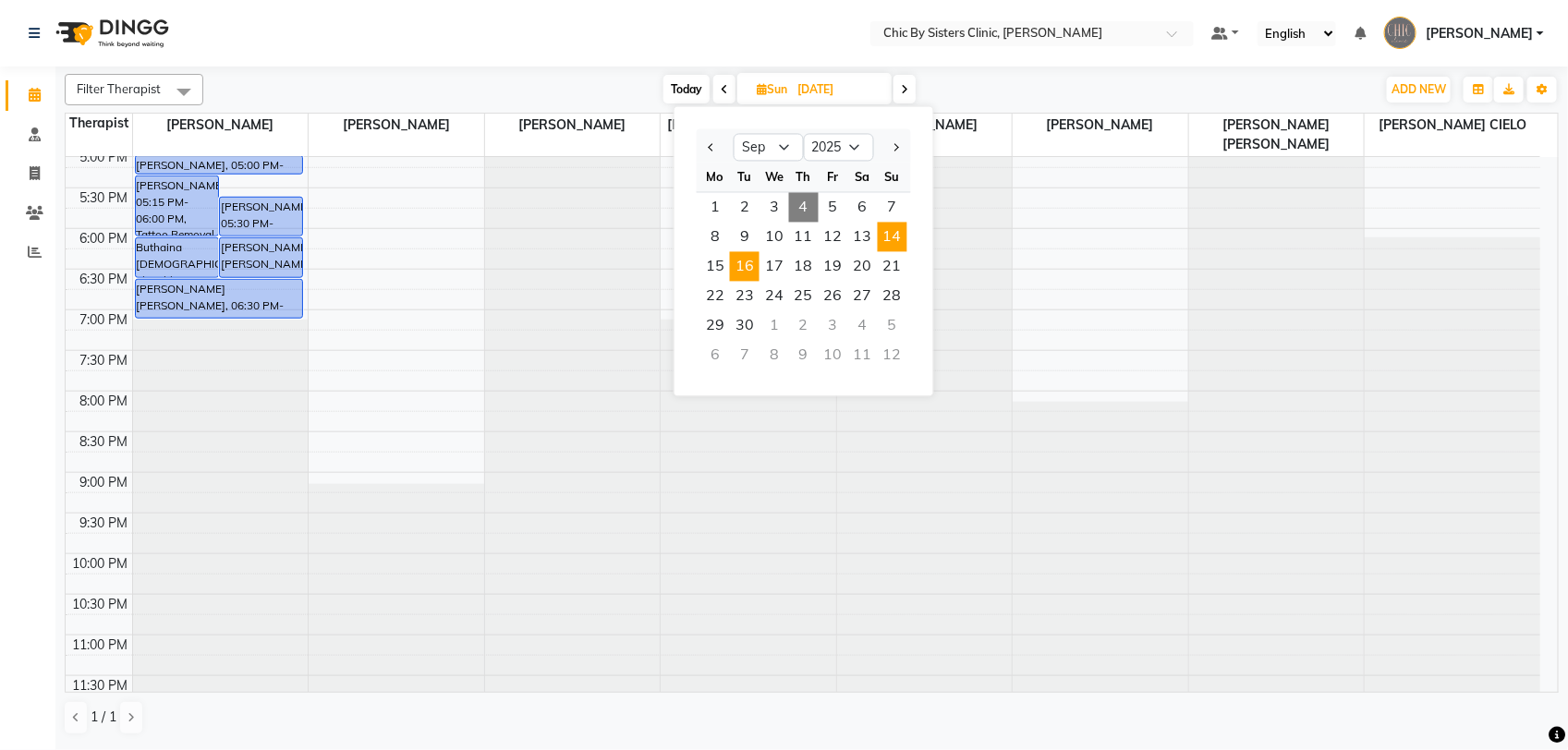
click at [739, 268] on span "16" at bounding box center [744, 267] width 29 height 29
type input "16-09-2025"
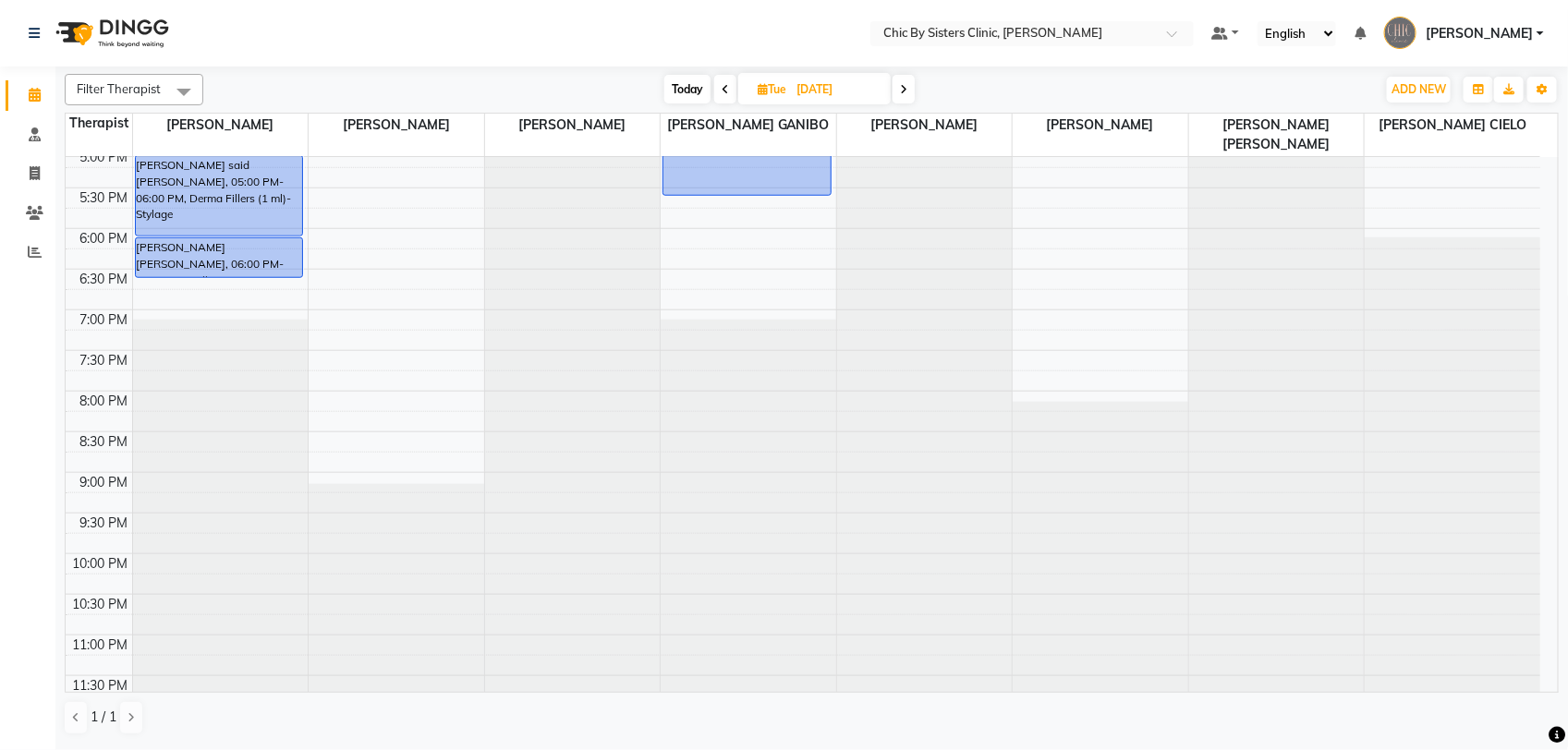
scroll to position [510, 0]
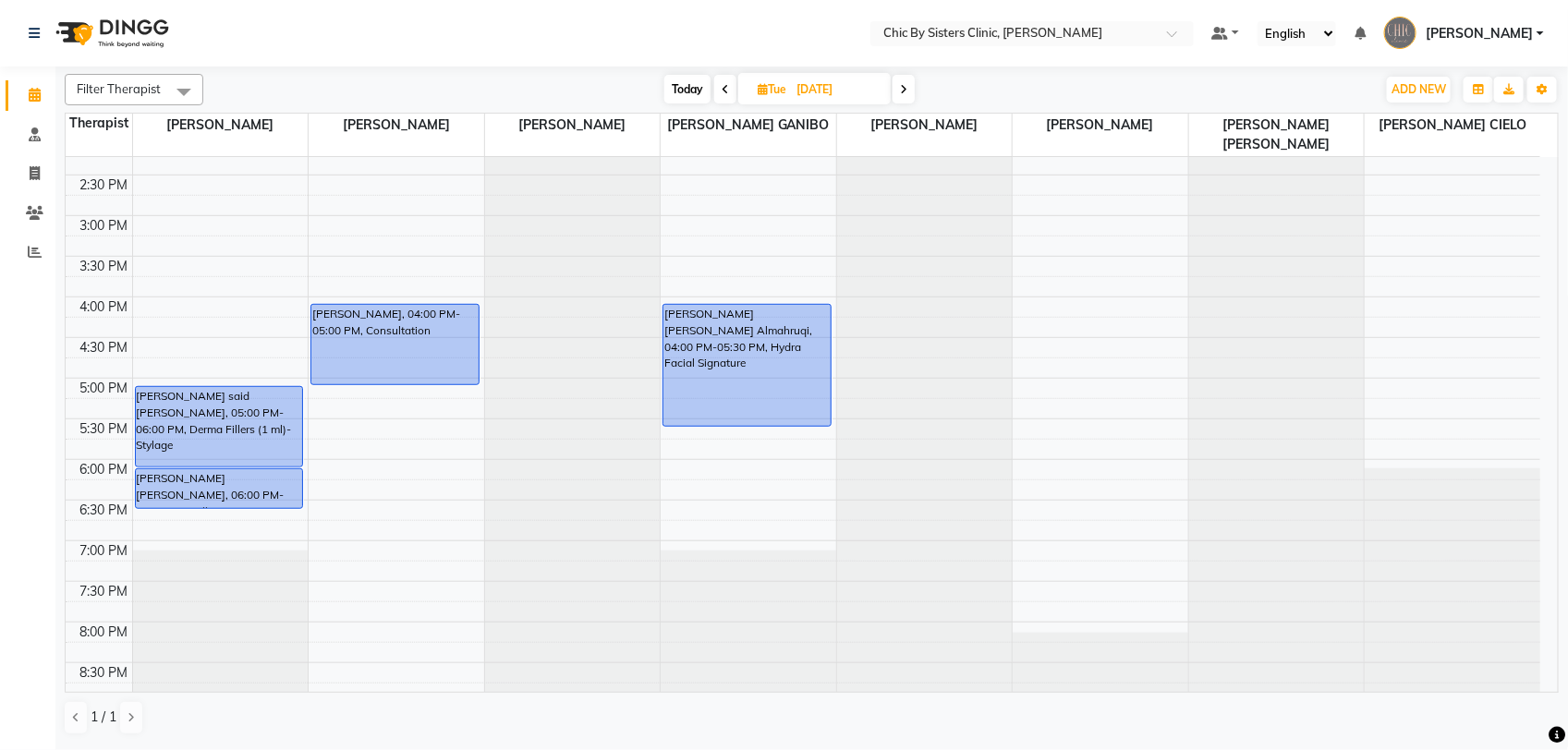
click at [251, 351] on div "8:00 AM 8:30 AM 9:00 AM 9:30 AM 10:00 AM 10:30 AM 11:00 AM 11:30 AM 12:00 PM 12…" at bounding box center [803, 296] width 1475 height 1300
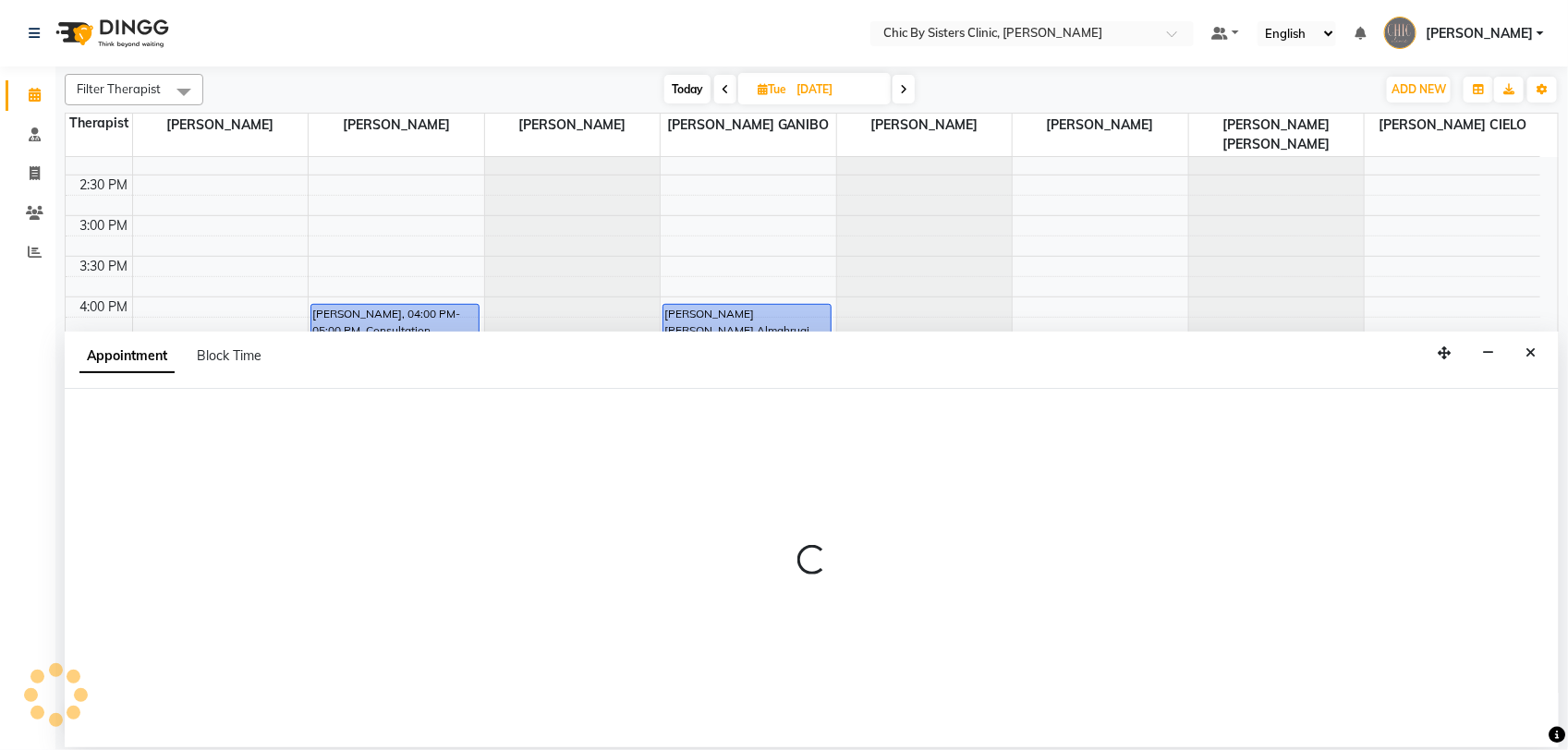
select select "49177"
select select "tentative"
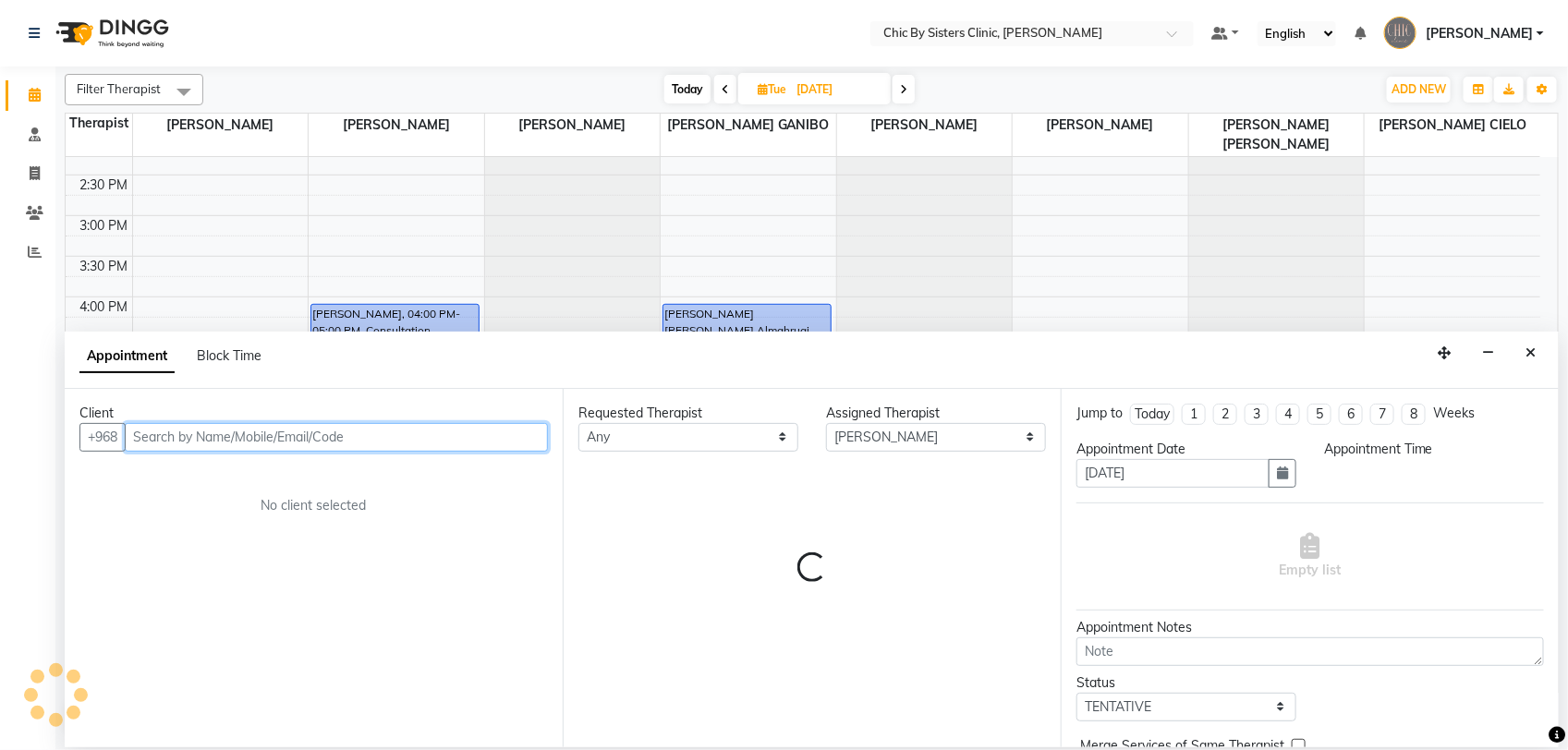
select select "990"
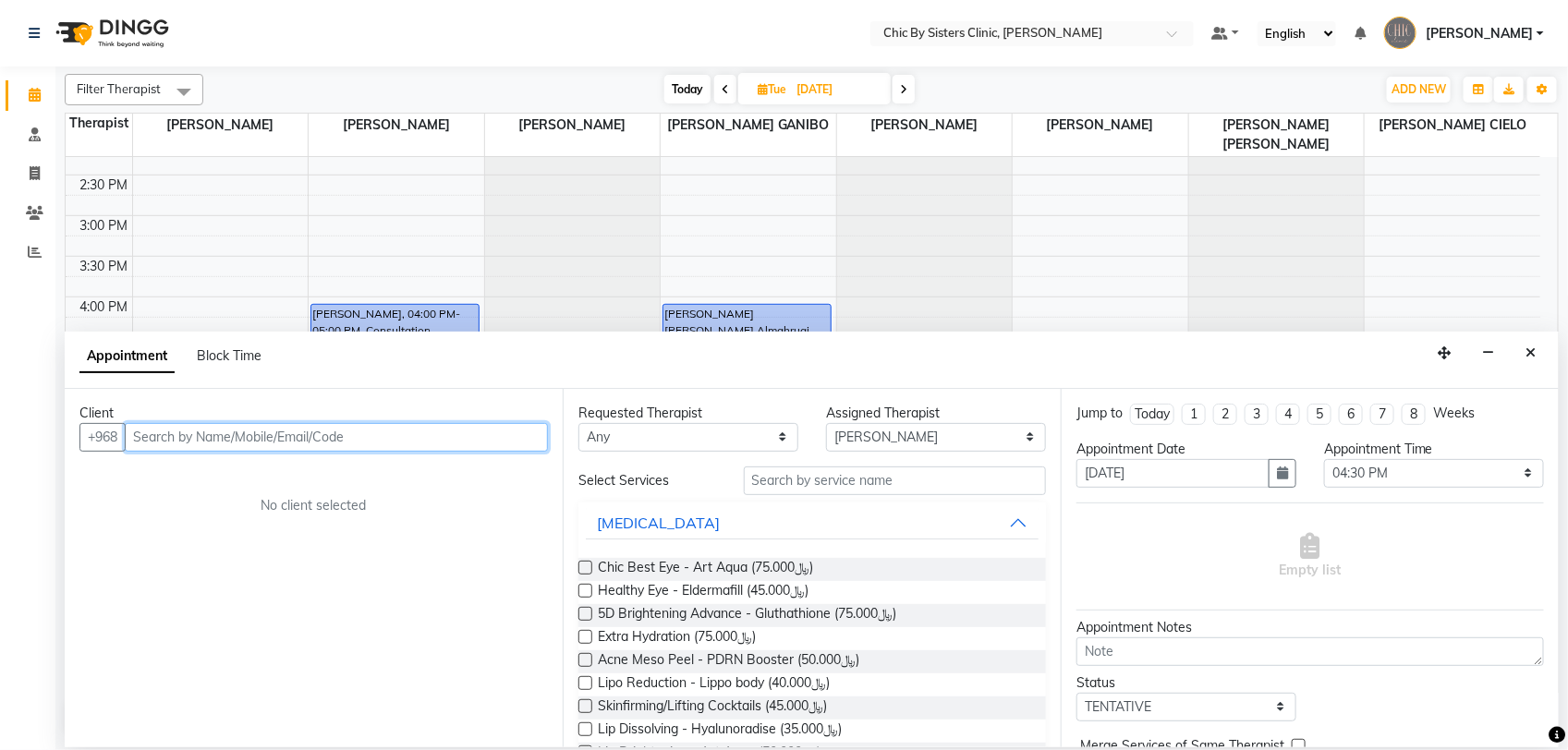
click at [284, 432] on input "text" at bounding box center [336, 437] width 424 height 28
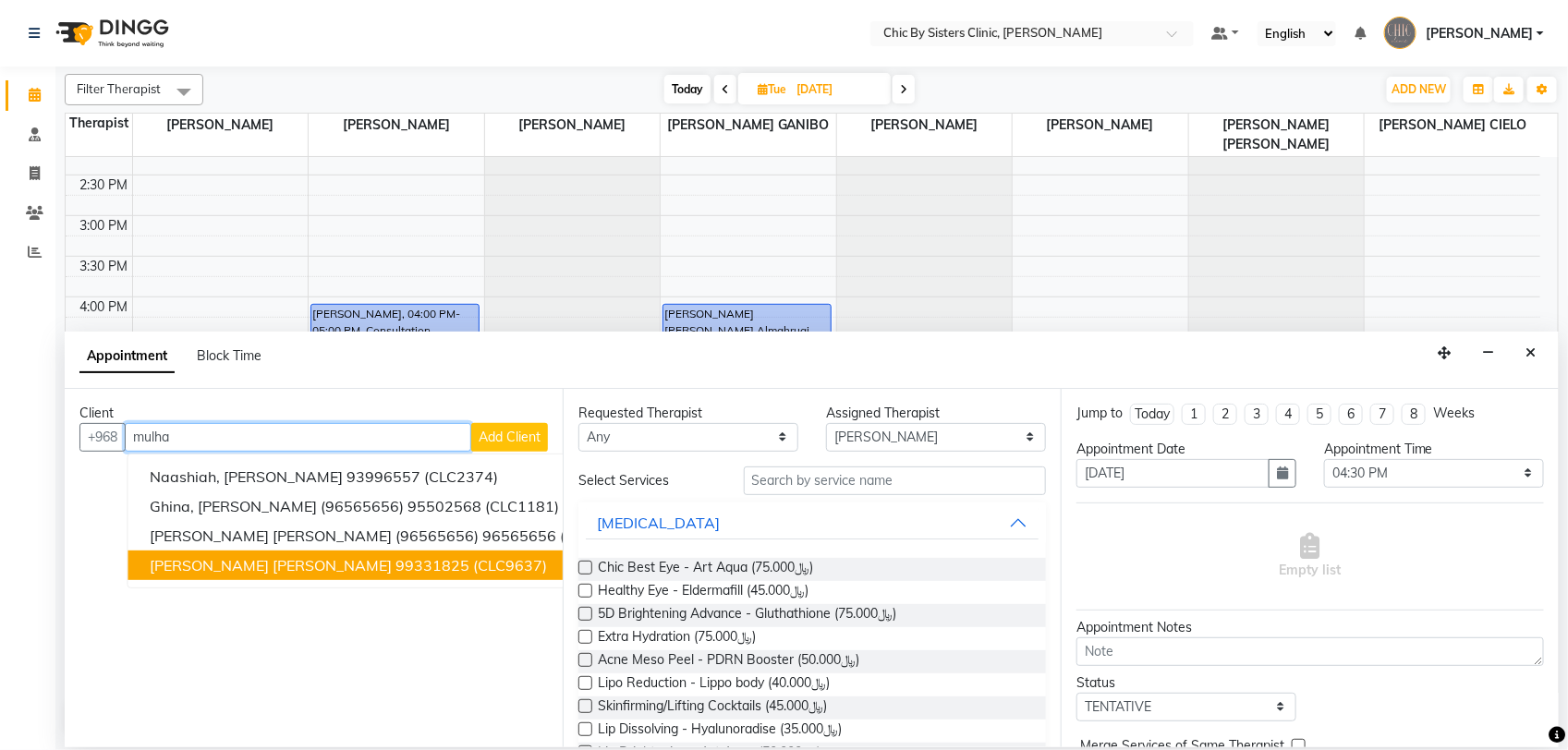
click at [293, 563] on span "Mulham Basheer Abdullah Al jarf" at bounding box center [272, 565] width 243 height 19
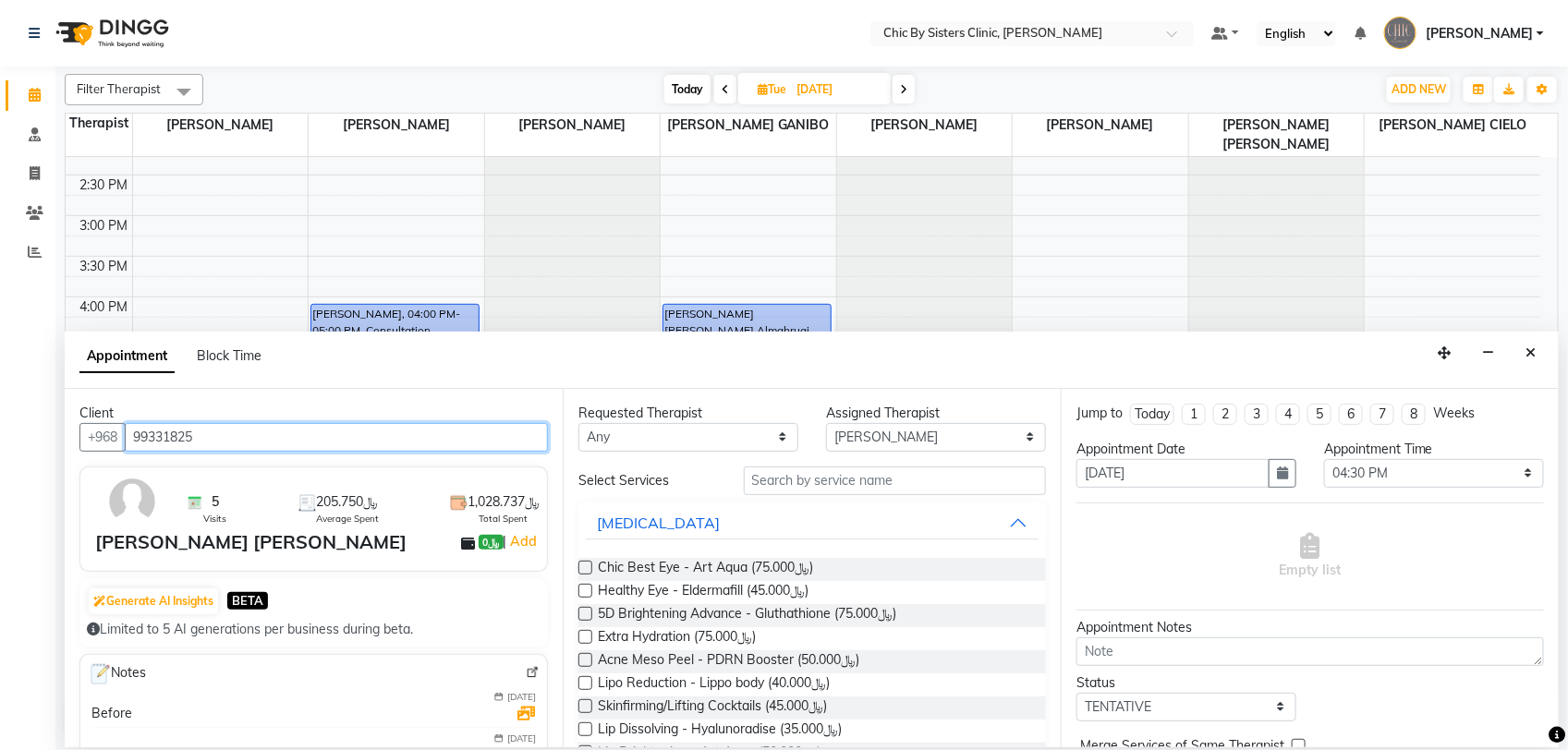
type input "99331825"
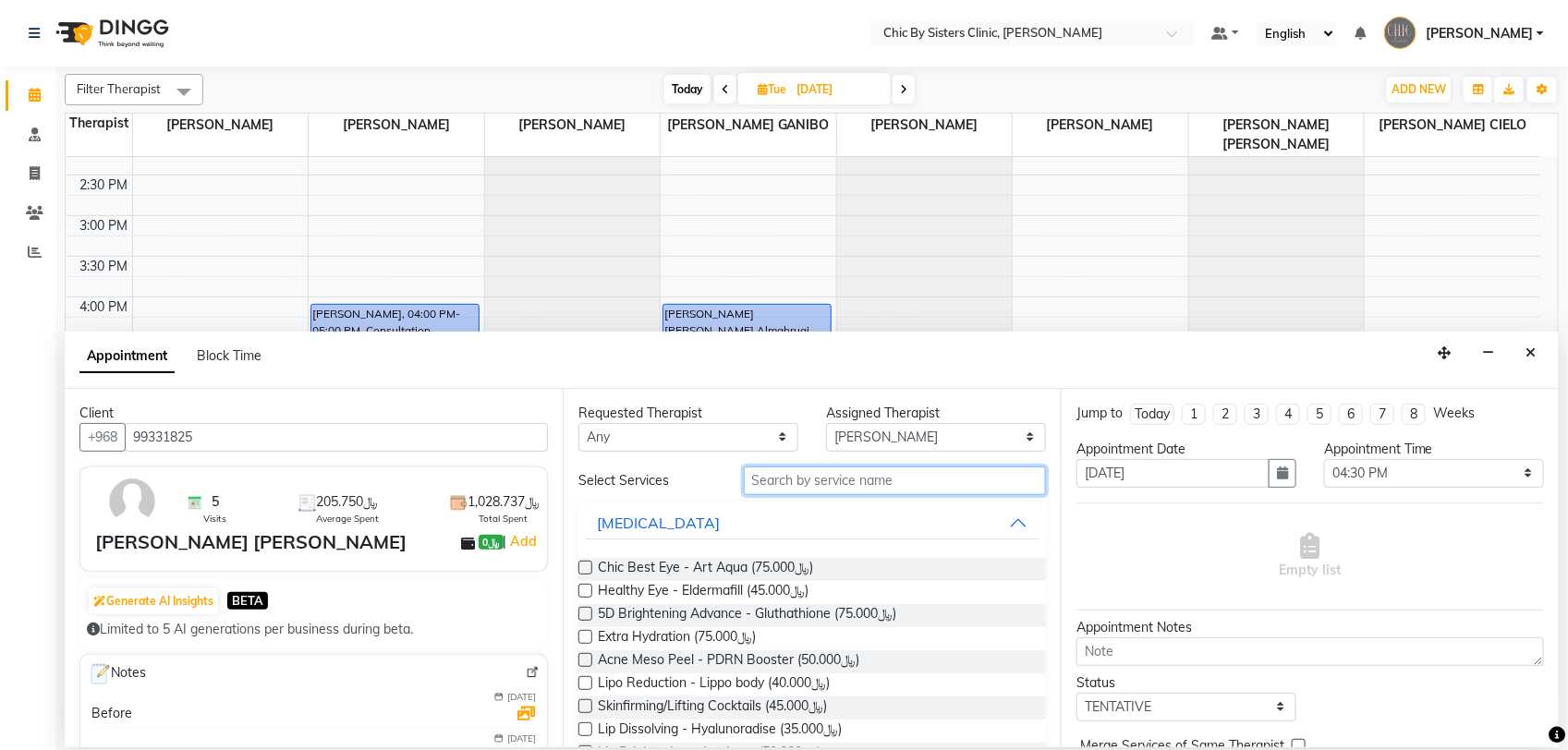
click at [889, 483] on input "text" at bounding box center [895, 480] width 302 height 28
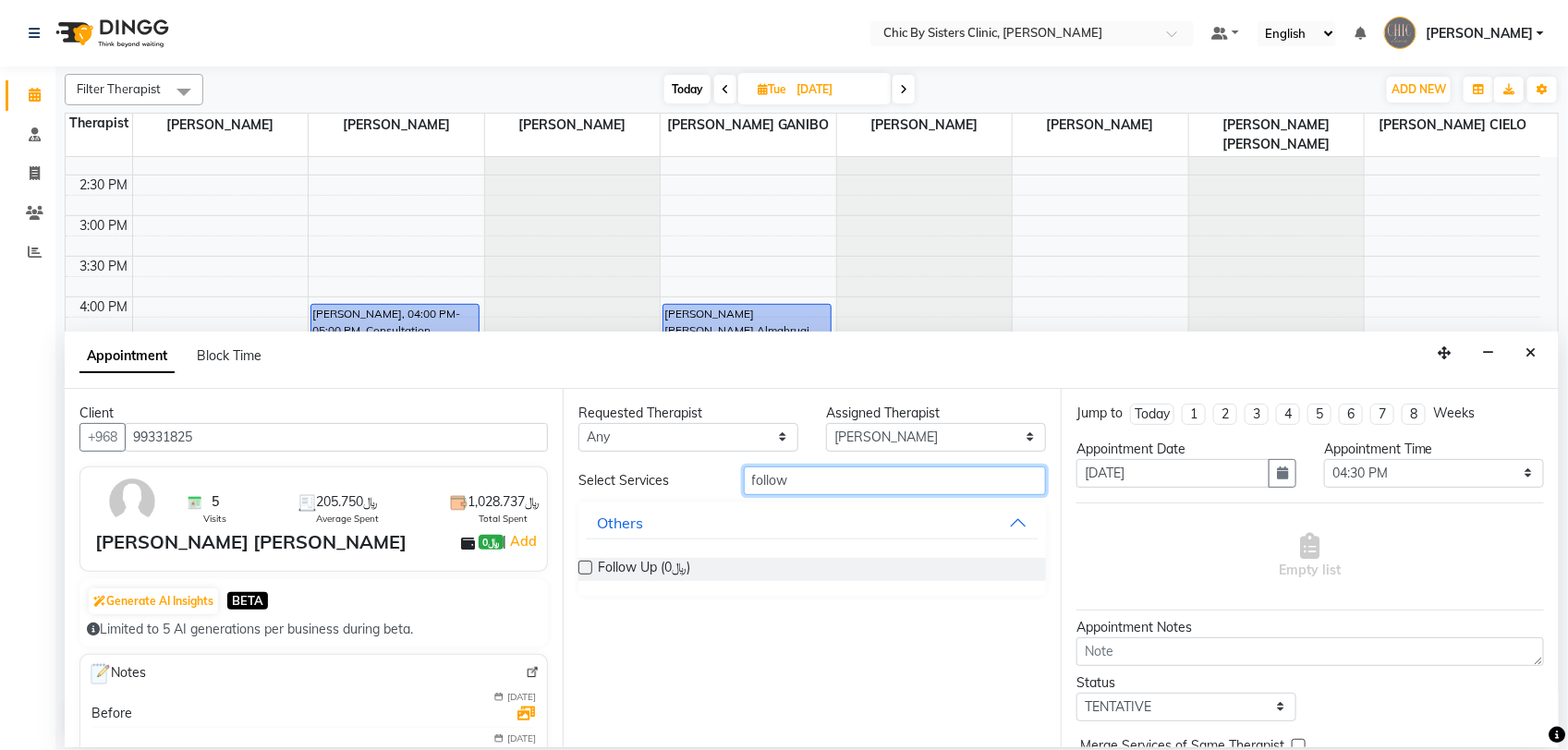
type input "follow"
click at [582, 568] on label at bounding box center [585, 567] width 14 height 14
click at [582, 568] on input "checkbox" at bounding box center [584, 569] width 12 height 12
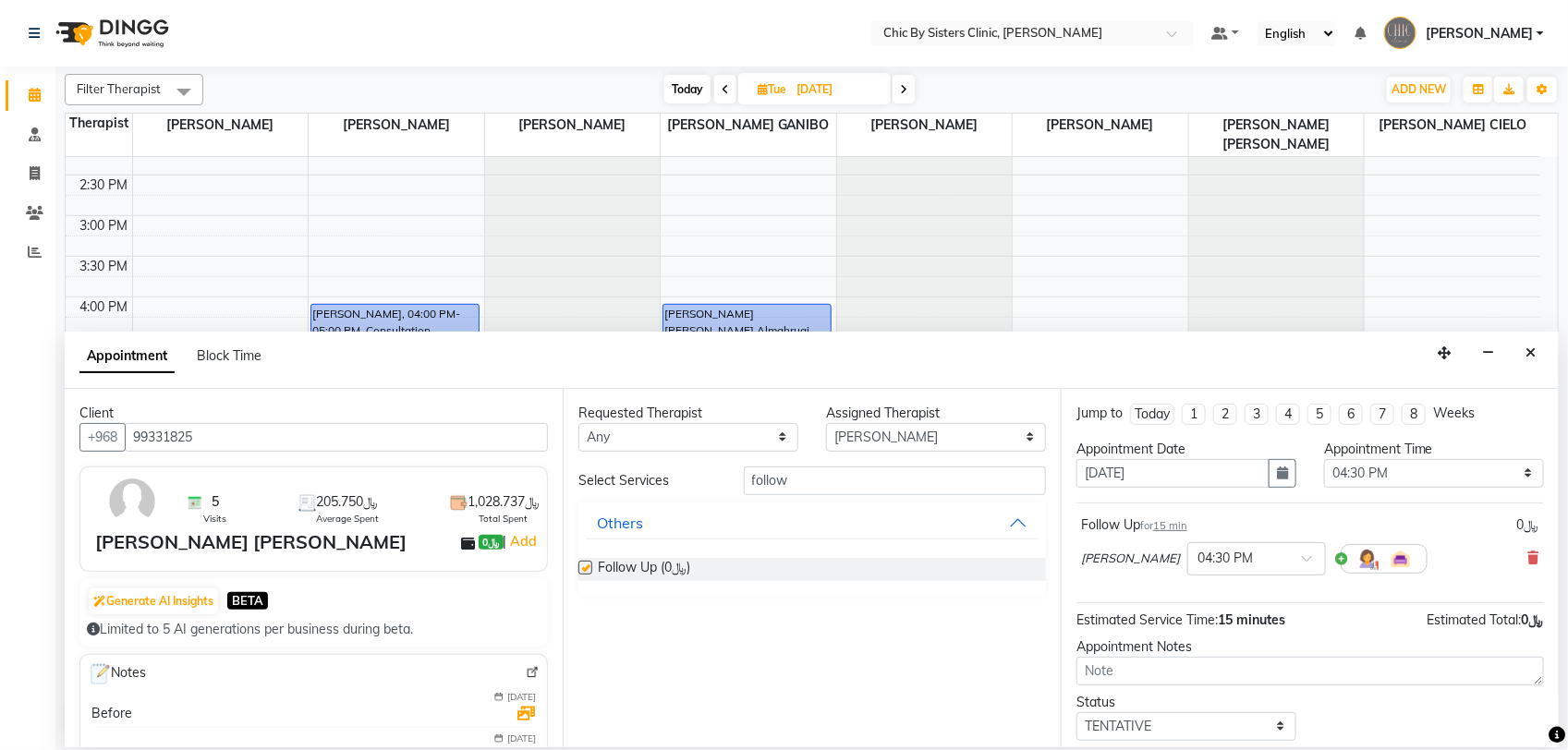
checkbox input "false"
click at [1228, 734] on select "Select TENTATIVE CONFIRM UPCOMING" at bounding box center [1187, 726] width 220 height 28
select select "upcoming"
click at [1077, 713] on select "Select TENTATIVE CONFIRM UPCOMING" at bounding box center [1187, 726] width 220 height 28
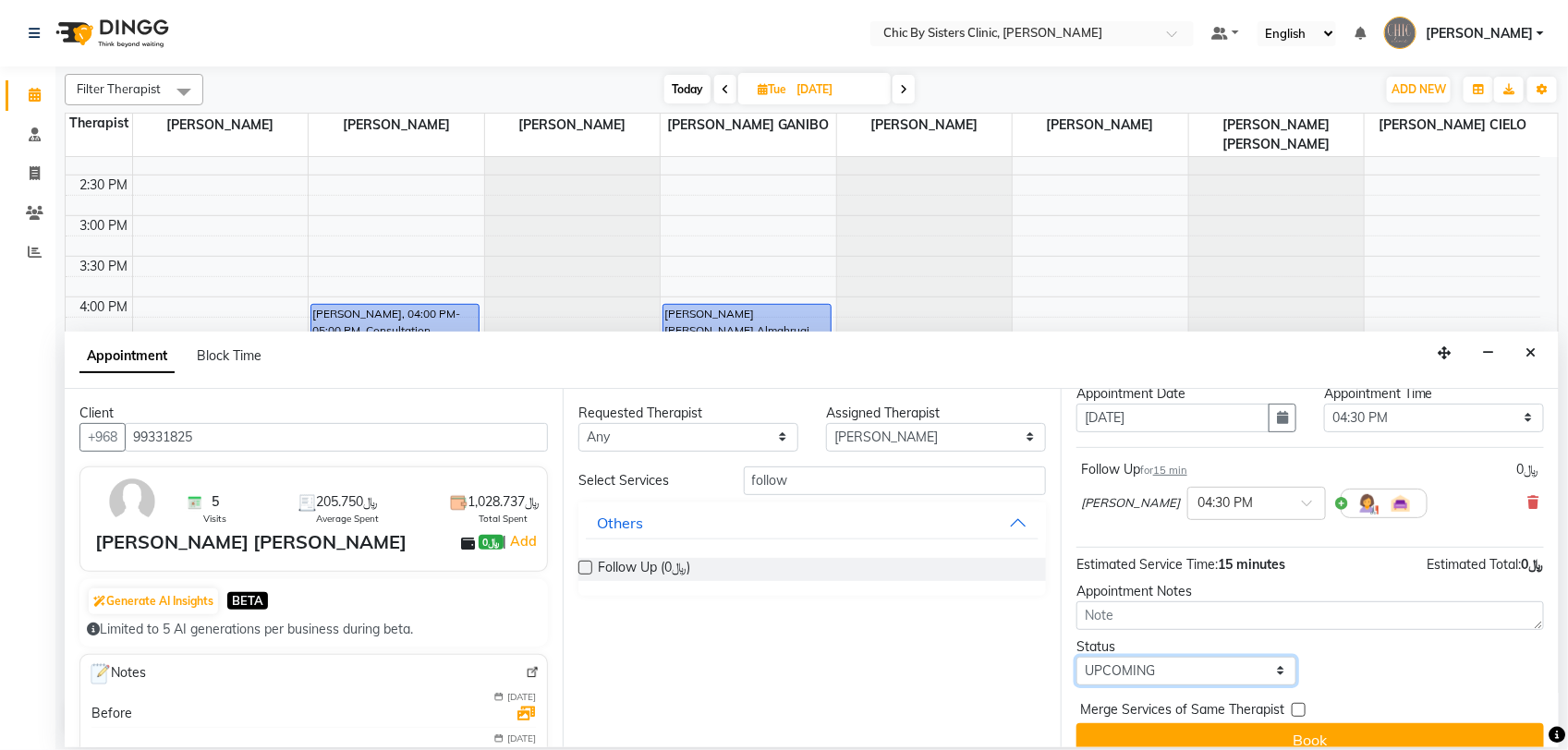
scroll to position [81, 0]
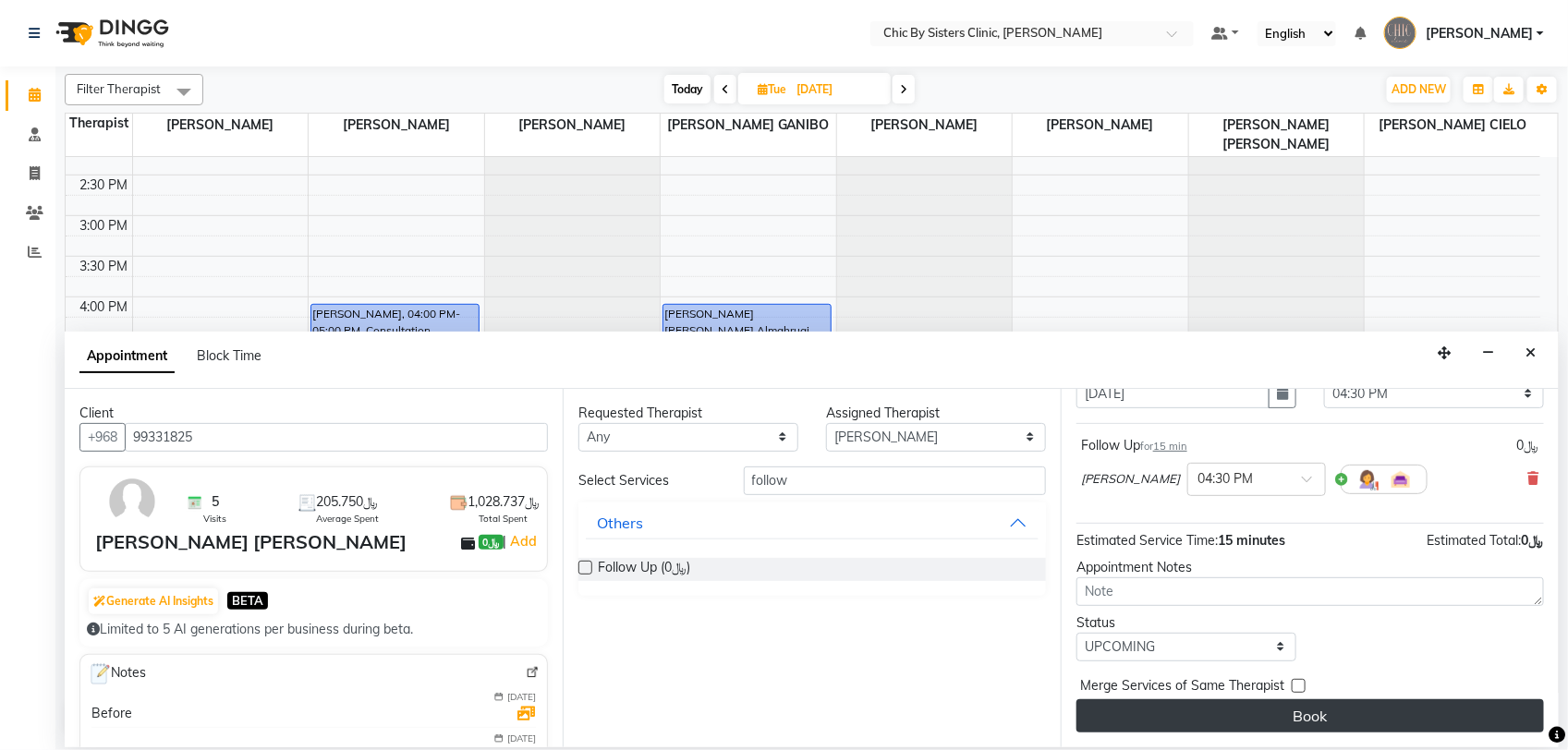
click at [1356, 717] on button "Book" at bounding box center [1311, 716] width 468 height 33
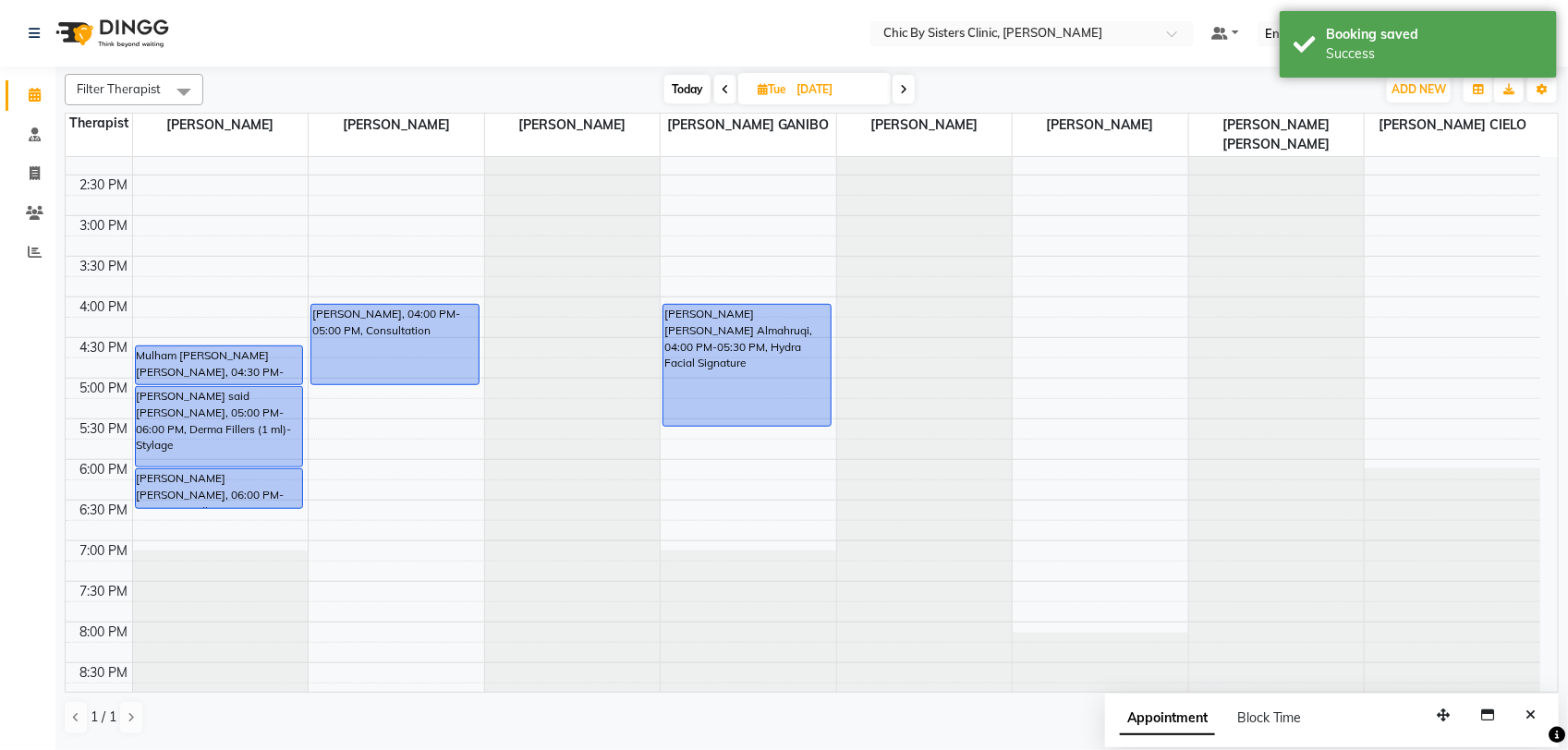
drag, startPoint x: 264, startPoint y: 361, endPoint x: 266, endPoint y: 371, distance: 10.2
click at [266, 376] on div "Dahlia Obrien Mcqueenie, 10:00 AM-10:30 AM, Service Fatma abdulhussain Jaffar, …" at bounding box center [221, 296] width 176 height 1300
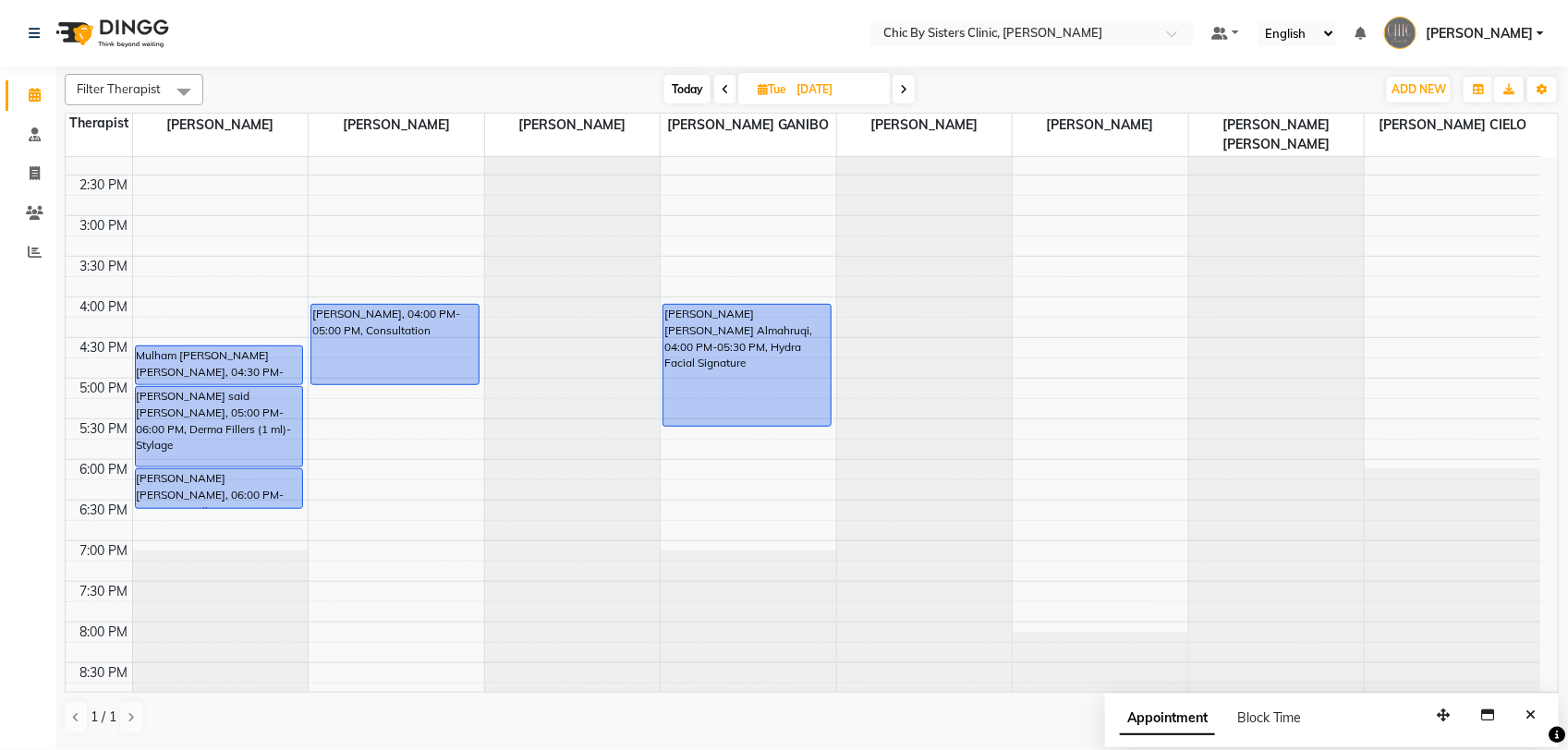
click at [686, 89] on span "Today" at bounding box center [687, 89] width 46 height 28
type input "04-09-2025"
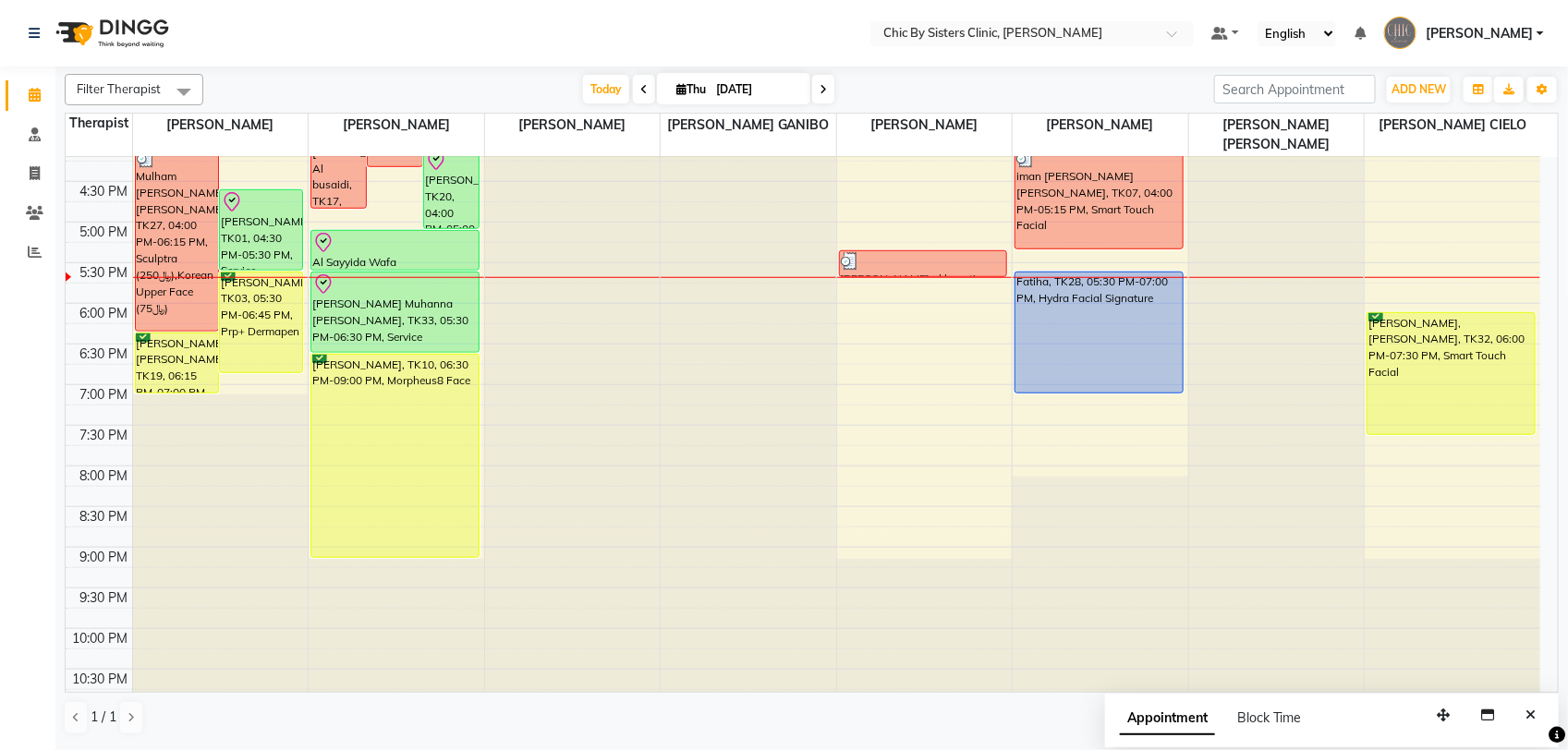
scroll to position [626, 0]
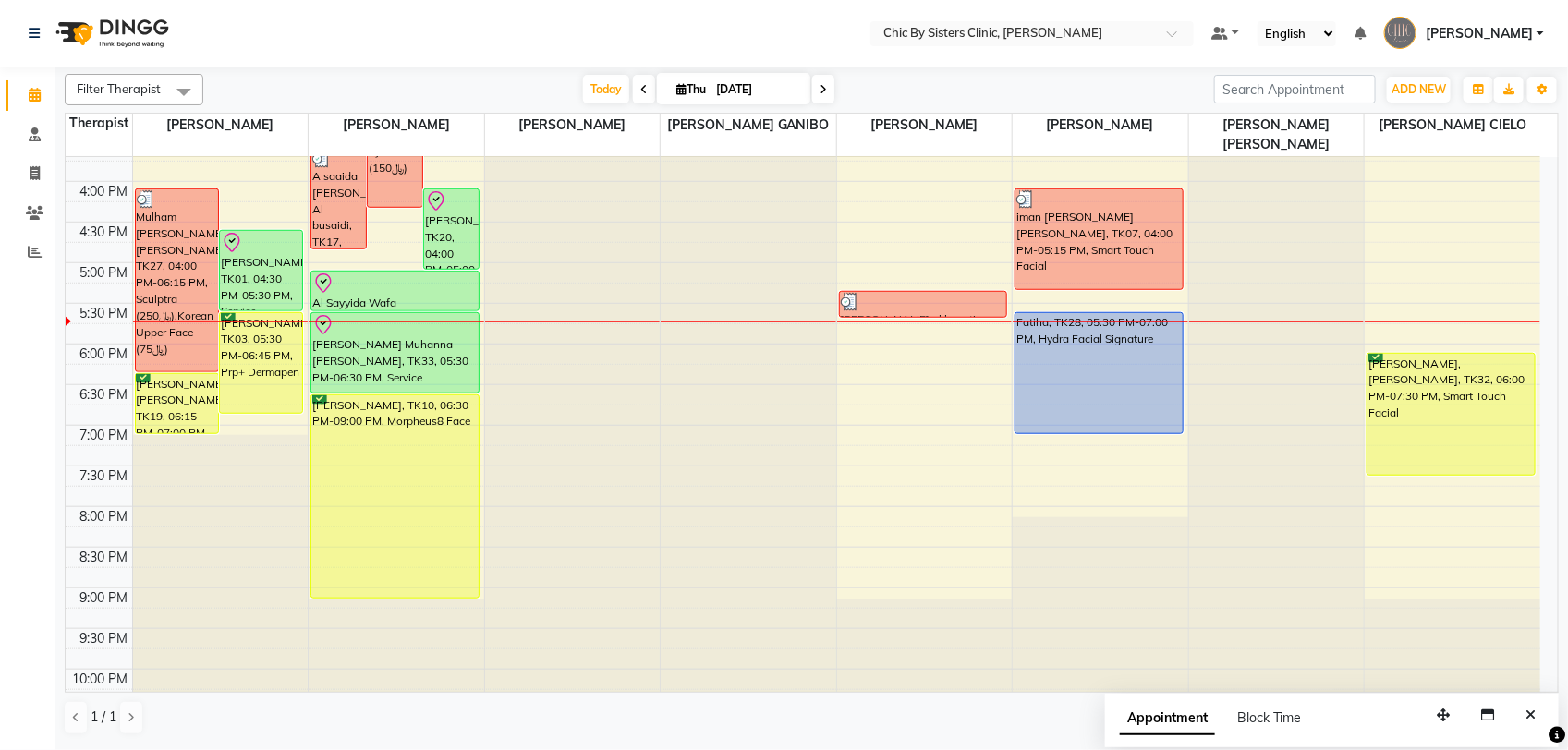
click at [274, 183] on div "8:00 AM 8:30 AM 9:00 AM 9:30 AM 10:00 AM 10:30 AM 11:00 AM 11:30 AM 12:00 PM 12…" at bounding box center [803, 181] width 1475 height 1300
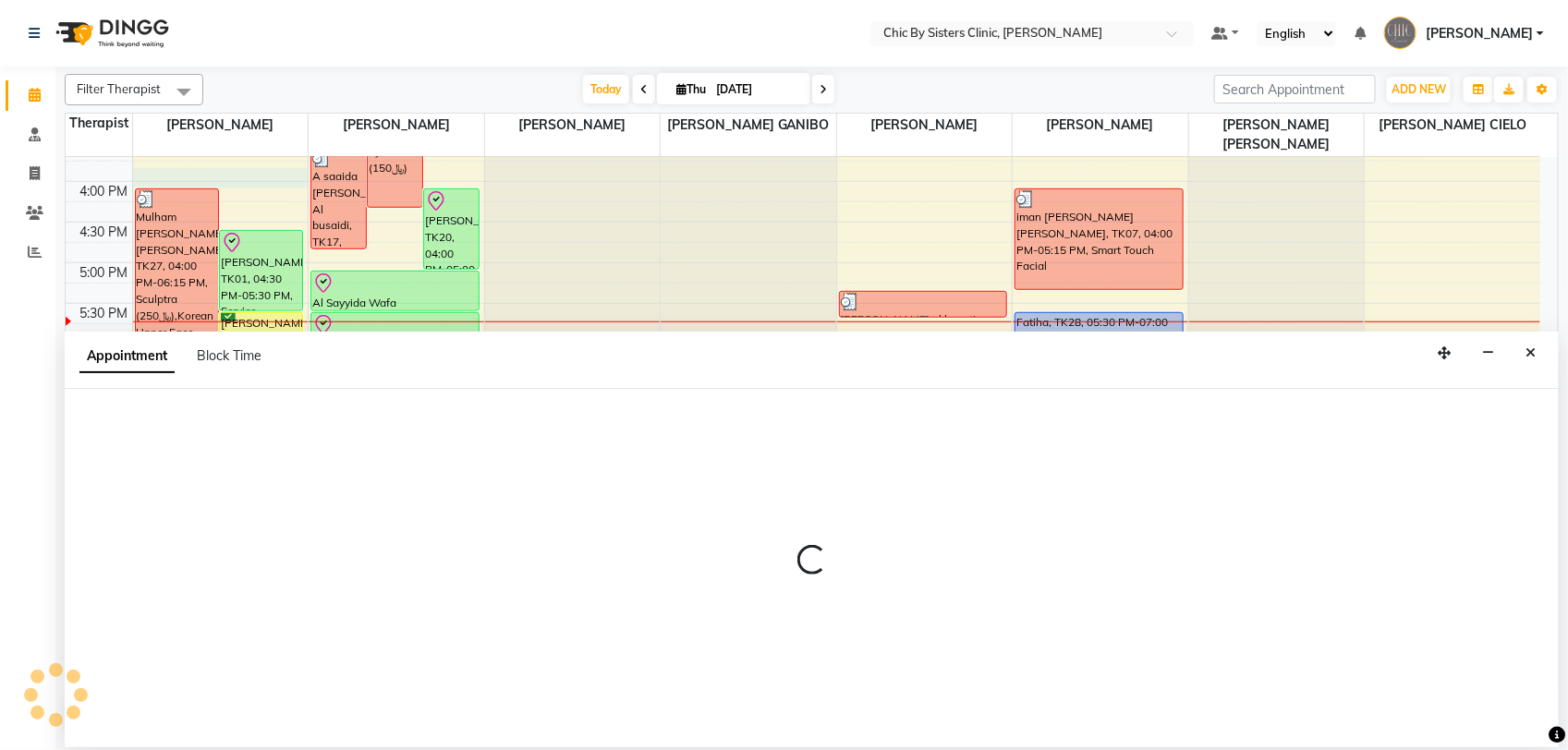
select select "49177"
select select "945"
select select "tentative"
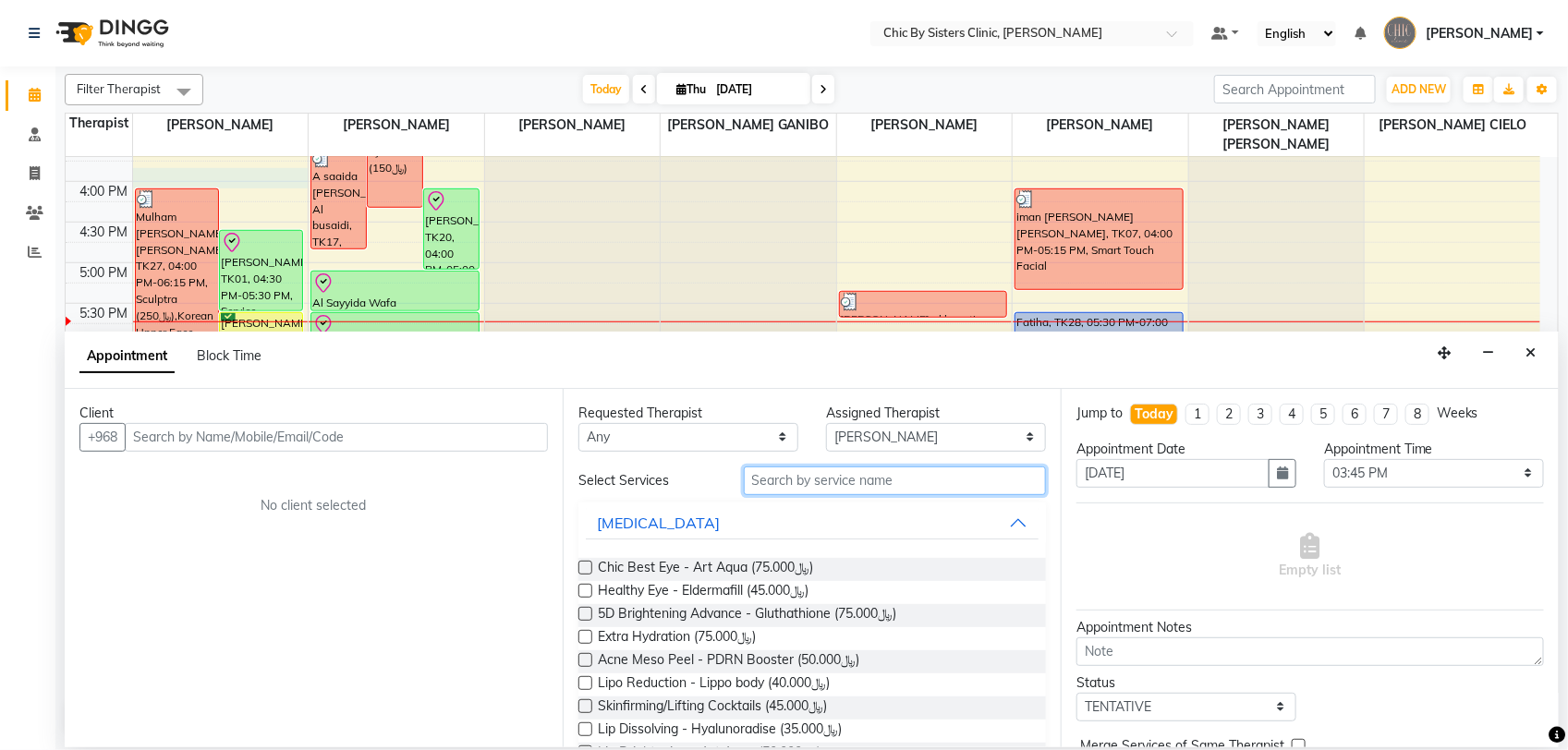
click at [846, 486] on input "text" at bounding box center [895, 480] width 302 height 28
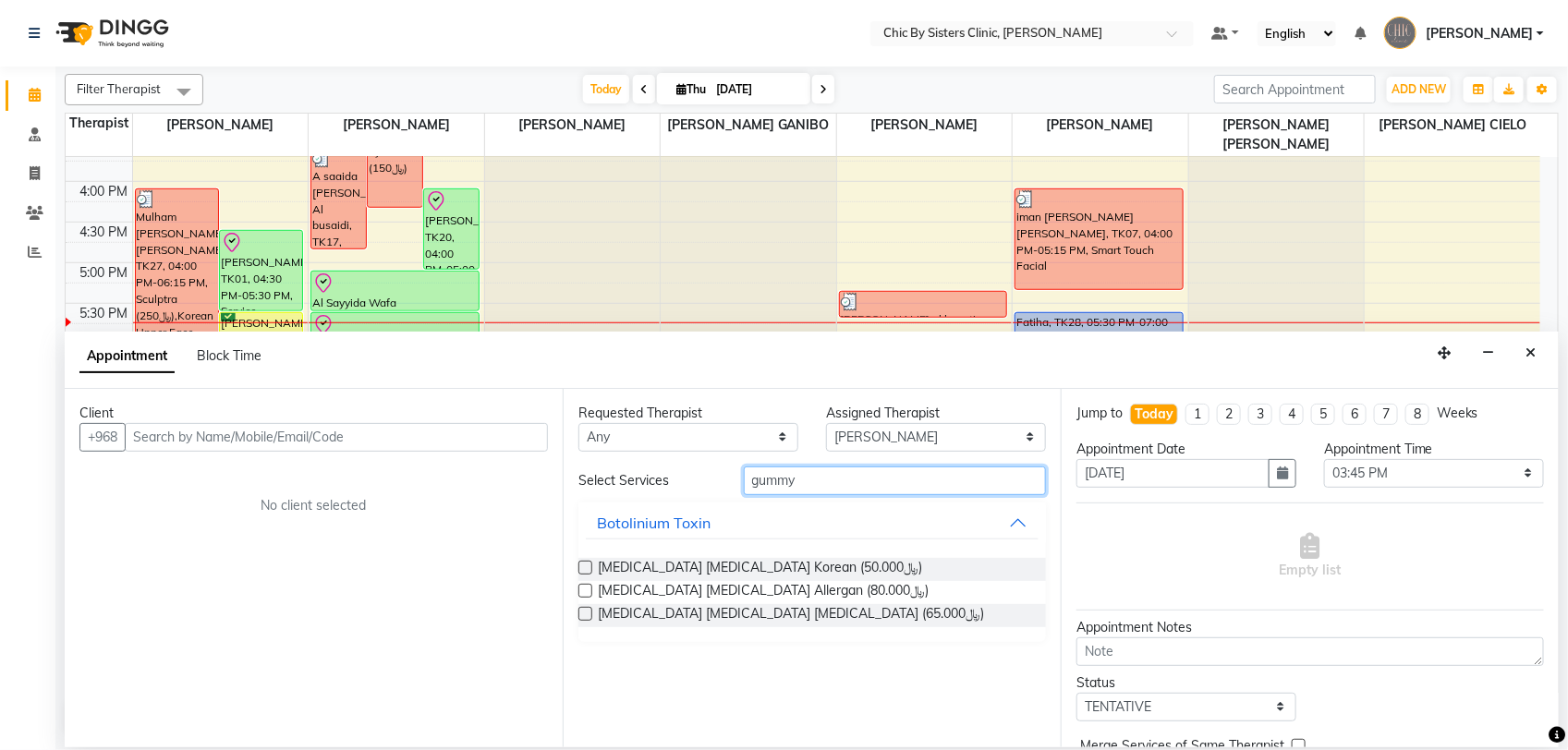
type input "gummy"
click at [1532, 354] on icon "Close" at bounding box center [1531, 352] width 10 height 13
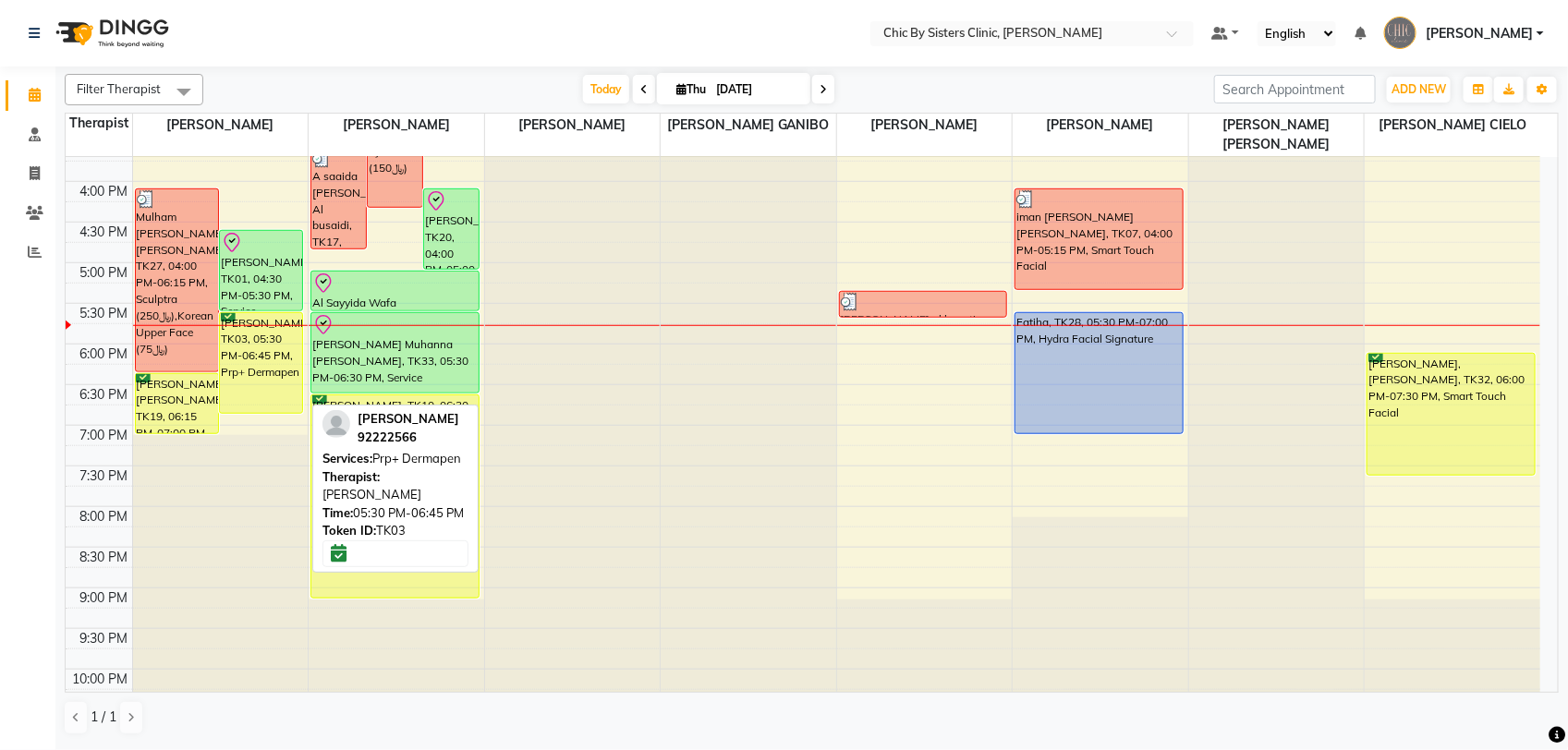
click at [249, 368] on div "Reem Ahmed Said AL MAHRIZI, TK03, 05:30 PM-06:45 PM, Prp+ Dermapen" at bounding box center [261, 363] width 82 height 100
select select "8"
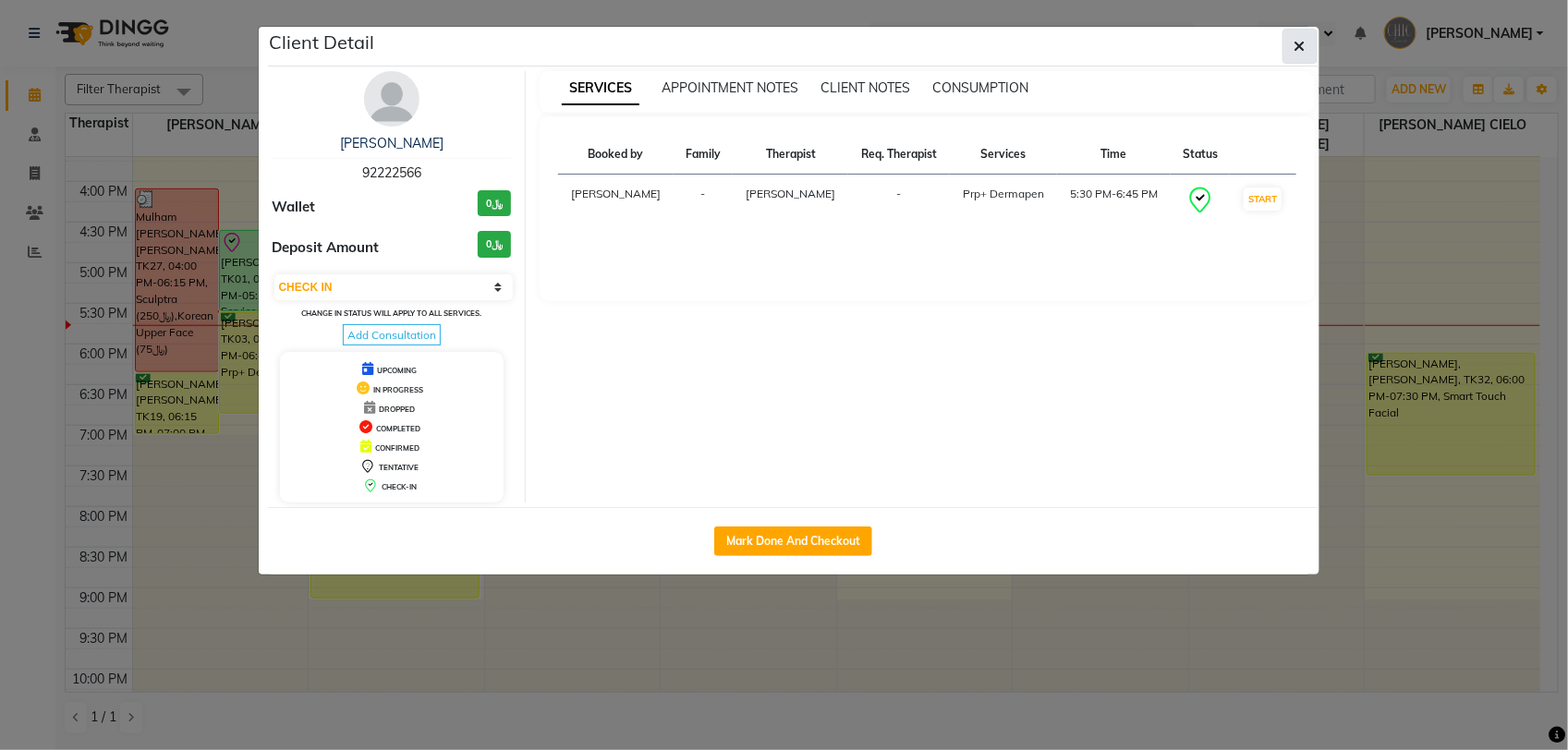
click at [1301, 53] on icon "button" at bounding box center [1300, 46] width 11 height 15
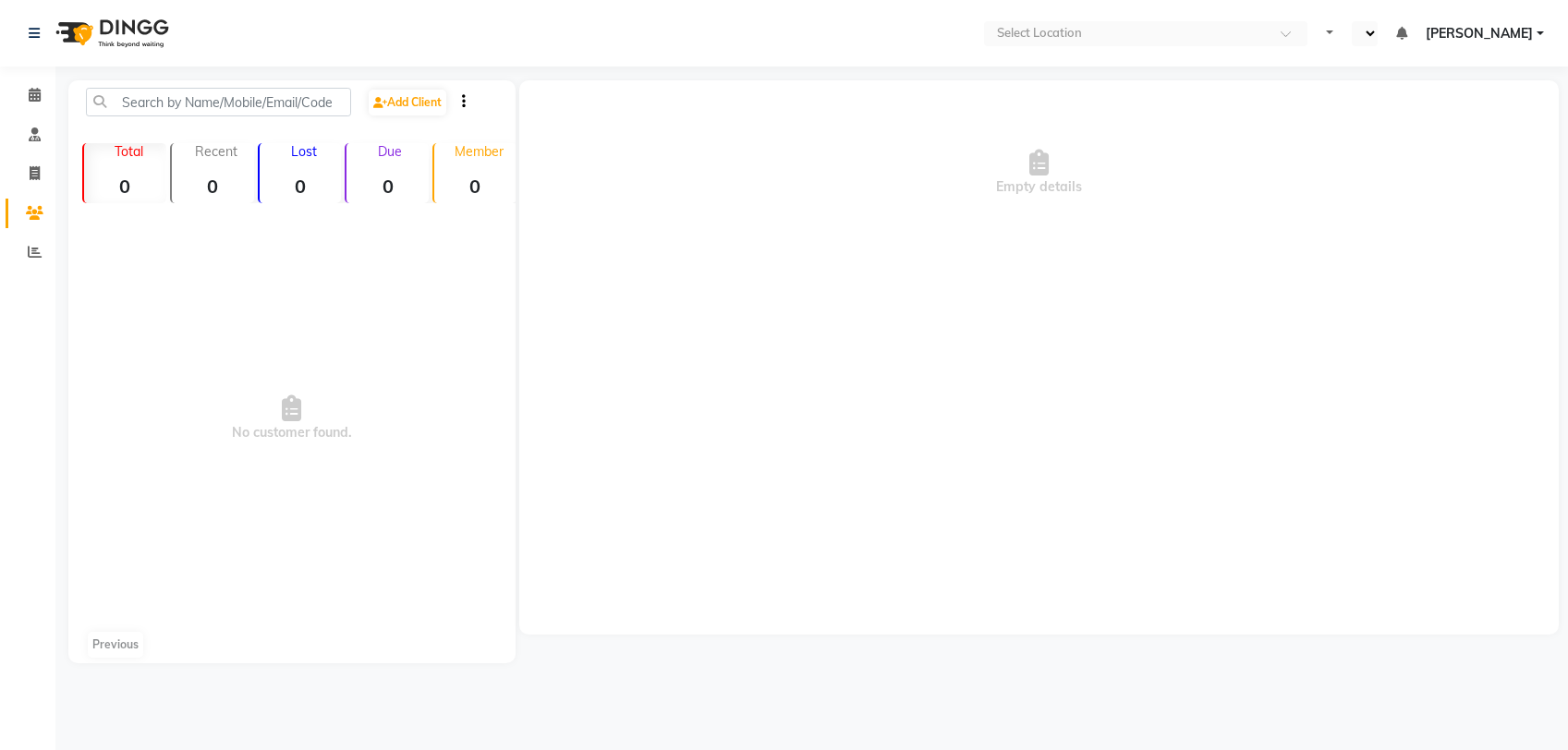
select select "en"
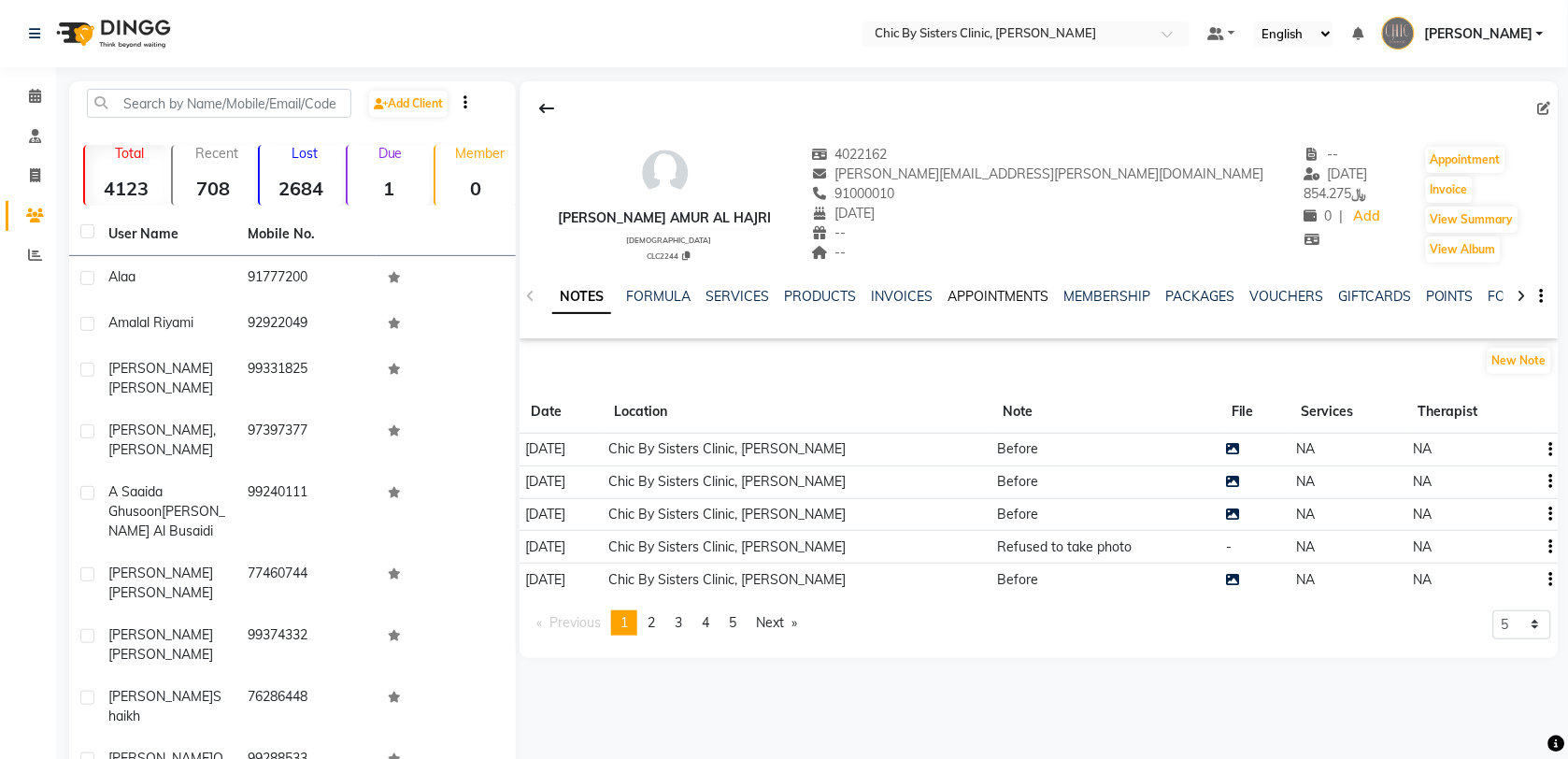
click at [966, 296] on link "APPOINTMENTS" at bounding box center [998, 296] width 101 height 17
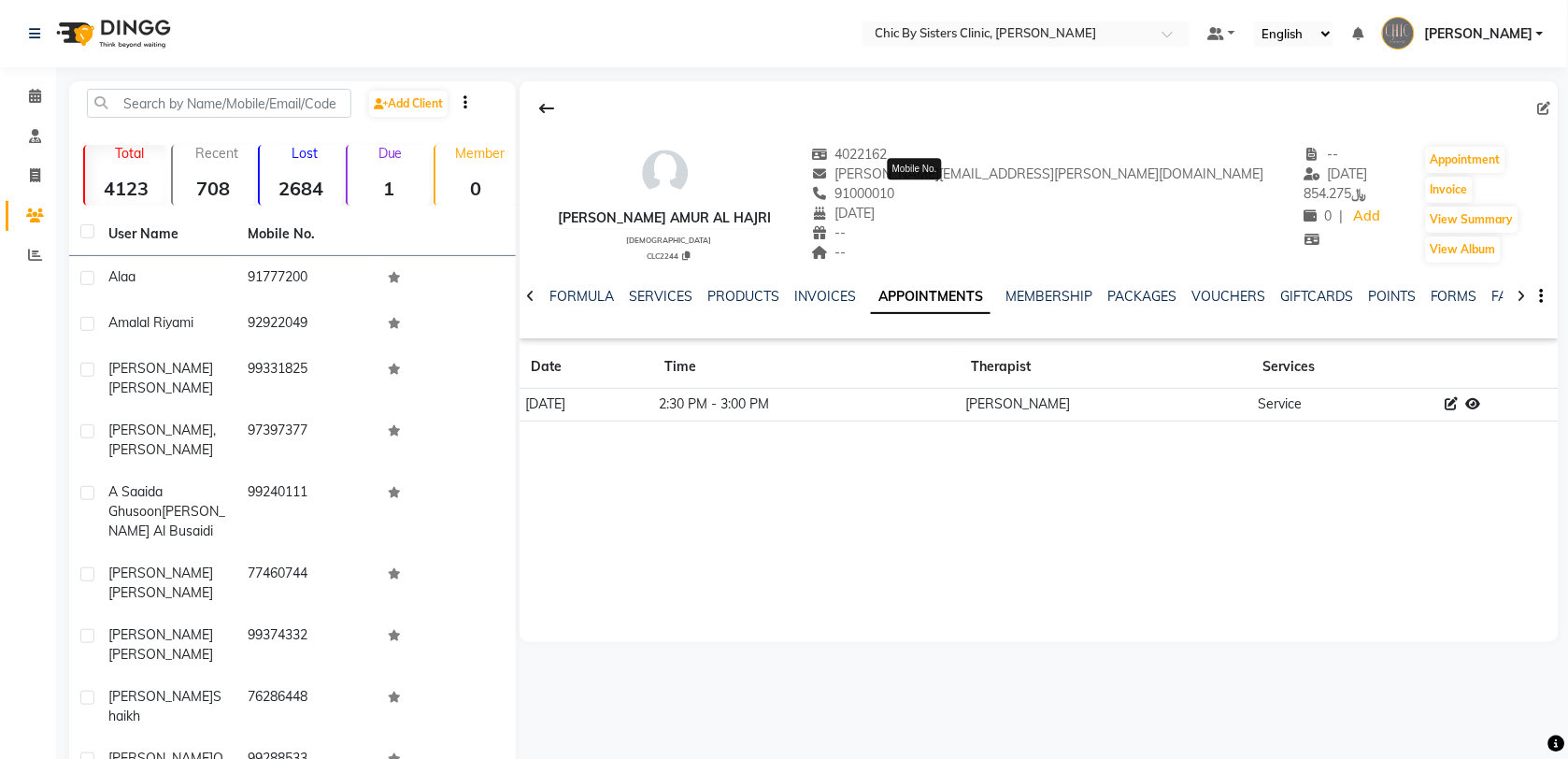
click at [895, 197] on span "91000010" at bounding box center [853, 193] width 84 height 17
copy span "91000010"
click at [25, 95] on span at bounding box center [35, 97] width 33 height 22
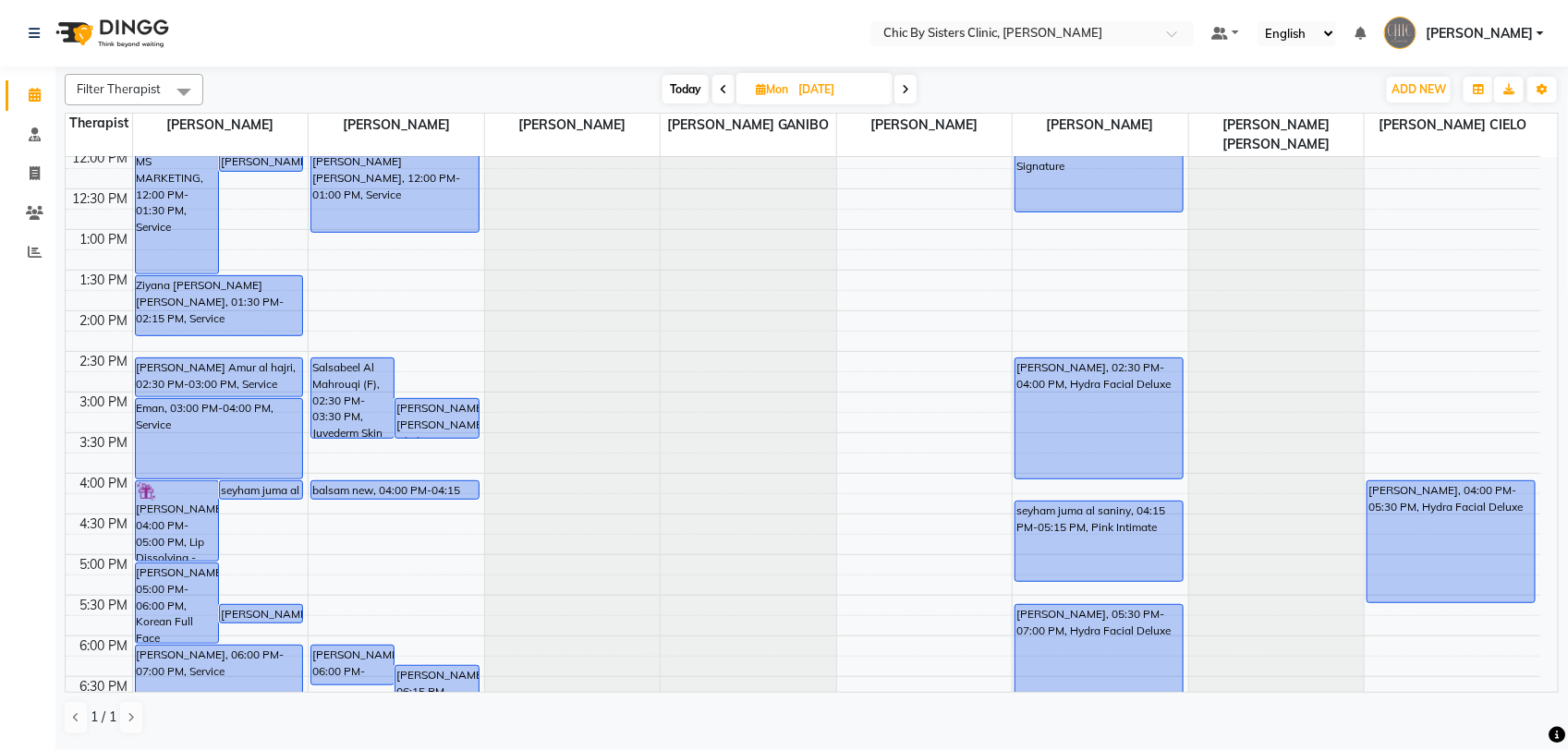
scroll to position [346, 0]
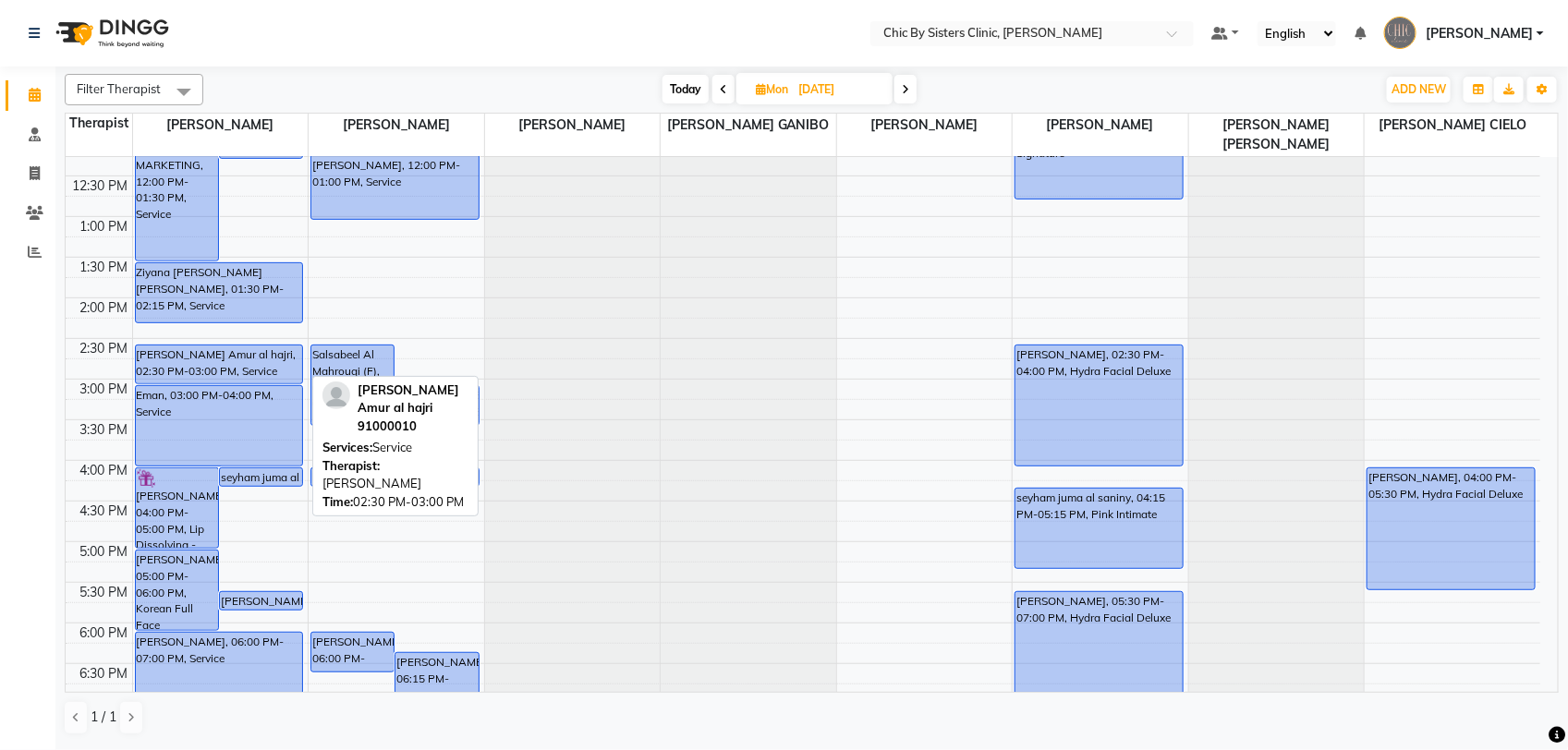
click at [247, 365] on div "[PERSON_NAME] Amur al hajri, 02:30 PM-03:00 PM, Service" at bounding box center [219, 364] width 167 height 38
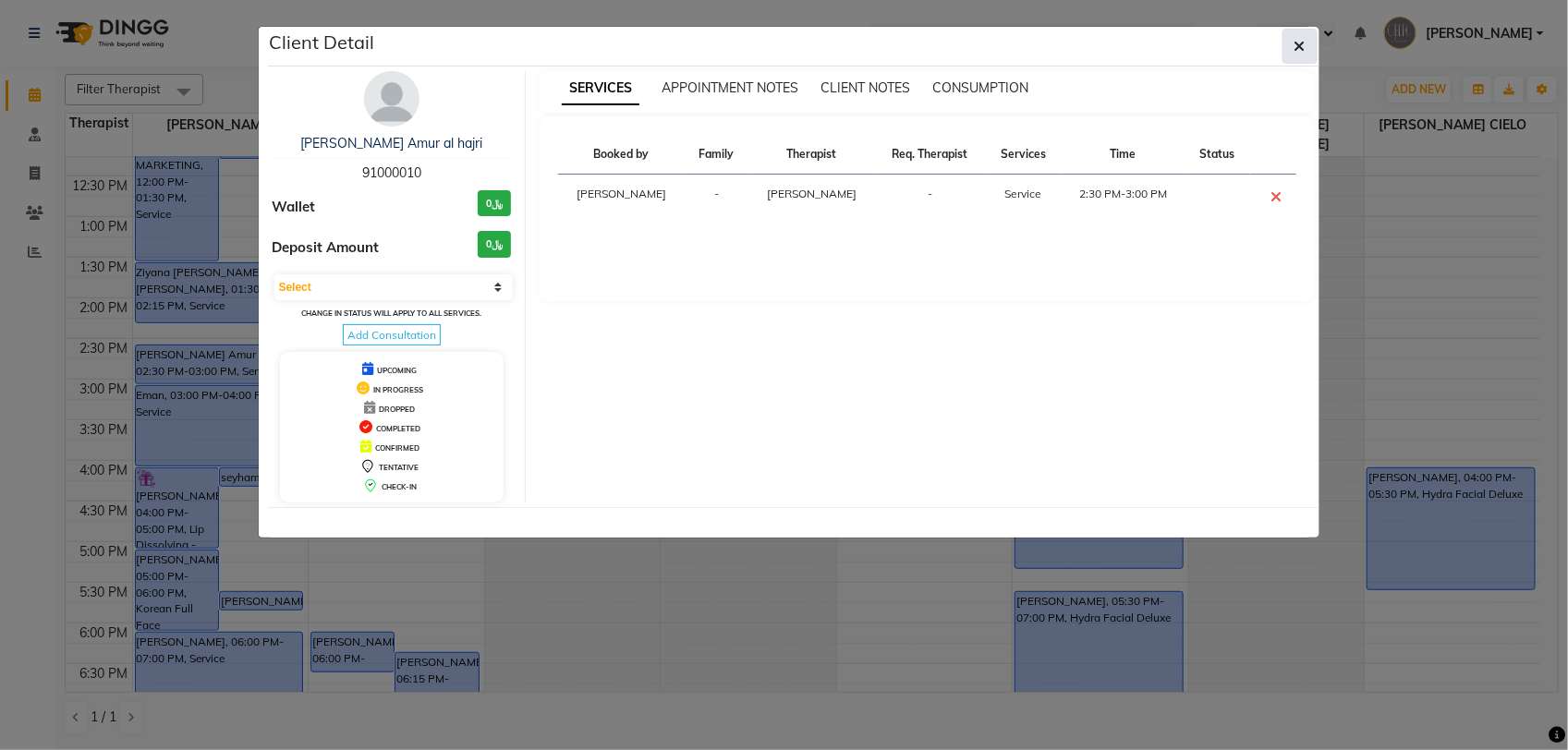
click at [1285, 48] on button "button" at bounding box center [1300, 46] width 35 height 35
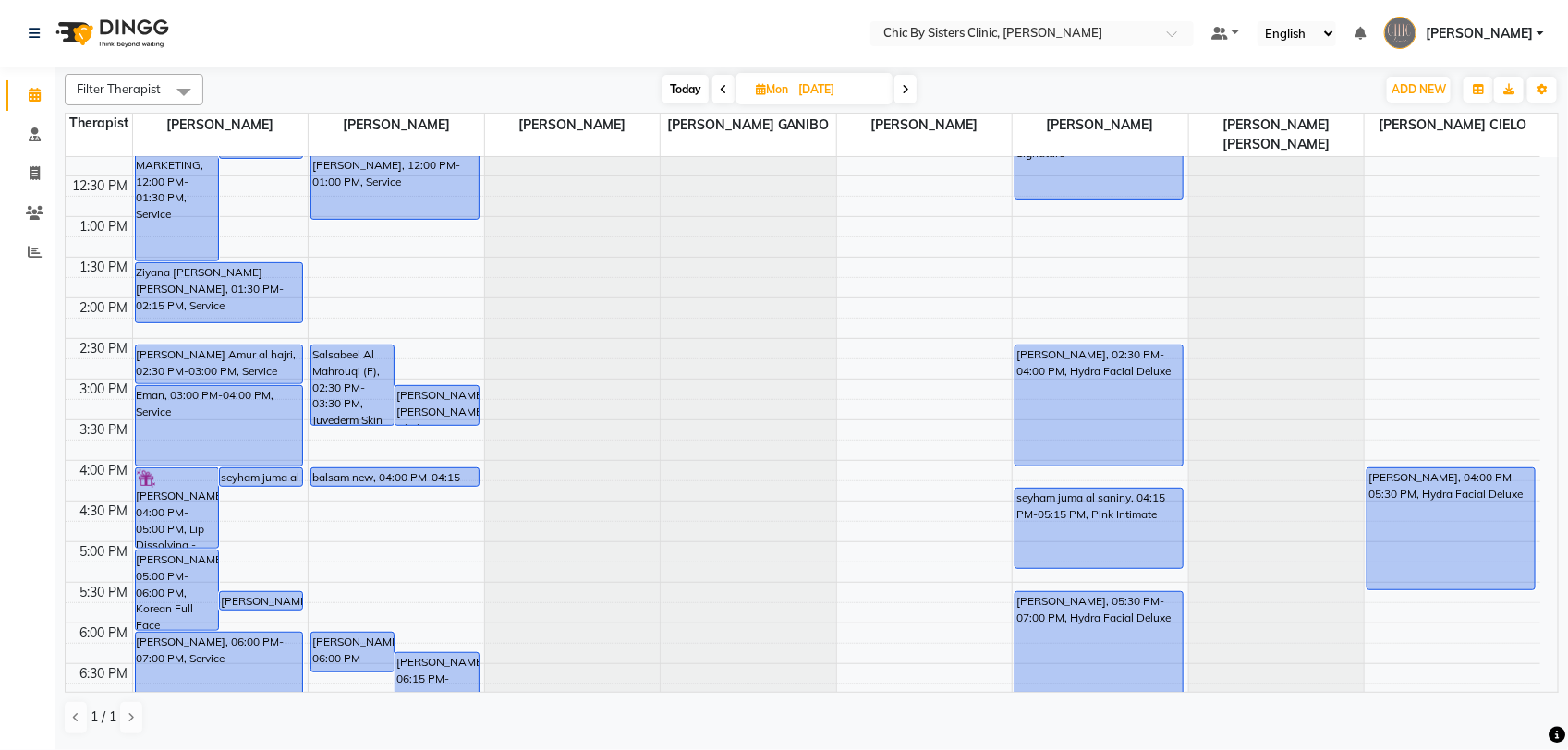
click at [721, 89] on icon at bounding box center [724, 89] width 8 height 11
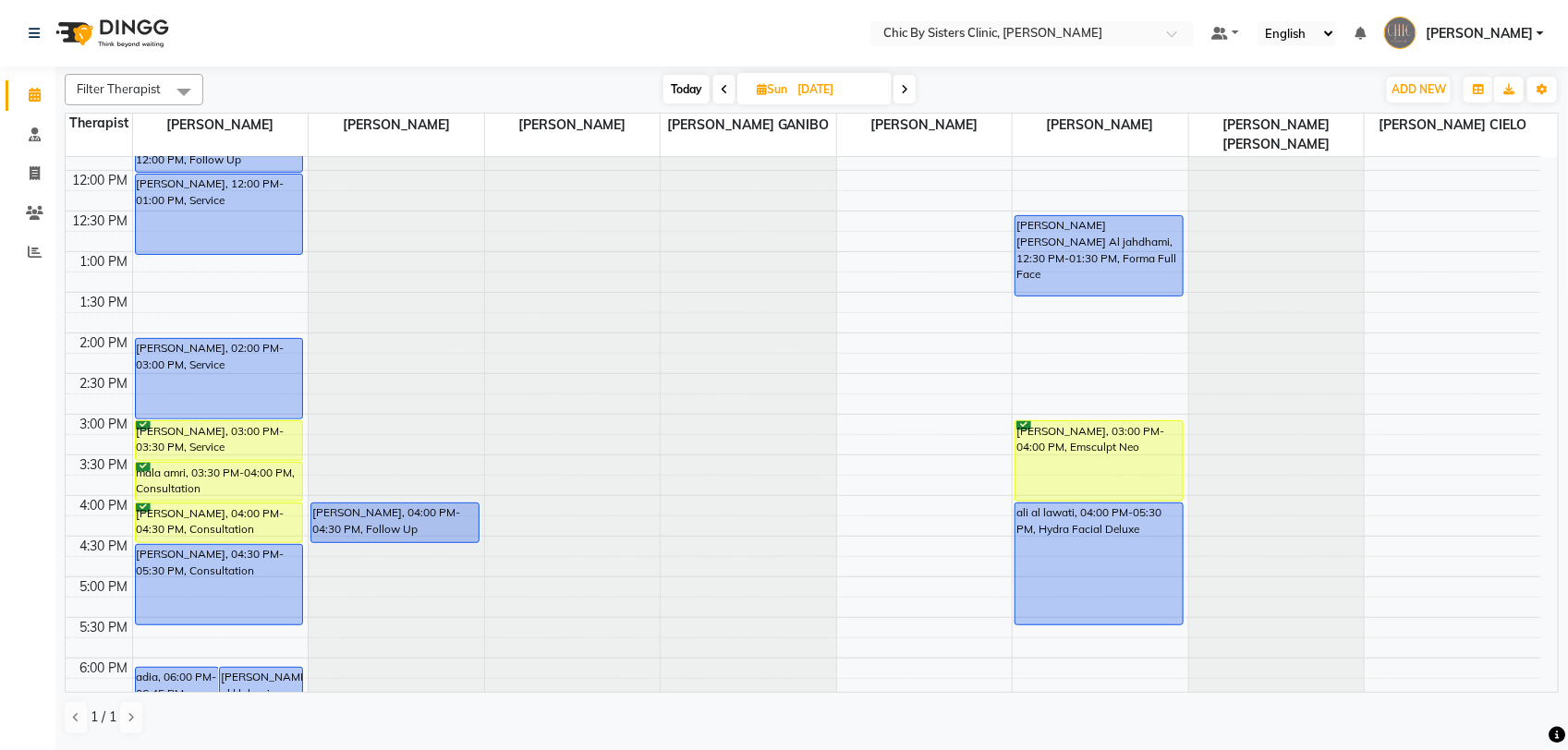
scroll to position [196, 0]
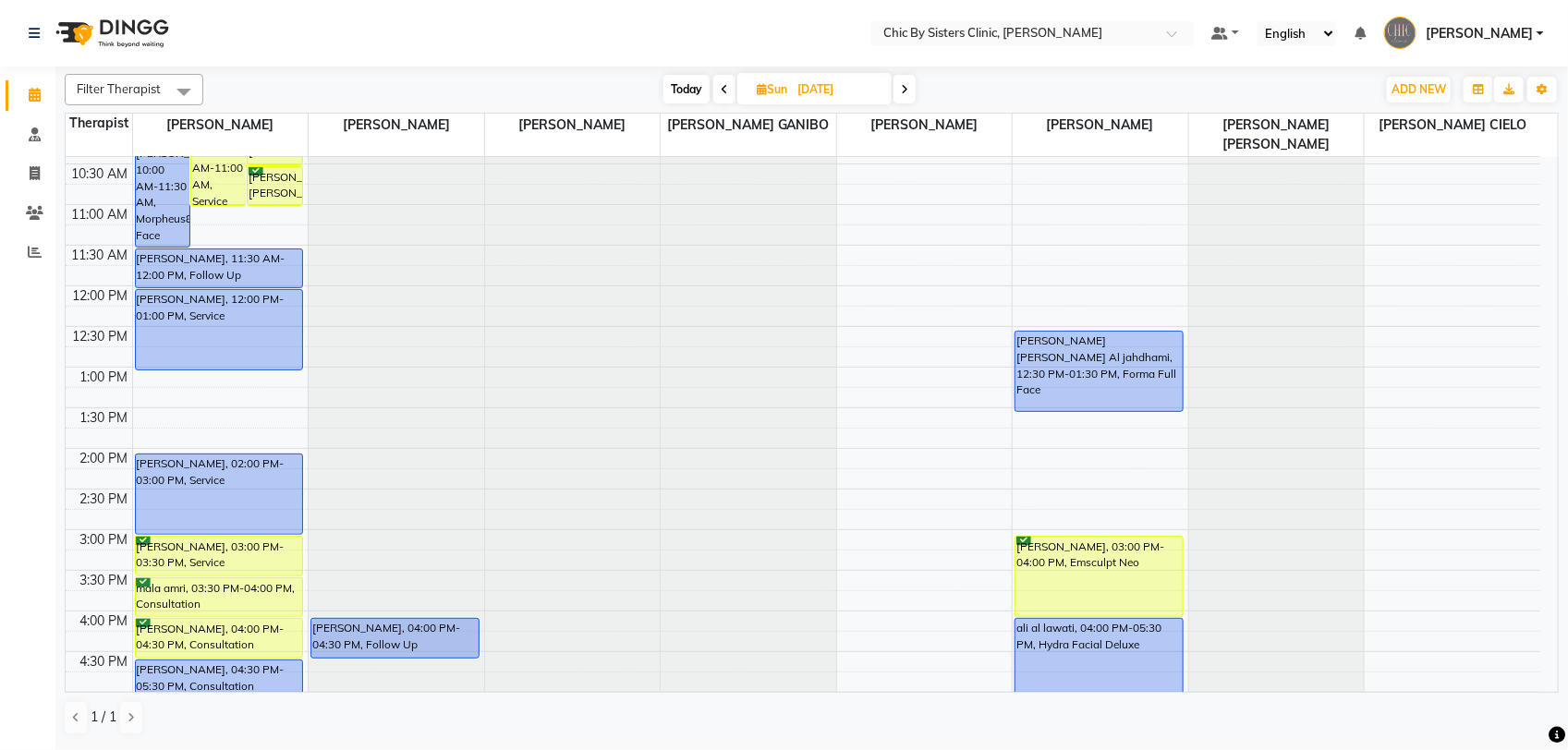
click at [908, 93] on icon at bounding box center [905, 89] width 8 height 11
type input "[DATE]"
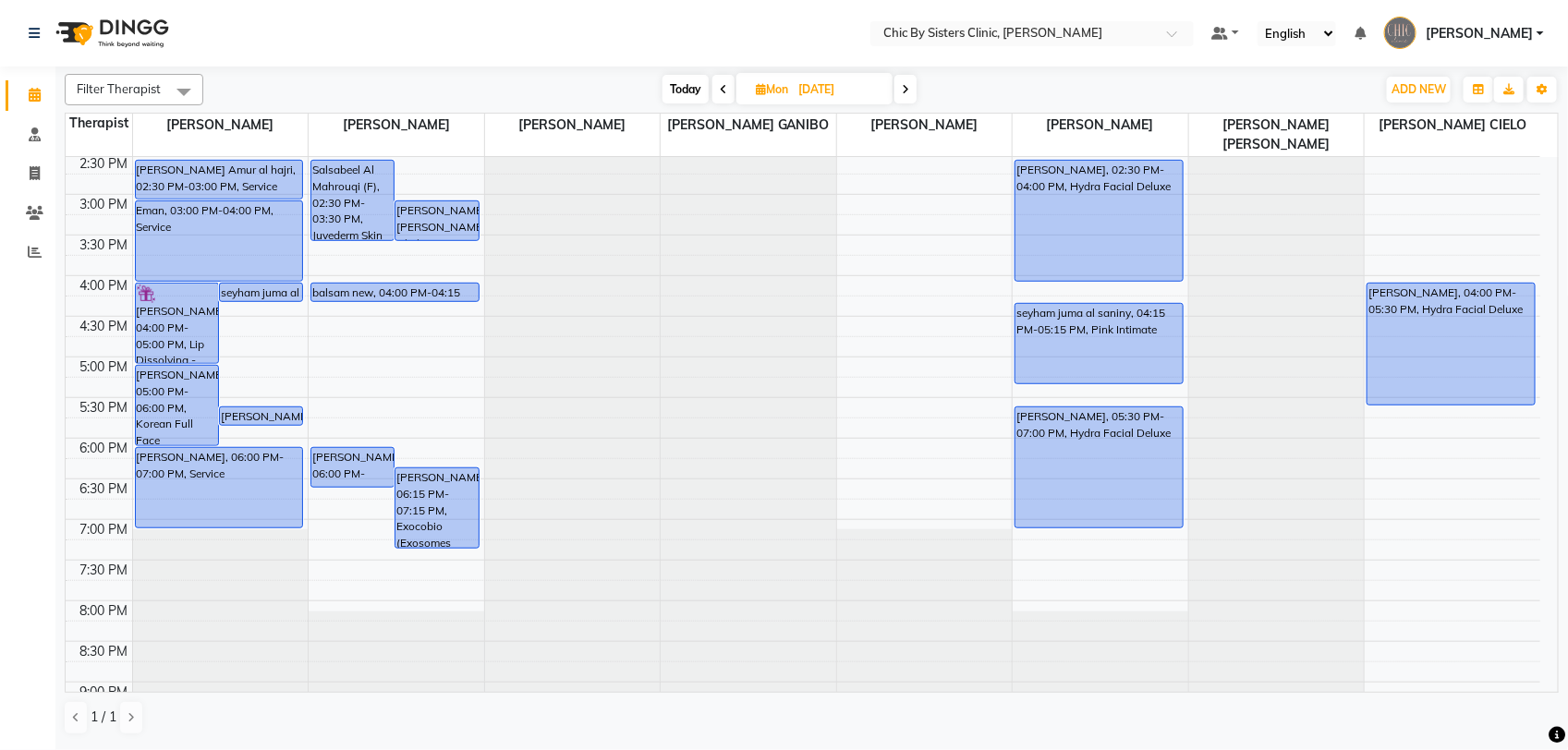
scroll to position [426, 0]
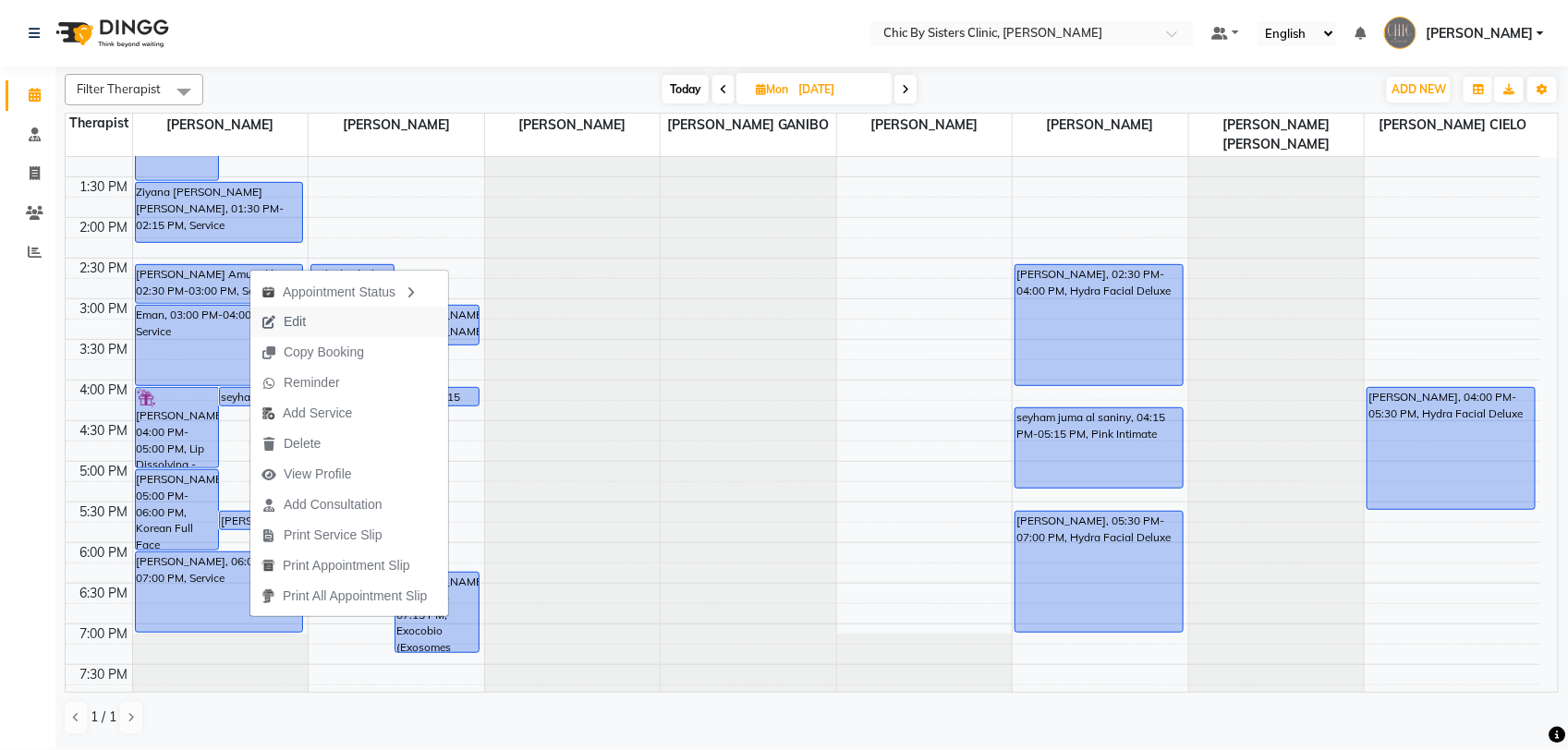
click at [285, 321] on span "Edit" at bounding box center [294, 322] width 22 height 20
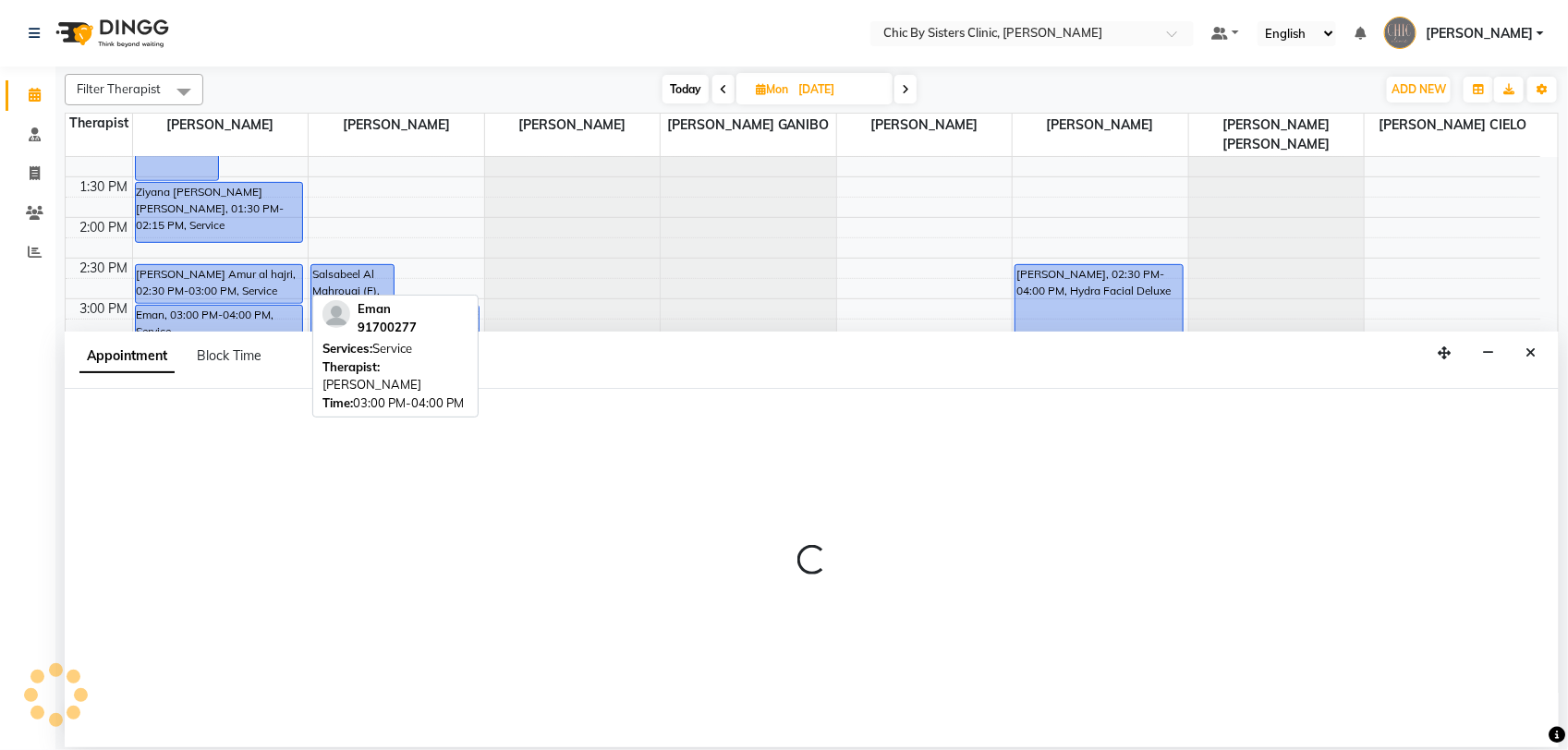
select select "tentative"
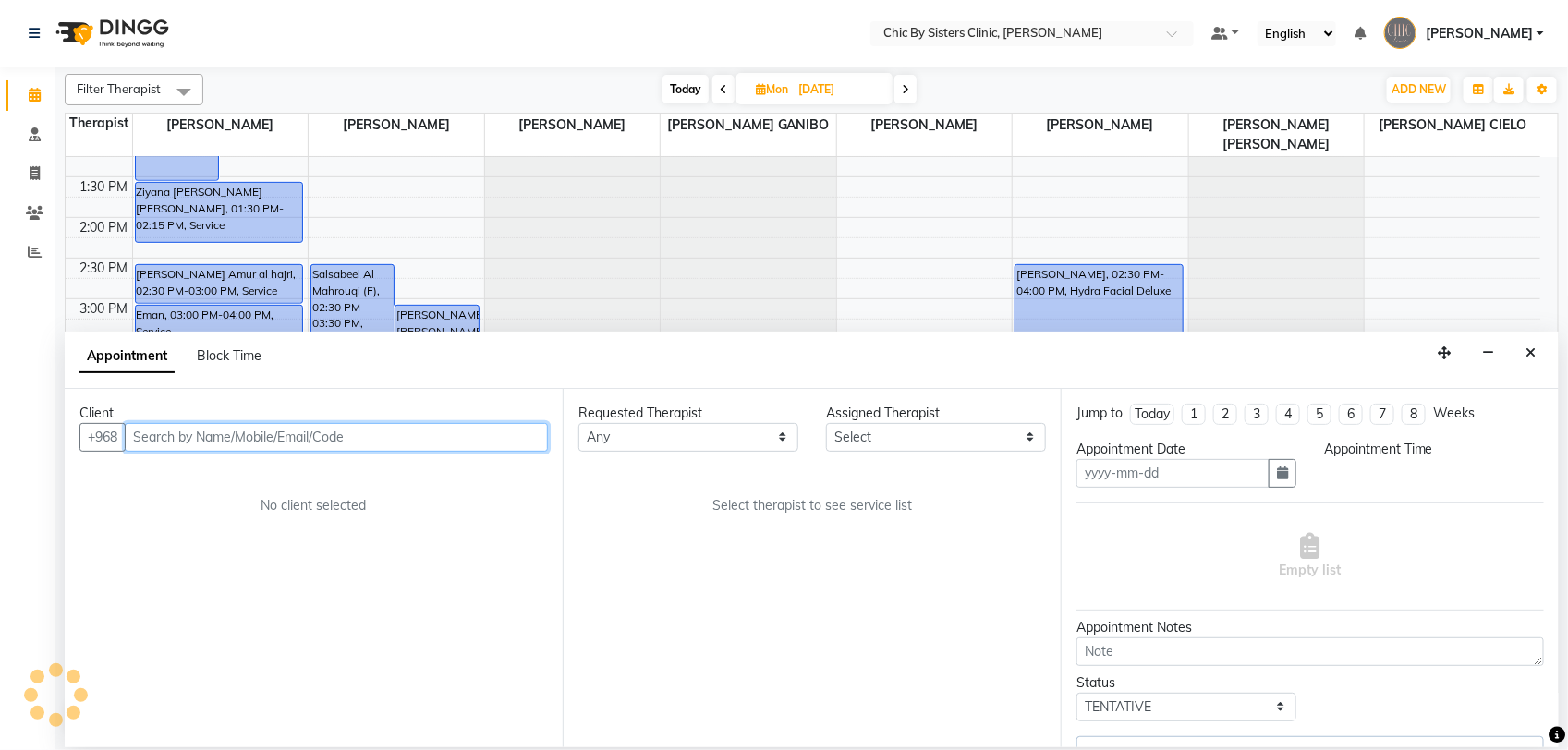
type input "[DATE]"
select select "upcoming"
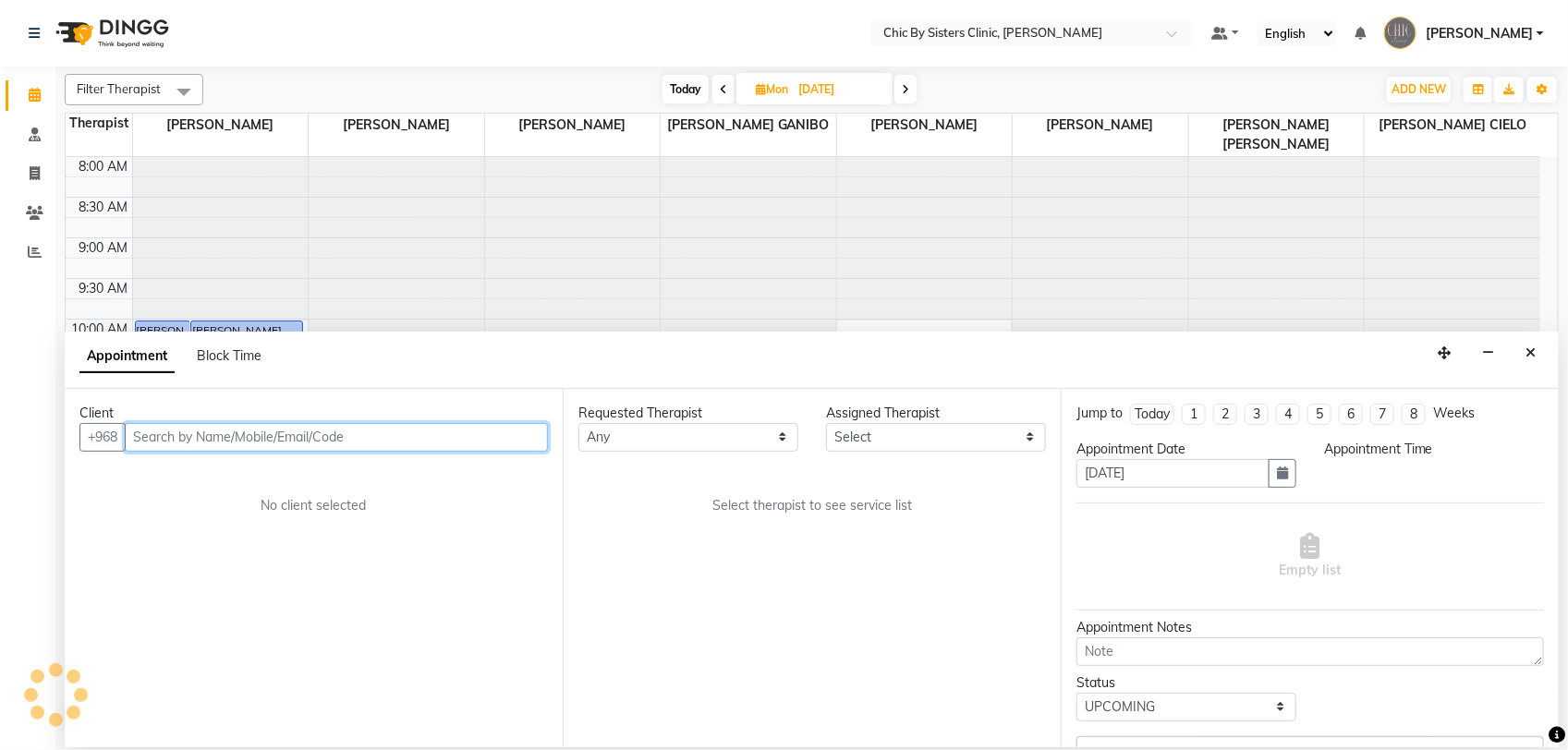
select select "49177"
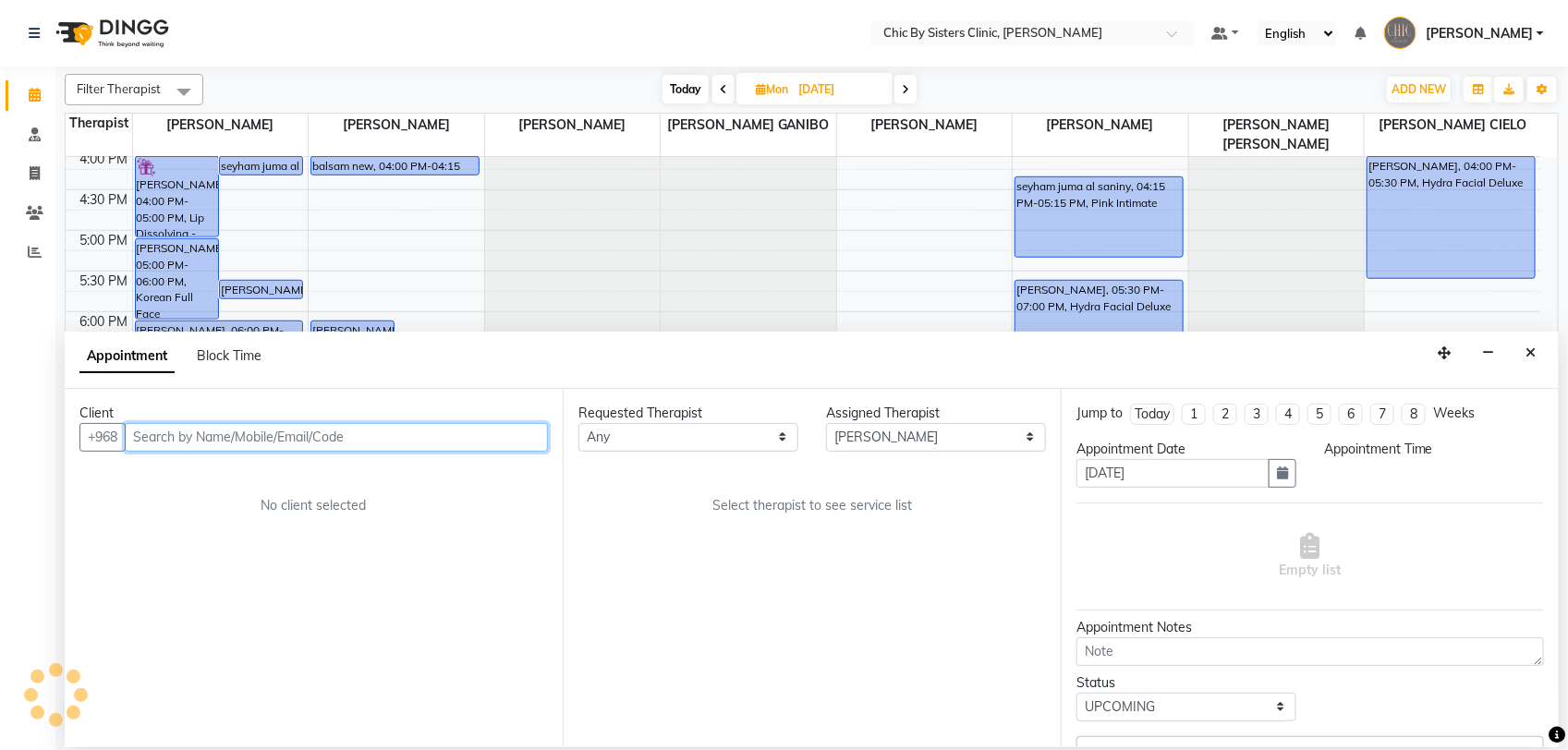
select select "870"
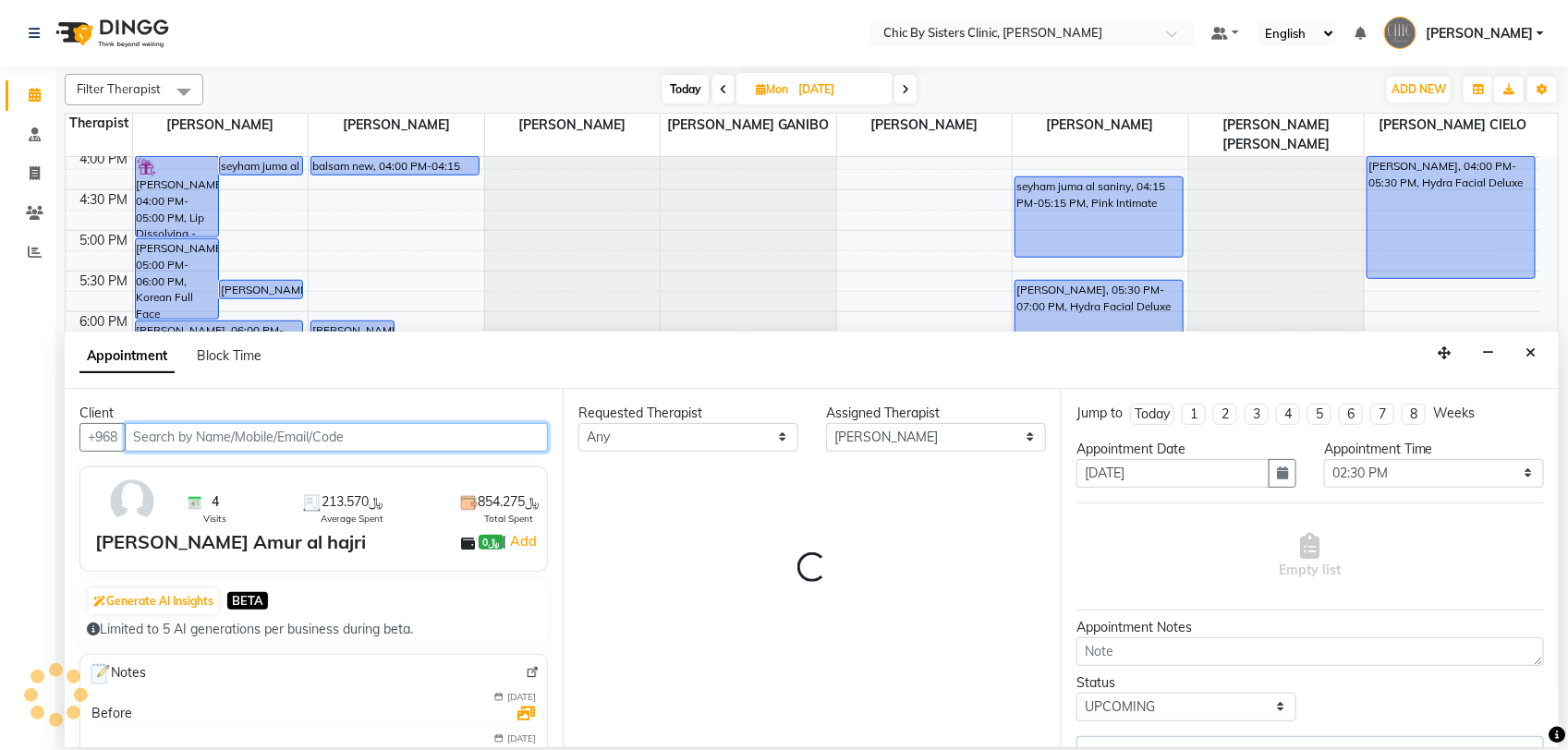
select select "3125"
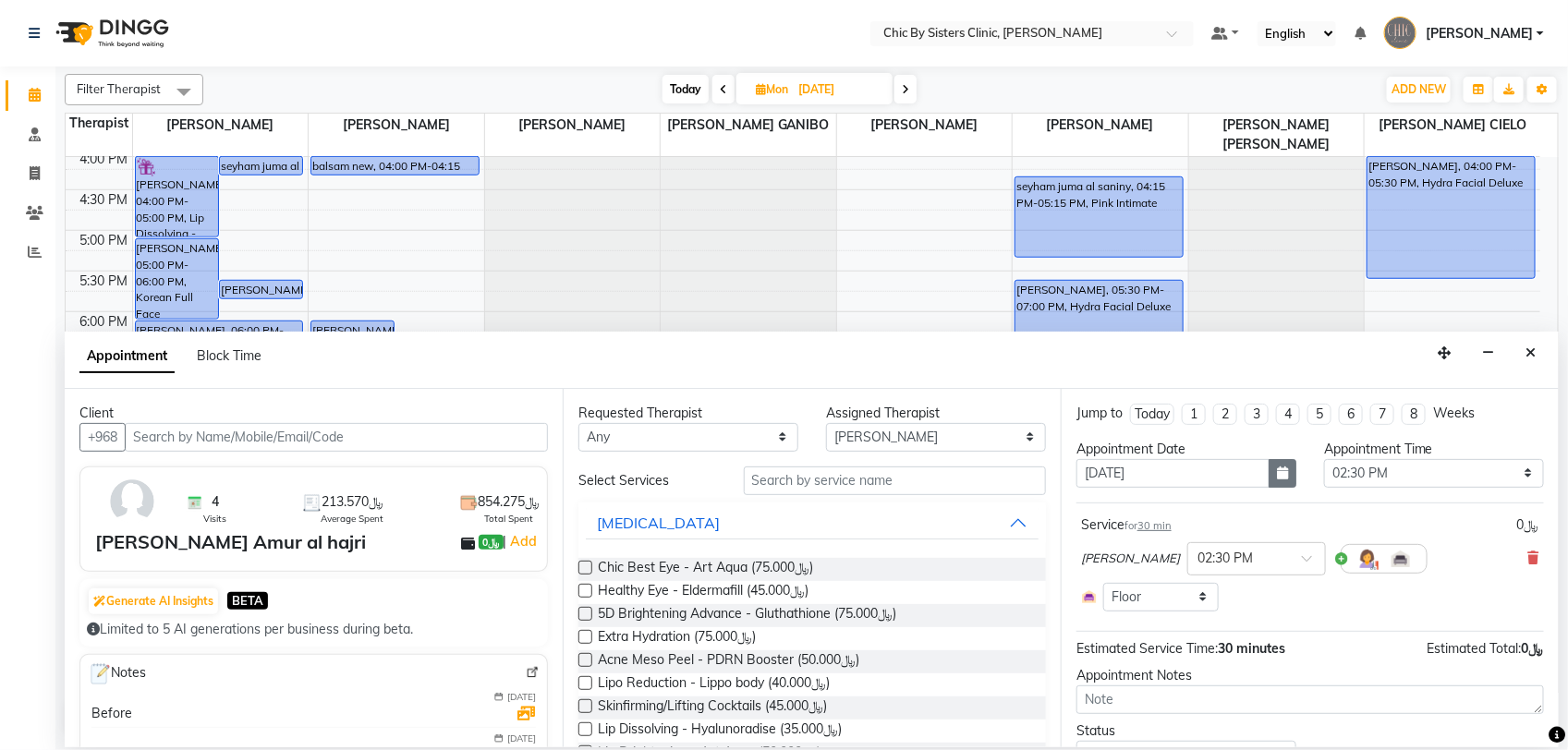
click at [1277, 479] on icon "button" at bounding box center [1282, 472] width 11 height 13
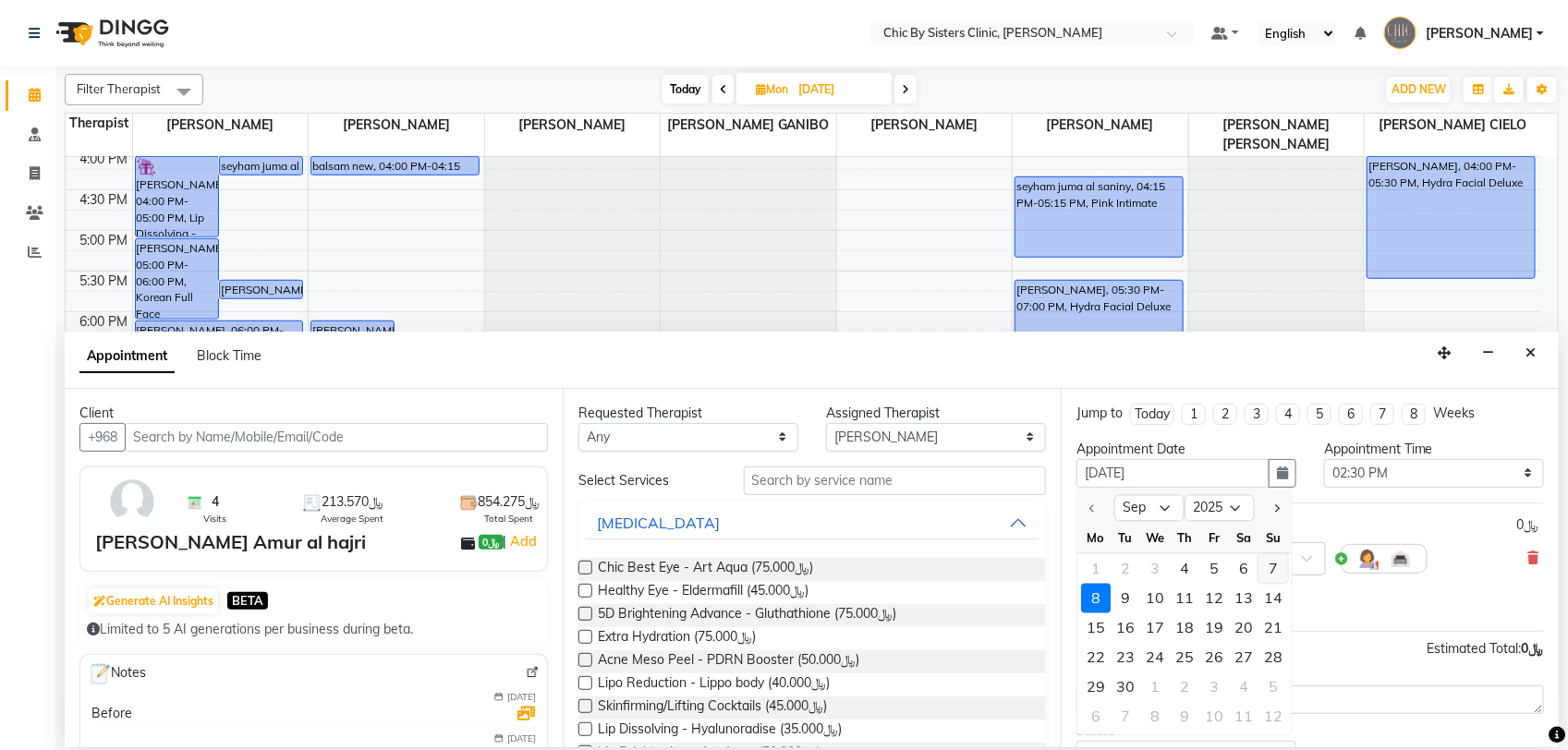
click at [1268, 571] on div "7" at bounding box center [1274, 568] width 29 height 29
type input "[DATE]"
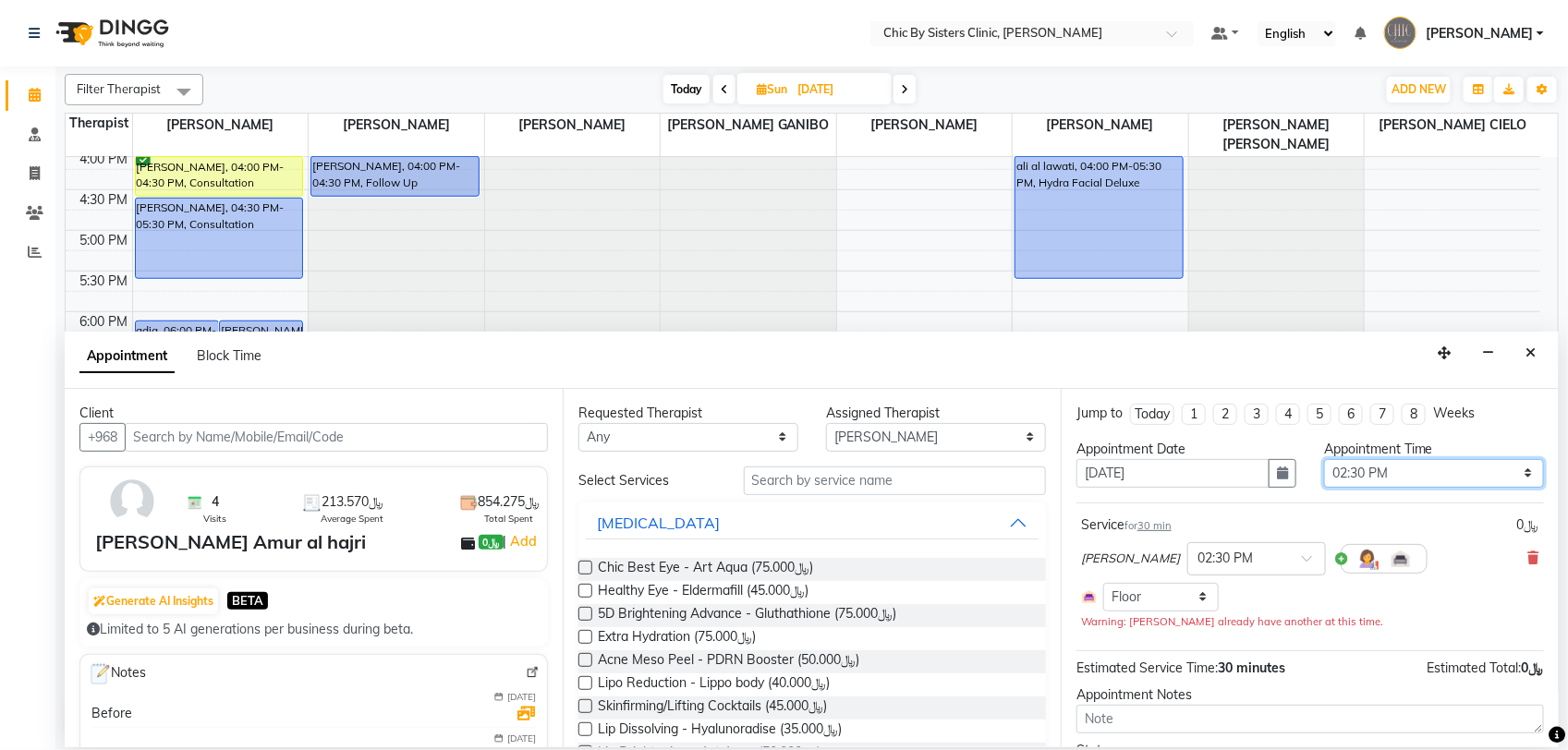
click at [1466, 473] on select "Select 09:00 AM 09:15 AM 09:30 AM 09:45 AM 10:00 AM 10:15 AM 10:30 AM 10:45 AM …" at bounding box center [1434, 473] width 220 height 28
select select "780"
click at [1324, 460] on select "Select 09:00 AM 09:15 AM 09:30 AM 09:45 AM 10:00 AM 10:15 AM 10:30 AM 10:45 AM …" at bounding box center [1434, 473] width 220 height 28
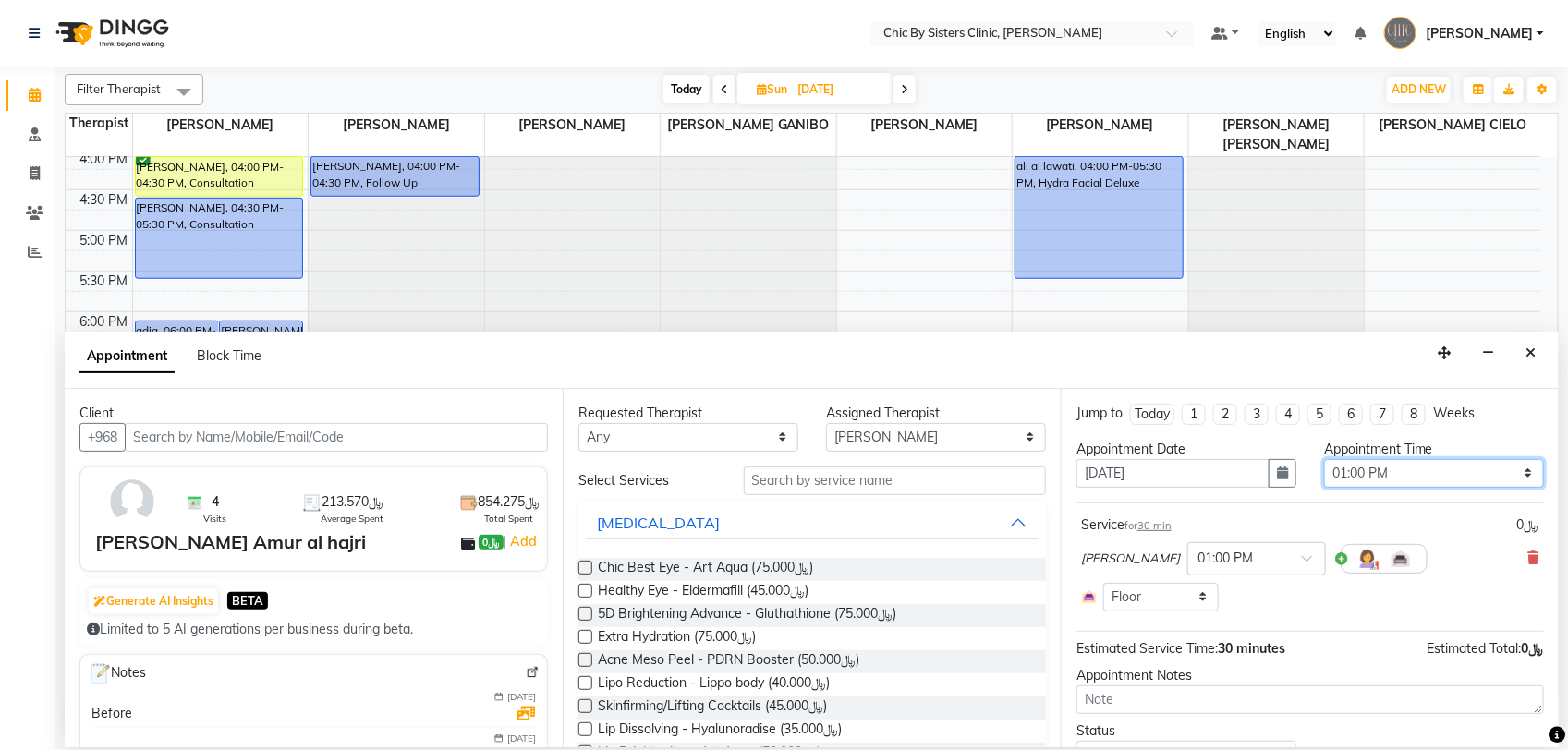
scroll to position [86, 0]
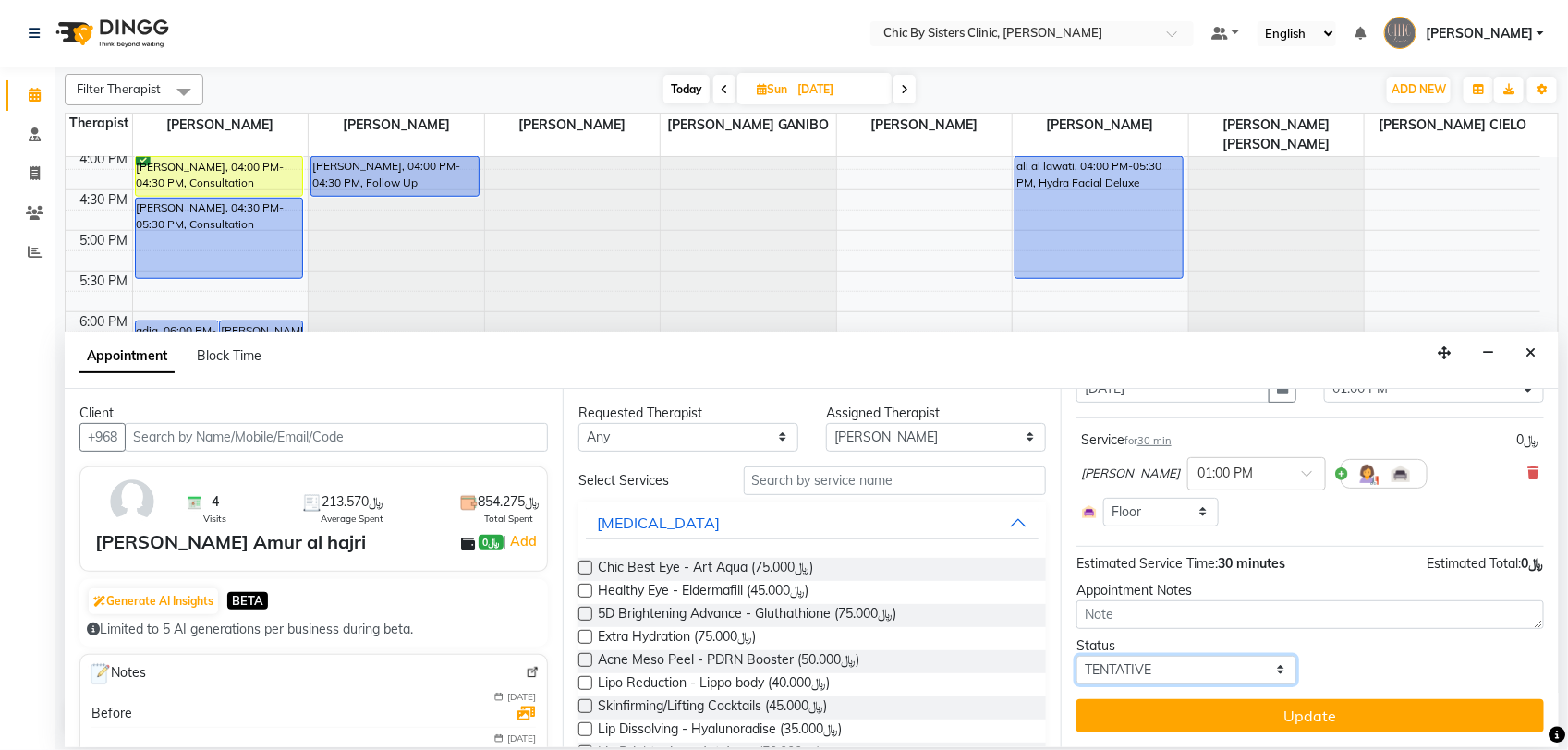
click at [1166, 672] on select "Select TENTATIVE CONFIRM UPCOMING" at bounding box center [1187, 670] width 220 height 28
click at [1077, 656] on select "Select TENTATIVE CONFIRM UPCOMING" at bounding box center [1187, 670] width 220 height 28
click at [1186, 675] on select "Select TENTATIVE CONFIRM UPCOMING" at bounding box center [1187, 670] width 220 height 28
select select "confirm booking"
click at [1077, 656] on select "Select TENTATIVE CONFIRM UPCOMING" at bounding box center [1187, 670] width 220 height 28
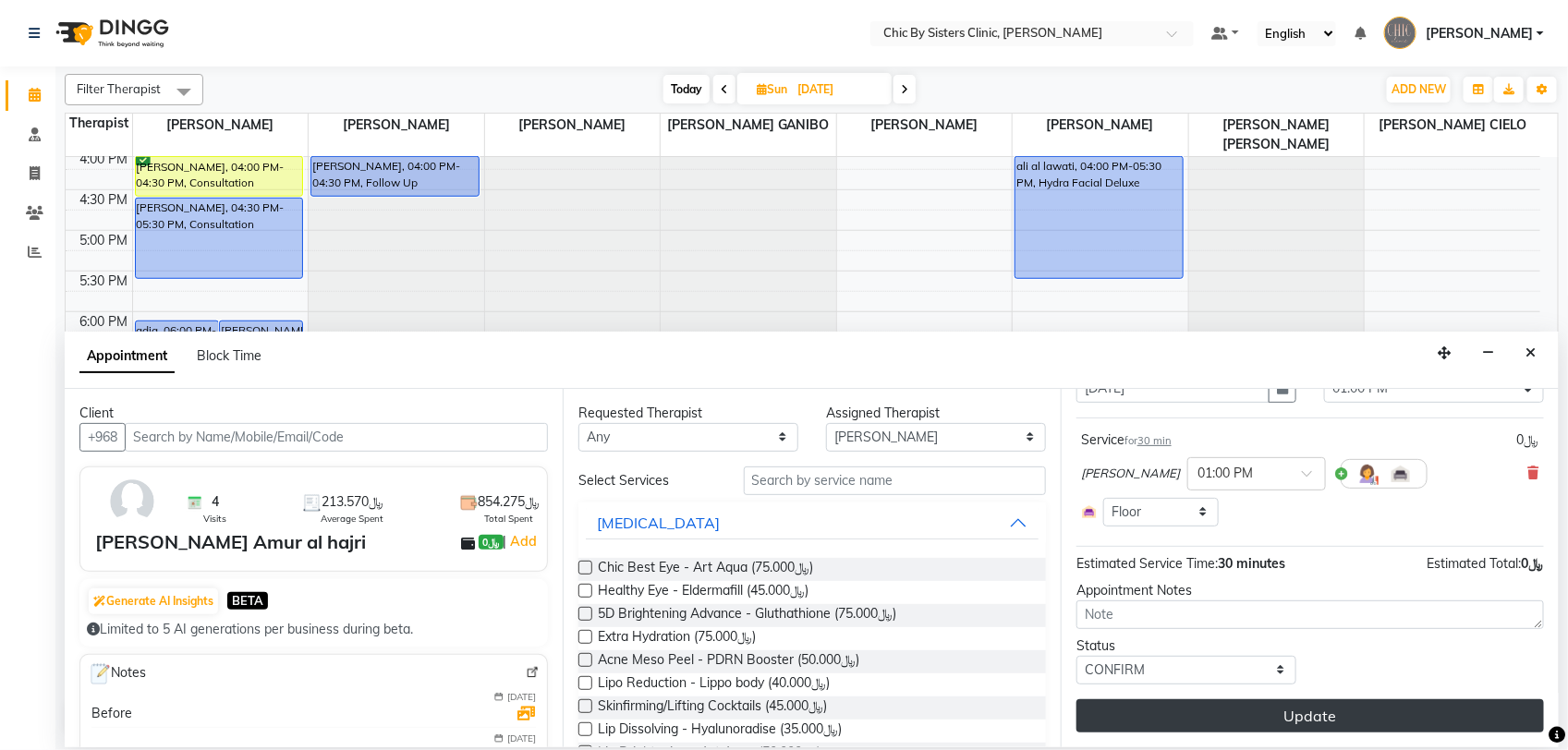
click at [1306, 708] on button "Update" at bounding box center [1311, 716] width 468 height 33
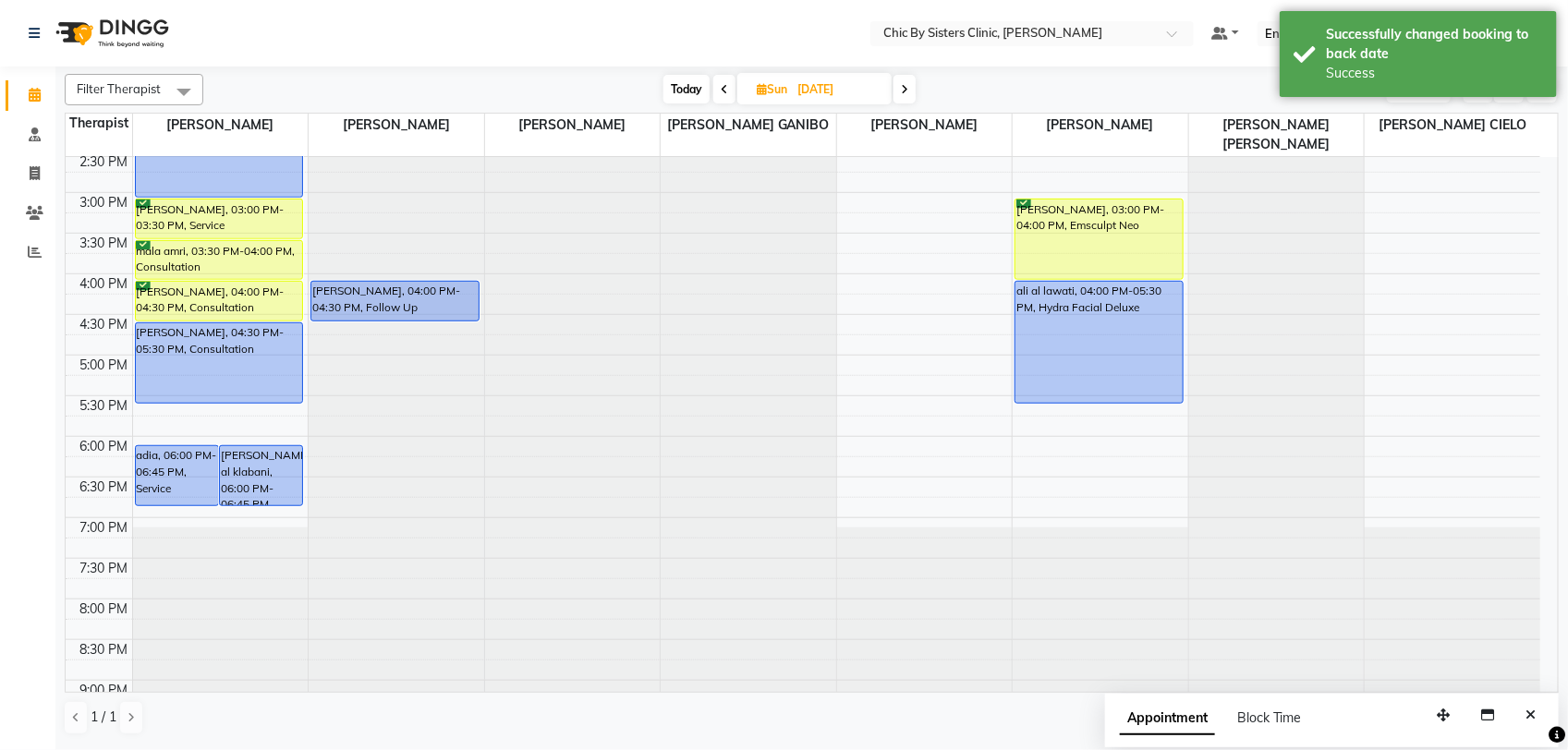
scroll to position [196, 0]
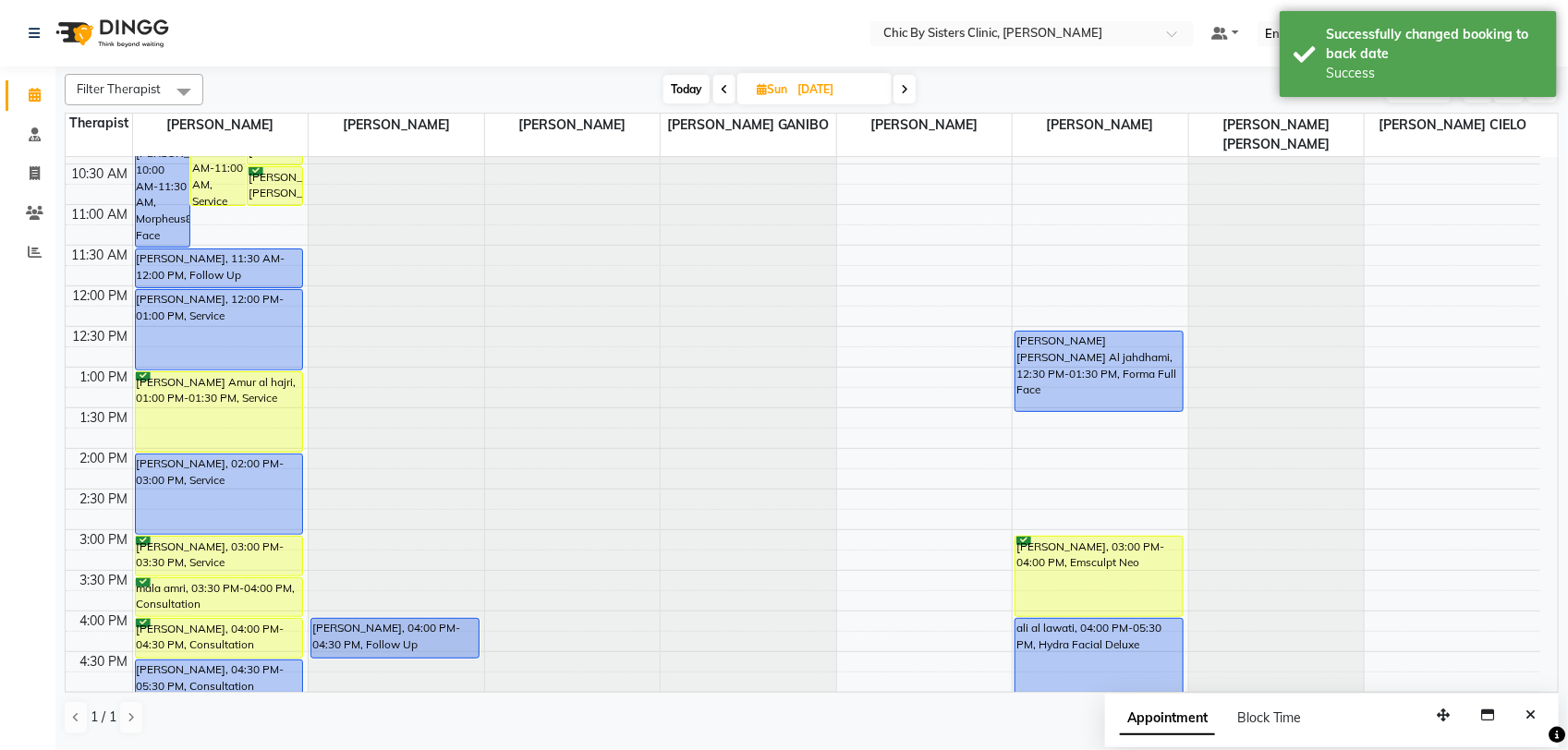
drag, startPoint x: 260, startPoint y: 410, endPoint x: 259, endPoint y: 436, distance: 26.0
click at [259, 436] on div "[PERSON_NAME], 10:00 AM-11:30 AM, Morpheus8 Face [PERSON_NAME], 10:00 AM-11:00 …" at bounding box center [221, 610] width 176 height 1300
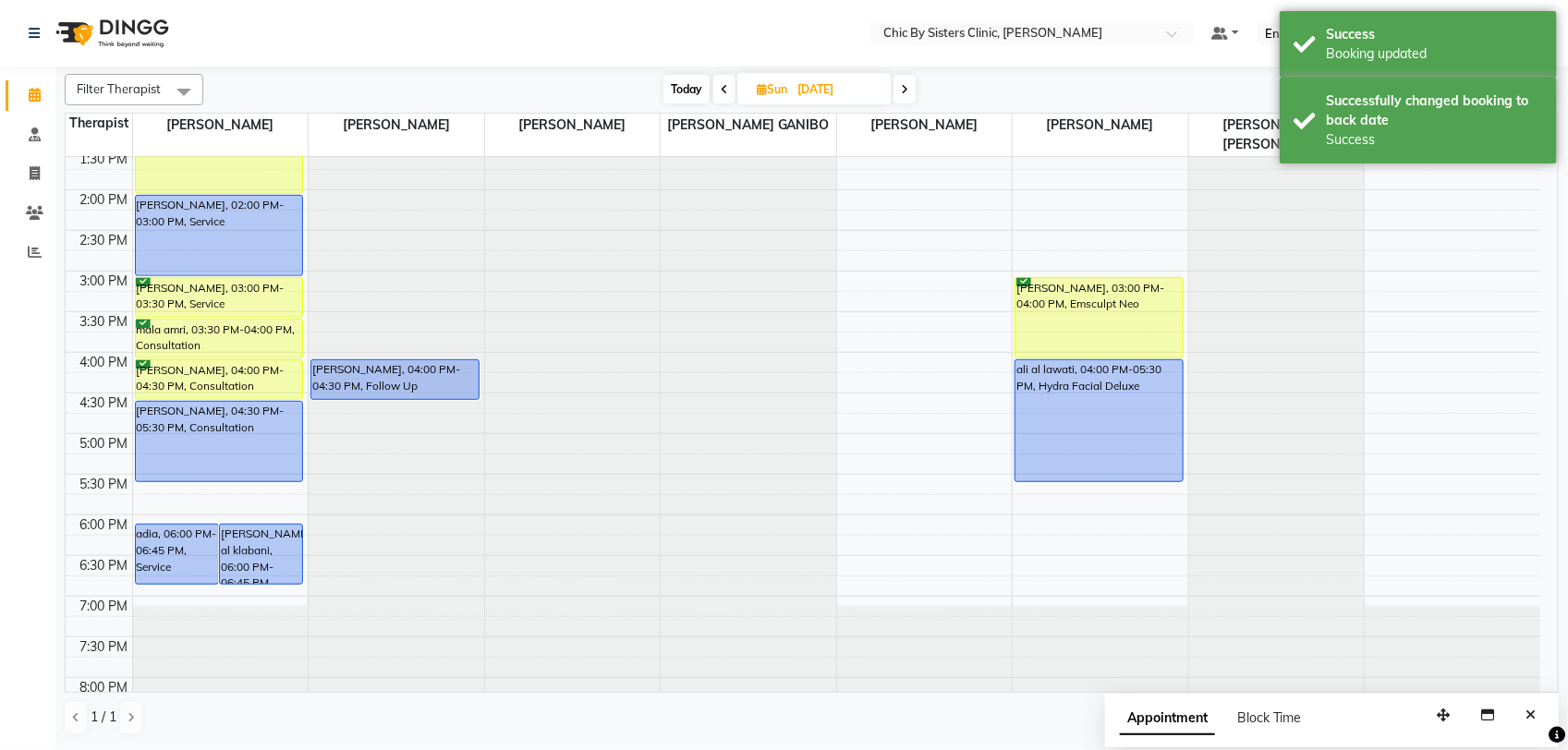
scroll to position [477, 0]
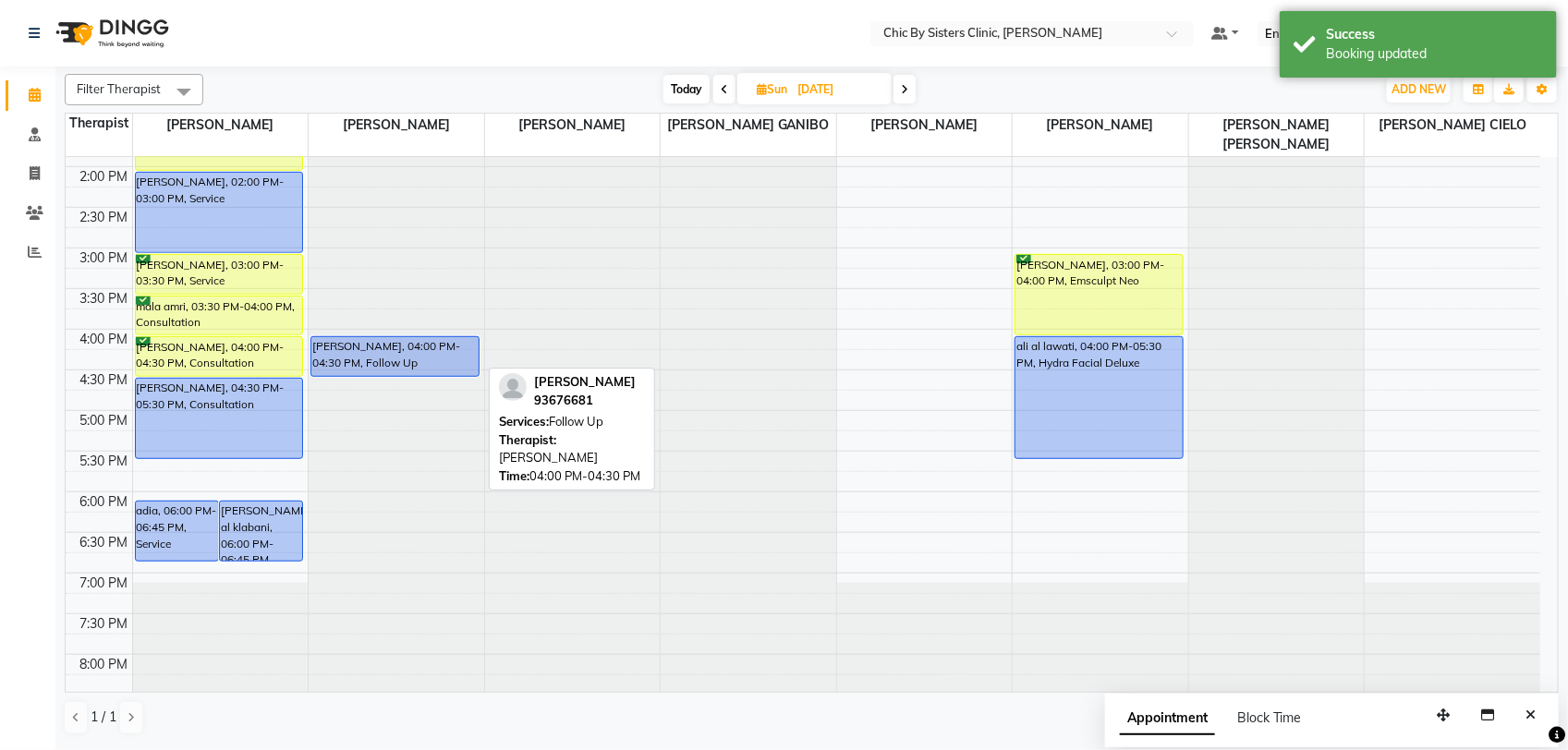
click at [426, 356] on div "[PERSON_NAME], 04:00 PM-04:30 PM, Follow Up" at bounding box center [394, 357] width 167 height 39
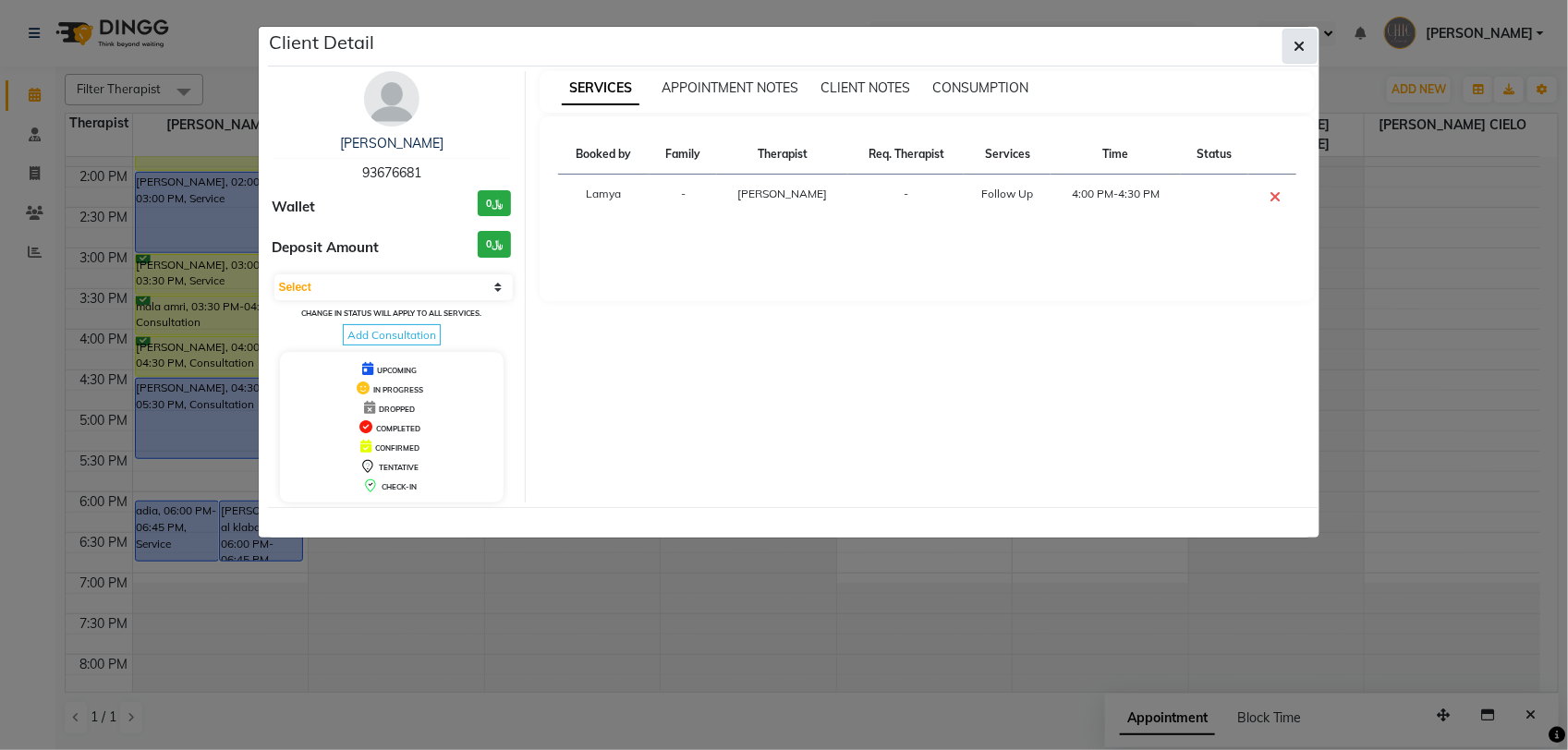
click at [1304, 42] on icon "button" at bounding box center [1300, 46] width 11 height 15
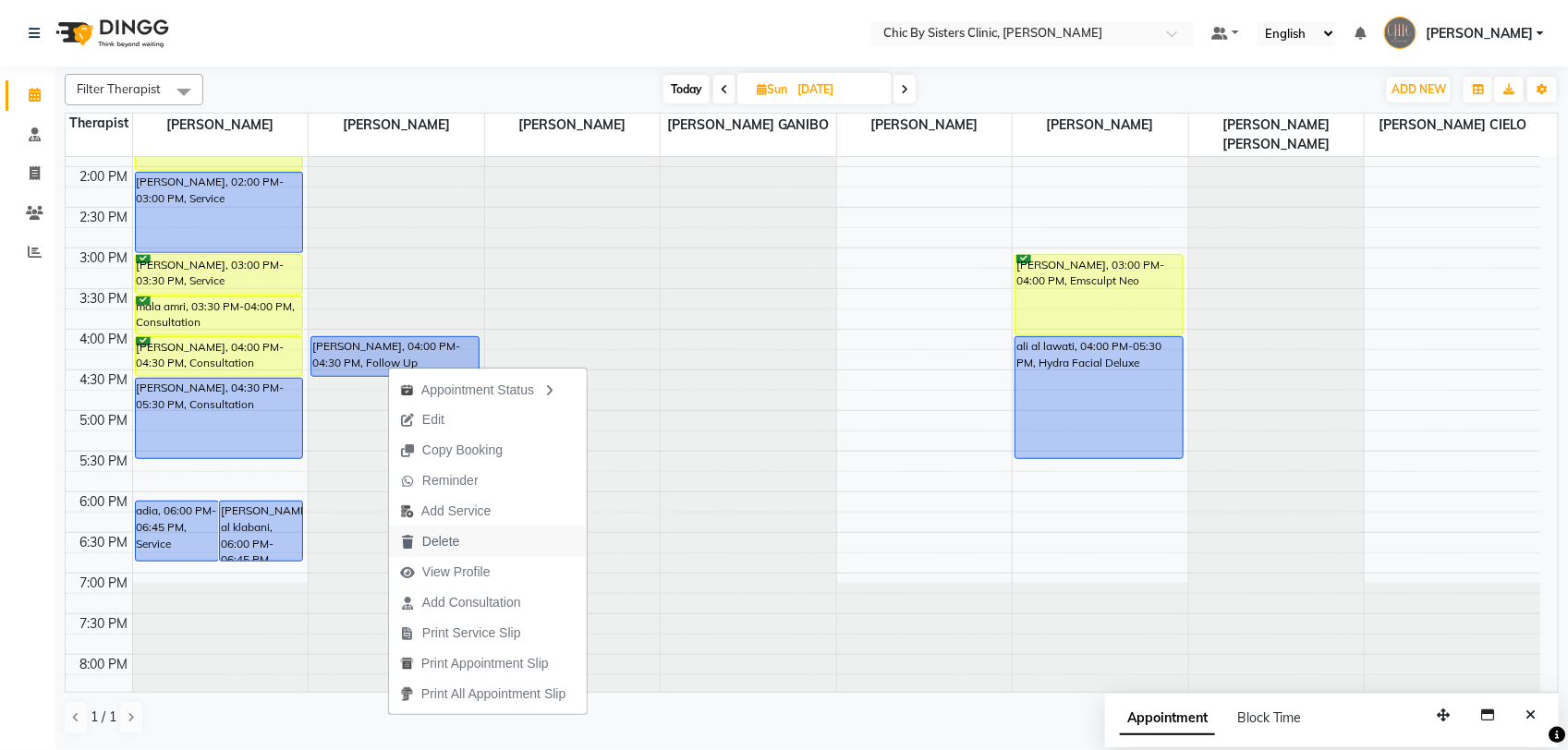
click at [482, 542] on button "Delete" at bounding box center [488, 542] width 198 height 30
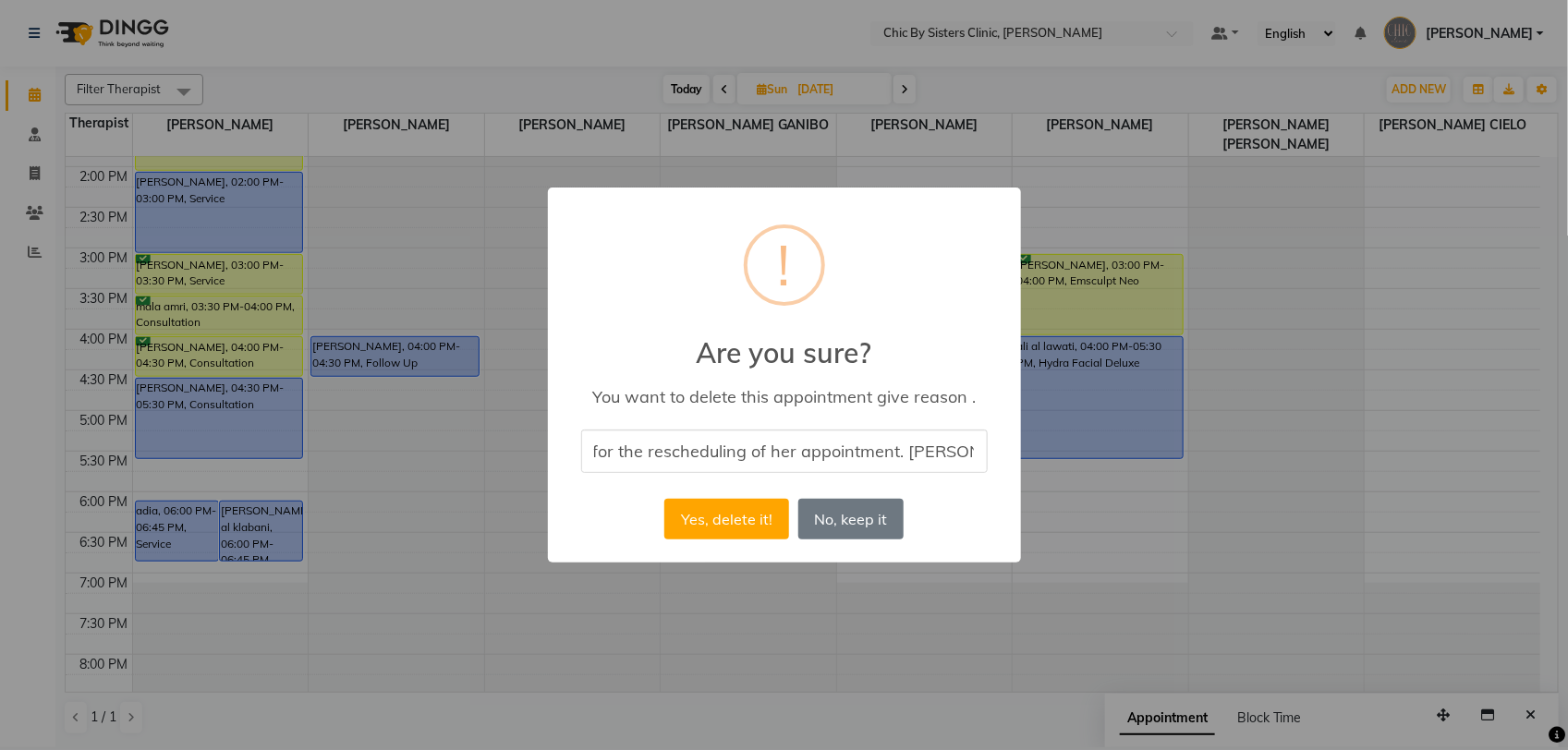
scroll to position [0, 291]
type input "[PERSON_NAME] will message her for the rescheduling of her appointment. [PERSON…"
click at [719, 529] on button "Yes, delete it!" at bounding box center [726, 519] width 124 height 41
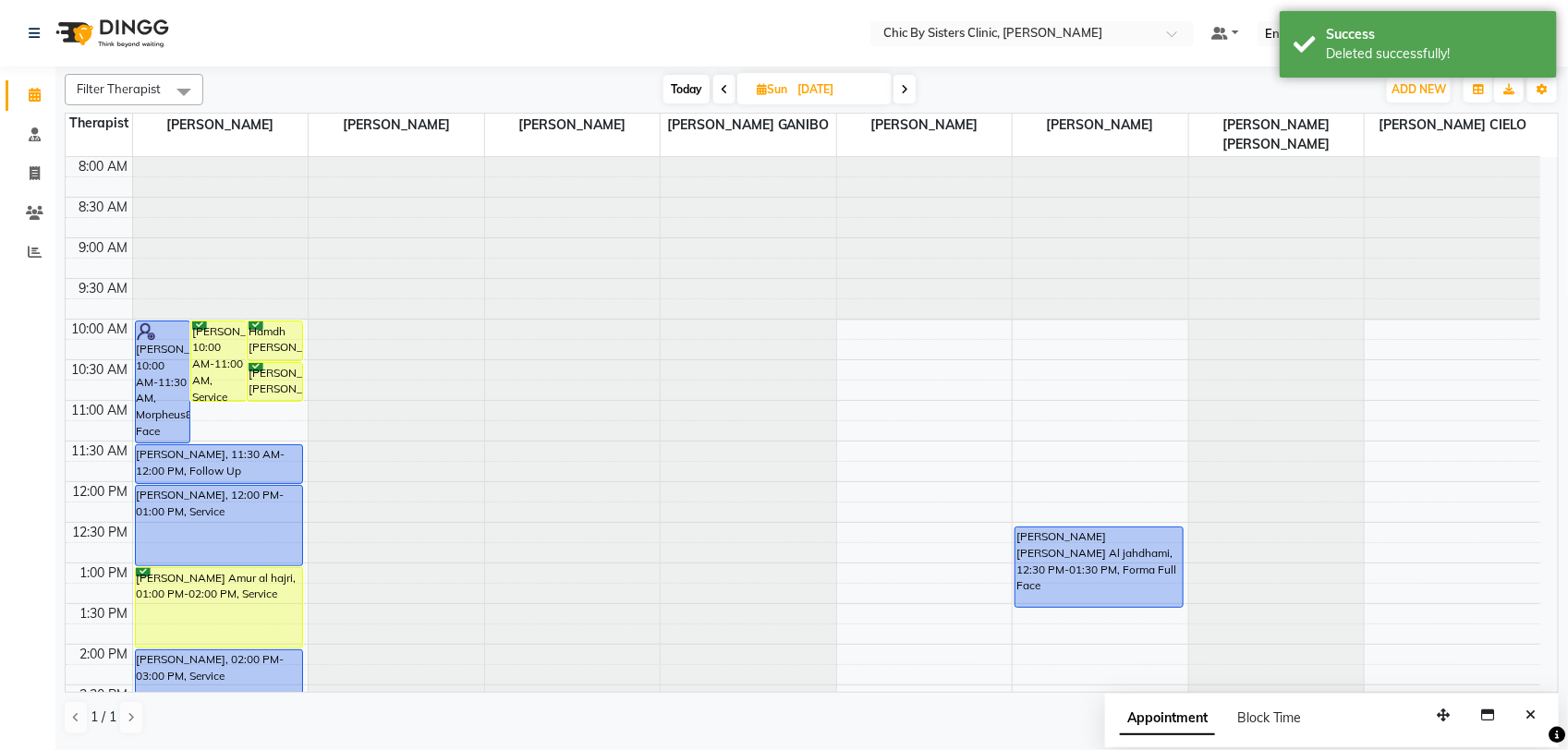
scroll to position [117, 0]
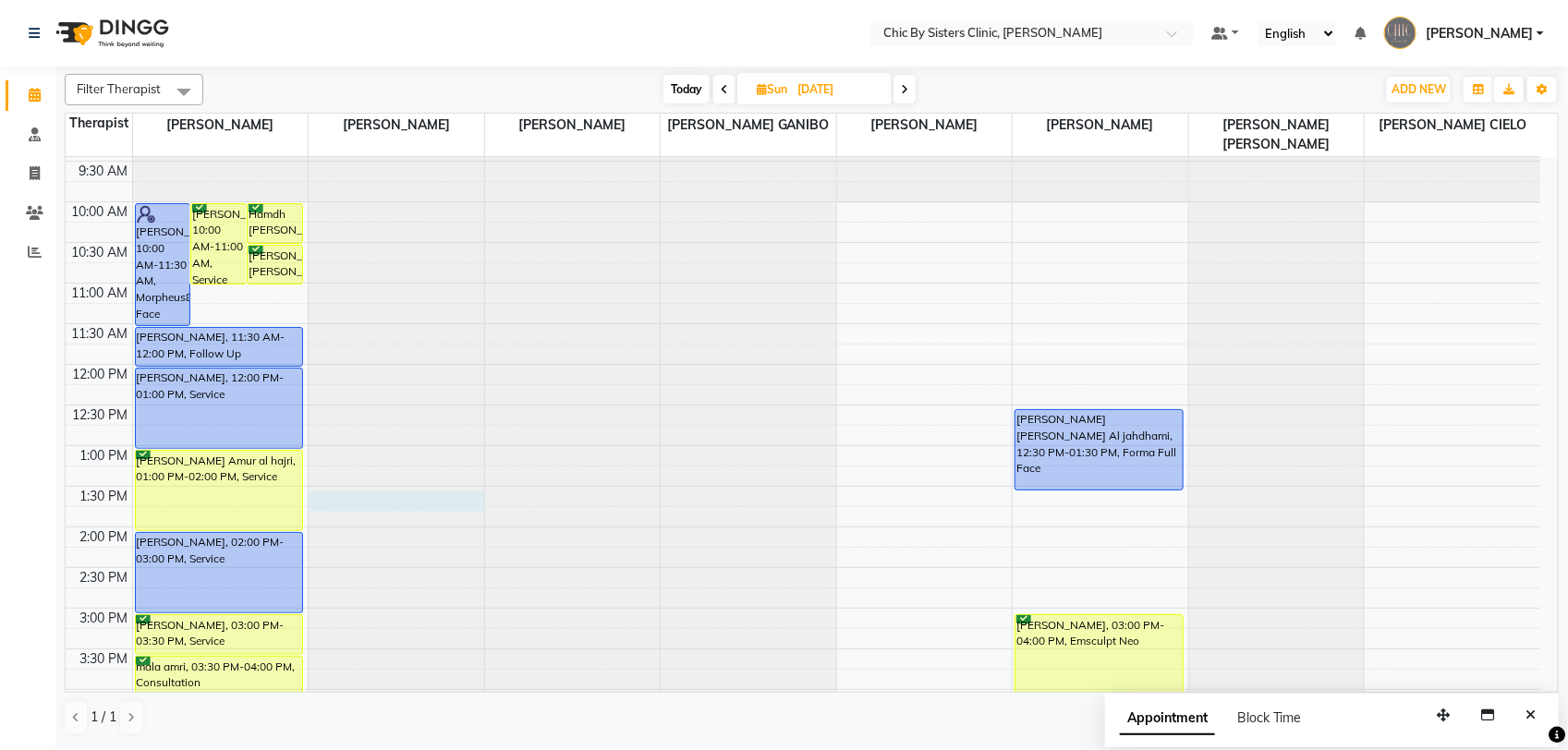
click at [366, 40] on div at bounding box center [397, 40] width 176 height 0
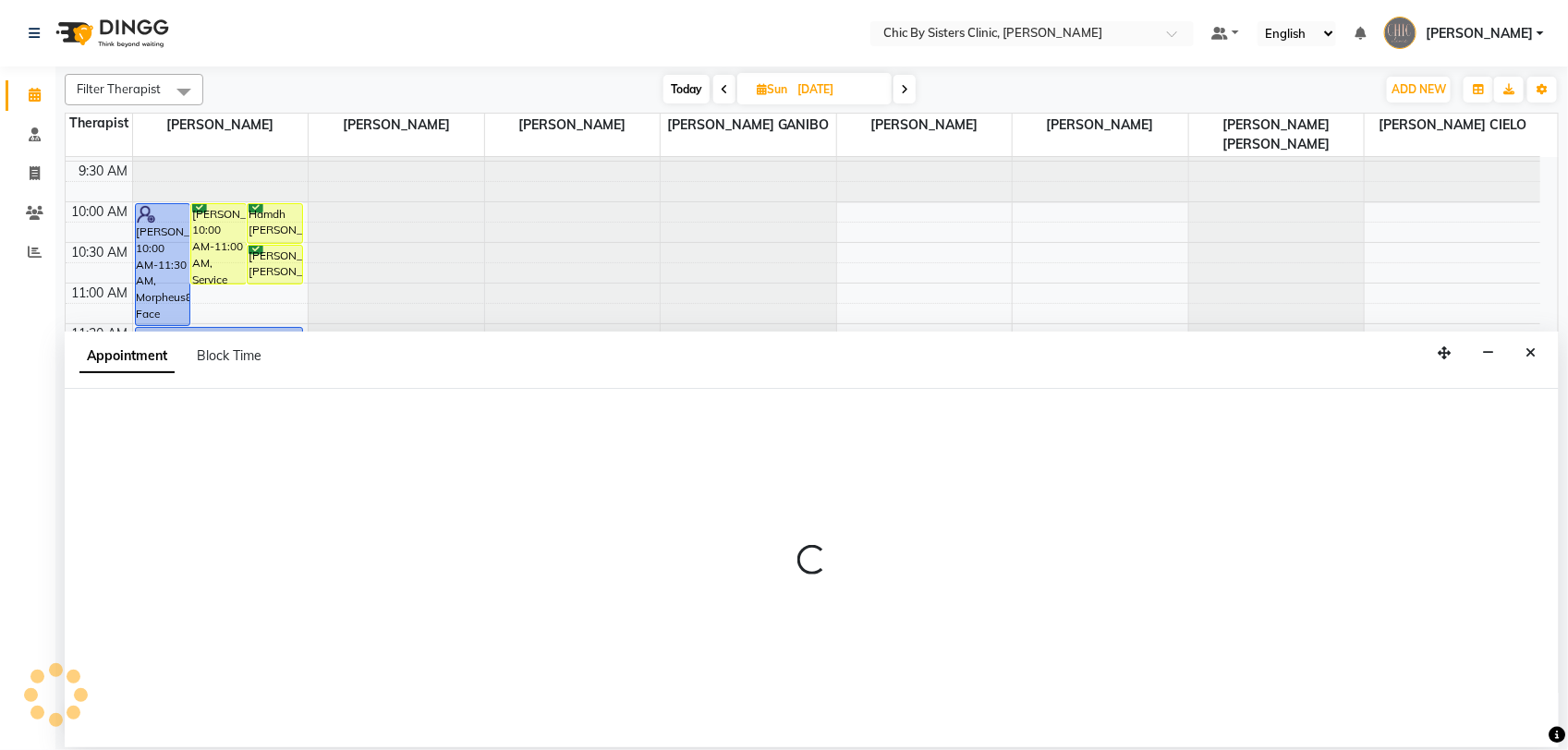
select select "49178"
select select "810"
select select "tentative"
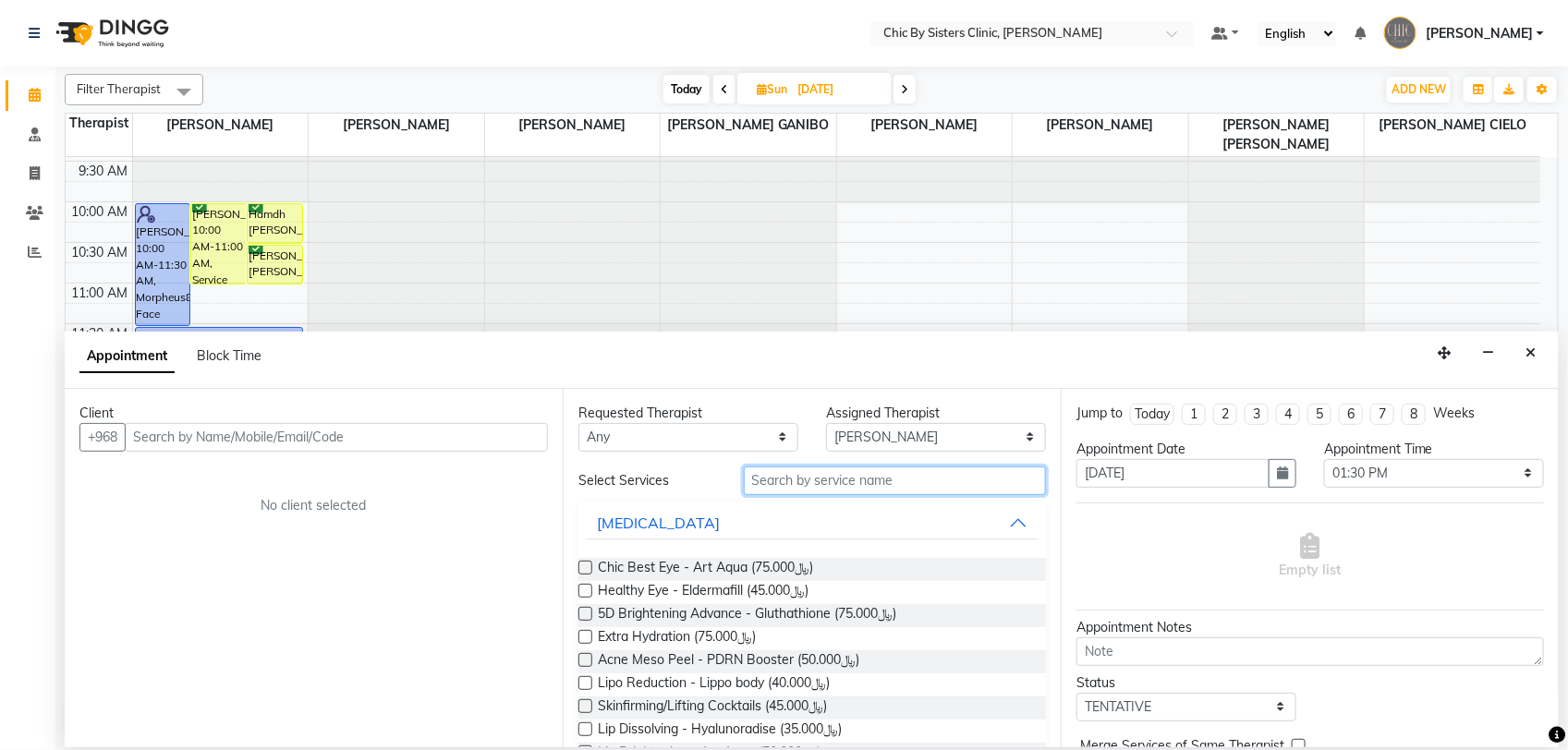
click at [825, 488] on input "text" at bounding box center [895, 480] width 302 height 28
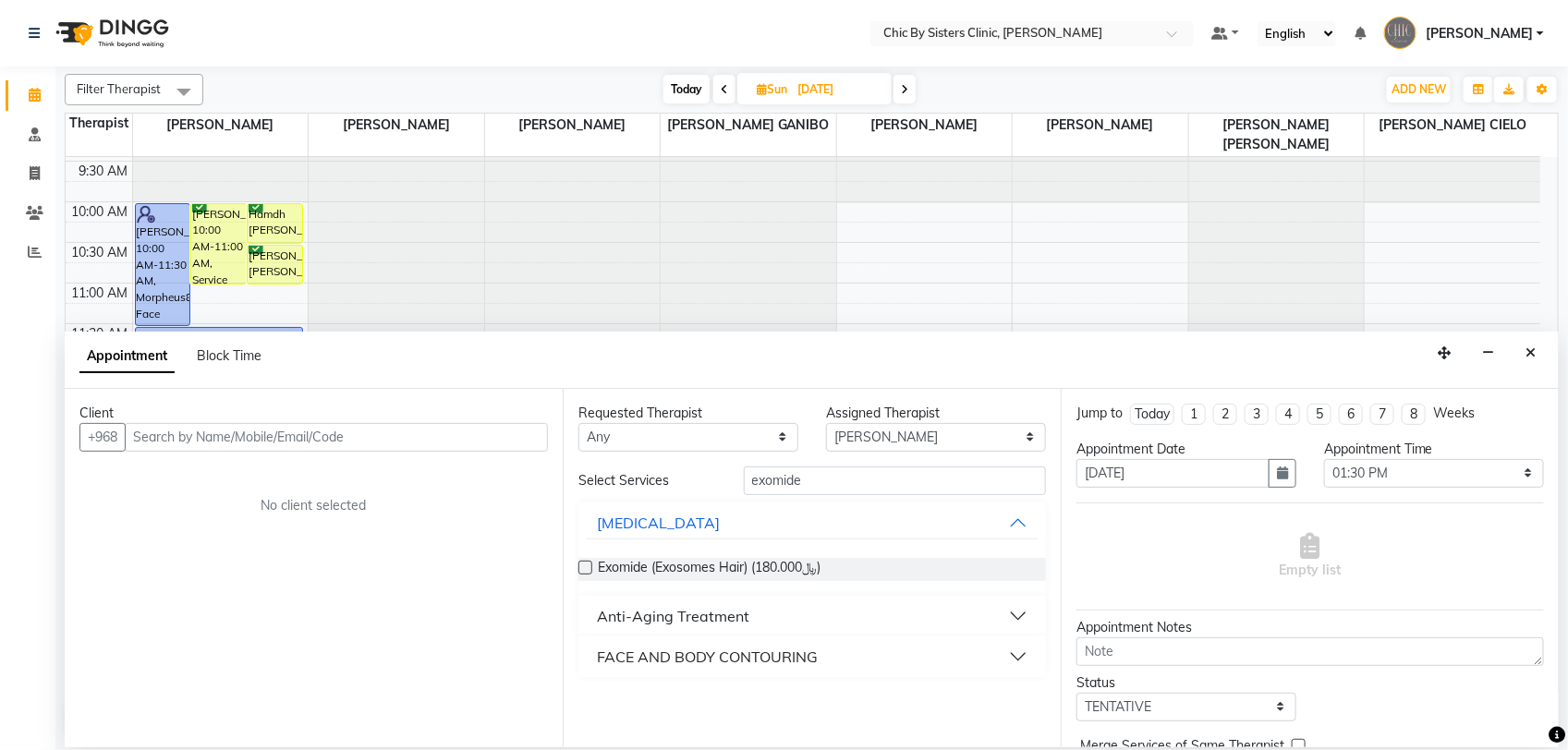
click at [1008, 615] on button "Anti-Aging Treatment" at bounding box center [812, 616] width 453 height 33
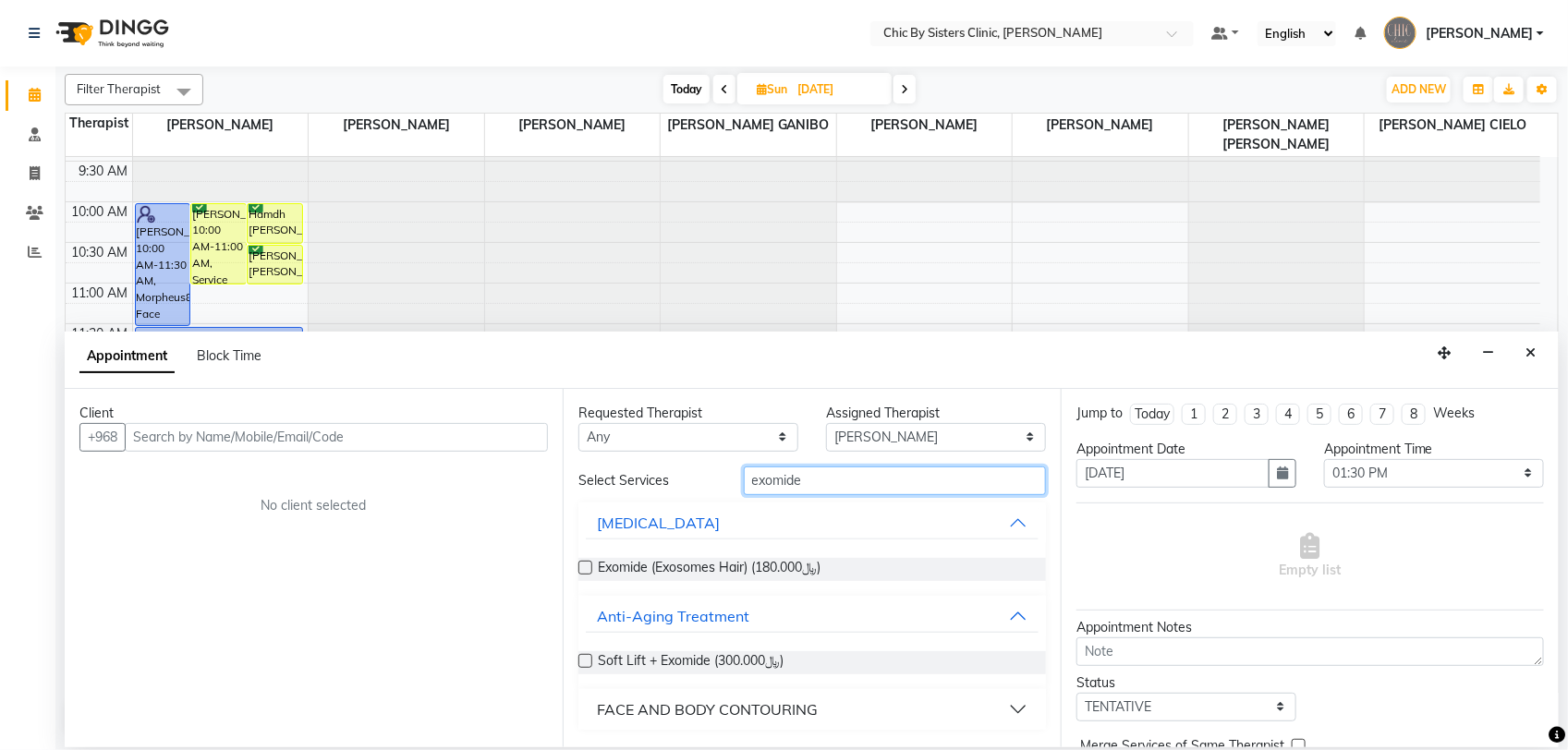
click at [940, 478] on input "exomide" at bounding box center [895, 480] width 302 height 28
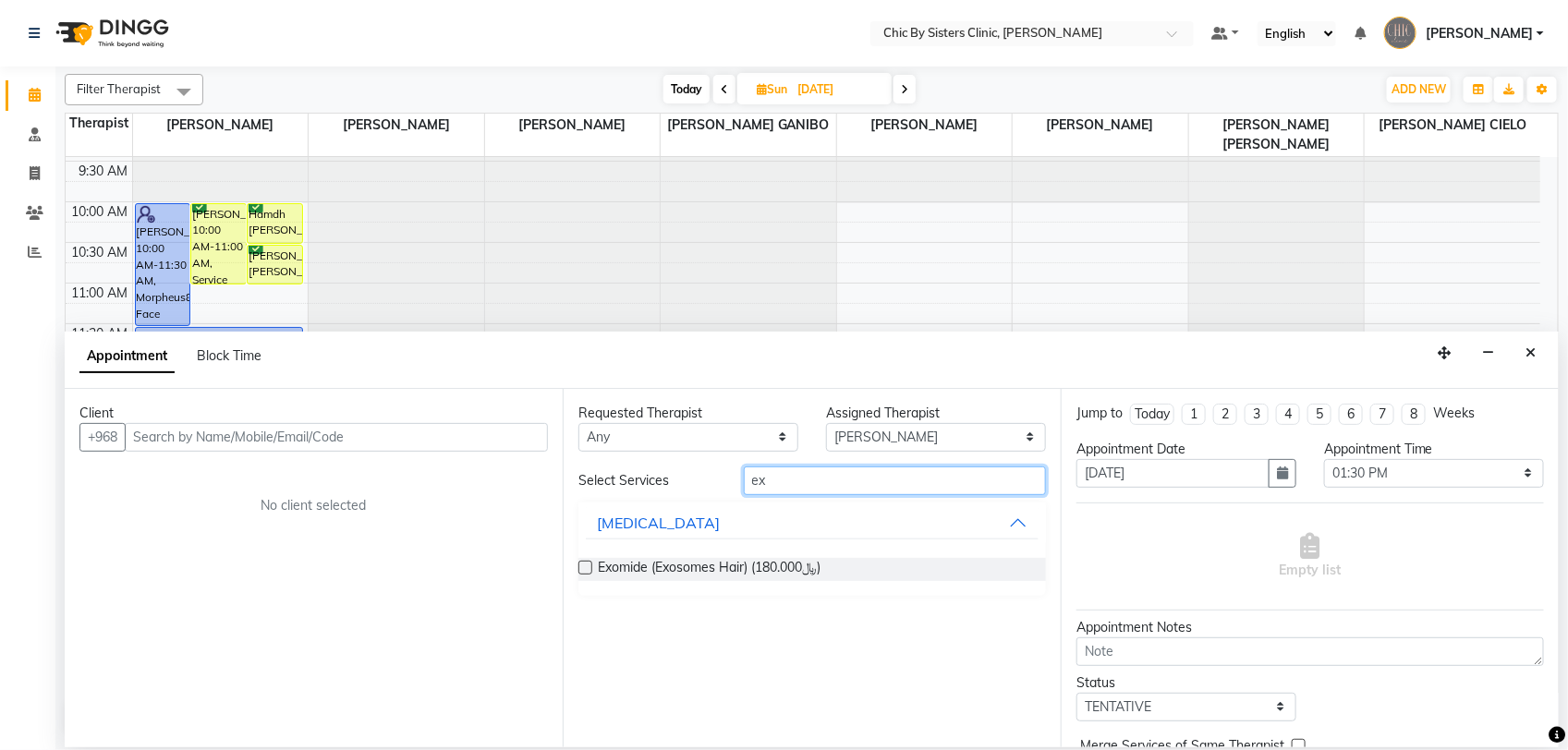
type input "e"
type input "s"
type input "exomi"
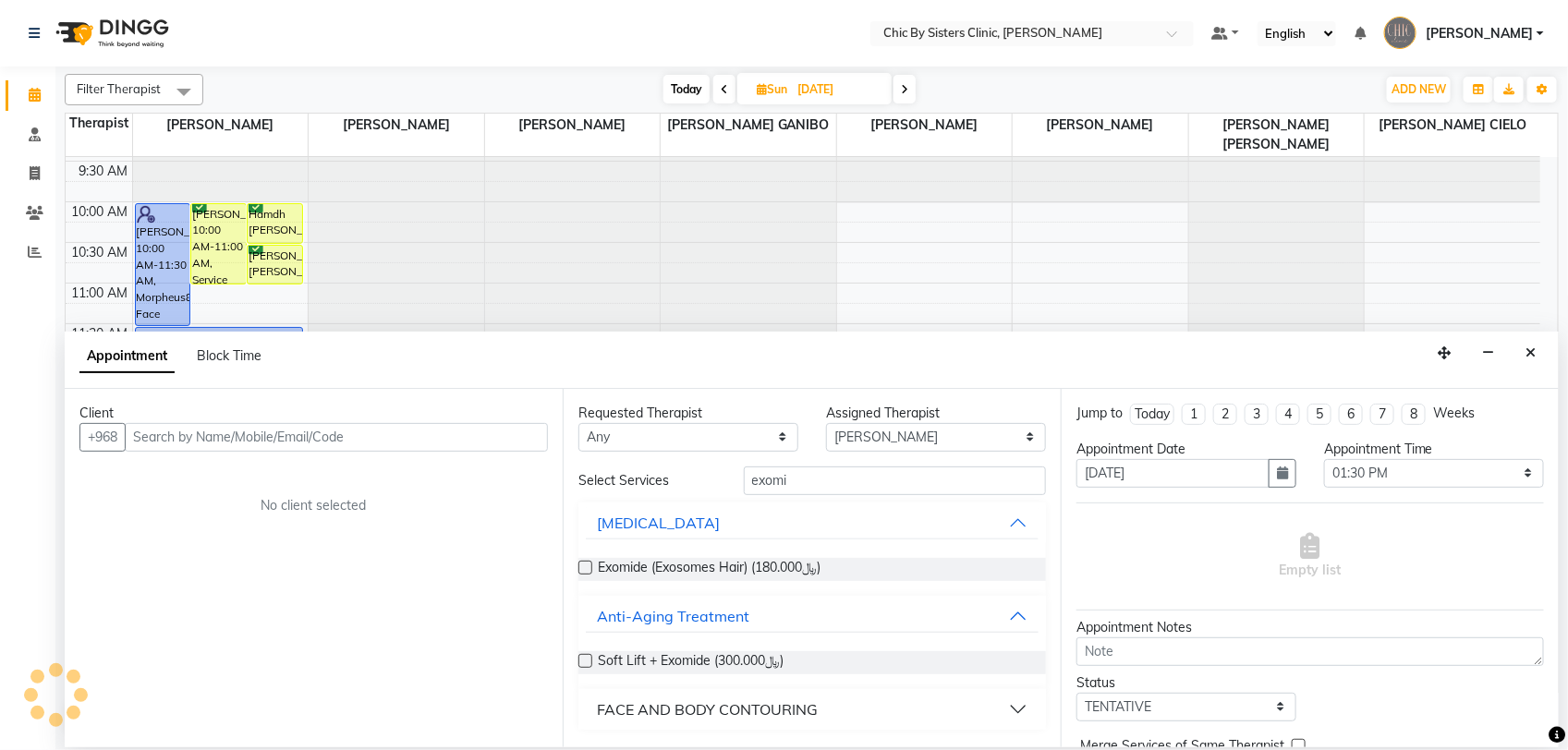
click at [1010, 709] on button "FACE AND BODY CONTOURING" at bounding box center [812, 710] width 453 height 33
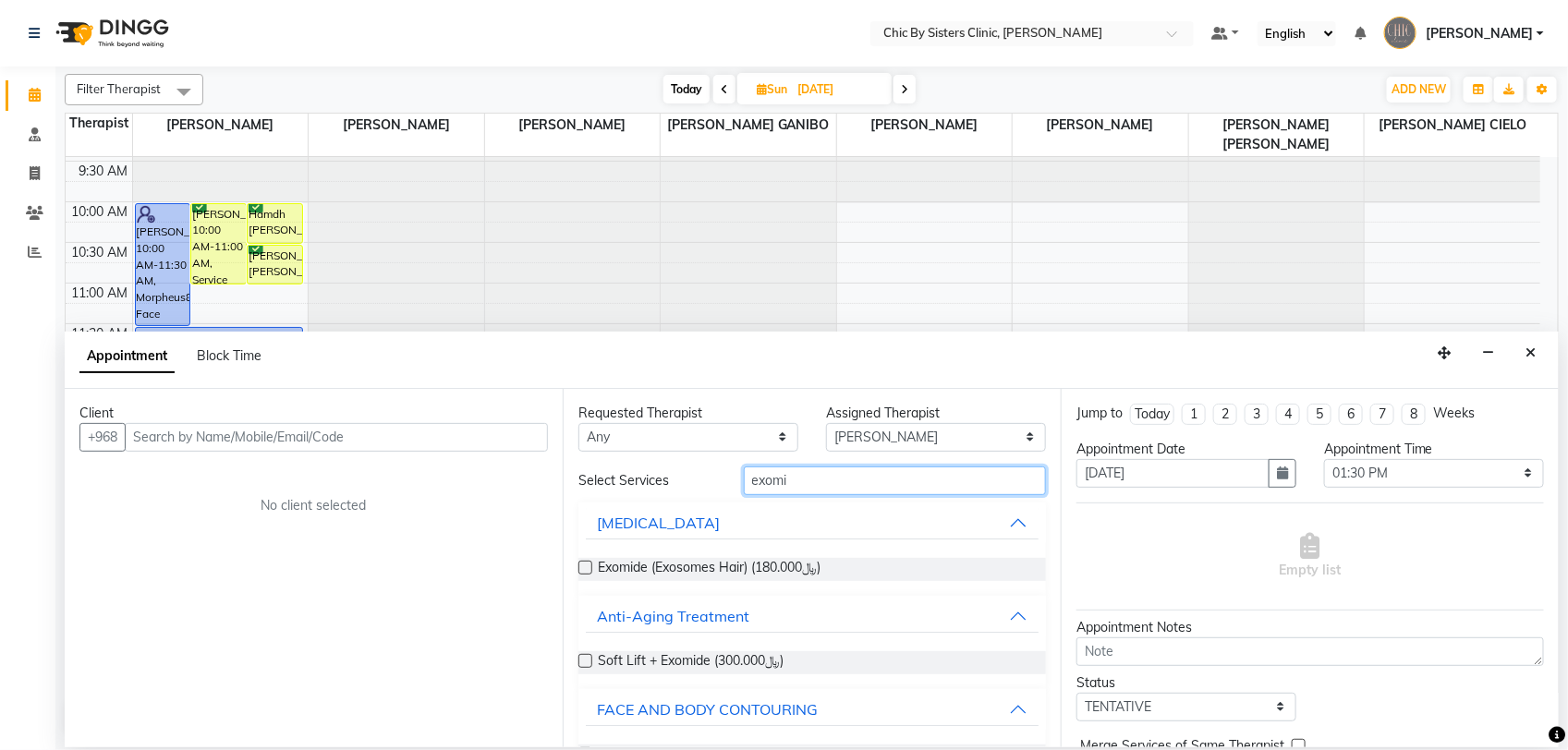
click at [855, 487] on input "exomi" at bounding box center [895, 480] width 302 height 28
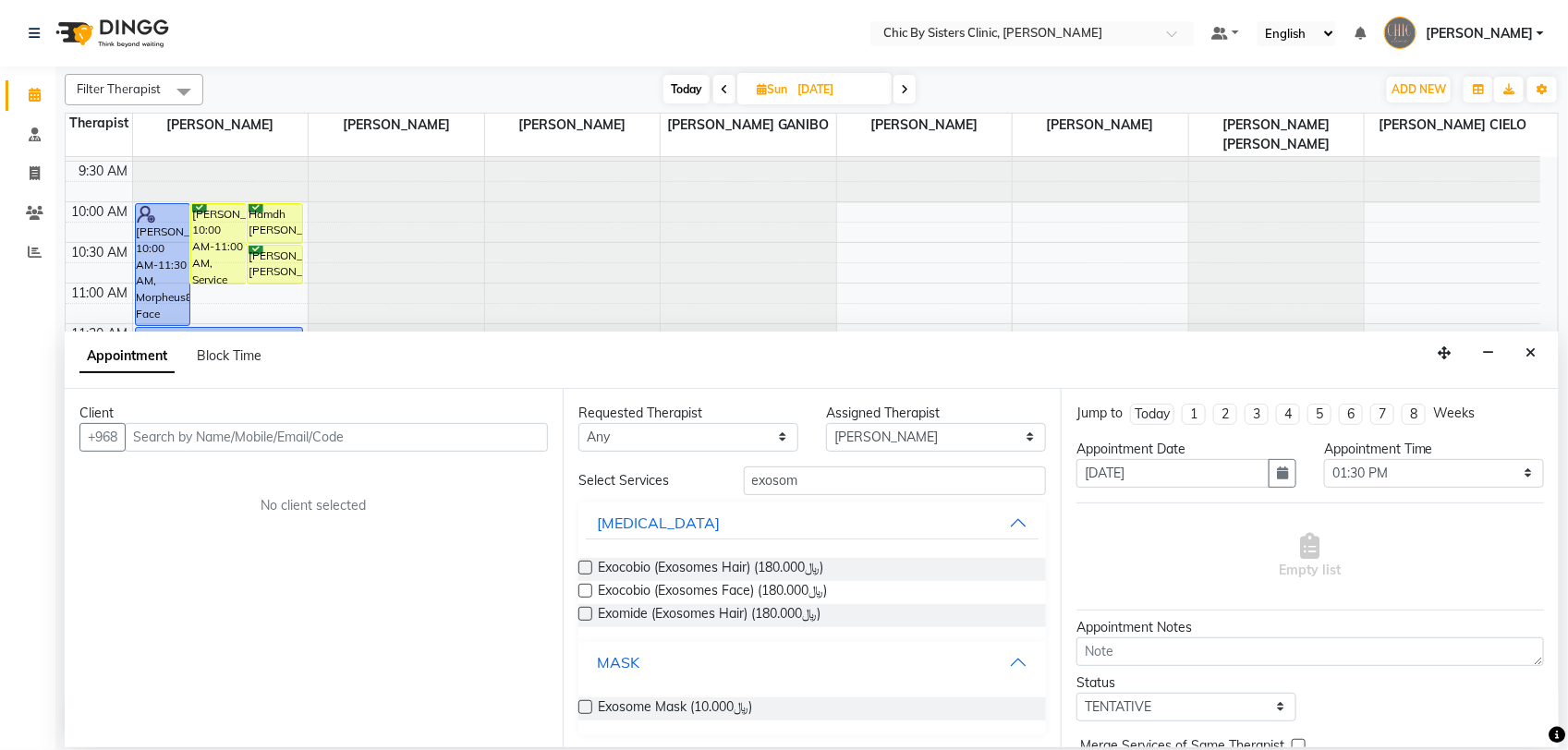
click at [999, 658] on button "MASK" at bounding box center [812, 662] width 453 height 33
click at [1026, 527] on button "[MEDICAL_DATA]" at bounding box center [812, 523] width 453 height 33
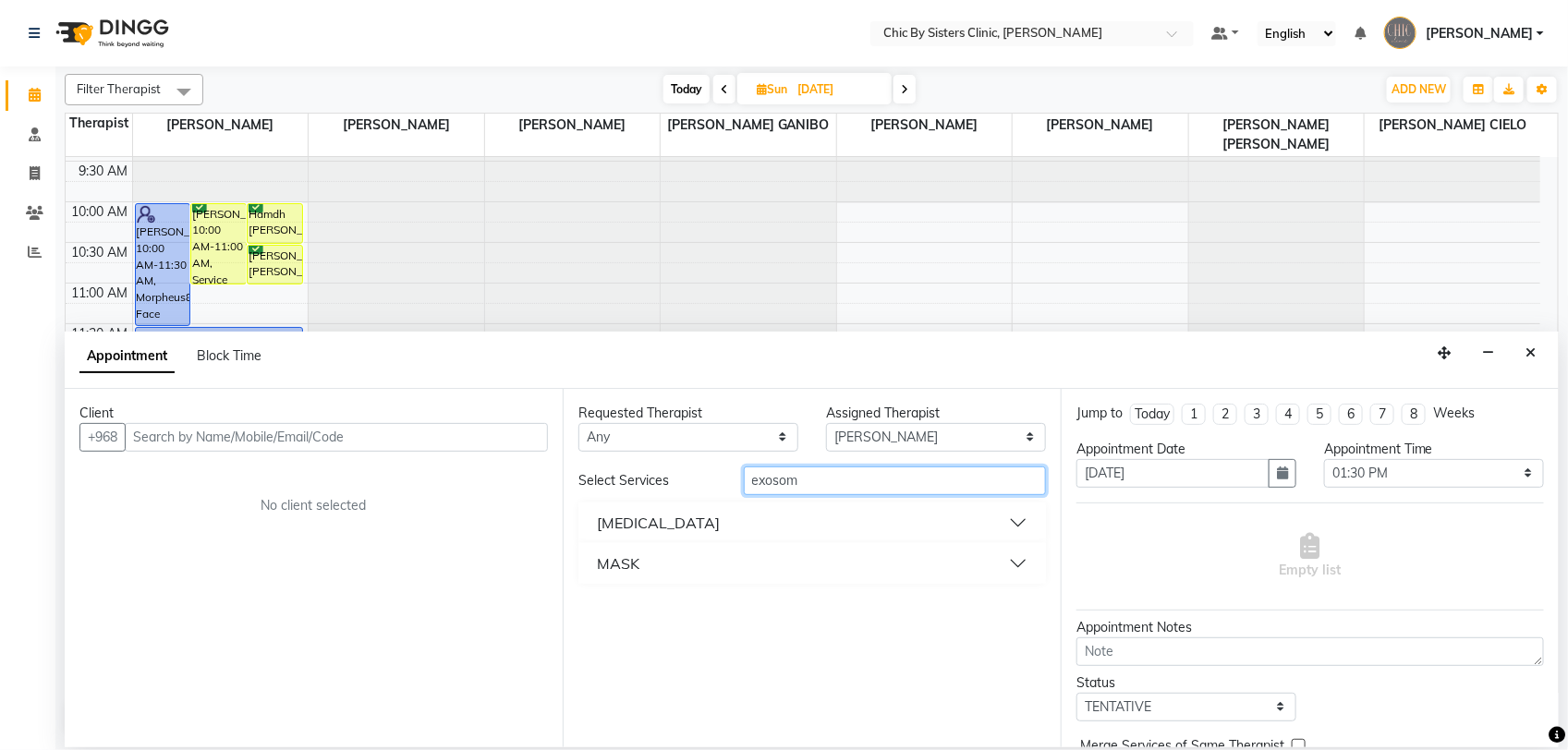
click at [833, 482] on input "exosom" at bounding box center [895, 480] width 302 height 28
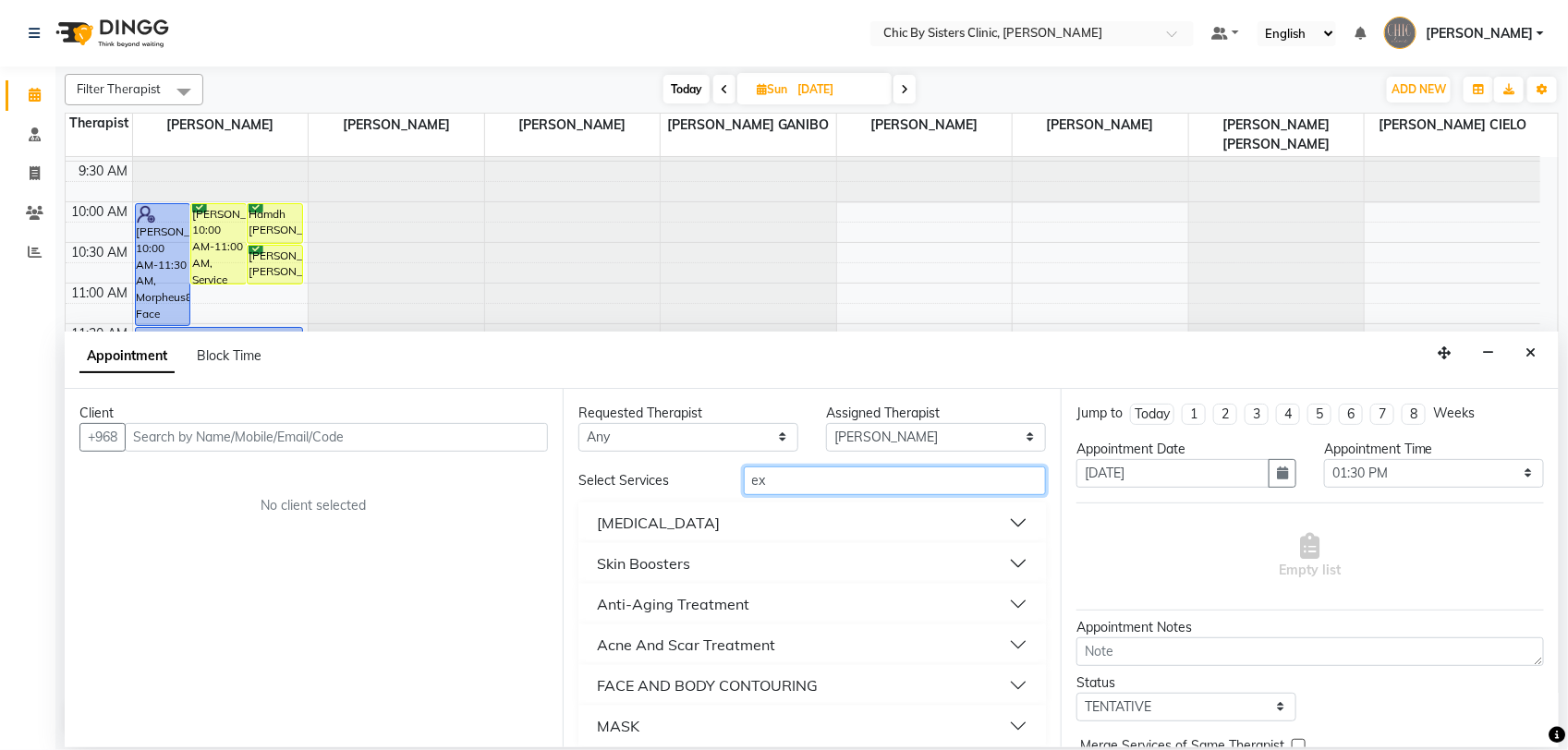
type input "e"
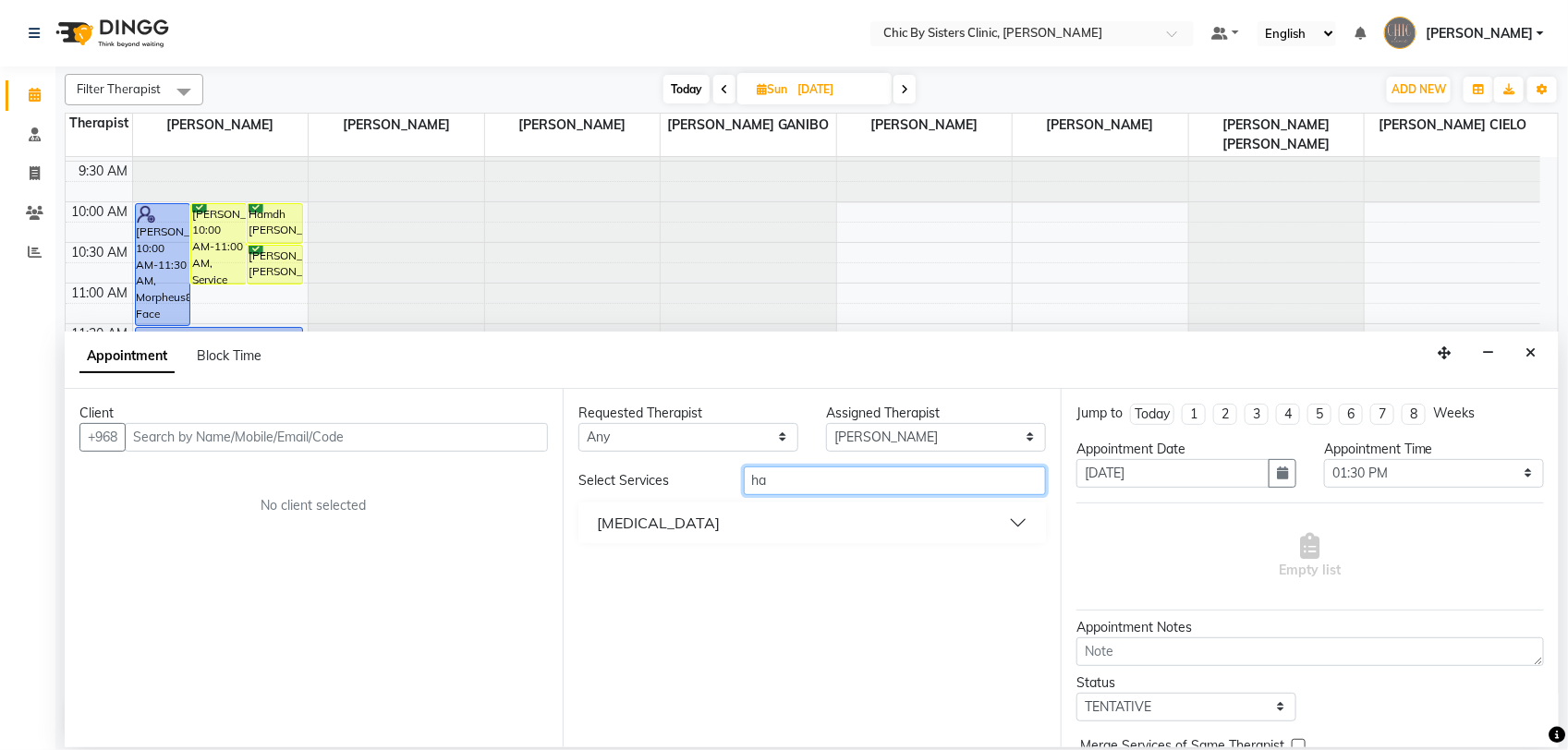
type input "h"
click at [1008, 522] on button "[MEDICAL_DATA]" at bounding box center [812, 523] width 453 height 33
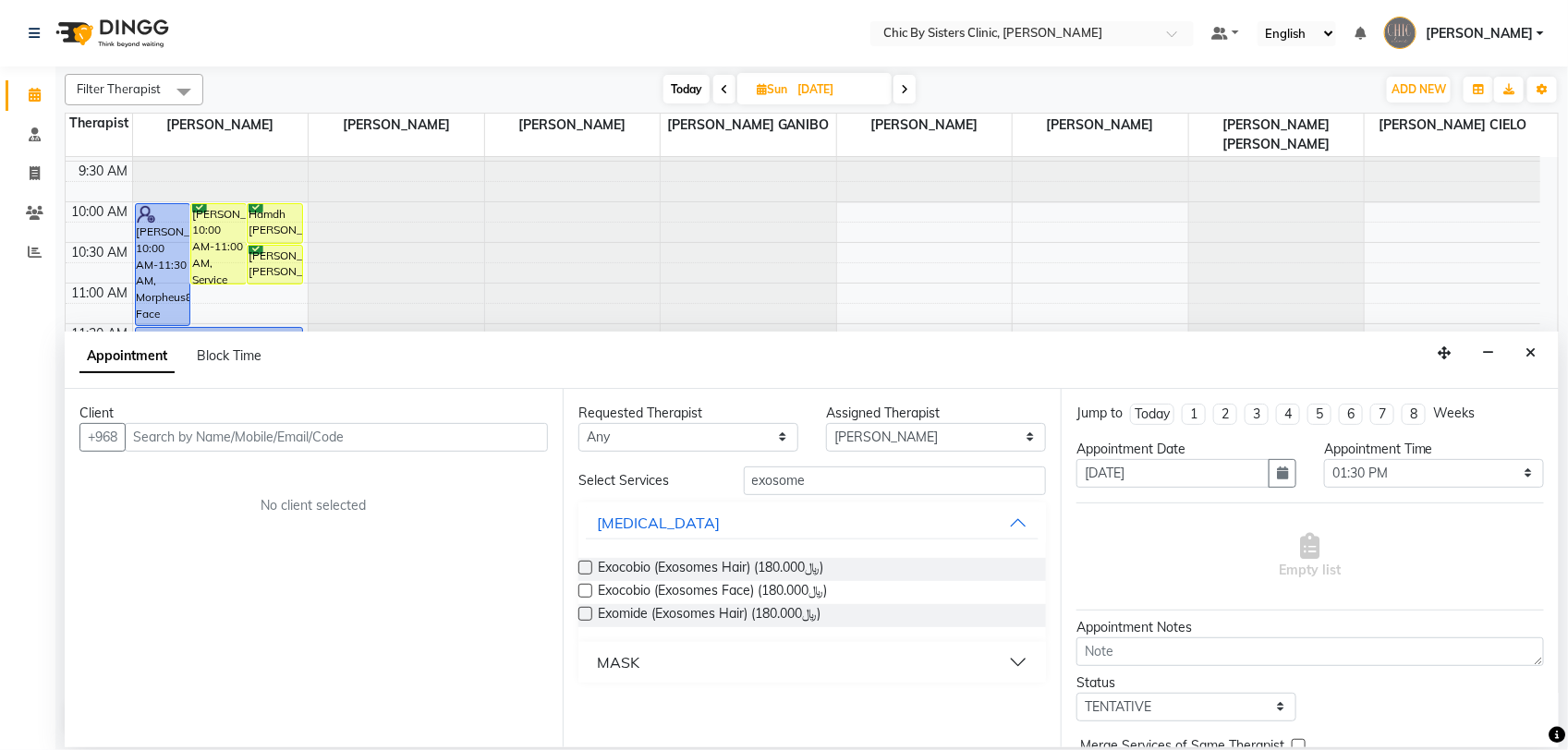
click at [1012, 662] on button "MASK" at bounding box center [812, 662] width 453 height 33
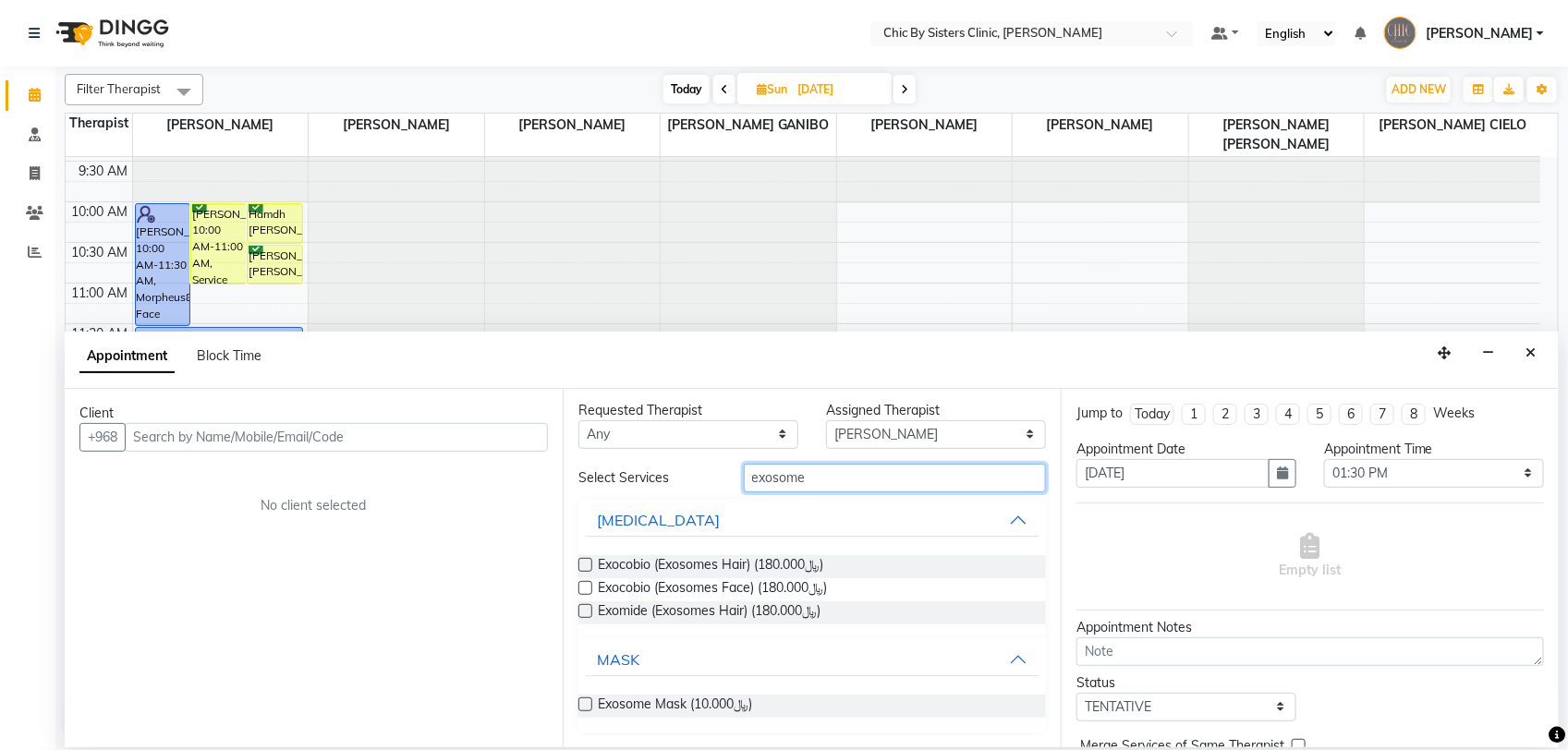
click at [841, 463] on input "exosome" at bounding box center [895, 477] width 302 height 28
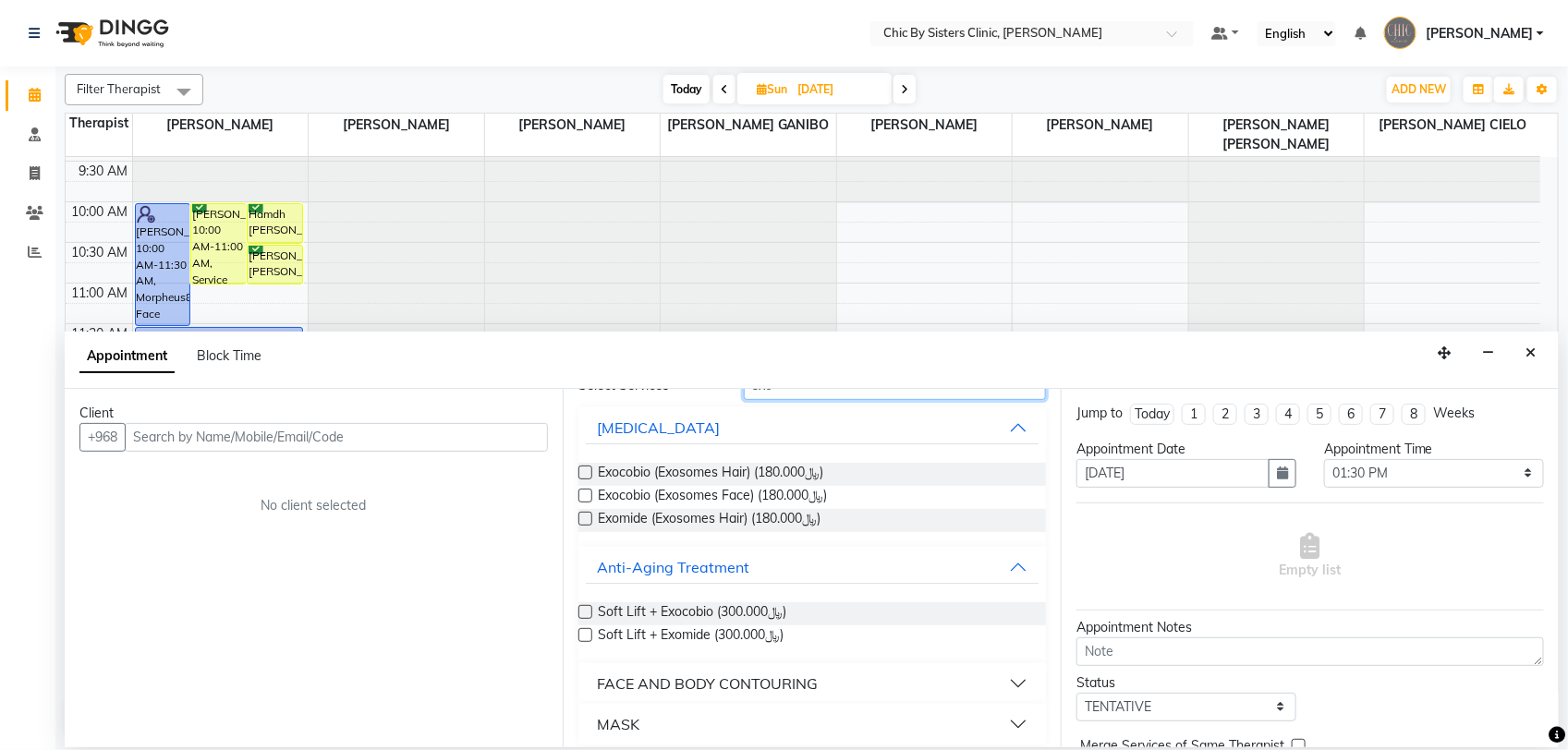
scroll to position [108, 0]
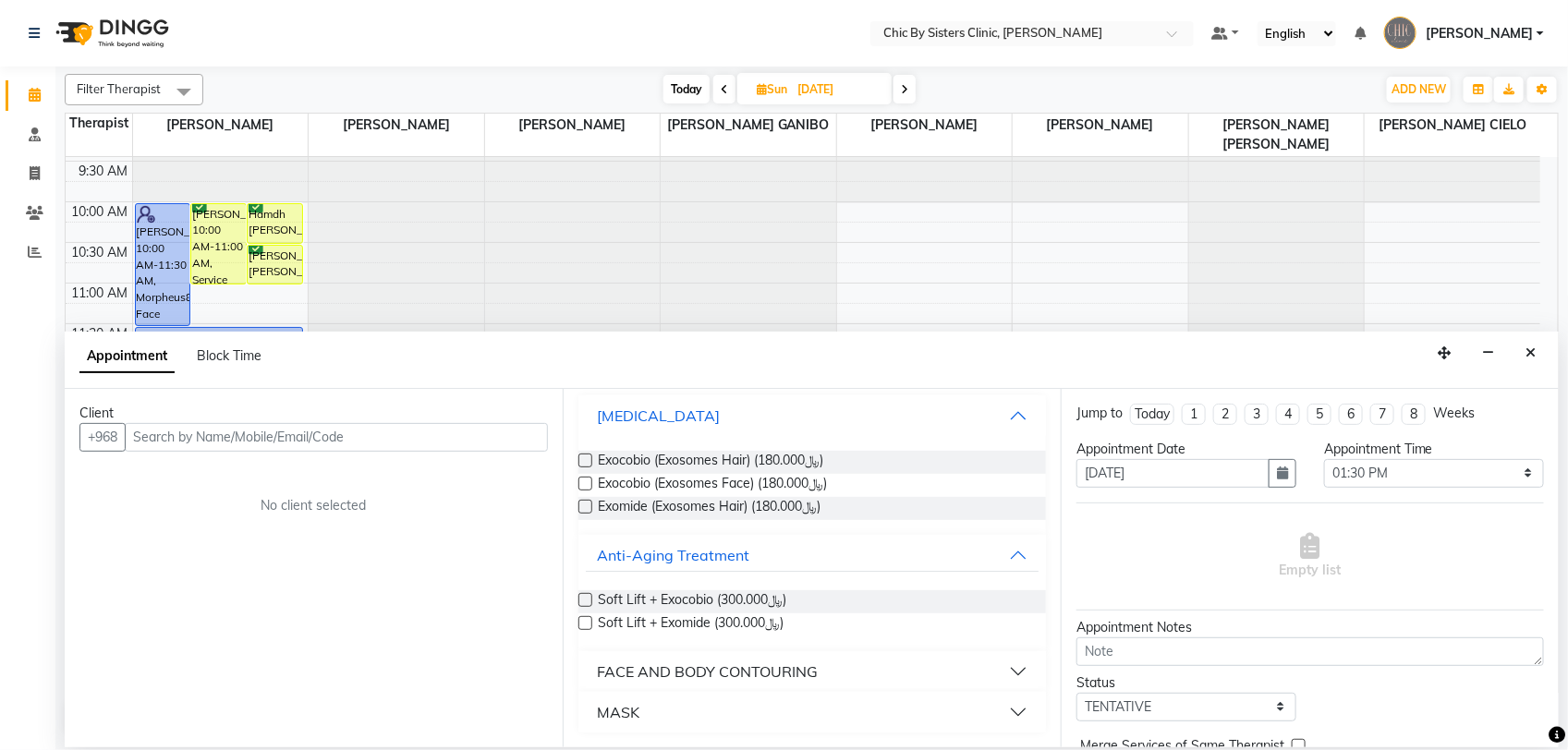
click at [1005, 413] on button "[MEDICAL_DATA]" at bounding box center [812, 416] width 453 height 33
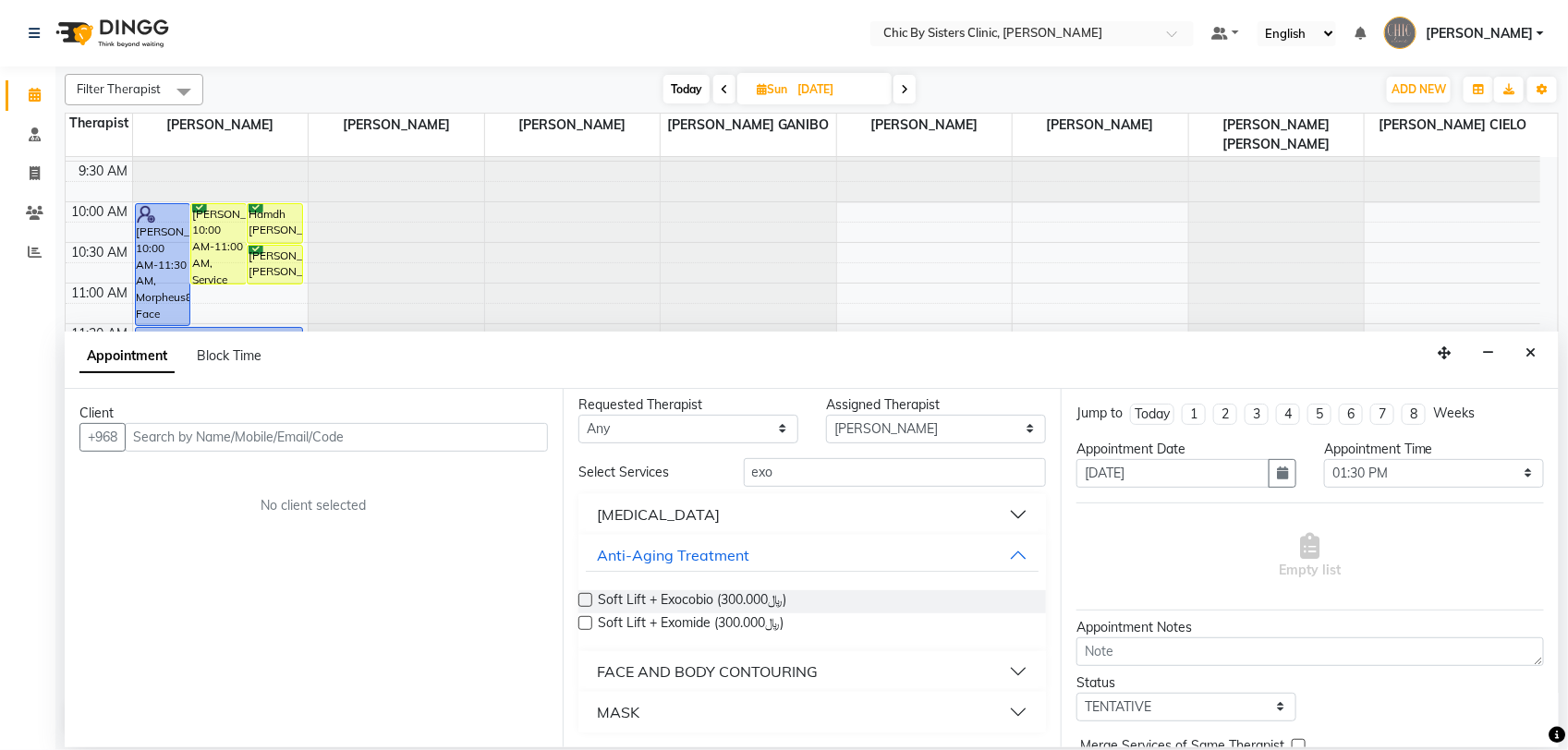
scroll to position [8, 0]
click at [834, 476] on input "exo" at bounding box center [895, 473] width 302 height 28
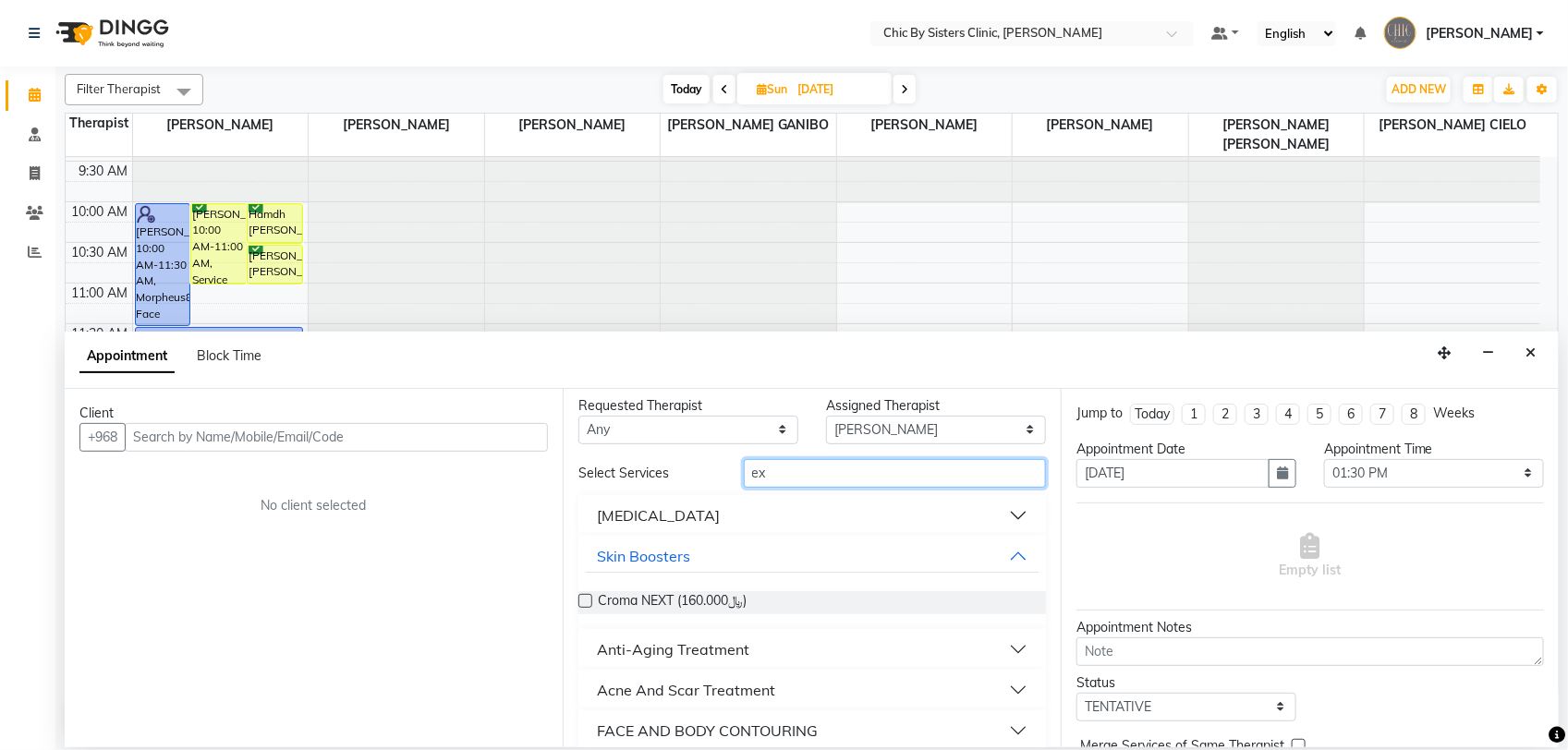
type input "e"
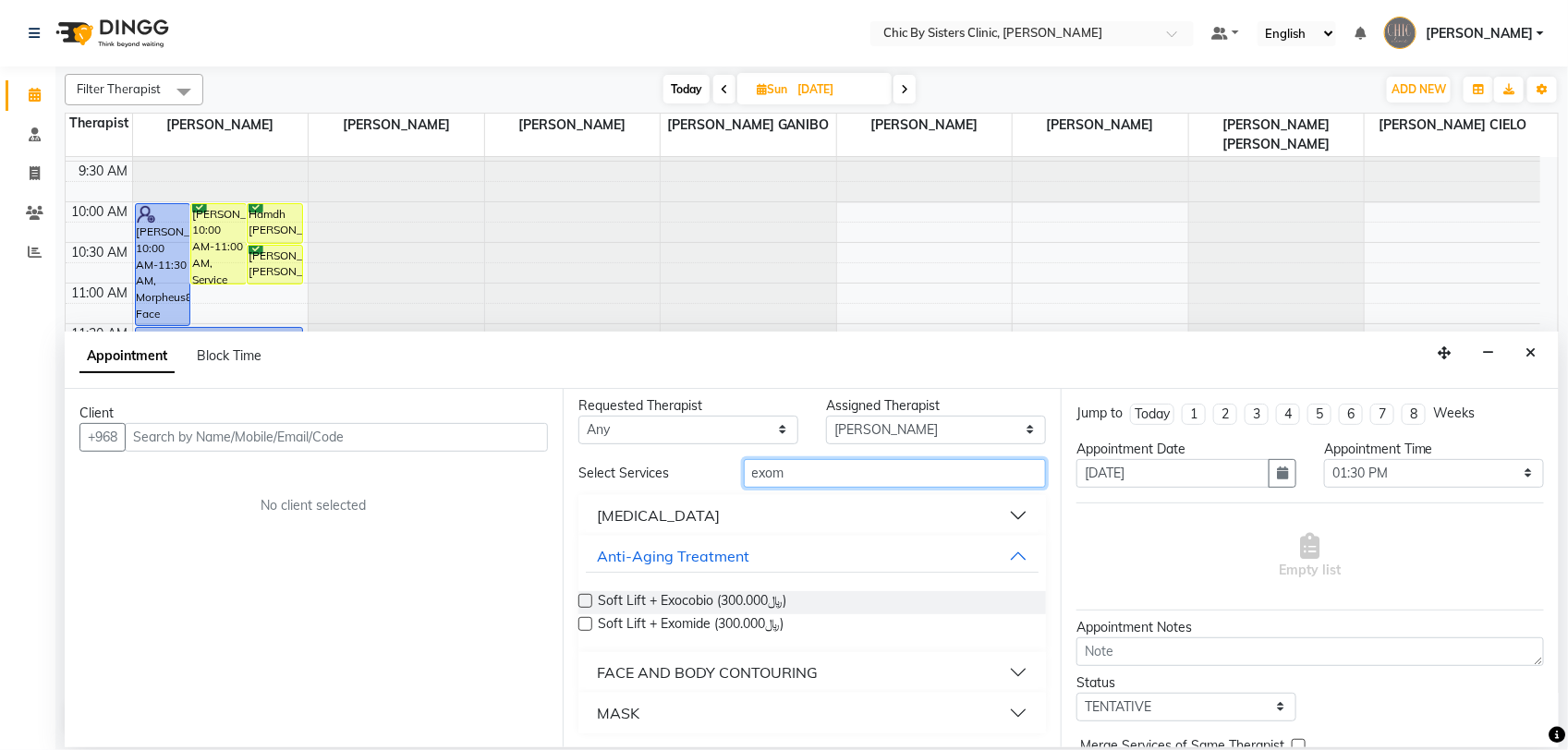
scroll to position [0, 0]
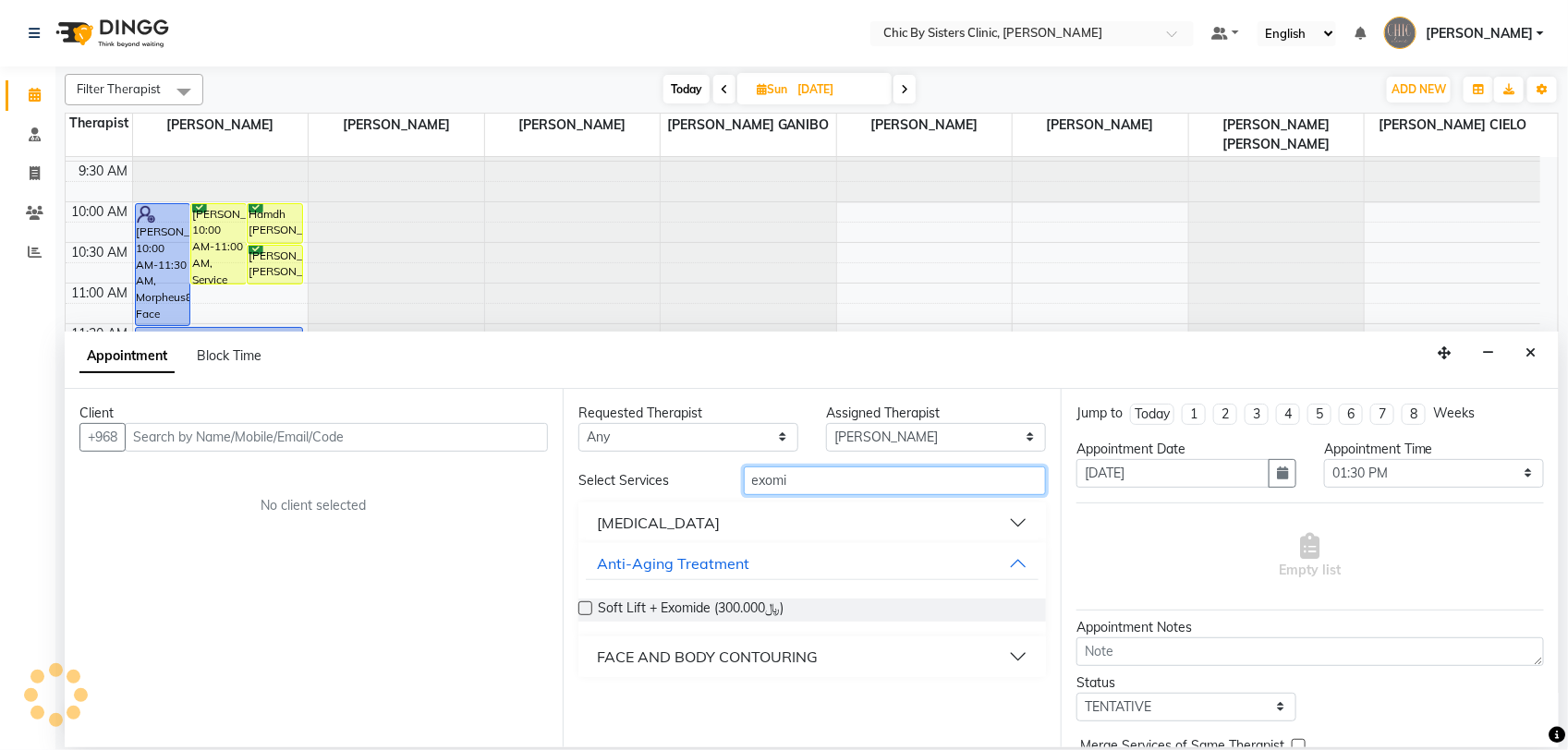
type input "exomi"
